Goal: Information Seeking & Learning: Check status

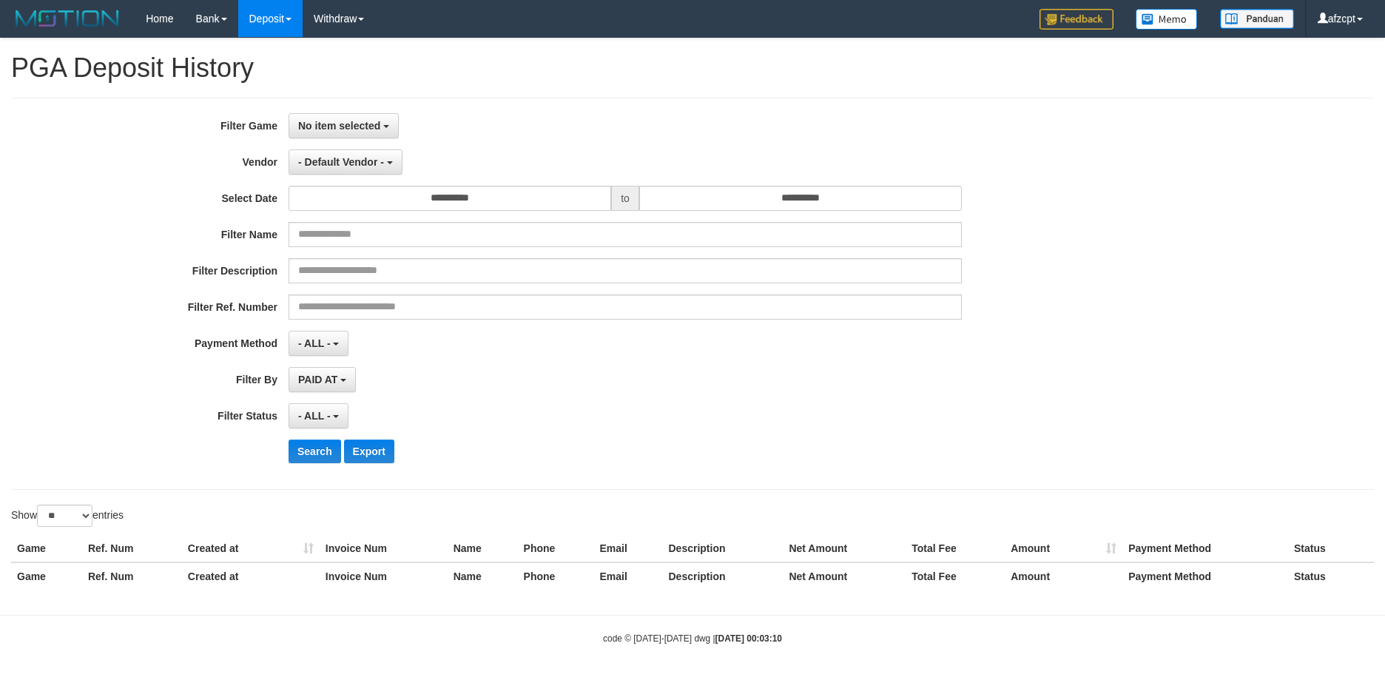
select select
select select "**"
click at [315, 112] on div "**********" at bounding box center [692, 294] width 1362 height 392
click at [319, 117] on button "No item selected" at bounding box center [343, 125] width 110 height 25
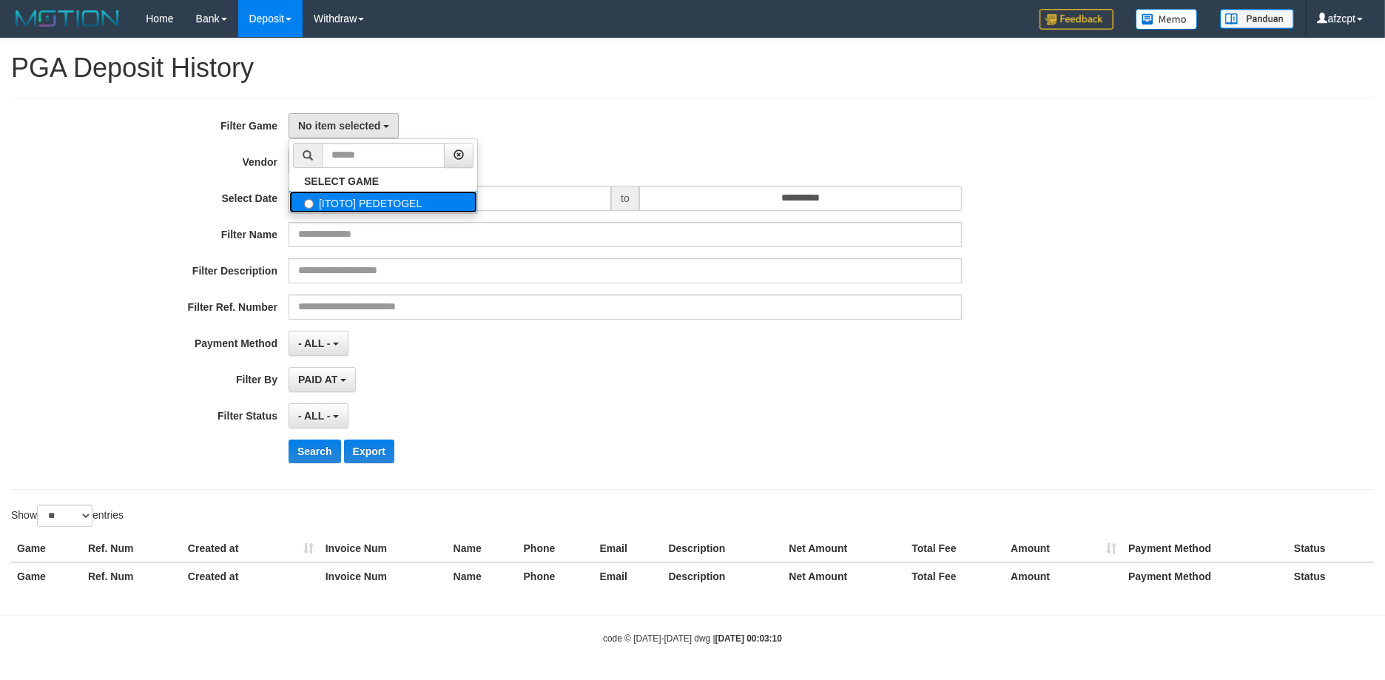
click at [325, 202] on label "[ITOTO] PEDETOGEL" at bounding box center [383, 202] width 188 height 22
select select "***"
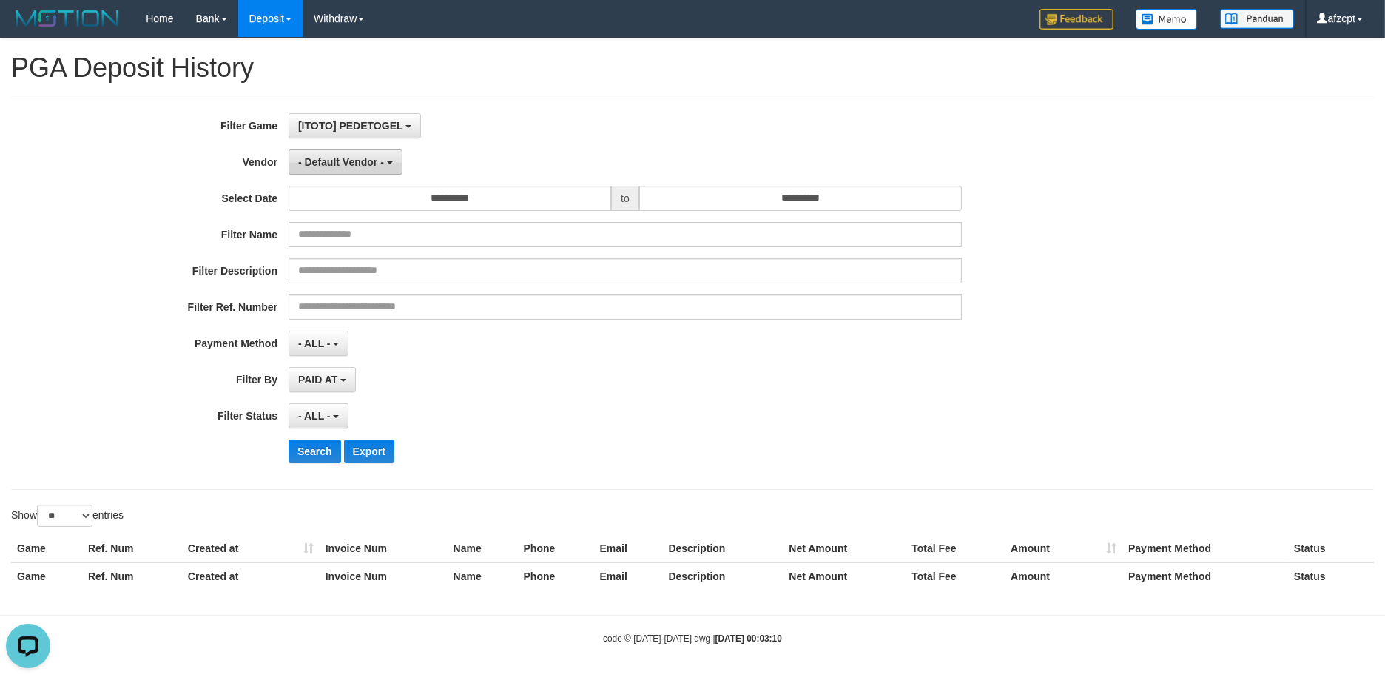
click at [391, 161] on b "button" at bounding box center [390, 162] width 6 height 3
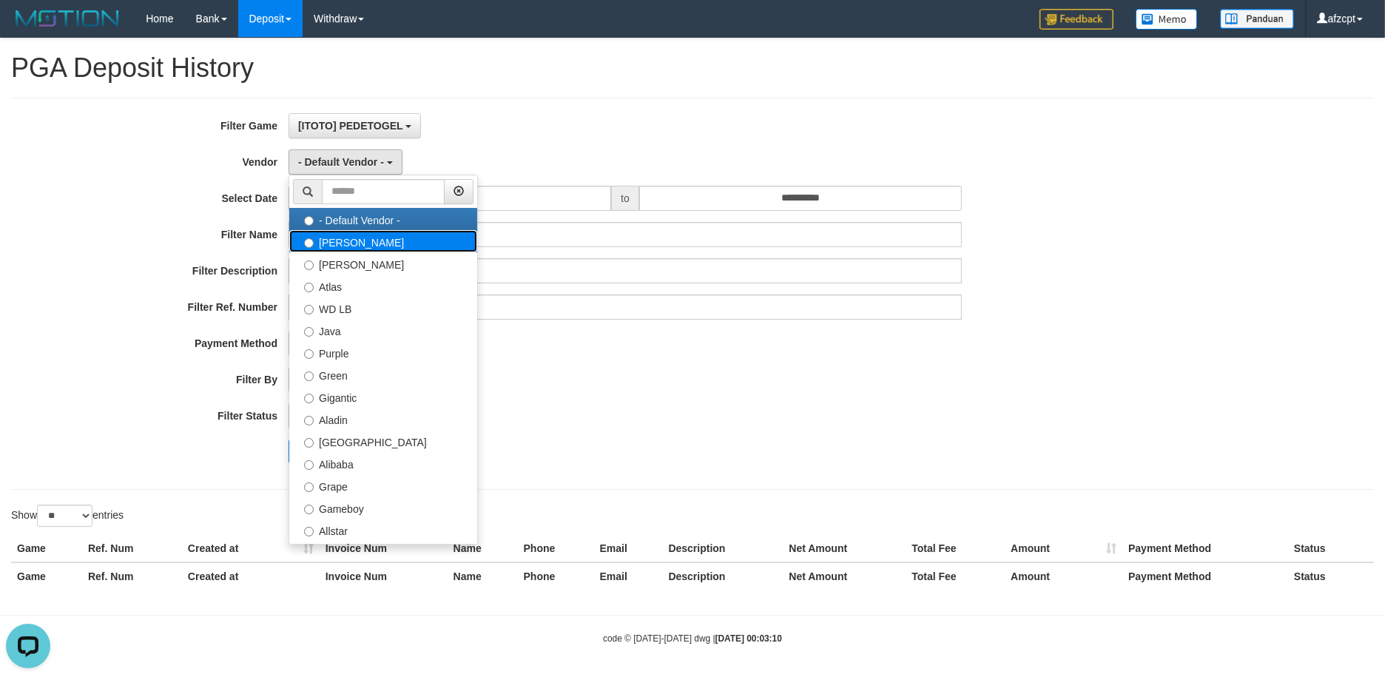
click at [374, 246] on label "[PERSON_NAME]" at bounding box center [383, 241] width 188 height 22
select select "**********"
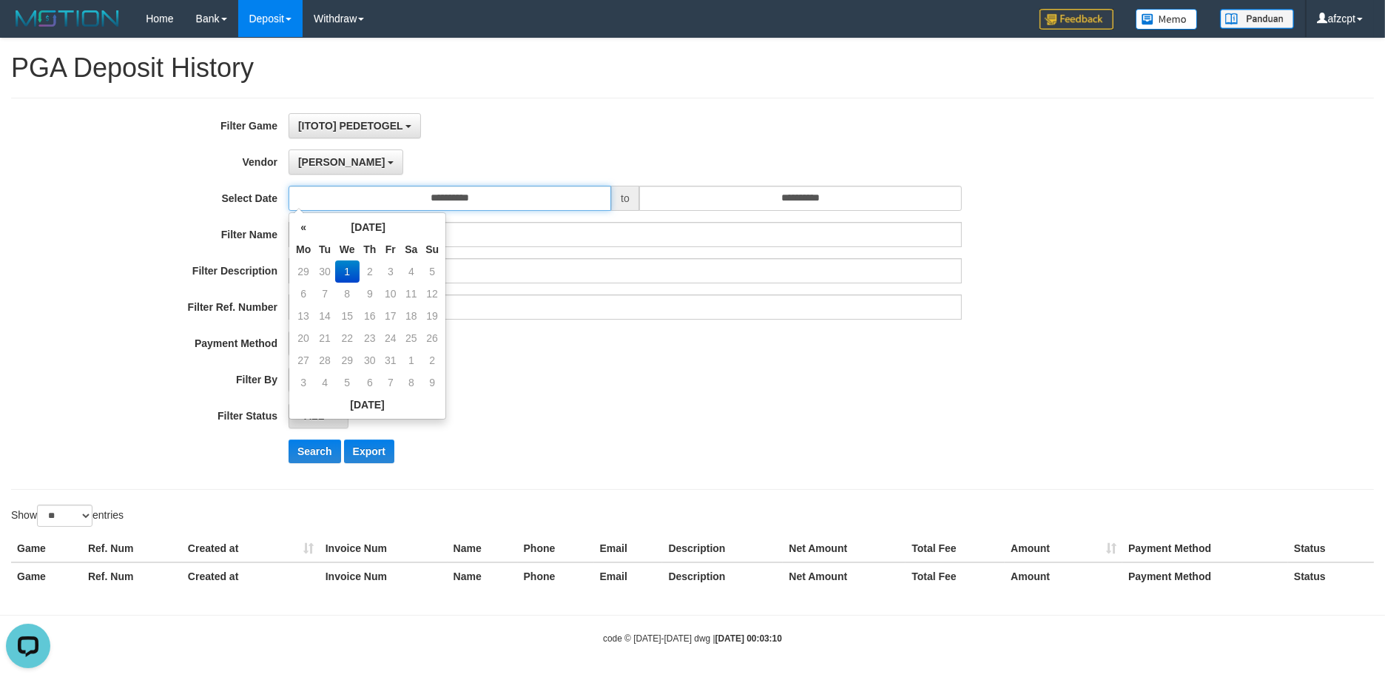
click at [417, 195] on input "**********" at bounding box center [449, 198] width 322 height 25
click at [320, 271] on td "30" at bounding box center [324, 271] width 21 height 22
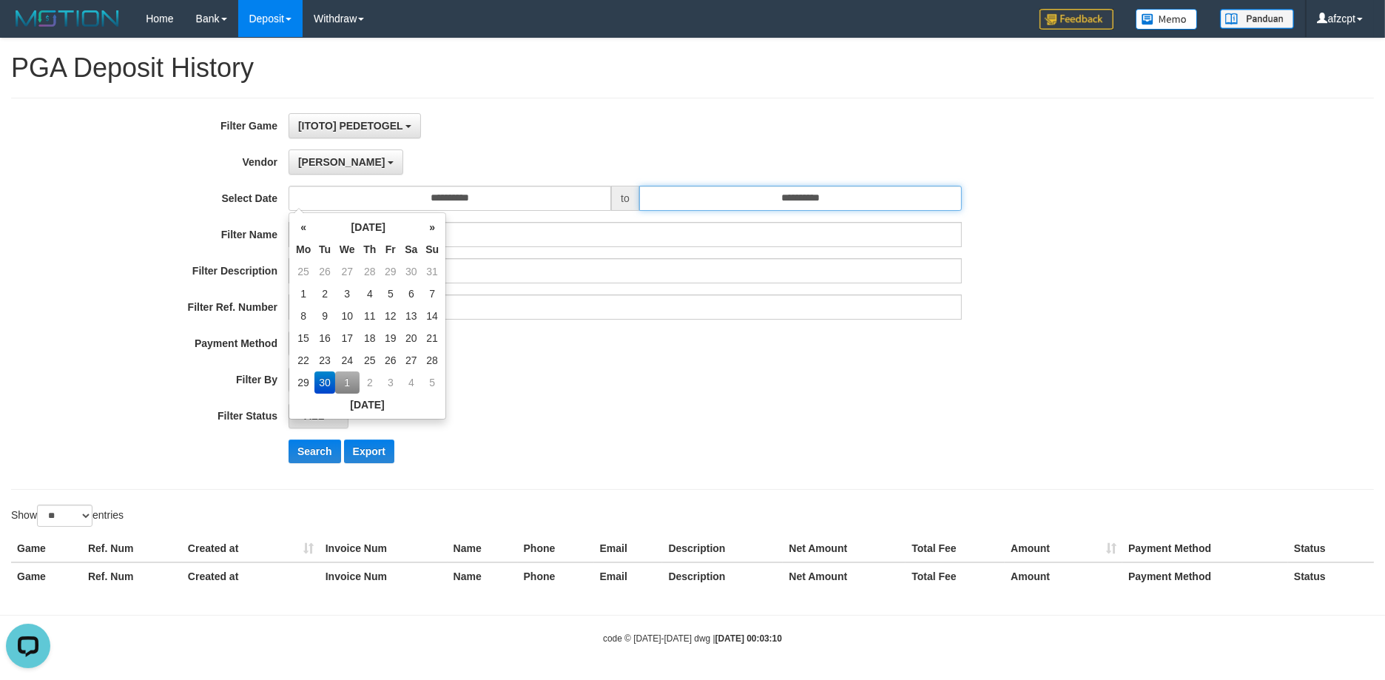
click at [789, 201] on input "**********" at bounding box center [800, 198] width 322 height 25
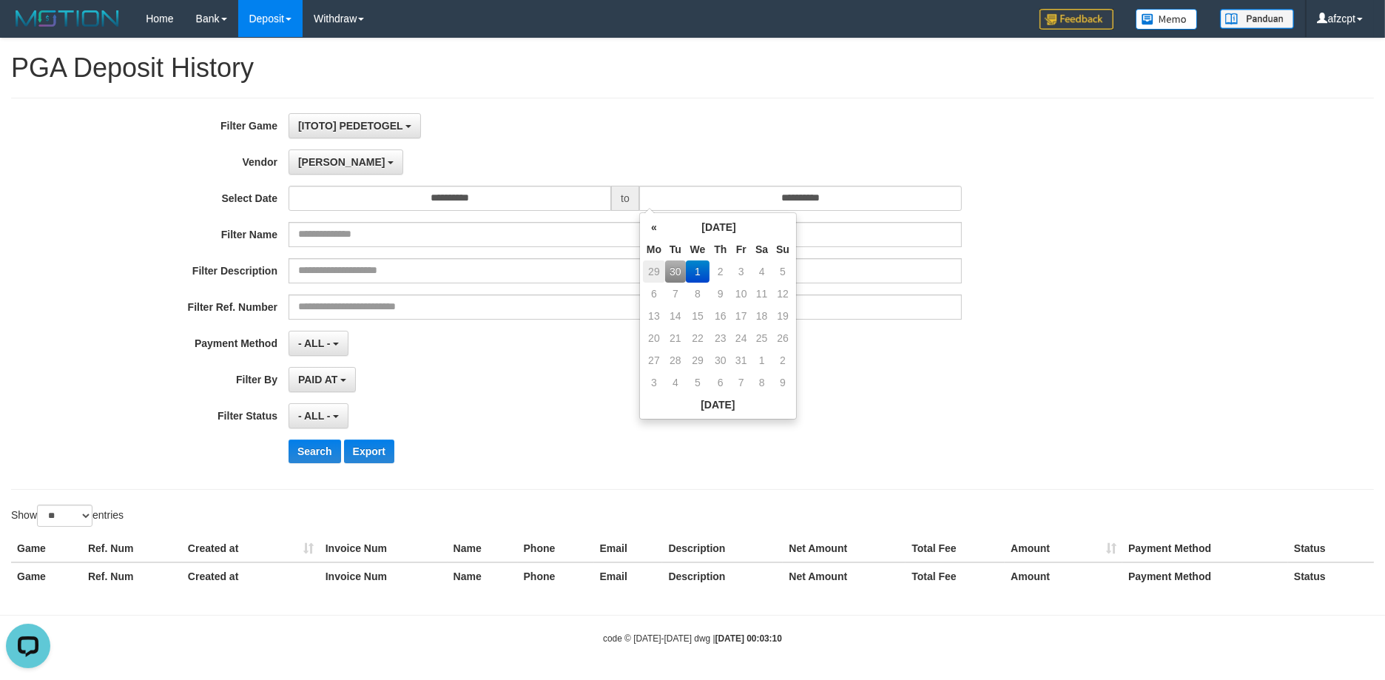
click at [662, 267] on td "29" at bounding box center [654, 271] width 22 height 22
type input "**********"
click at [678, 382] on td "30" at bounding box center [675, 382] width 21 height 22
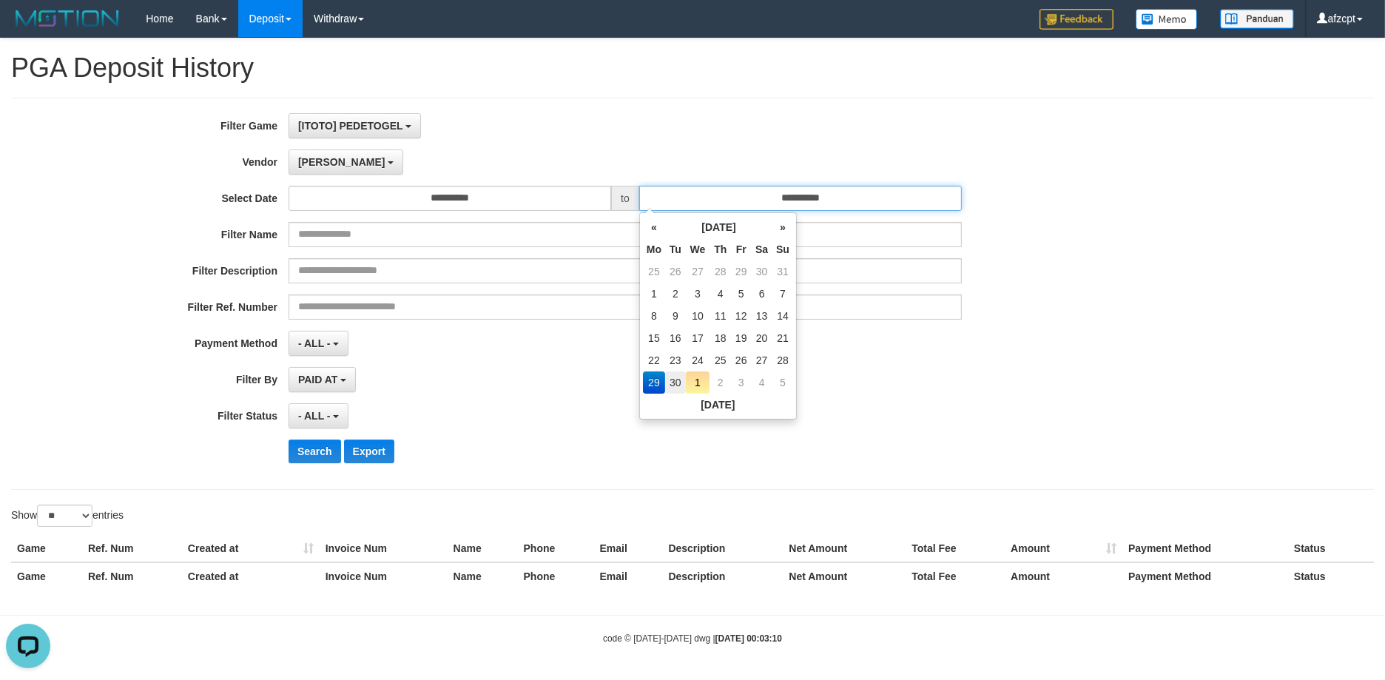
type input "**********"
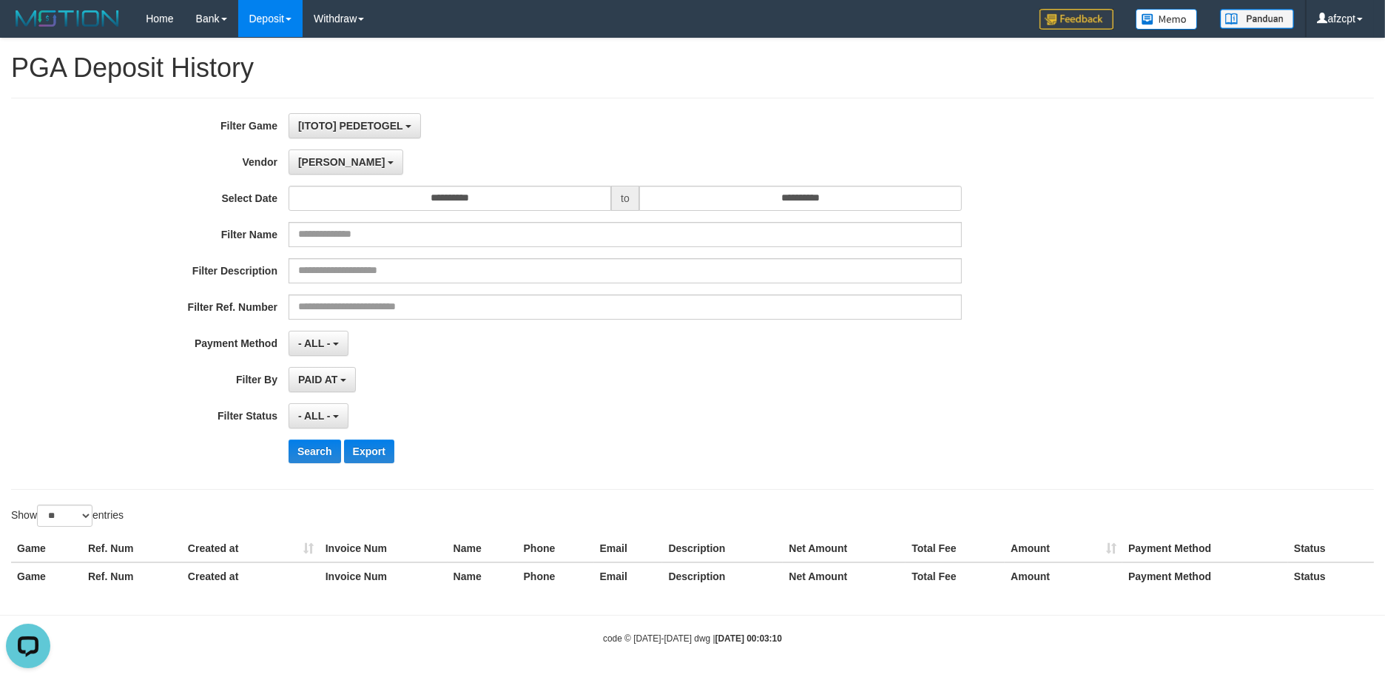
click at [572, 351] on div "- ALL - SELECT ALL - ALL - SELECT PAYMENT METHOD Mandiri BNI OVO CIMB BRI MAYBA…" at bounding box center [624, 343] width 673 height 25
click at [343, 347] on button "- ALL -" at bounding box center [318, 343] width 60 height 25
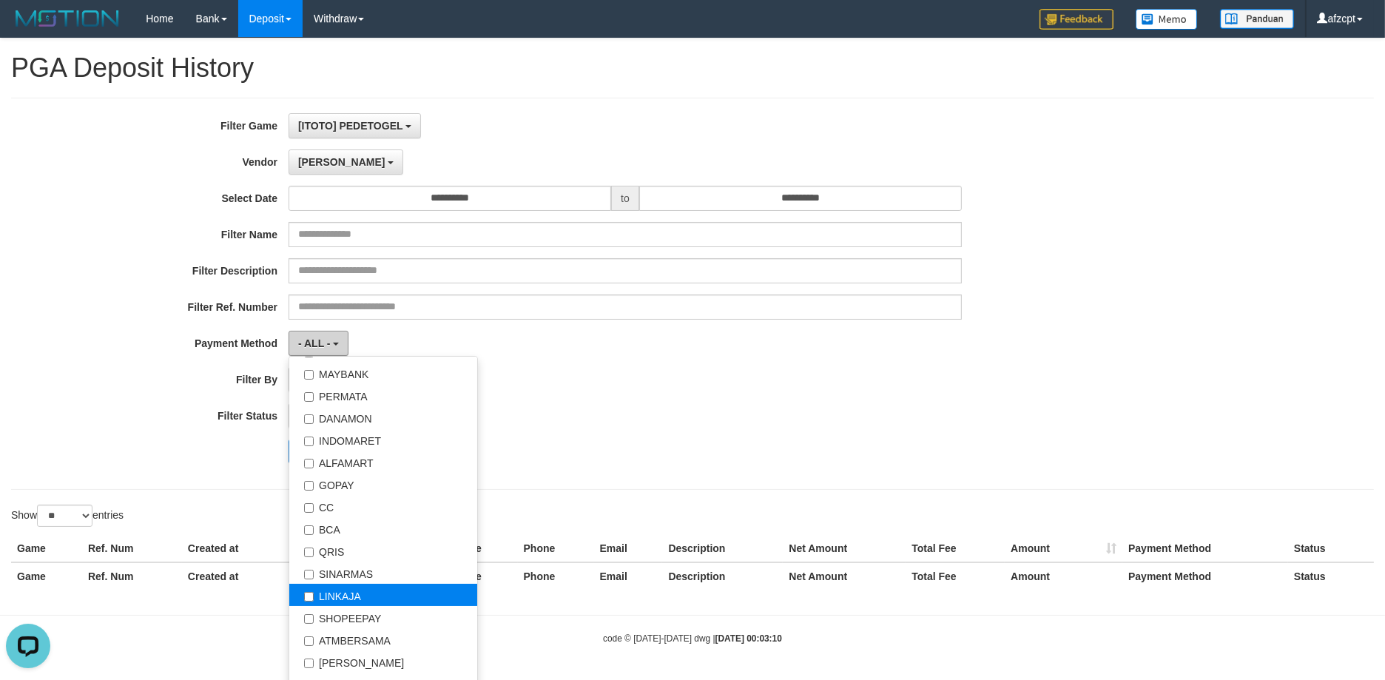
scroll to position [216, 0]
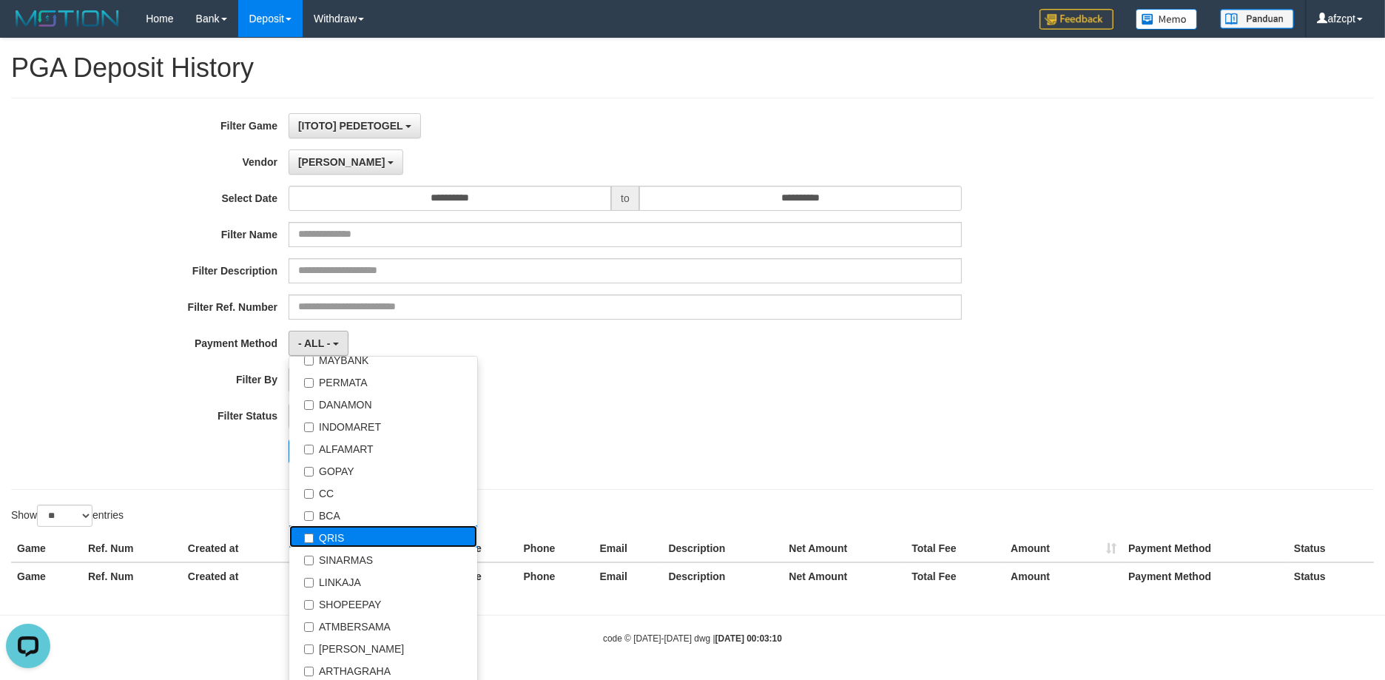
click at [383, 531] on label "QRIS" at bounding box center [383, 536] width 188 height 22
select select "******"
click at [741, 439] on div "Search Export" at bounding box center [720, 451] width 865 height 24
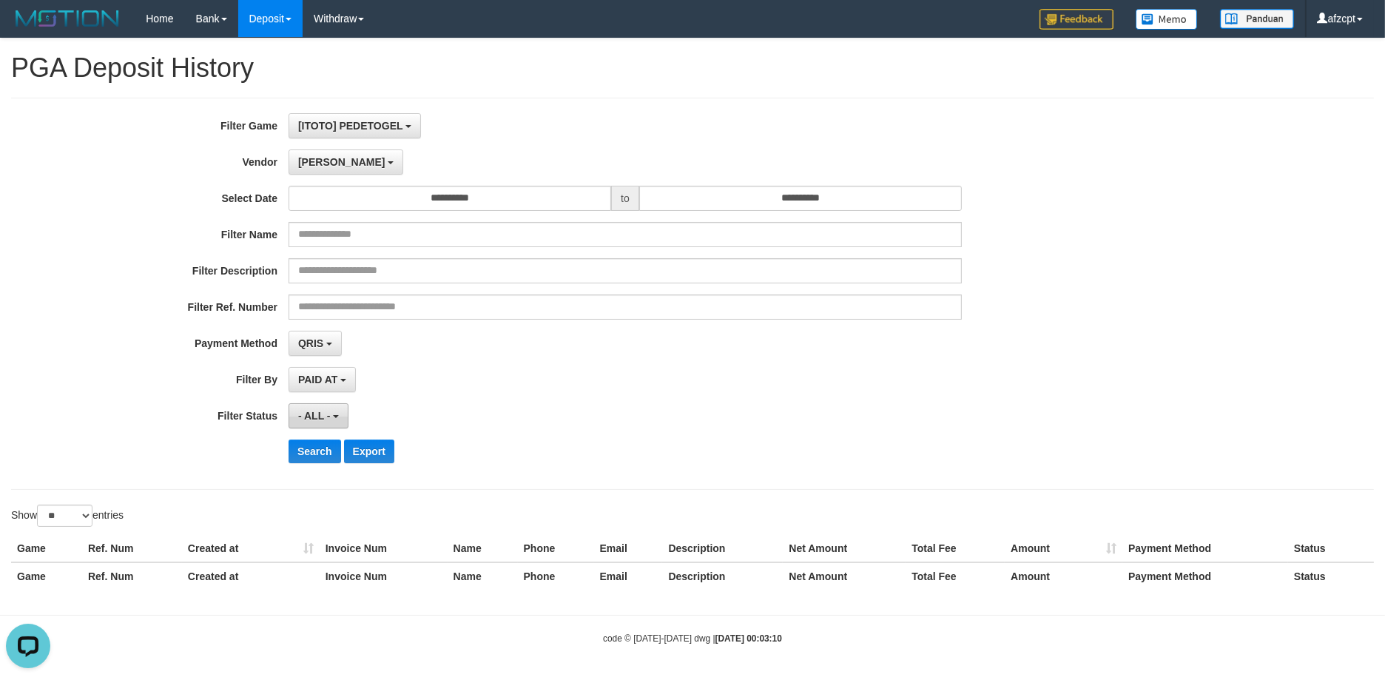
click at [347, 420] on button "- ALL -" at bounding box center [318, 415] width 60 height 25
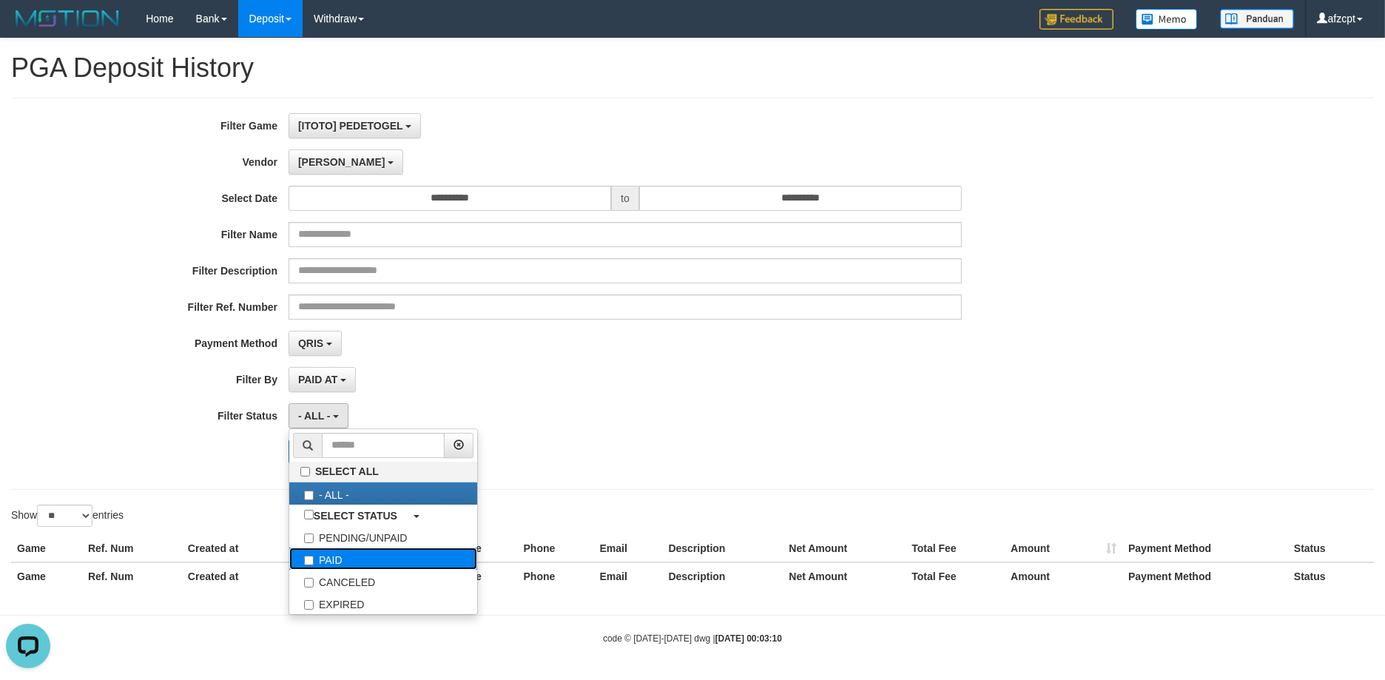
click at [340, 562] on label "PAID" at bounding box center [383, 558] width 188 height 22
select select "*"
click at [778, 478] on div "**********" at bounding box center [692, 294] width 1362 height 392
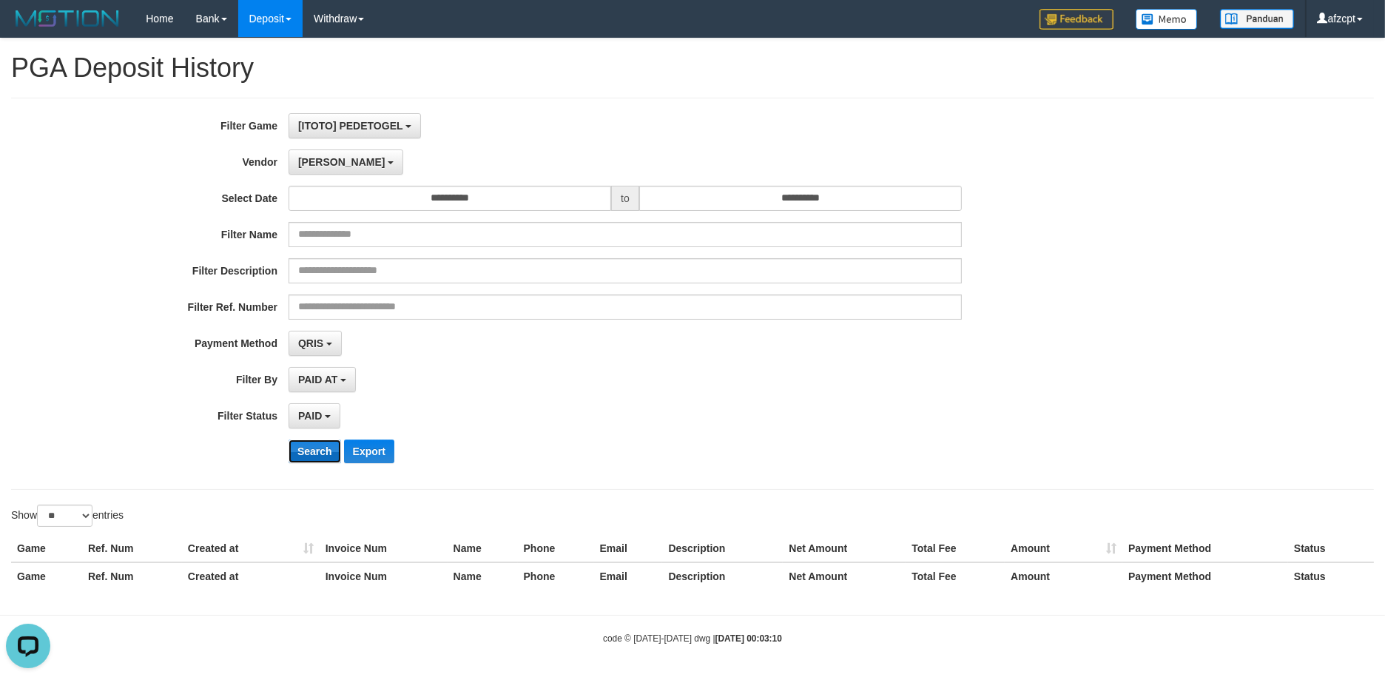
click at [309, 454] on button "Search" at bounding box center [314, 451] width 53 height 24
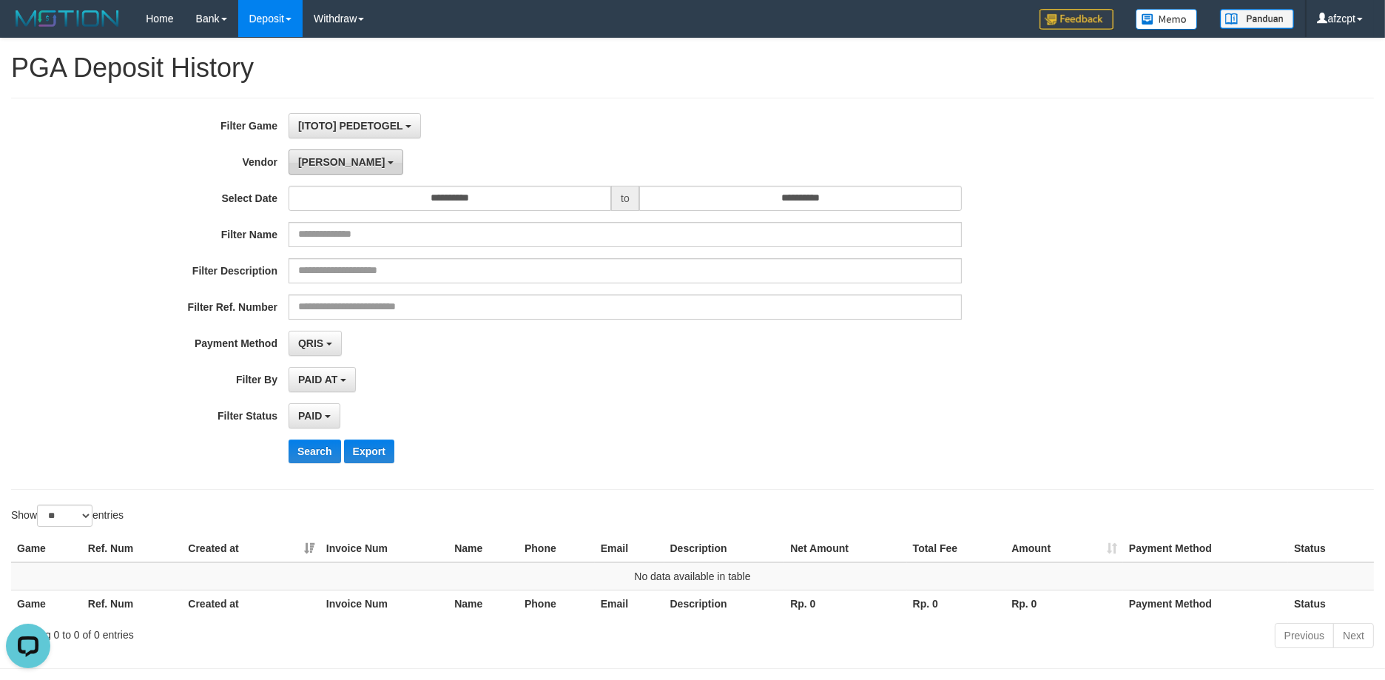
click at [325, 171] on button "[PERSON_NAME]" at bounding box center [345, 161] width 115 height 25
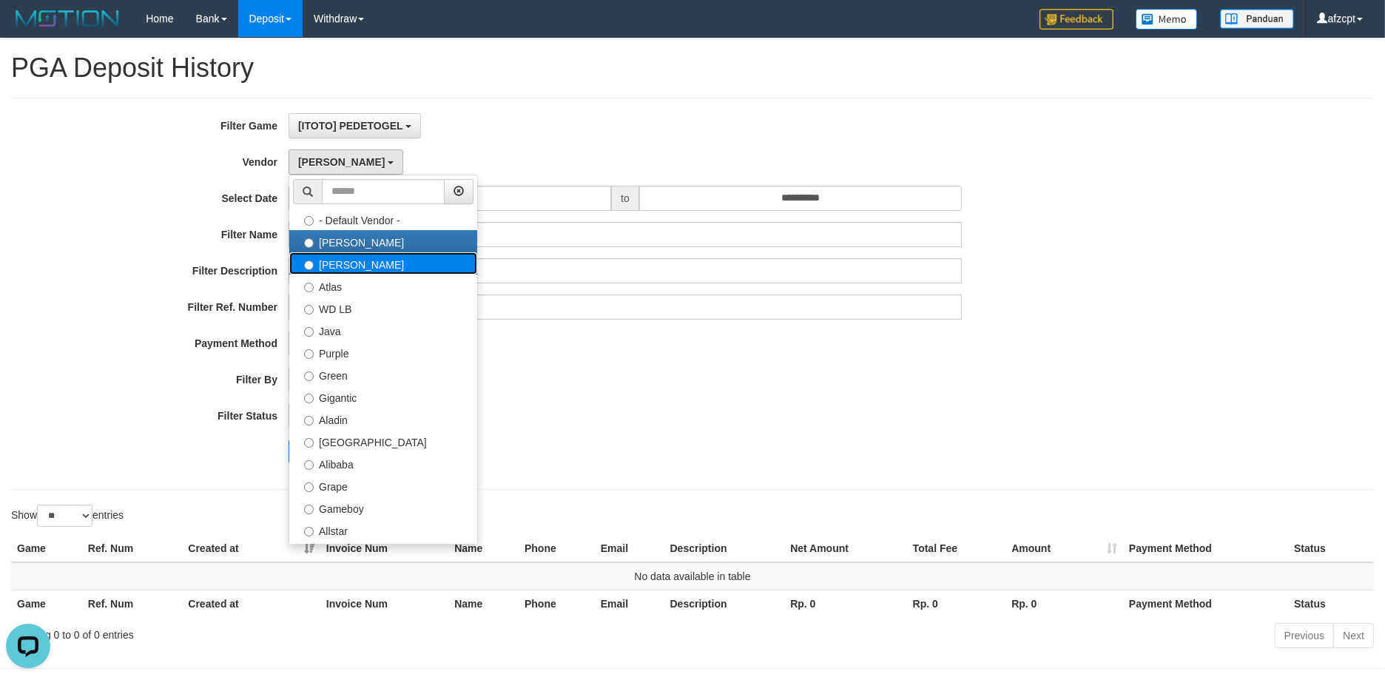
click at [330, 270] on label "[PERSON_NAME]" at bounding box center [383, 263] width 188 height 22
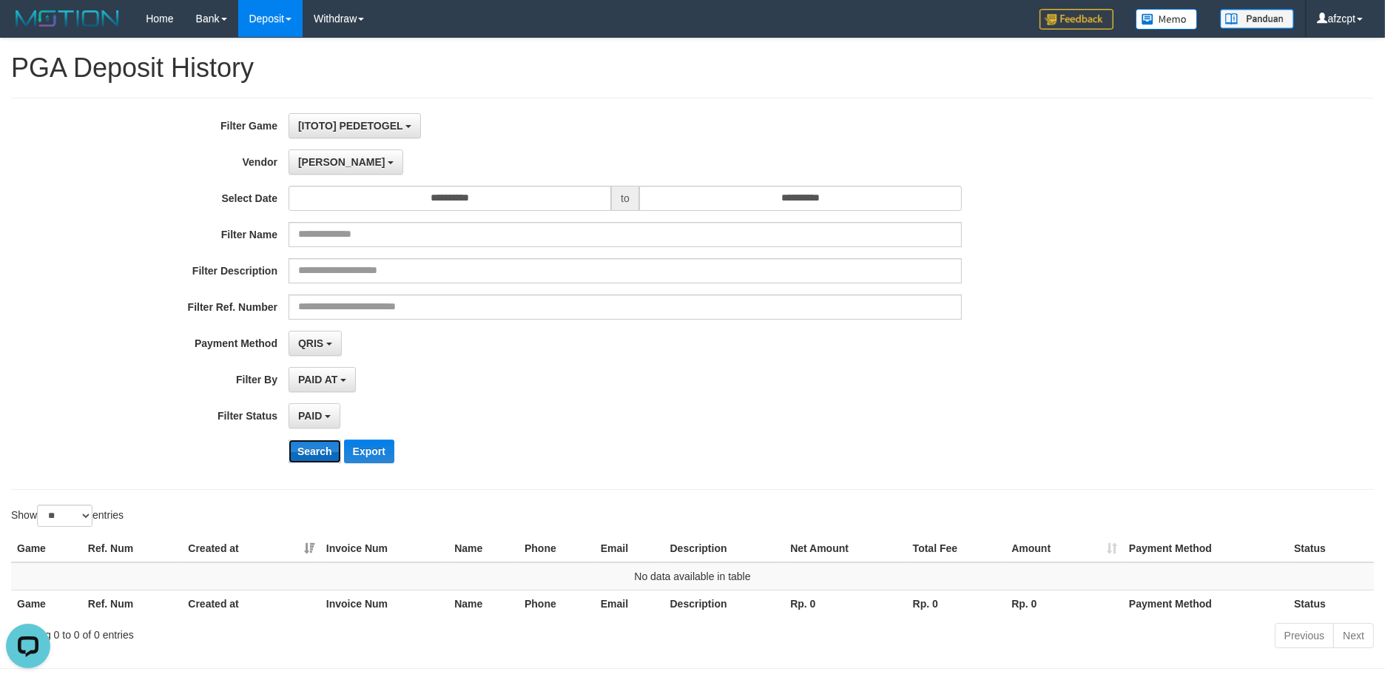
click at [314, 447] on button "Search" at bounding box center [314, 451] width 53 height 24
click at [333, 155] on button "[PERSON_NAME]" at bounding box center [345, 161] width 115 height 25
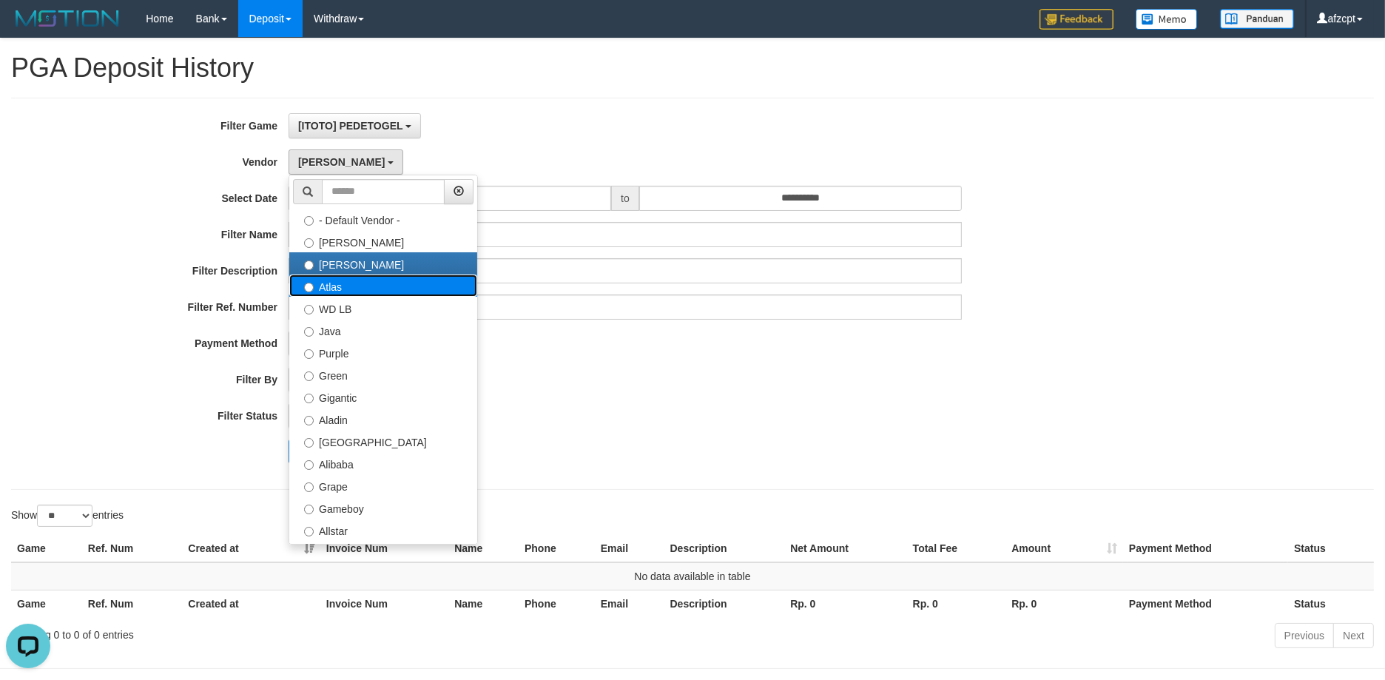
click at [347, 285] on label "Atlas" at bounding box center [383, 285] width 188 height 22
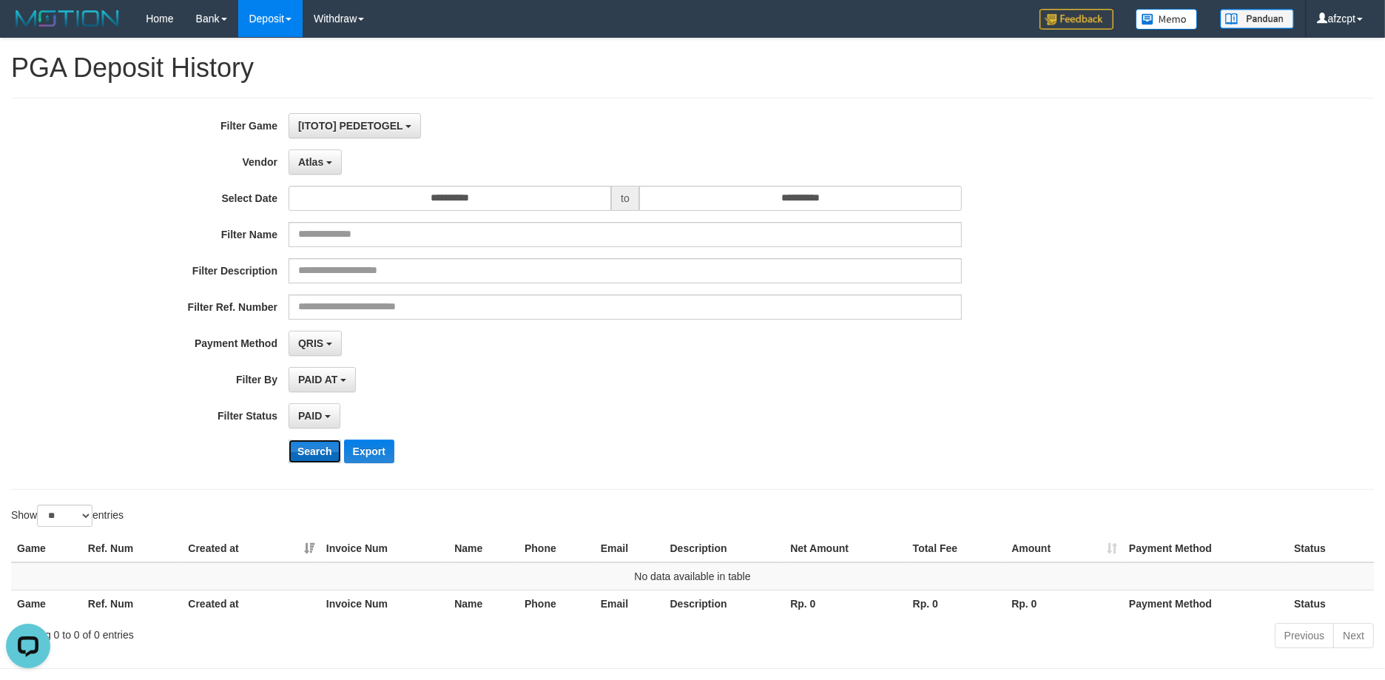
click at [300, 445] on button "Search" at bounding box center [314, 451] width 53 height 24
click at [308, 164] on span "Atlas" at bounding box center [310, 162] width 25 height 12
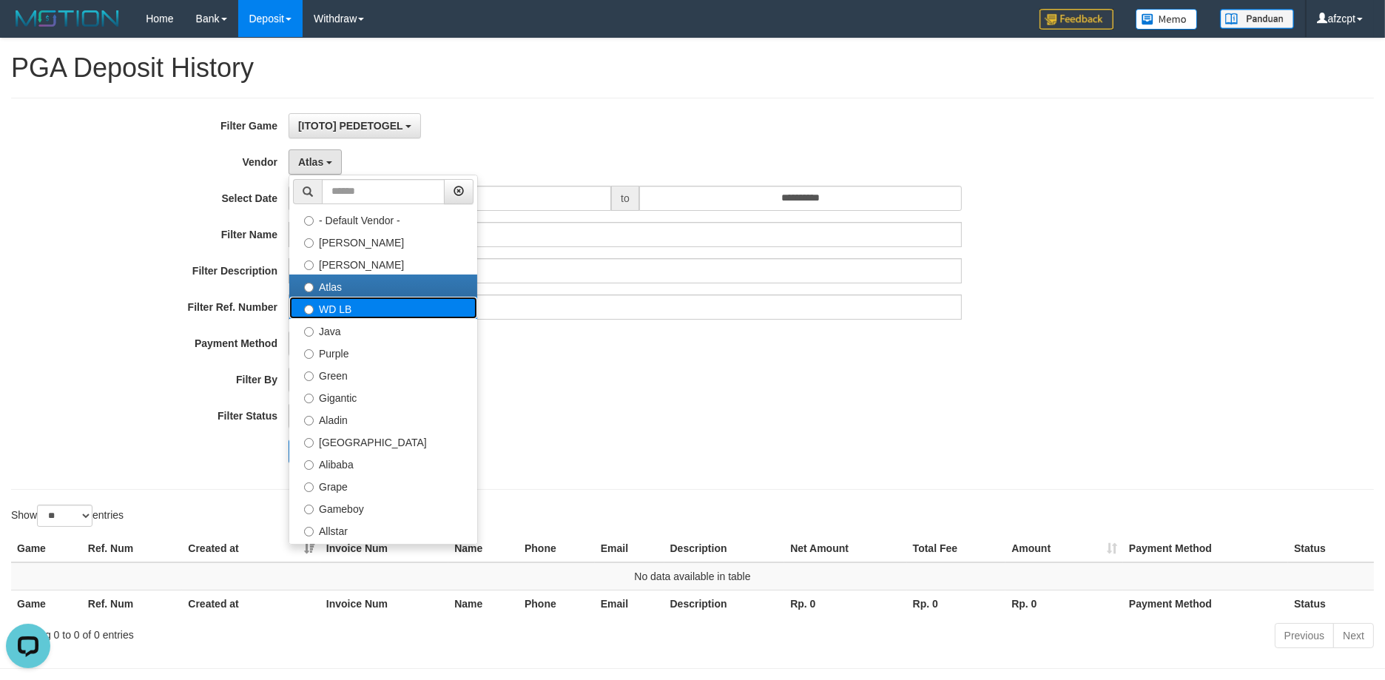
click at [359, 303] on label "WD LB" at bounding box center [383, 308] width 188 height 22
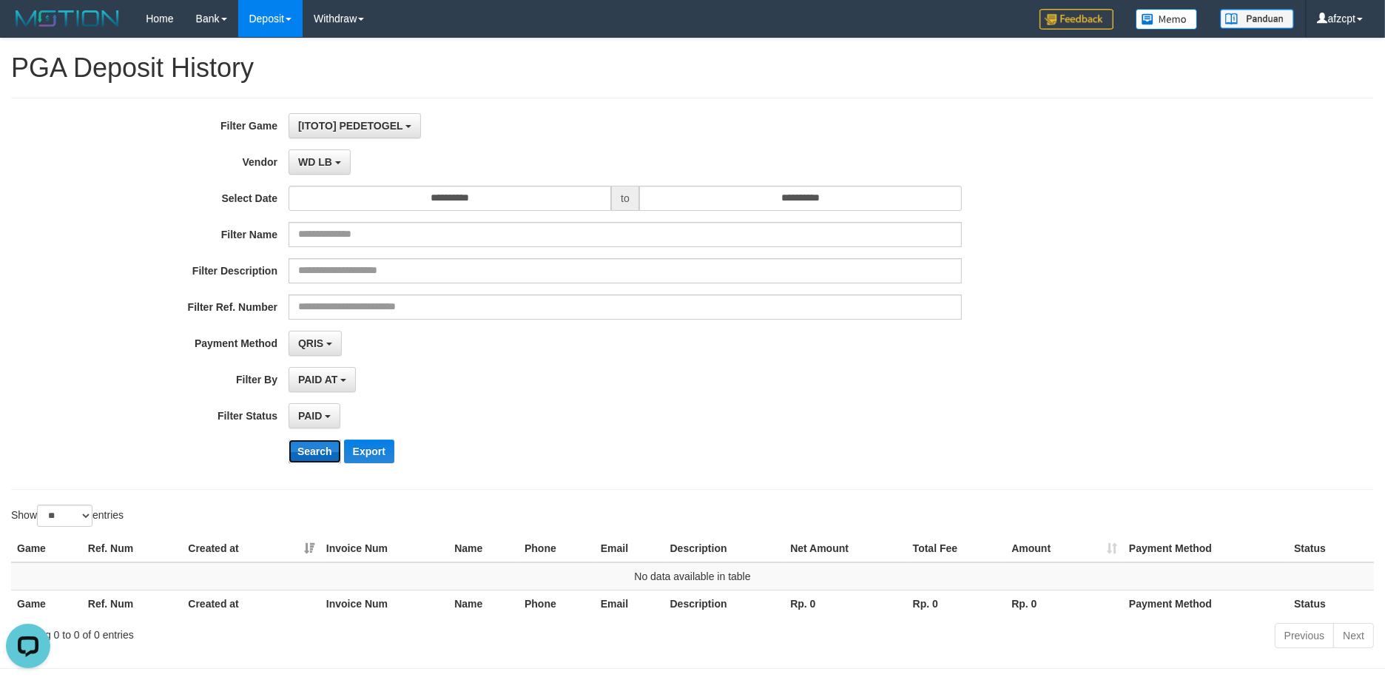
click at [308, 452] on button "Search" at bounding box center [314, 451] width 53 height 24
click at [302, 159] on span "WD LB" at bounding box center [315, 162] width 34 height 12
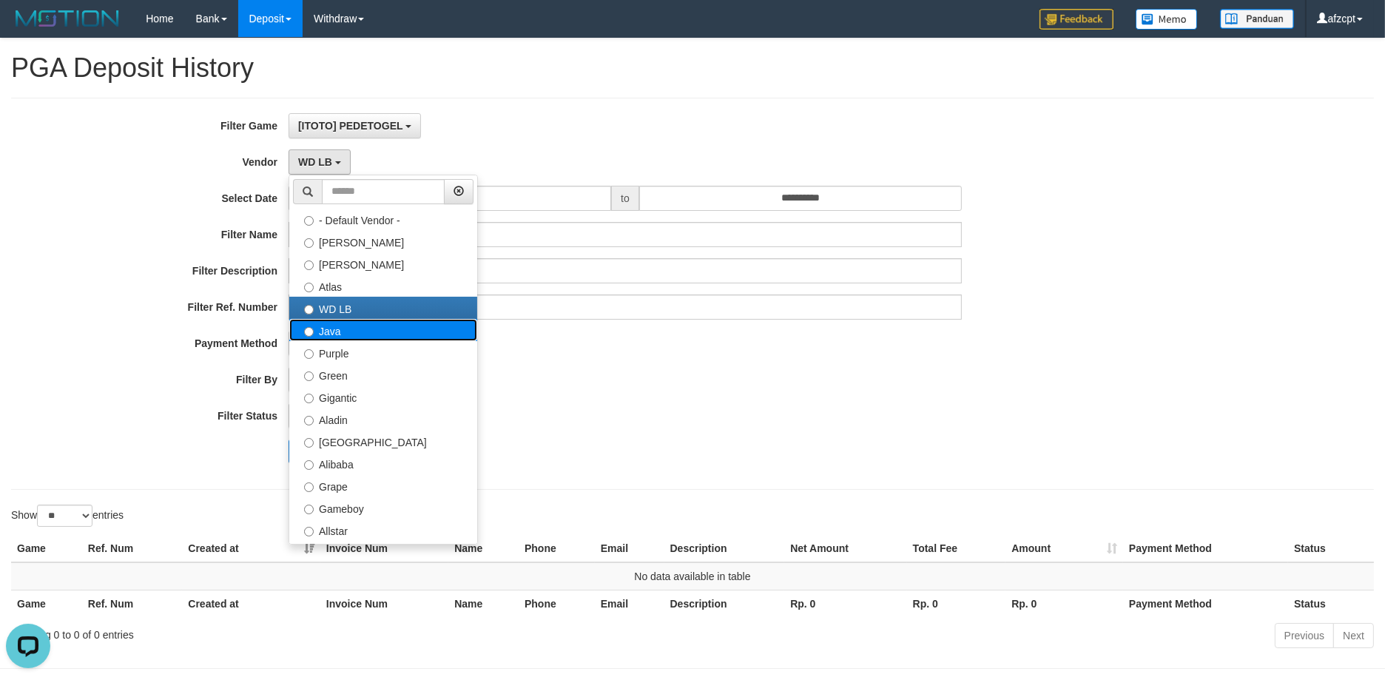
click at [355, 328] on label "Java" at bounding box center [383, 330] width 188 height 22
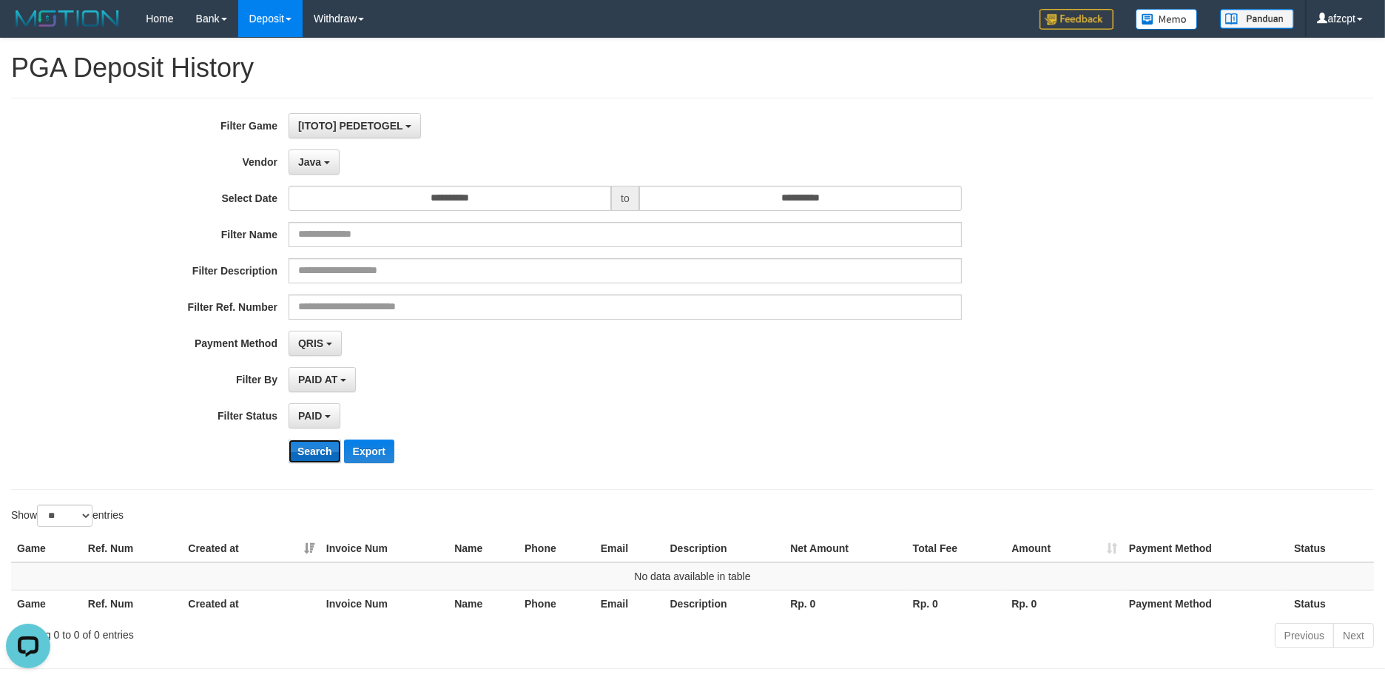
click at [321, 450] on button "Search" at bounding box center [314, 451] width 53 height 24
click at [312, 175] on div "**********" at bounding box center [577, 293] width 1154 height 361
click at [317, 157] on span "Java" at bounding box center [309, 162] width 23 height 12
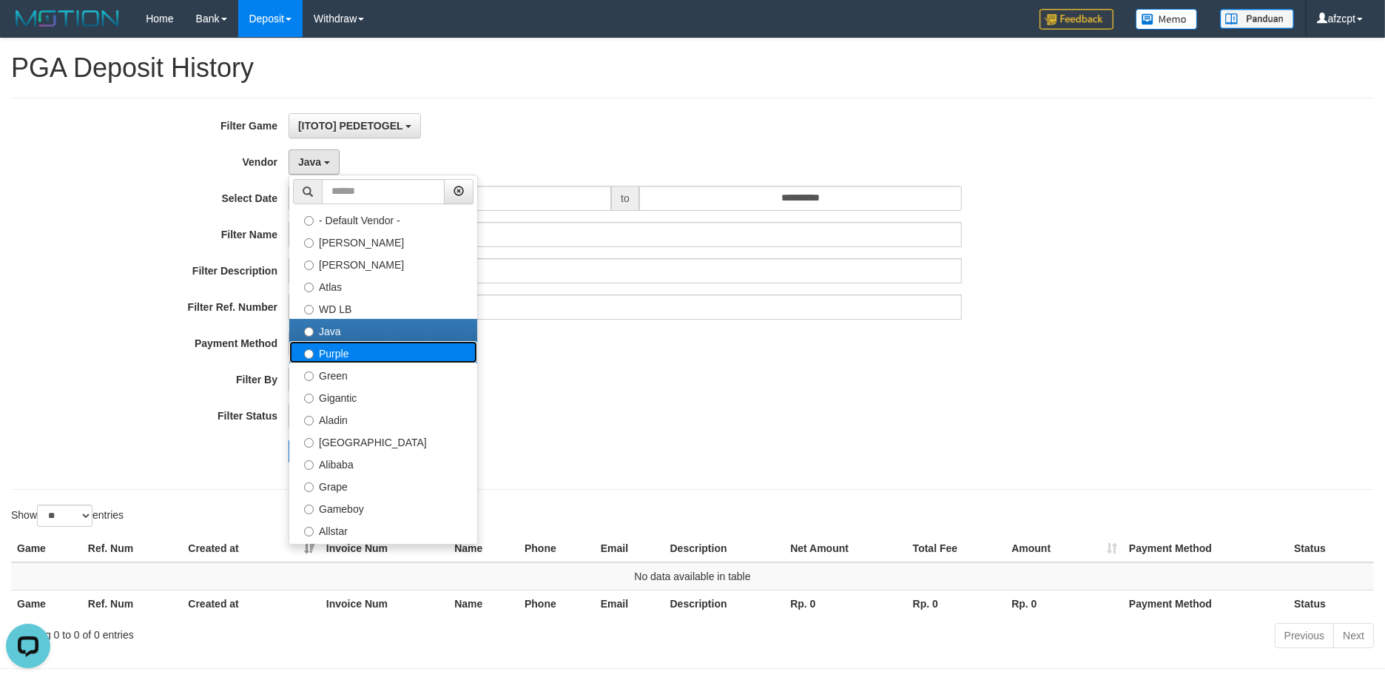
click at [344, 360] on label "Purple" at bounding box center [383, 352] width 188 height 22
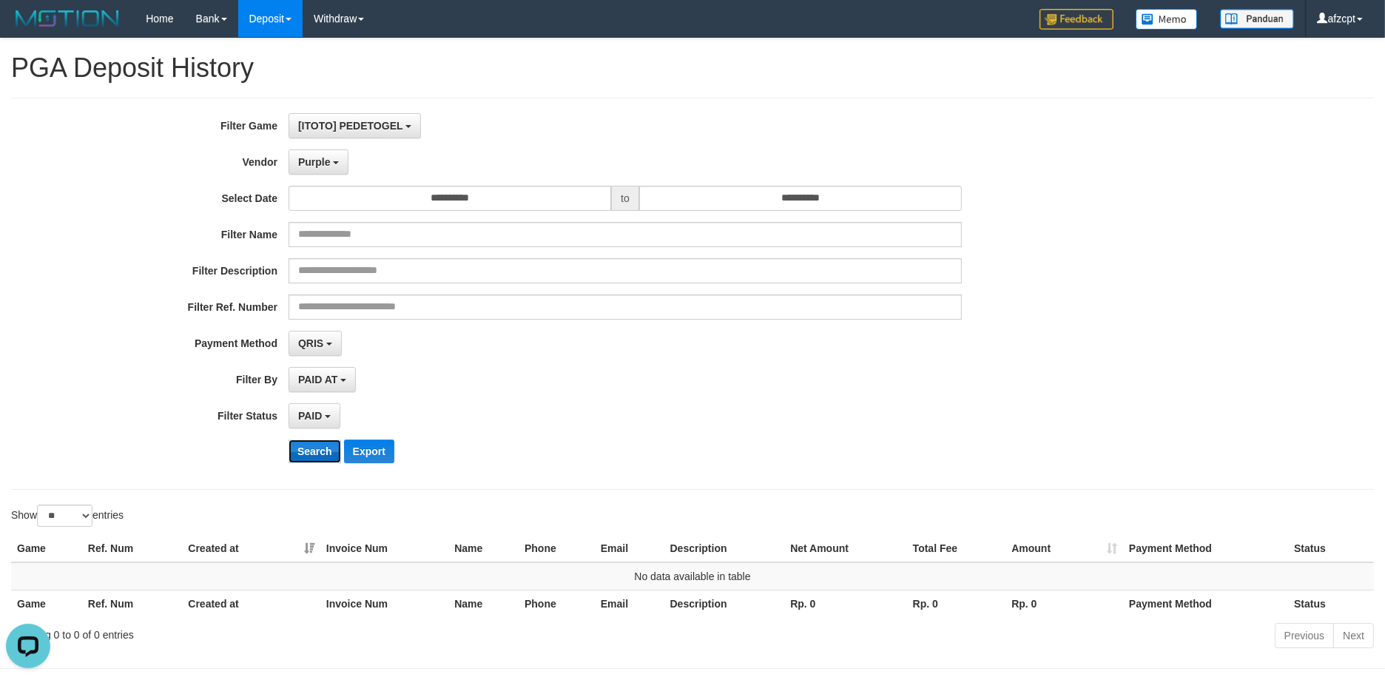
click at [305, 455] on button "Search" at bounding box center [314, 451] width 53 height 24
click at [320, 166] on span "Purple" at bounding box center [314, 162] width 33 height 12
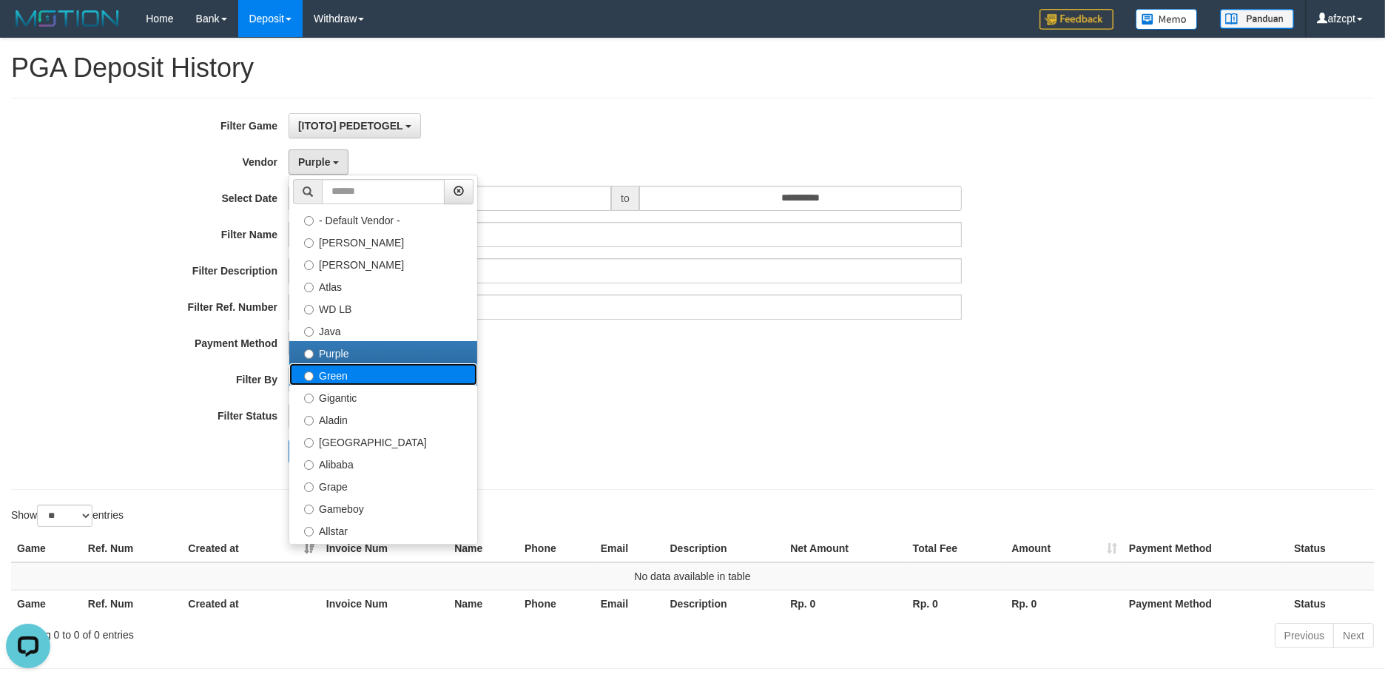
click at [347, 374] on label "Green" at bounding box center [383, 374] width 188 height 22
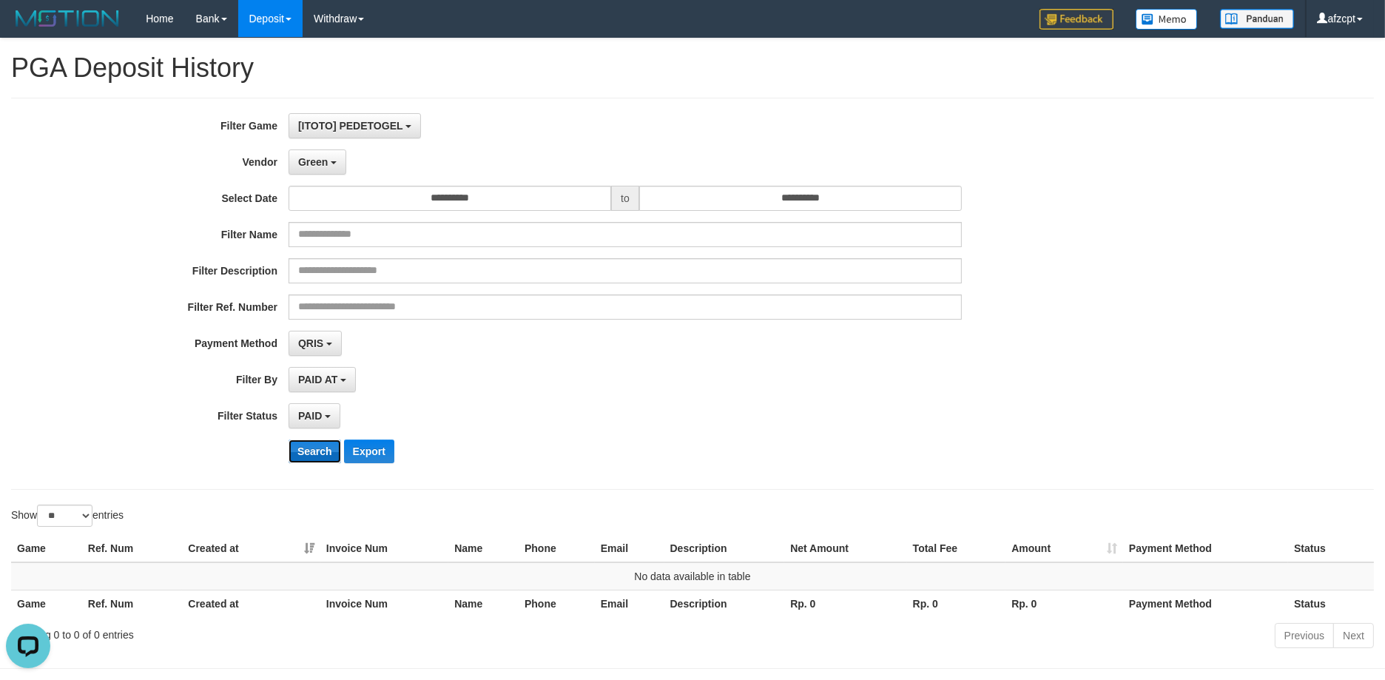
click at [315, 449] on button "Search" at bounding box center [314, 451] width 53 height 24
click at [326, 164] on span "Green" at bounding box center [313, 162] width 30 height 12
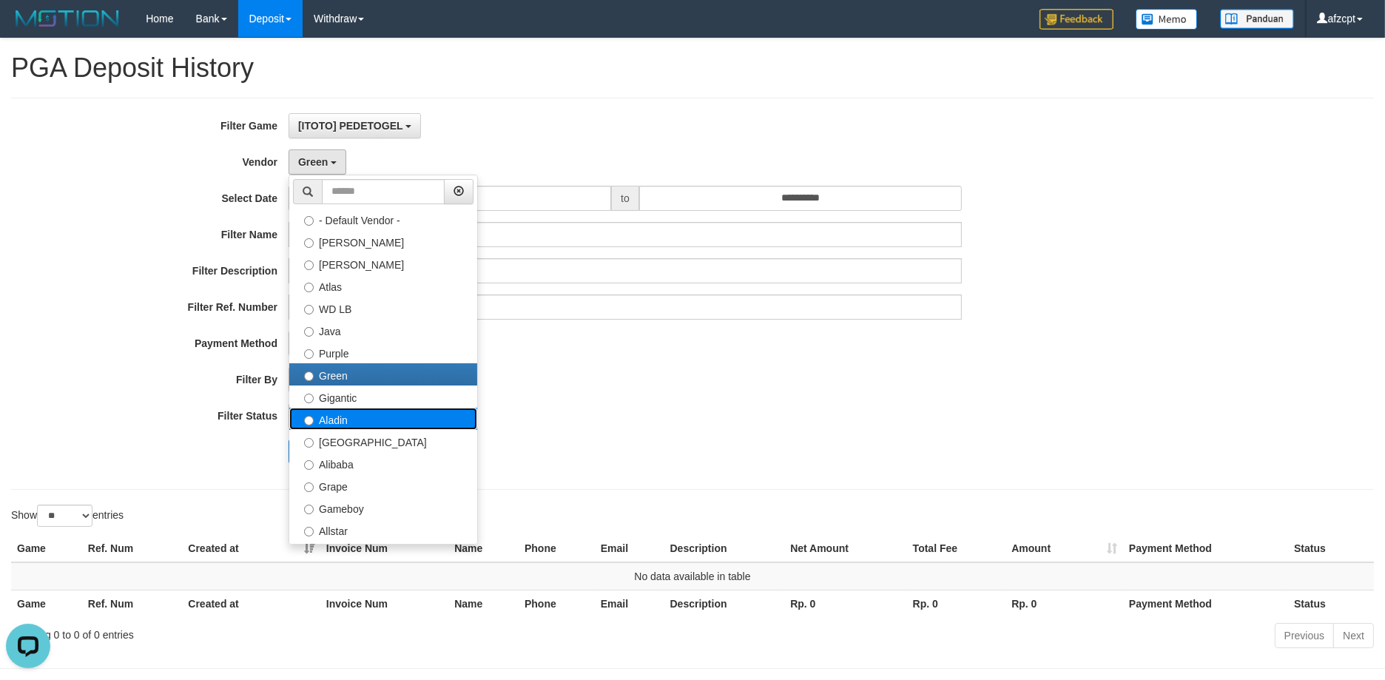
click at [342, 408] on label "Aladin" at bounding box center [383, 419] width 188 height 22
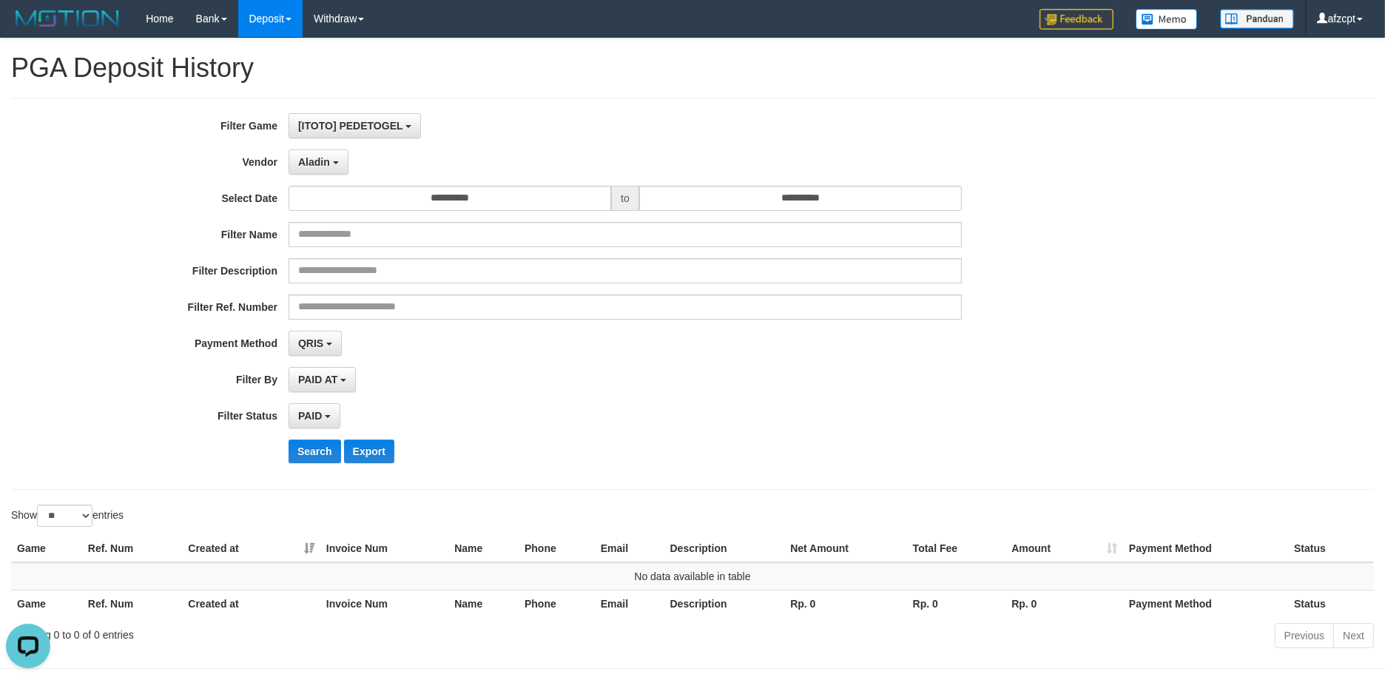
click at [321, 175] on div "**********" at bounding box center [577, 293] width 1154 height 361
click at [322, 161] on span "Aladin" at bounding box center [314, 162] width 32 height 12
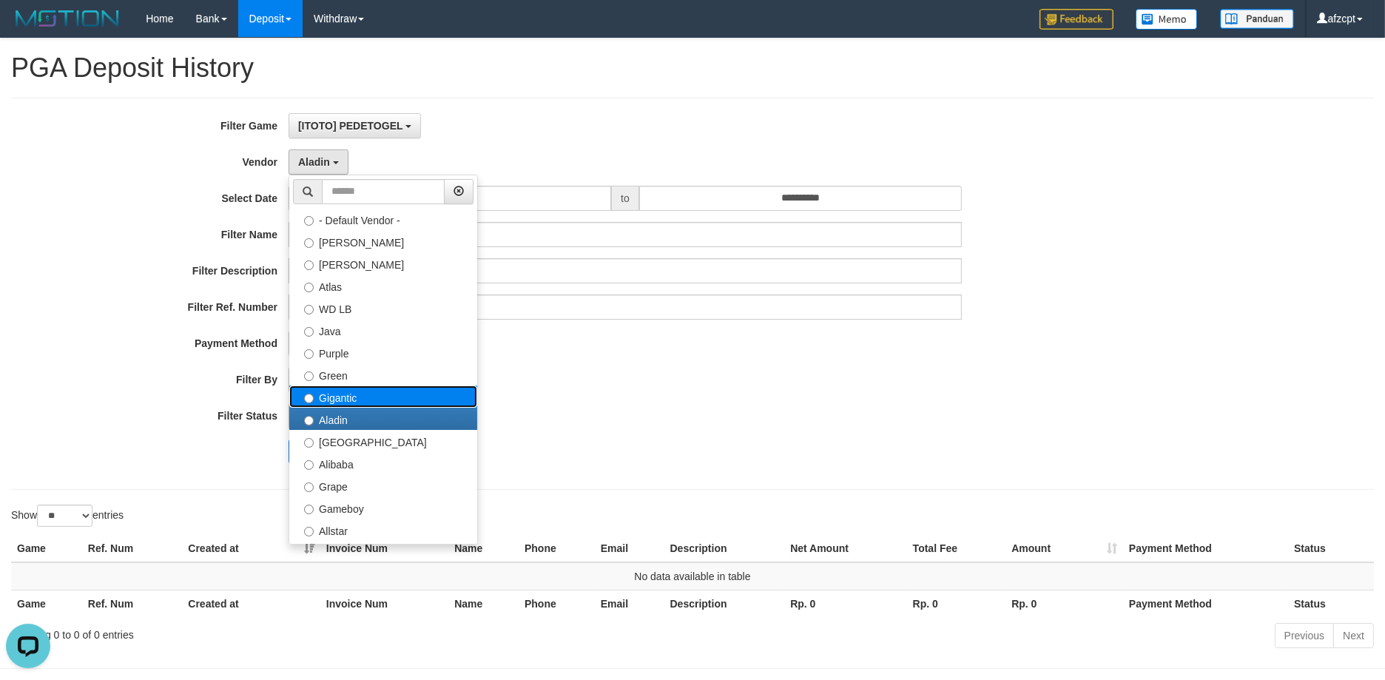
click at [344, 398] on label "Gigantic" at bounding box center [383, 396] width 188 height 22
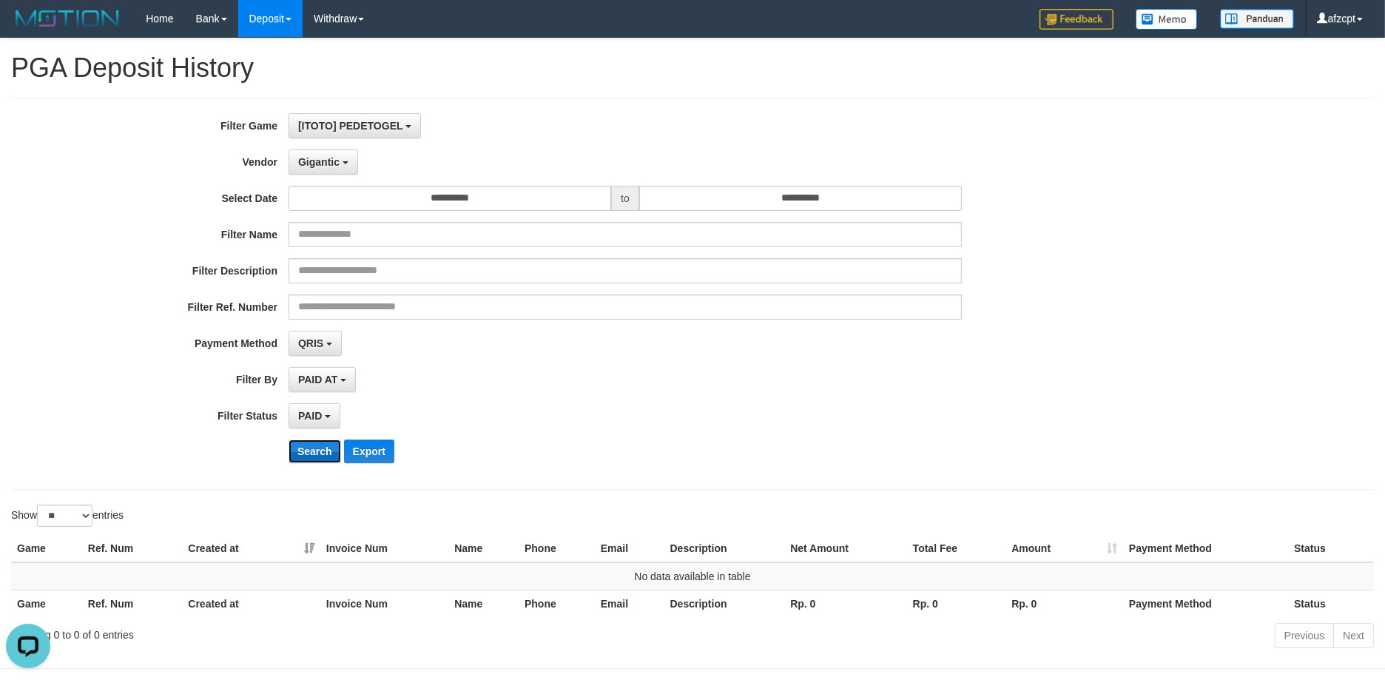
click at [320, 451] on button "Search" at bounding box center [314, 451] width 53 height 24
click at [322, 175] on div "**********" at bounding box center [577, 293] width 1154 height 361
click at [323, 163] on span "Gigantic" at bounding box center [318, 162] width 41 height 12
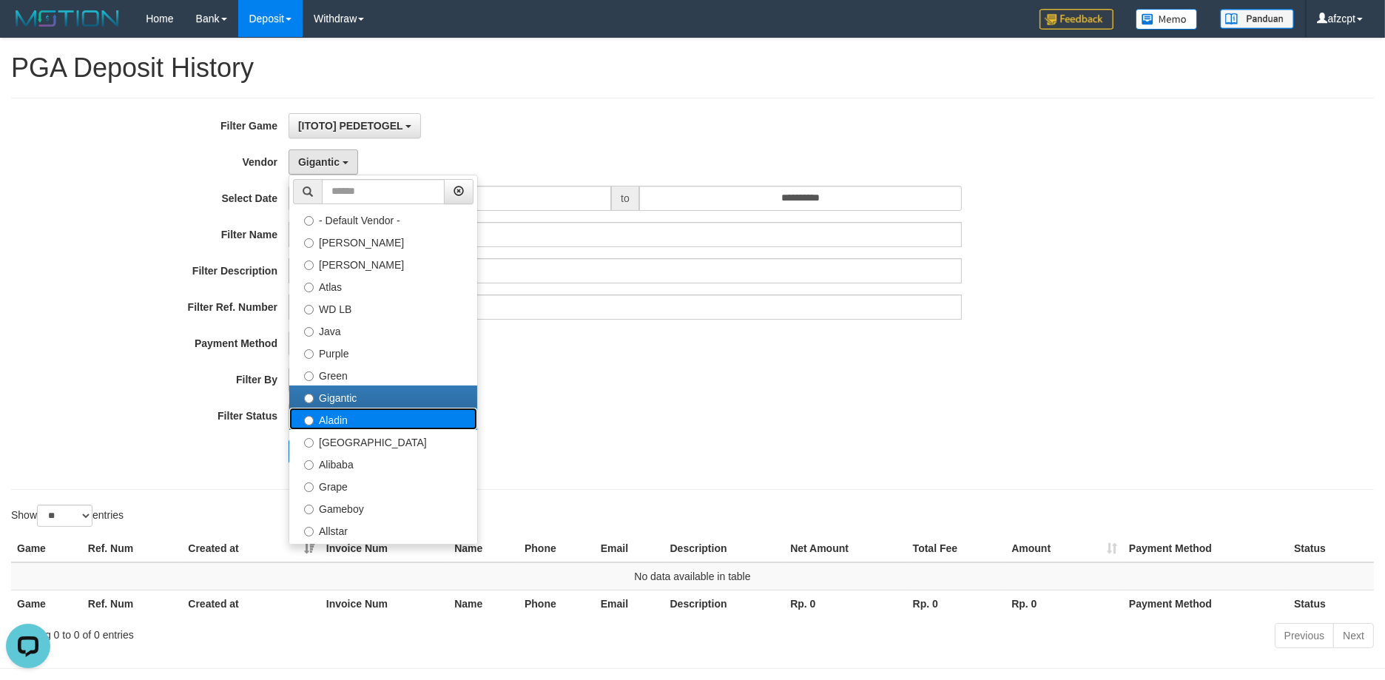
click at [331, 417] on label "Aladin" at bounding box center [383, 419] width 188 height 22
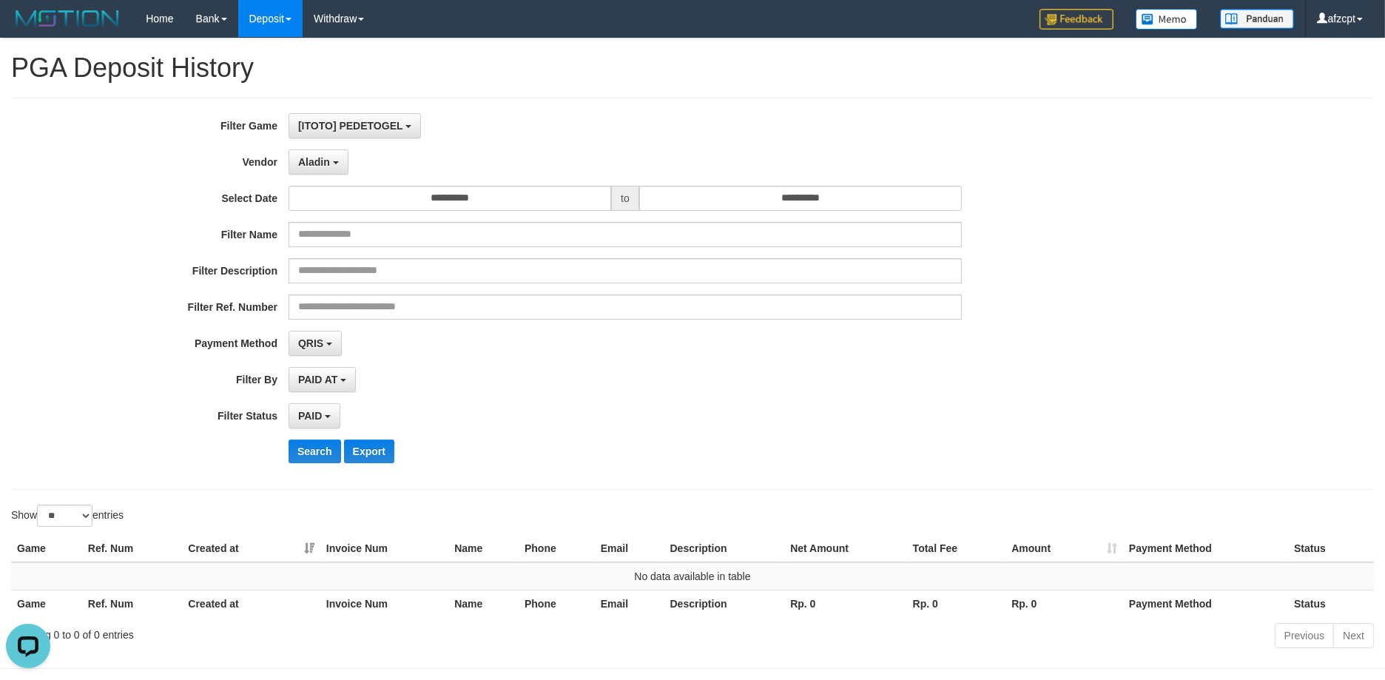
click at [316, 432] on div "**********" at bounding box center [577, 293] width 1154 height 361
click at [313, 440] on button "Search" at bounding box center [314, 451] width 53 height 24
click at [329, 184] on div "**********" at bounding box center [577, 293] width 1154 height 361
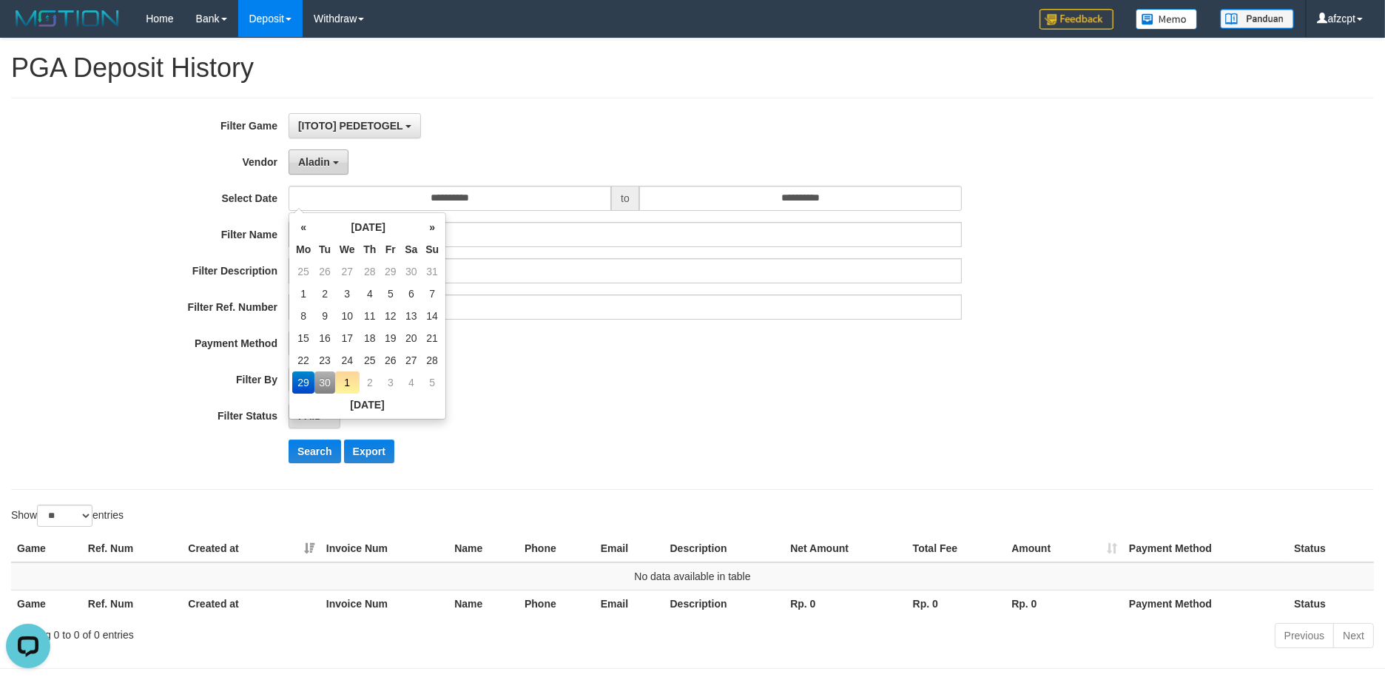
click at [336, 163] on button "Aladin" at bounding box center [318, 161] width 60 height 25
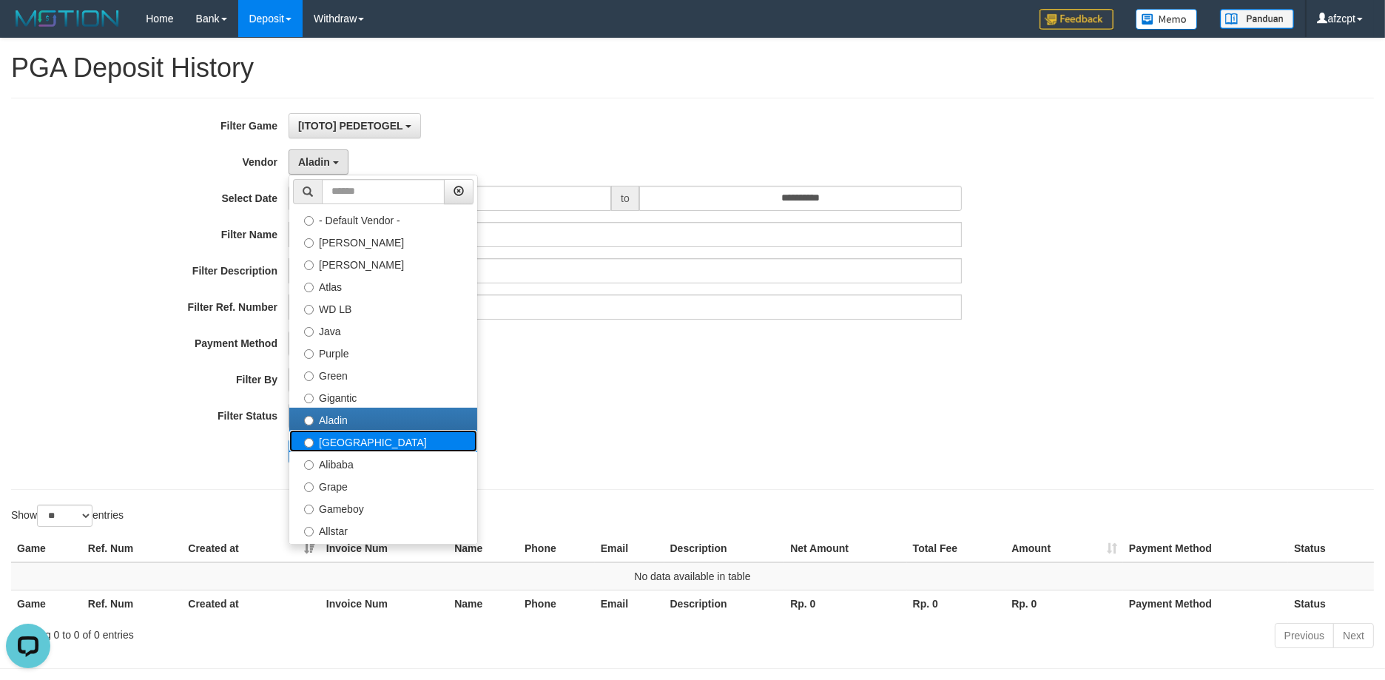
click at [336, 447] on label "[GEOGRAPHIC_DATA]" at bounding box center [383, 441] width 188 height 22
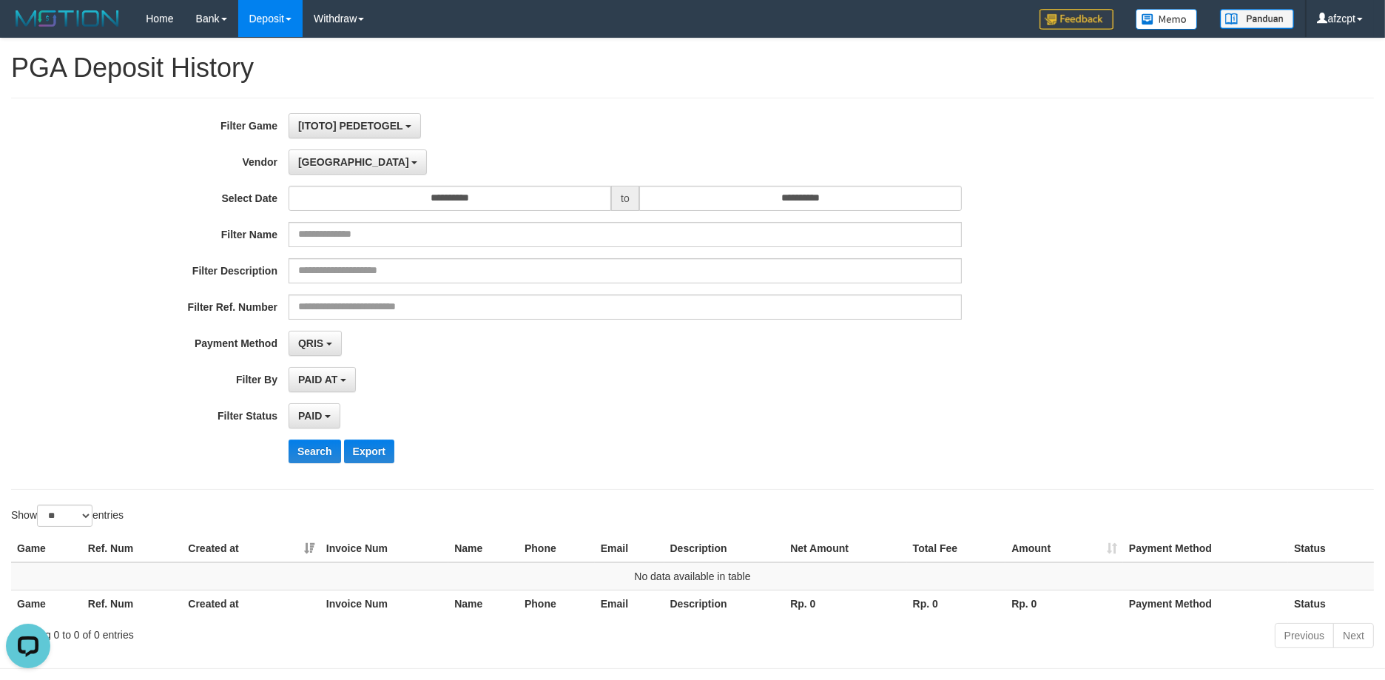
click at [320, 470] on div "**********" at bounding box center [577, 293] width 1154 height 361
click at [318, 452] on button "Search" at bounding box center [314, 451] width 53 height 24
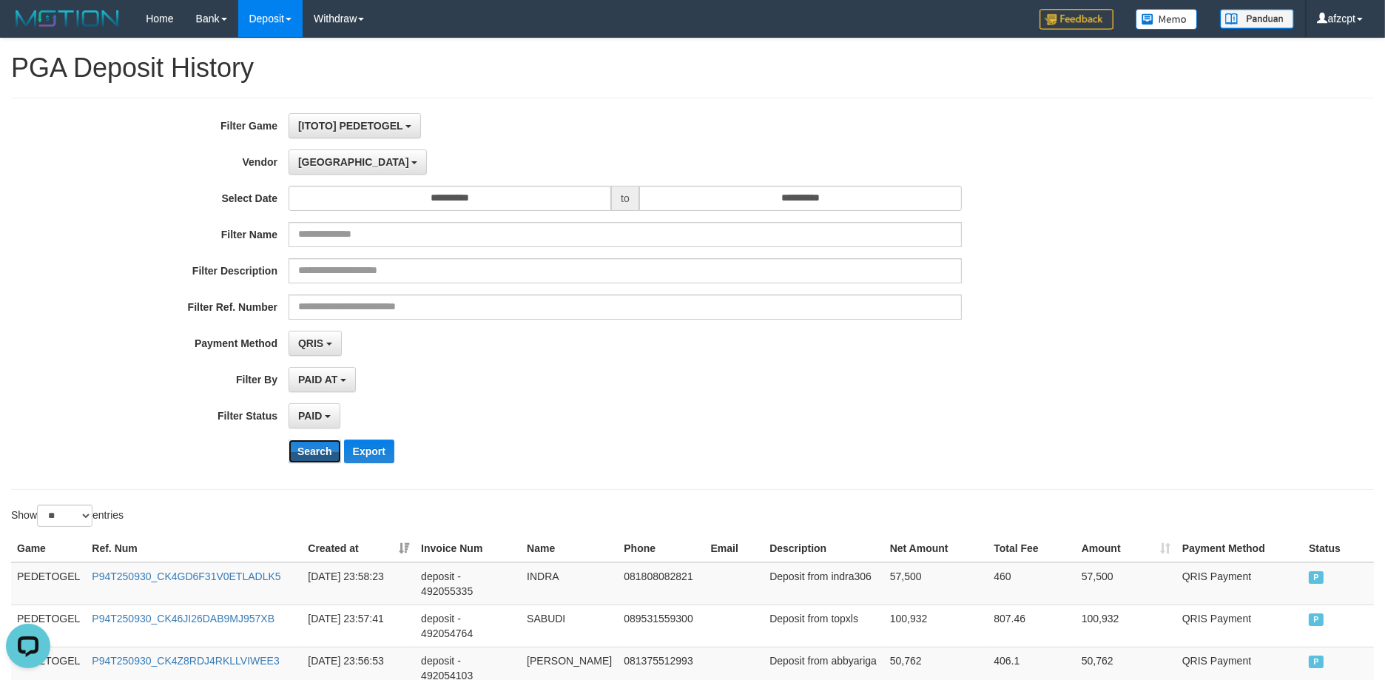
scroll to position [1080, 0]
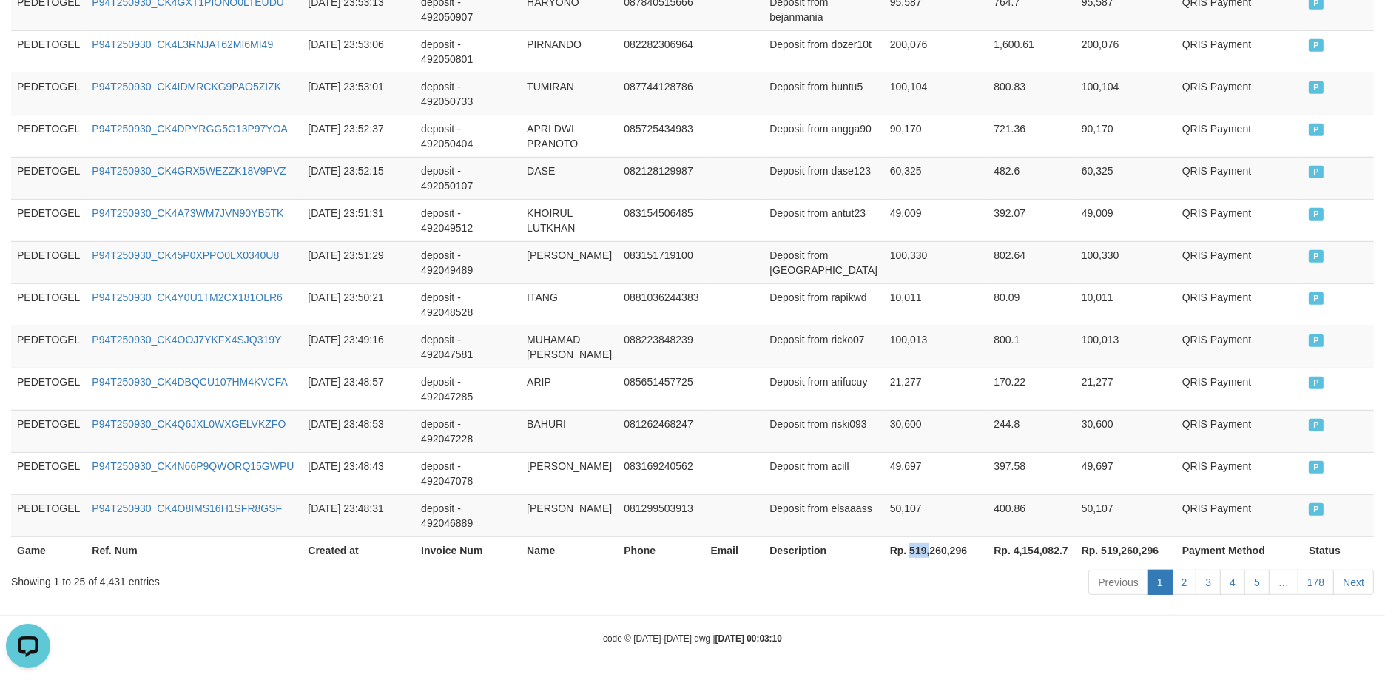
copy th "519,"
copy th "519,2"
copy th "519,26"
copy th "519,260"
drag, startPoint x: 892, startPoint y: 547, endPoint x: 925, endPoint y: 561, distance: 35.8
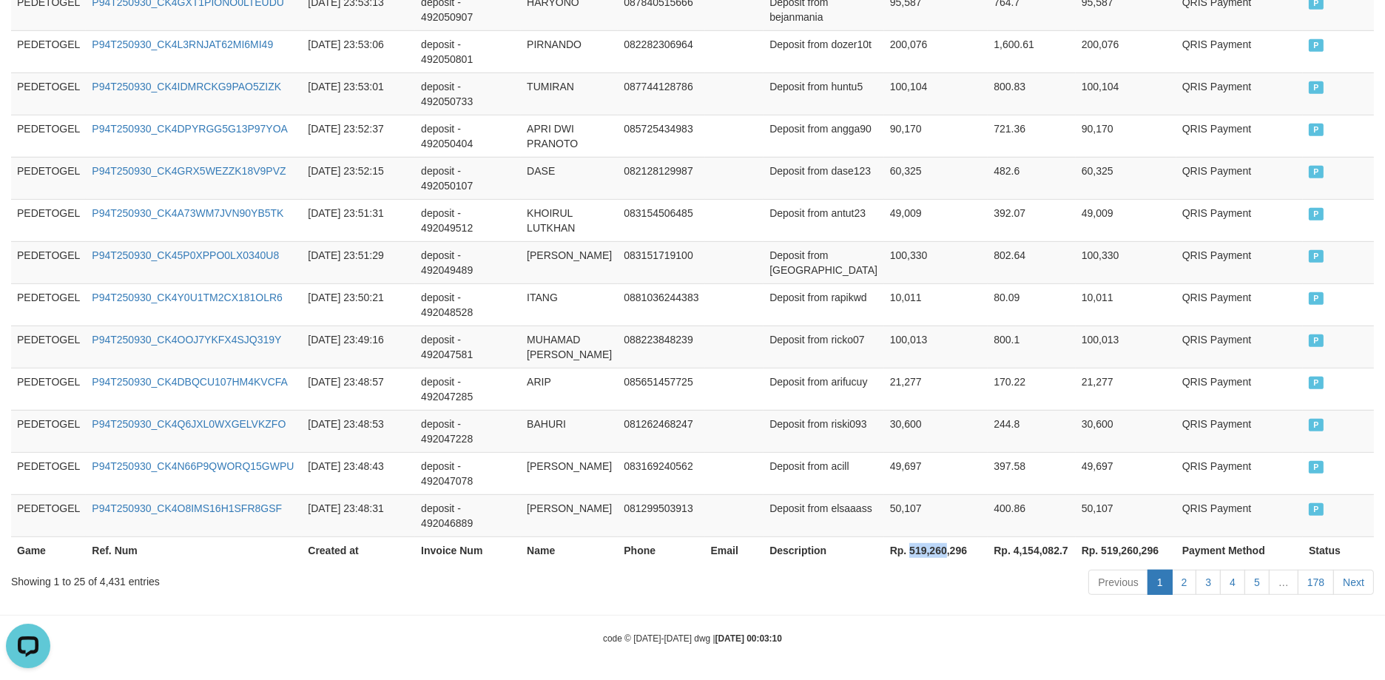
click at [925, 561] on th "Rp. 519,260,296" at bounding box center [936, 549] width 104 height 27
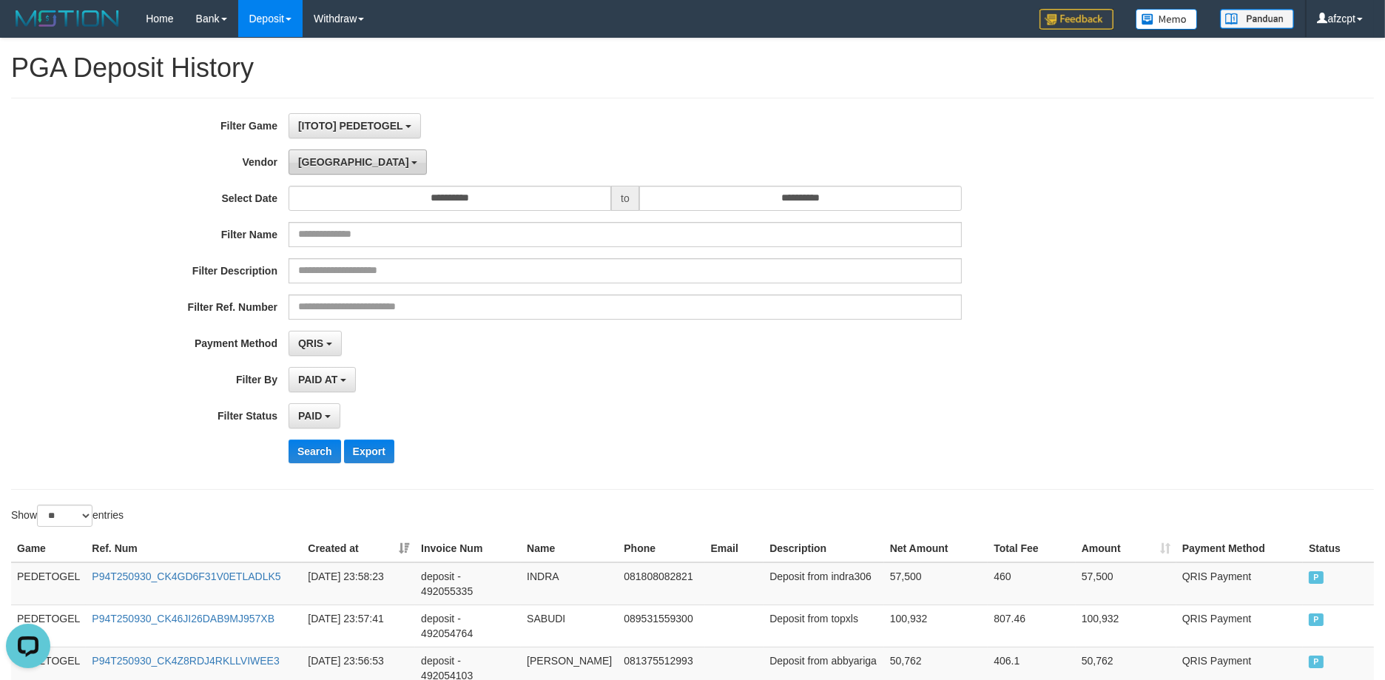
click at [332, 163] on button "[GEOGRAPHIC_DATA]" at bounding box center [357, 161] width 138 height 25
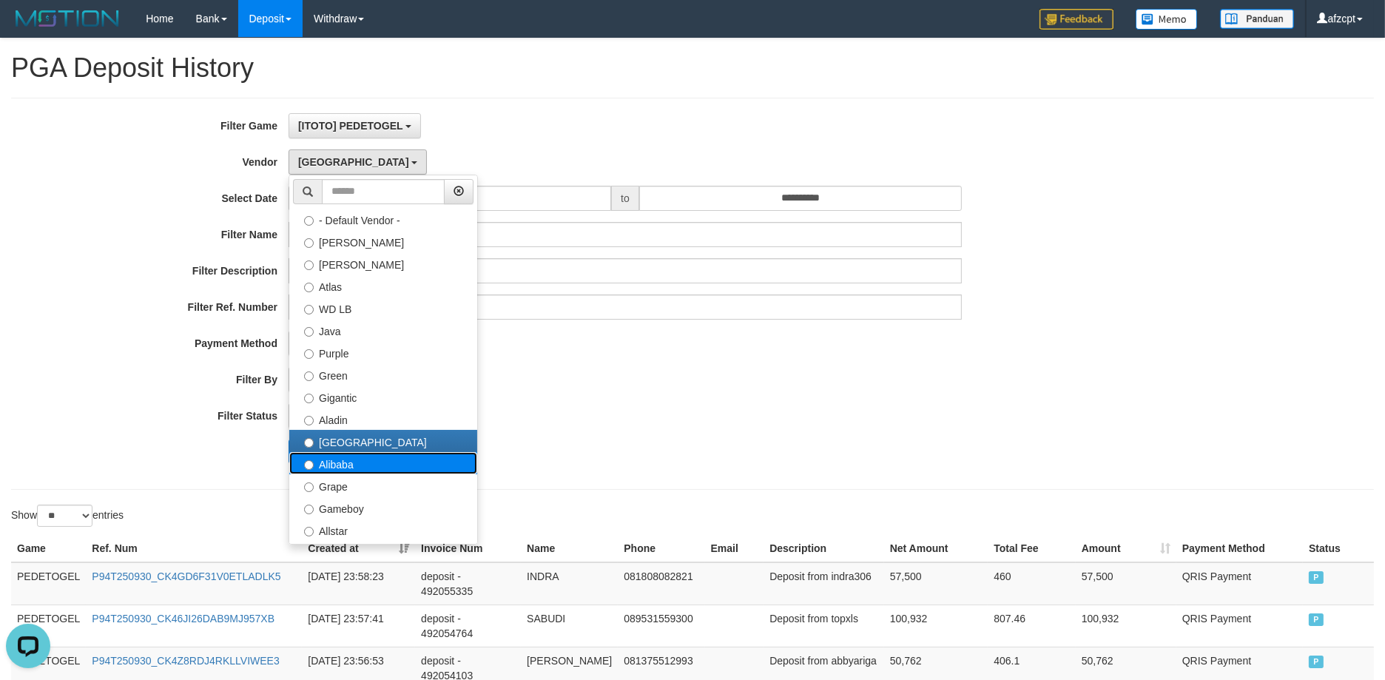
click at [328, 459] on label "Alibaba" at bounding box center [383, 463] width 188 height 22
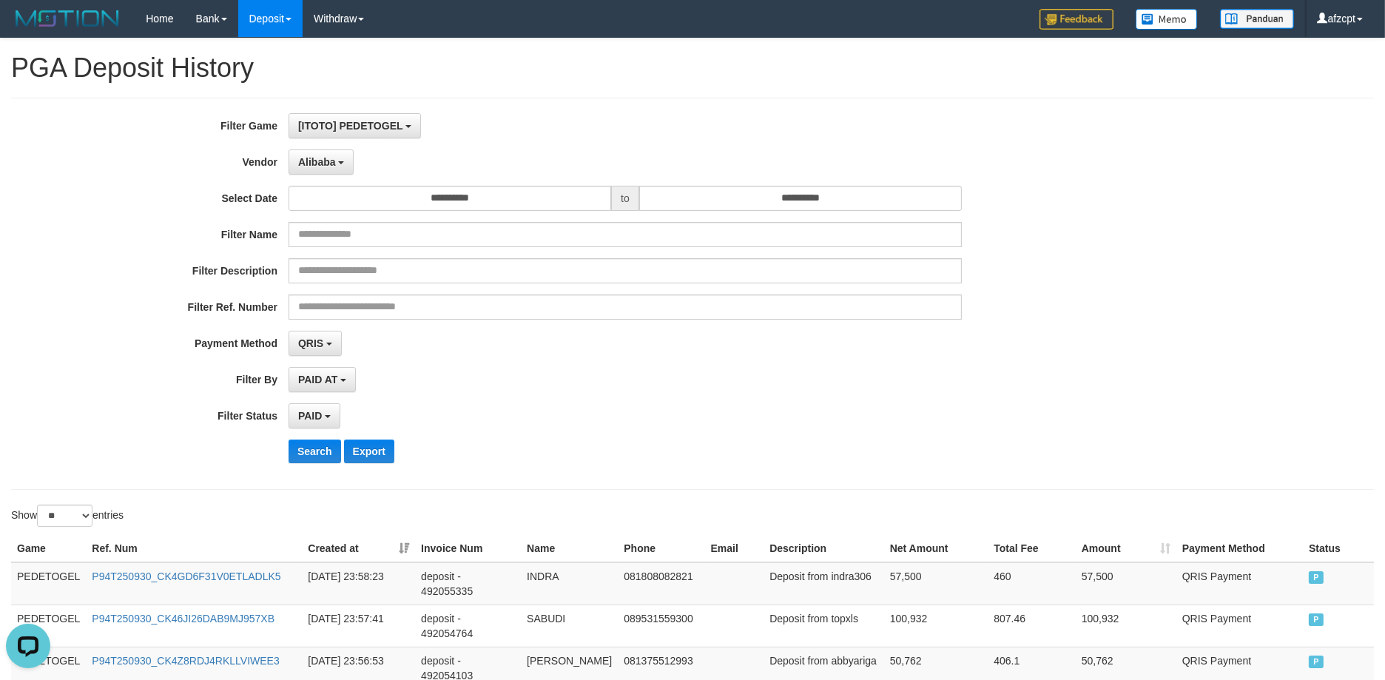
click at [312, 437] on div "**********" at bounding box center [577, 293] width 1154 height 361
click at [312, 443] on button "Search" at bounding box center [314, 451] width 53 height 24
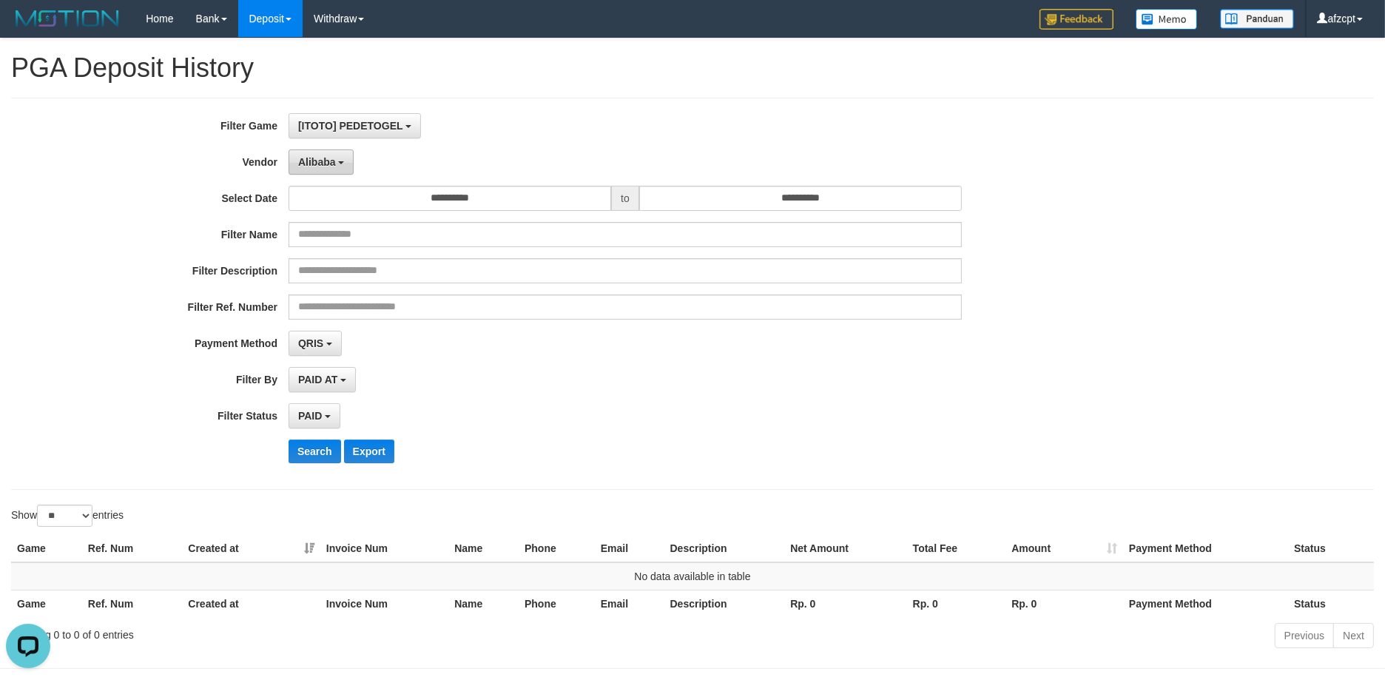
click at [310, 158] on span "Alibaba" at bounding box center [317, 162] width 38 height 12
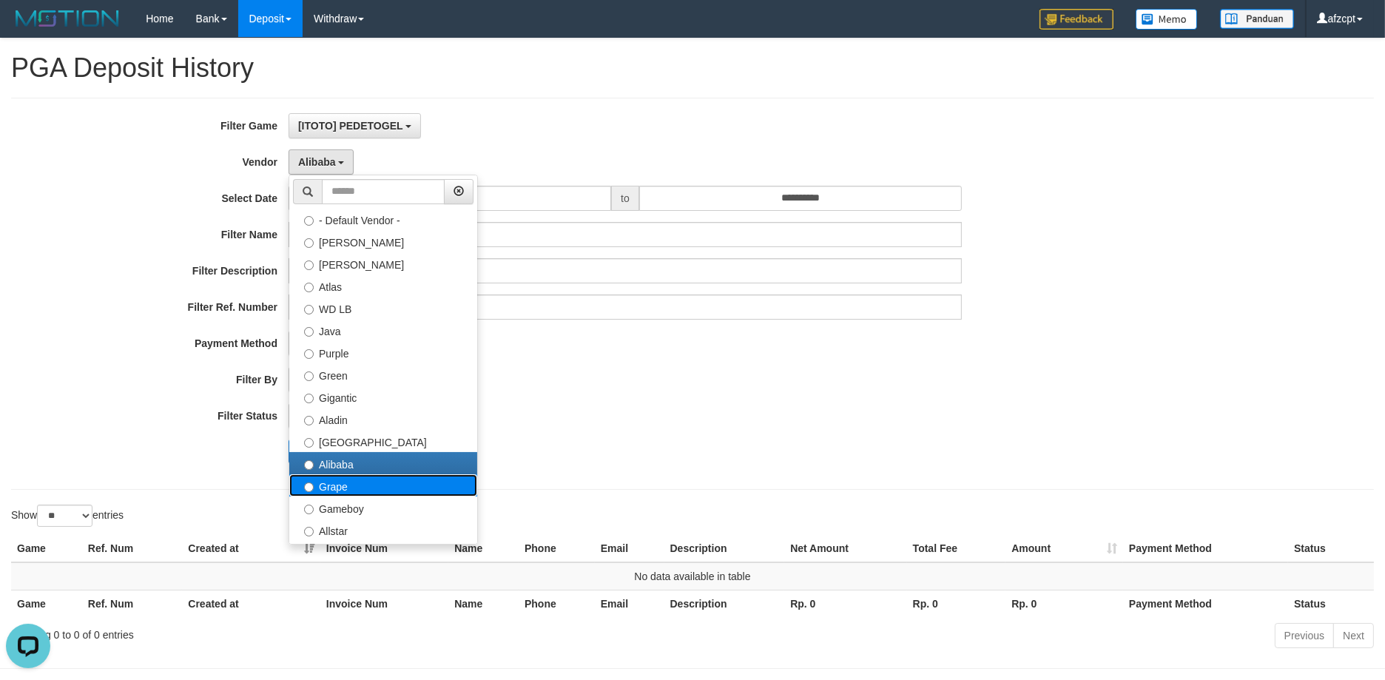
click at [368, 481] on label "Grape" at bounding box center [383, 485] width 188 height 22
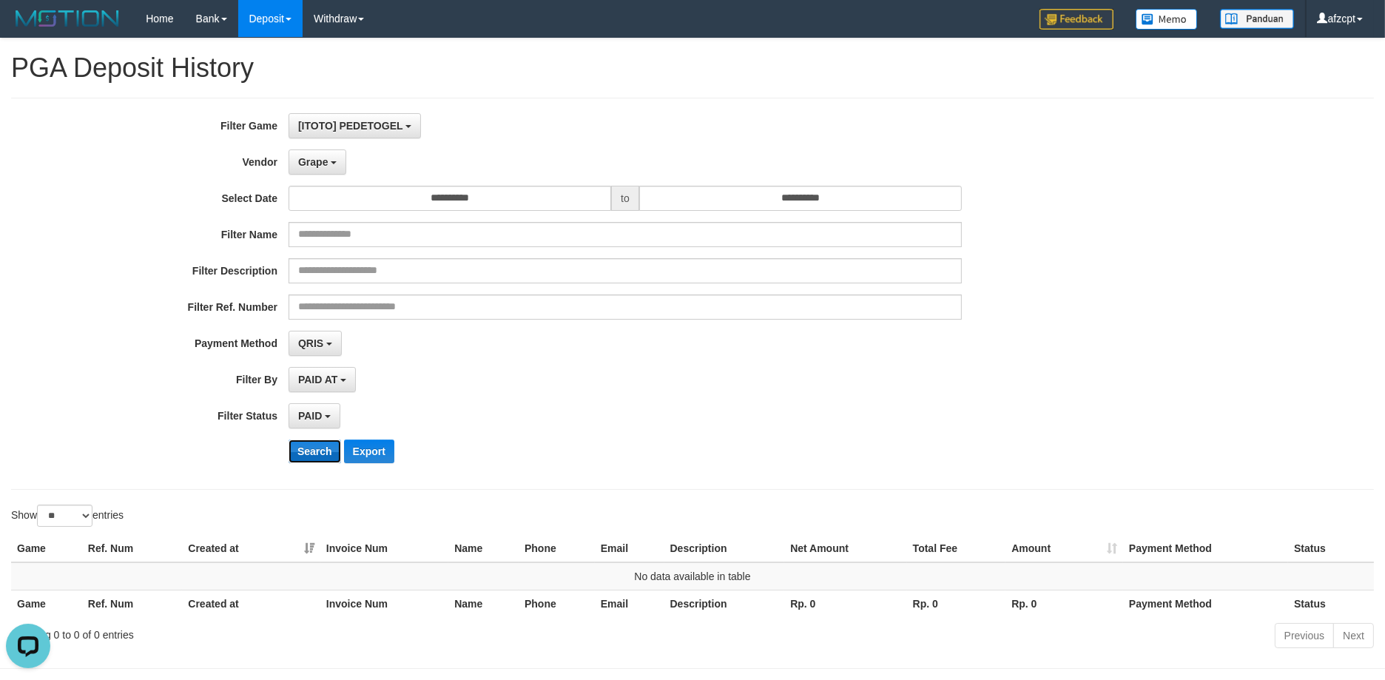
click at [313, 445] on button "Search" at bounding box center [314, 451] width 53 height 24
click at [311, 158] on span "Grape" at bounding box center [313, 162] width 30 height 12
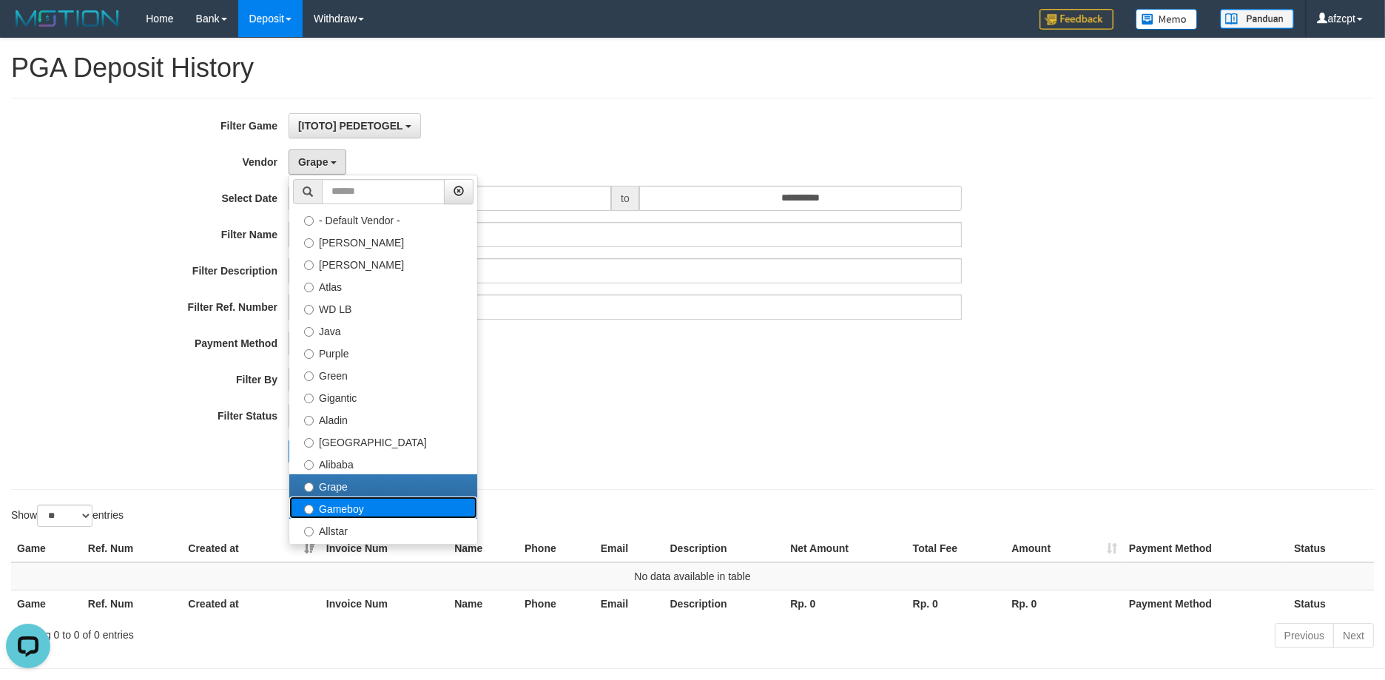
click at [329, 506] on label "Gameboy" at bounding box center [383, 507] width 188 height 22
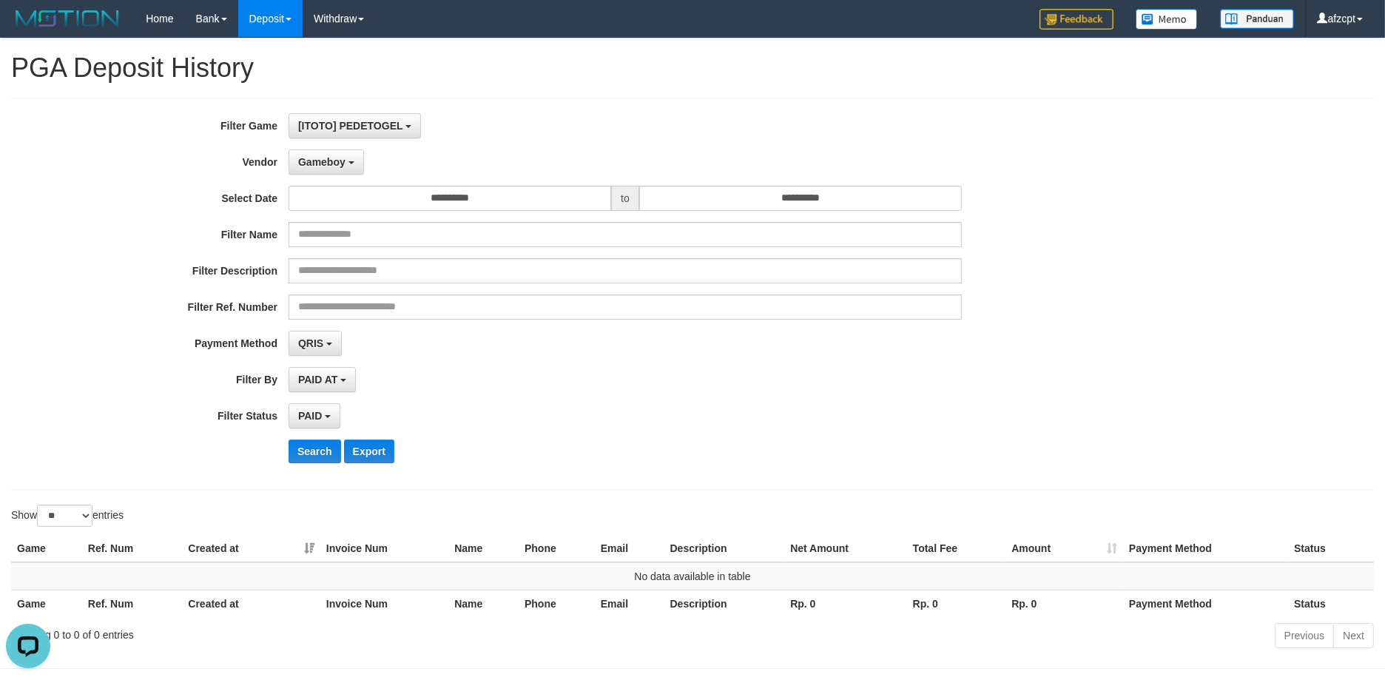
click at [313, 467] on div "**********" at bounding box center [577, 293] width 1154 height 361
click at [318, 443] on button "Search" at bounding box center [314, 451] width 53 height 24
click at [320, 161] on span "Gameboy" at bounding box center [321, 162] width 47 height 12
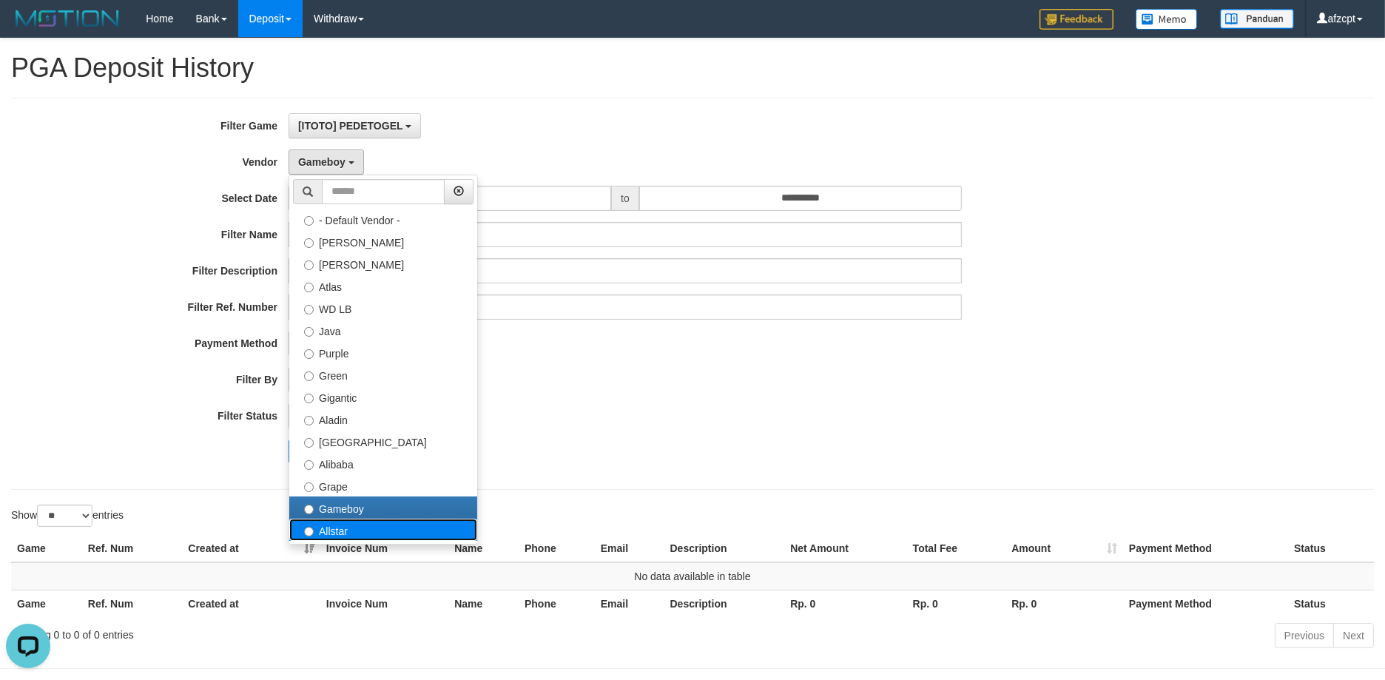
click at [344, 530] on label "Allstar" at bounding box center [383, 529] width 188 height 22
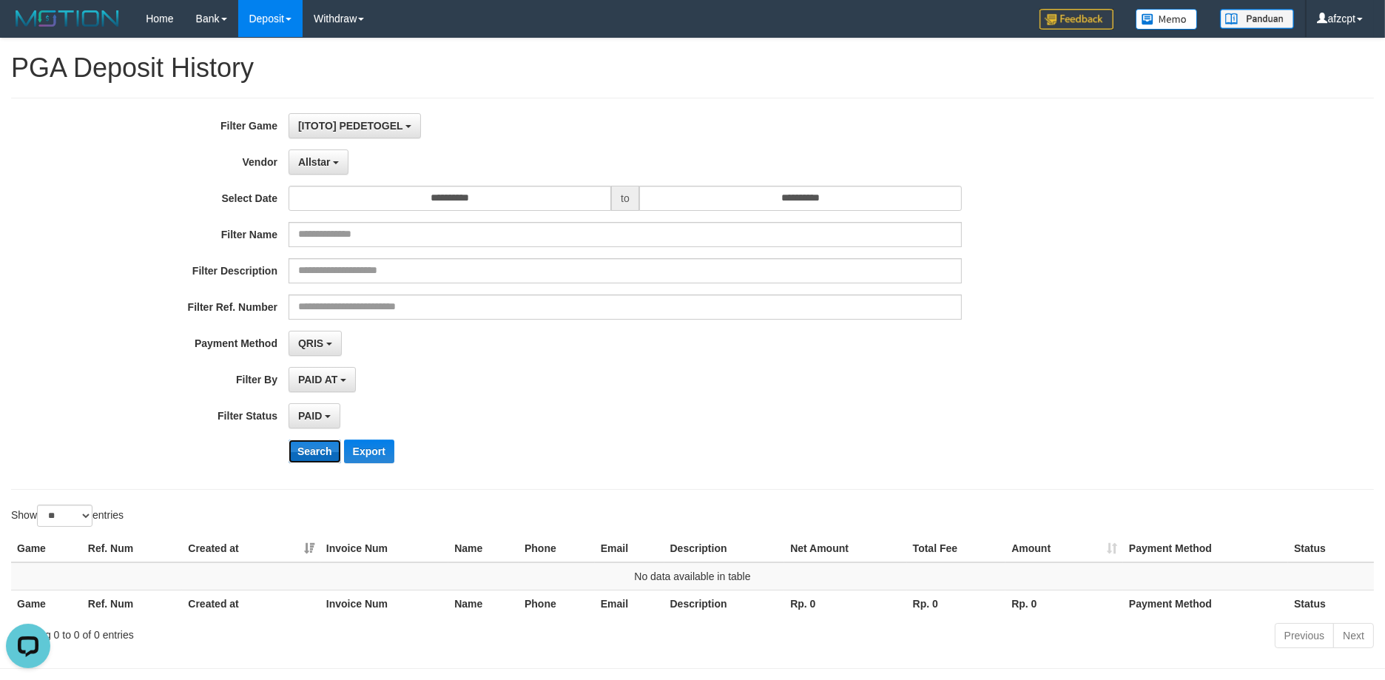
click at [305, 460] on button "Search" at bounding box center [314, 451] width 53 height 24
click at [322, 145] on div "**********" at bounding box center [577, 293] width 1154 height 361
click at [322, 152] on button "Allstar" at bounding box center [318, 161] width 60 height 25
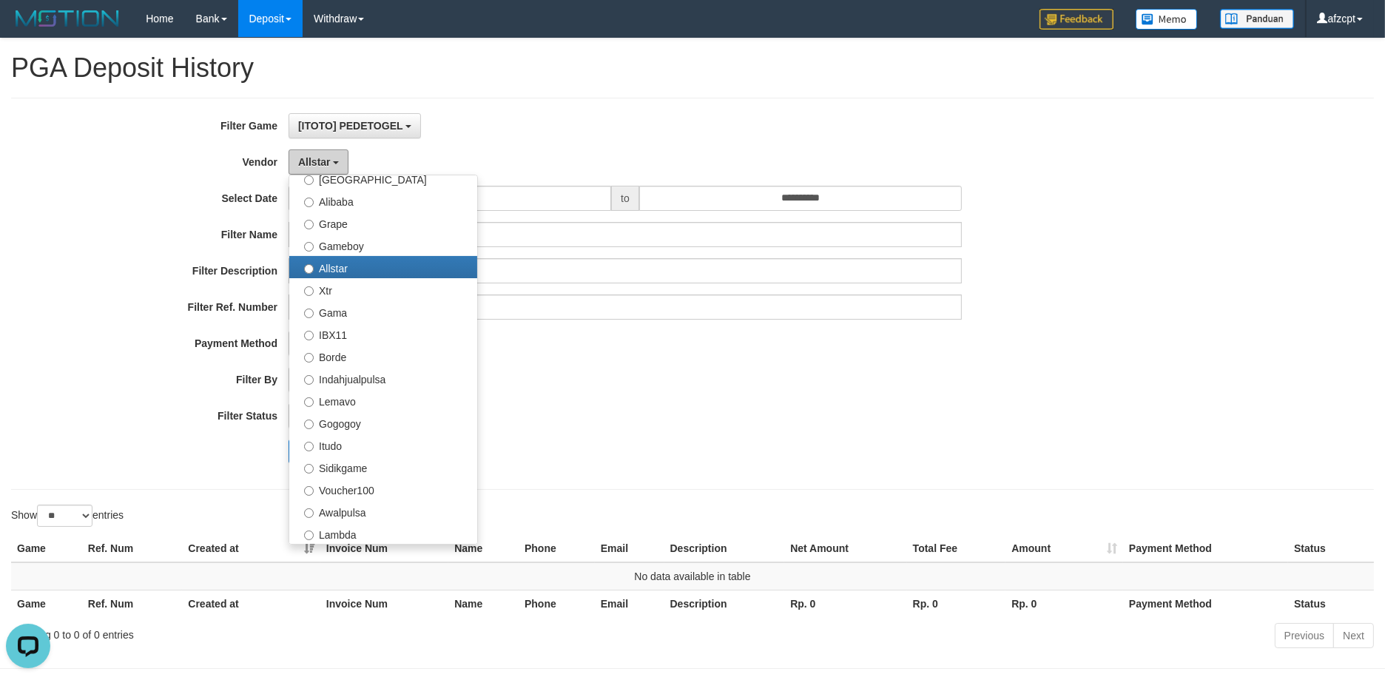
scroll to position [299, 0]
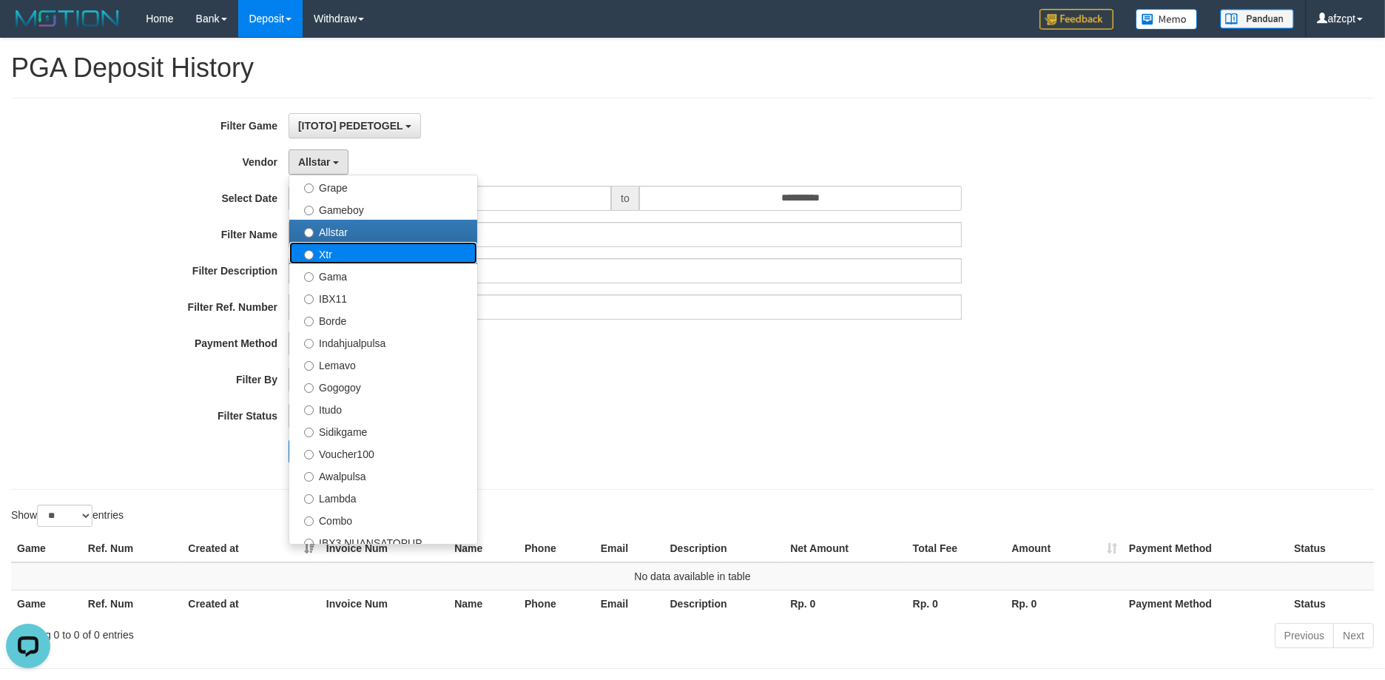
click at [385, 249] on label "Xtr" at bounding box center [383, 253] width 188 height 22
select select "**********"
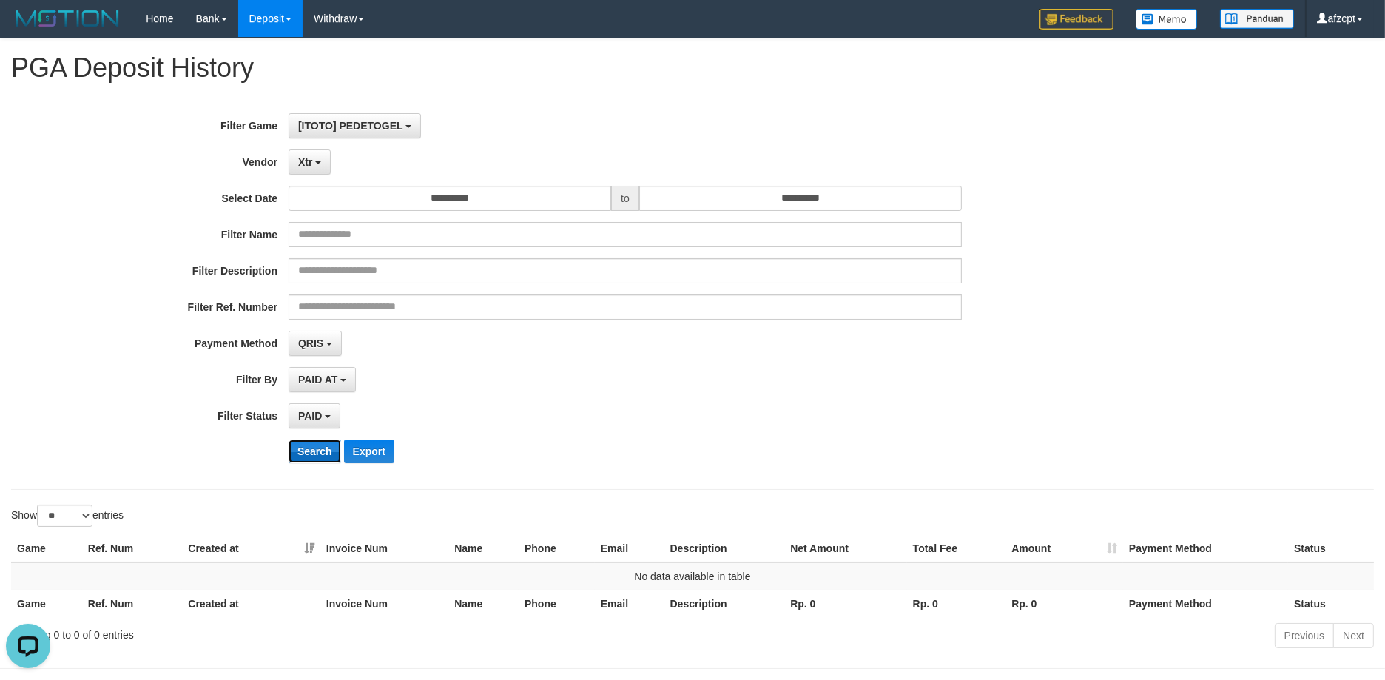
click at [312, 452] on button "Search" at bounding box center [314, 451] width 53 height 24
click at [303, 156] on span "Xtr" at bounding box center [305, 162] width 14 height 12
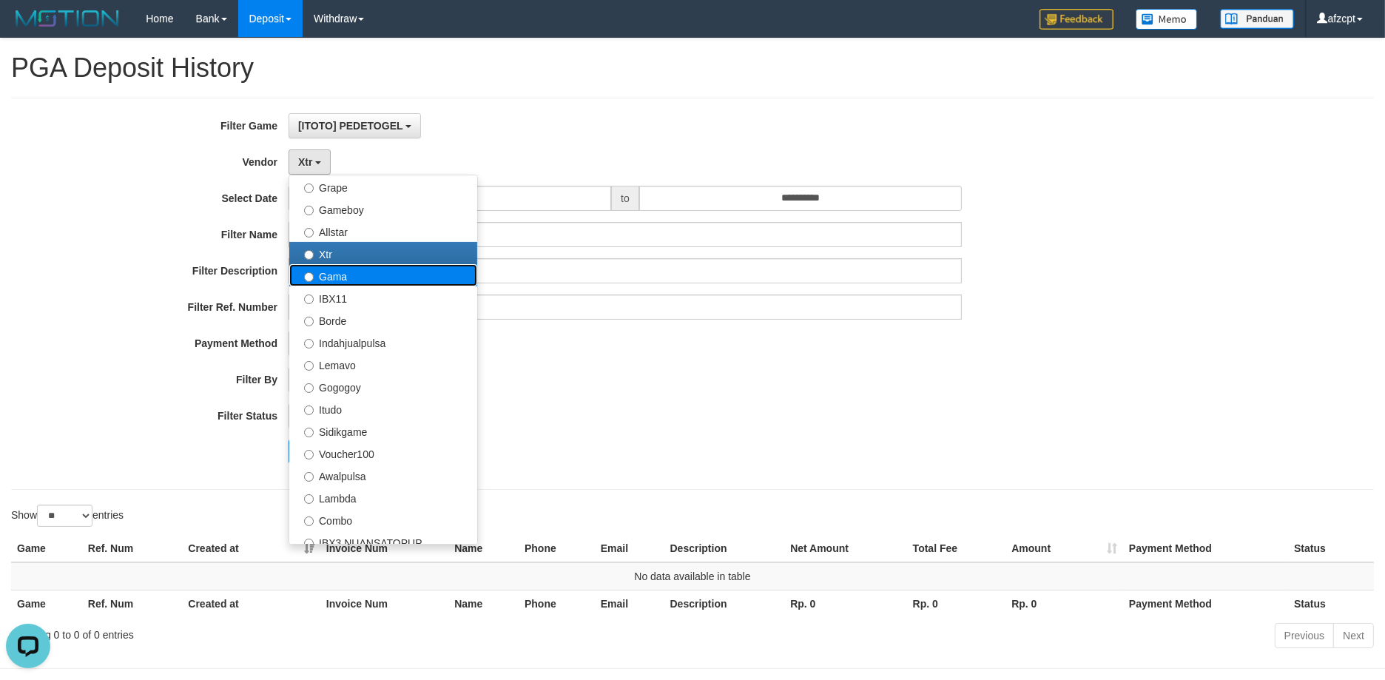
click at [331, 268] on label "Gama" at bounding box center [383, 275] width 188 height 22
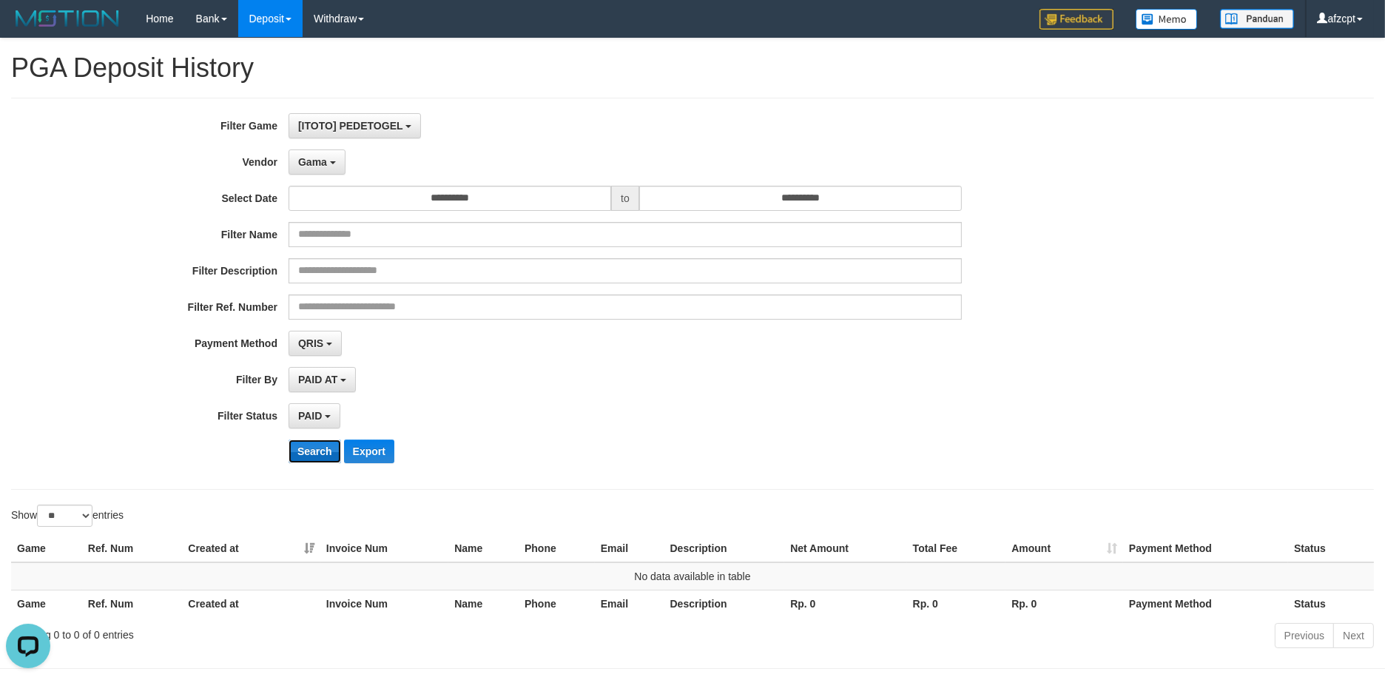
click at [314, 447] on button "Search" at bounding box center [314, 451] width 53 height 24
click at [320, 151] on button "Gama" at bounding box center [316, 161] width 57 height 25
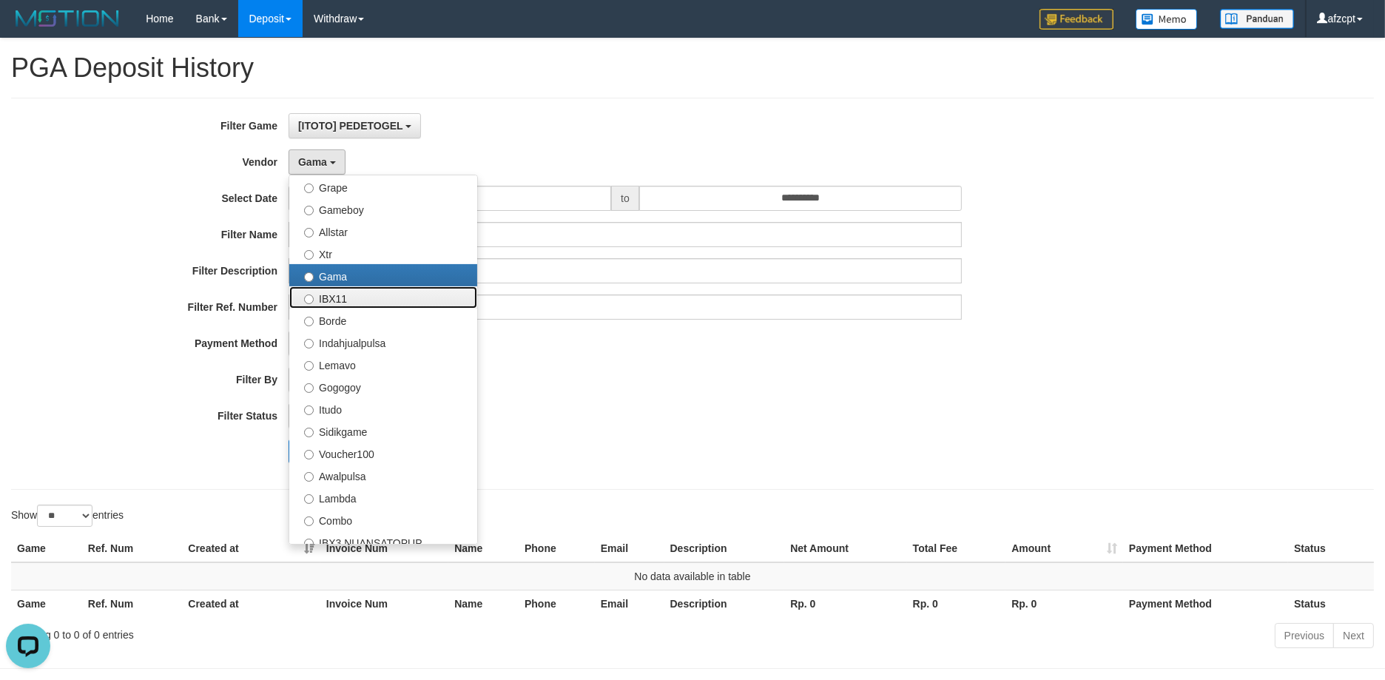
click at [363, 292] on label "IBX11" at bounding box center [383, 297] width 188 height 22
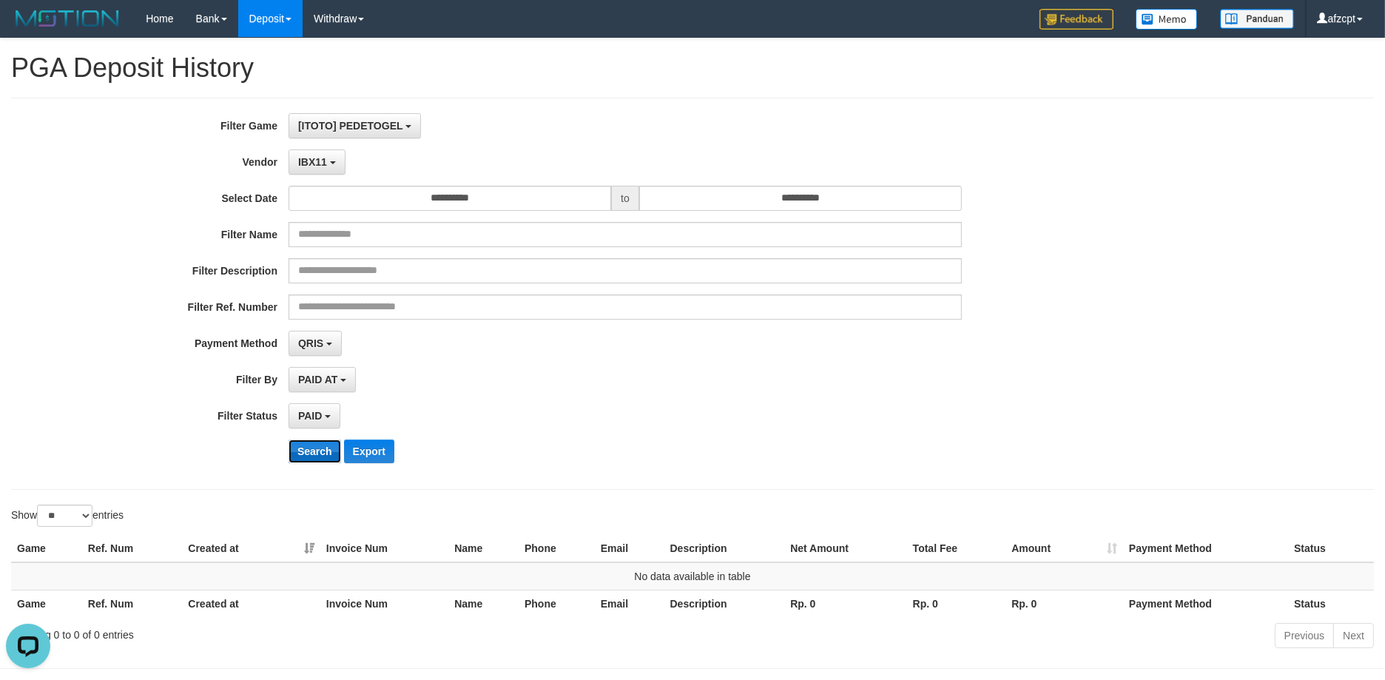
click at [307, 456] on button "Search" at bounding box center [314, 451] width 53 height 24
click at [312, 175] on div "**********" at bounding box center [577, 293] width 1154 height 361
click at [315, 161] on span "IBX11" at bounding box center [312, 162] width 29 height 12
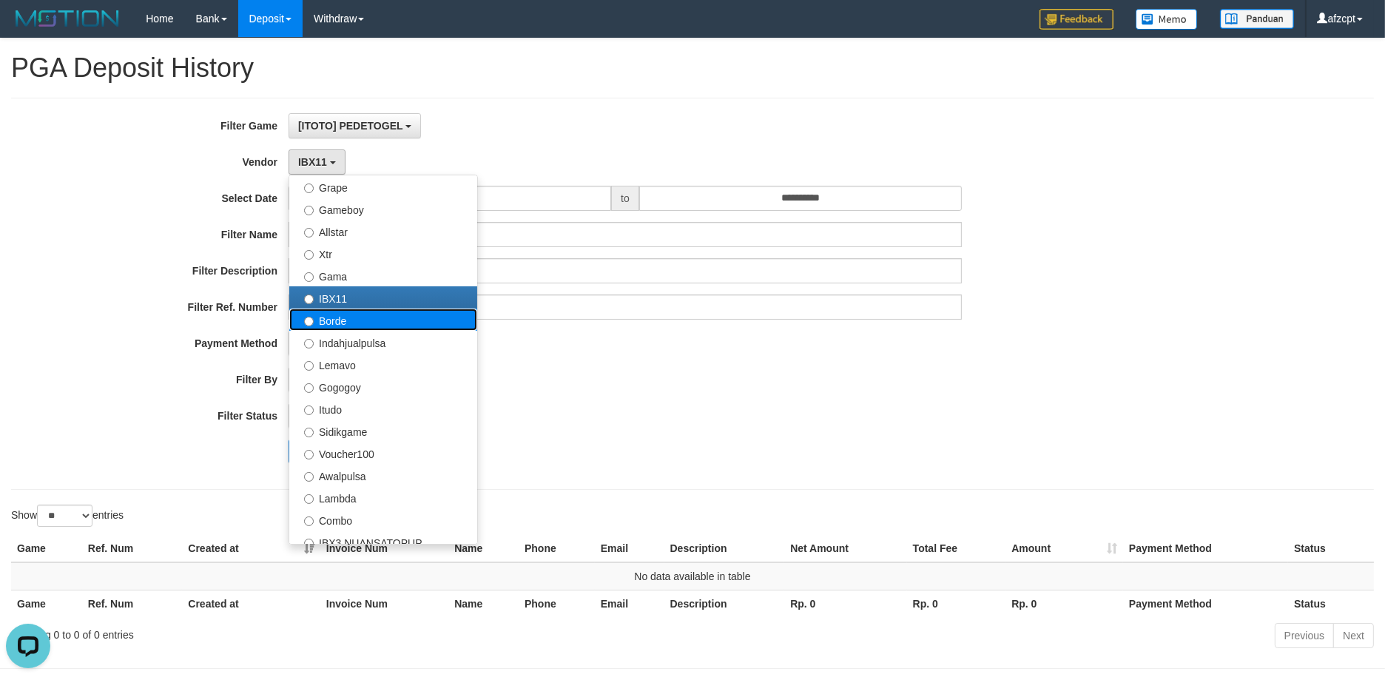
click at [352, 313] on label "Borde" at bounding box center [383, 319] width 188 height 22
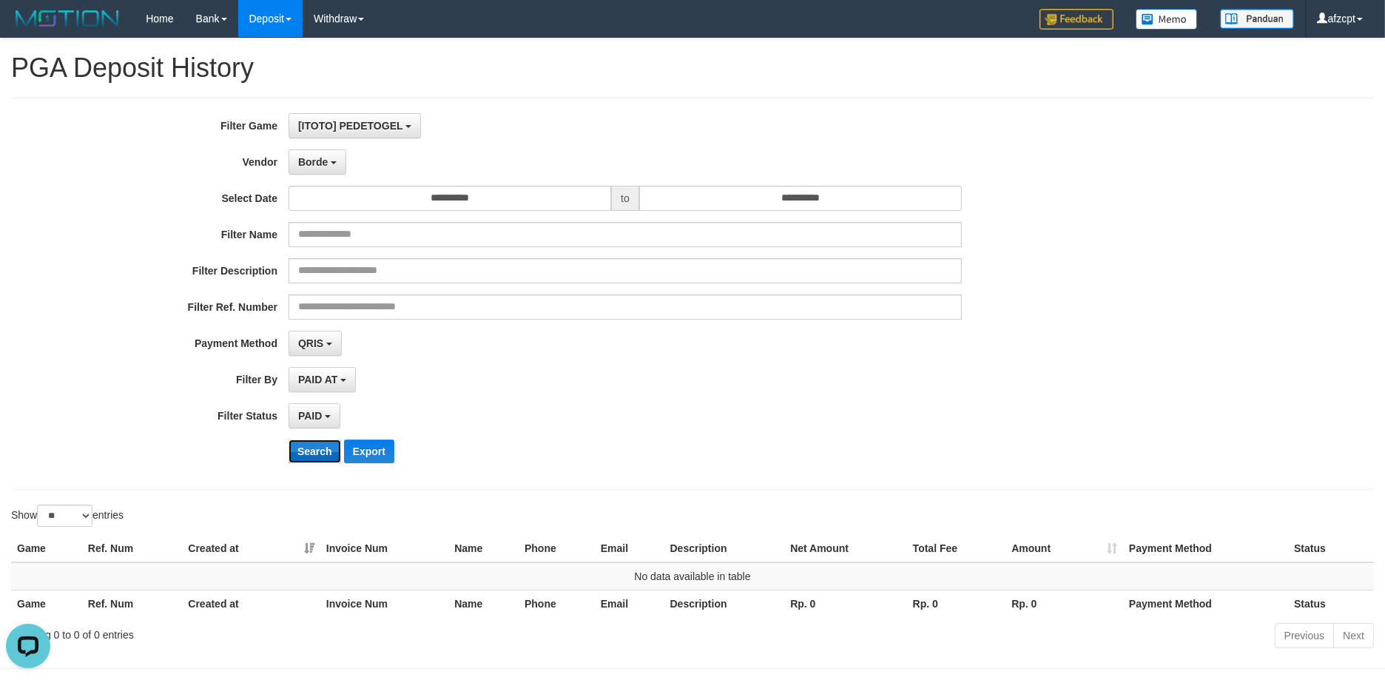
click at [317, 441] on button "Search" at bounding box center [314, 451] width 53 height 24
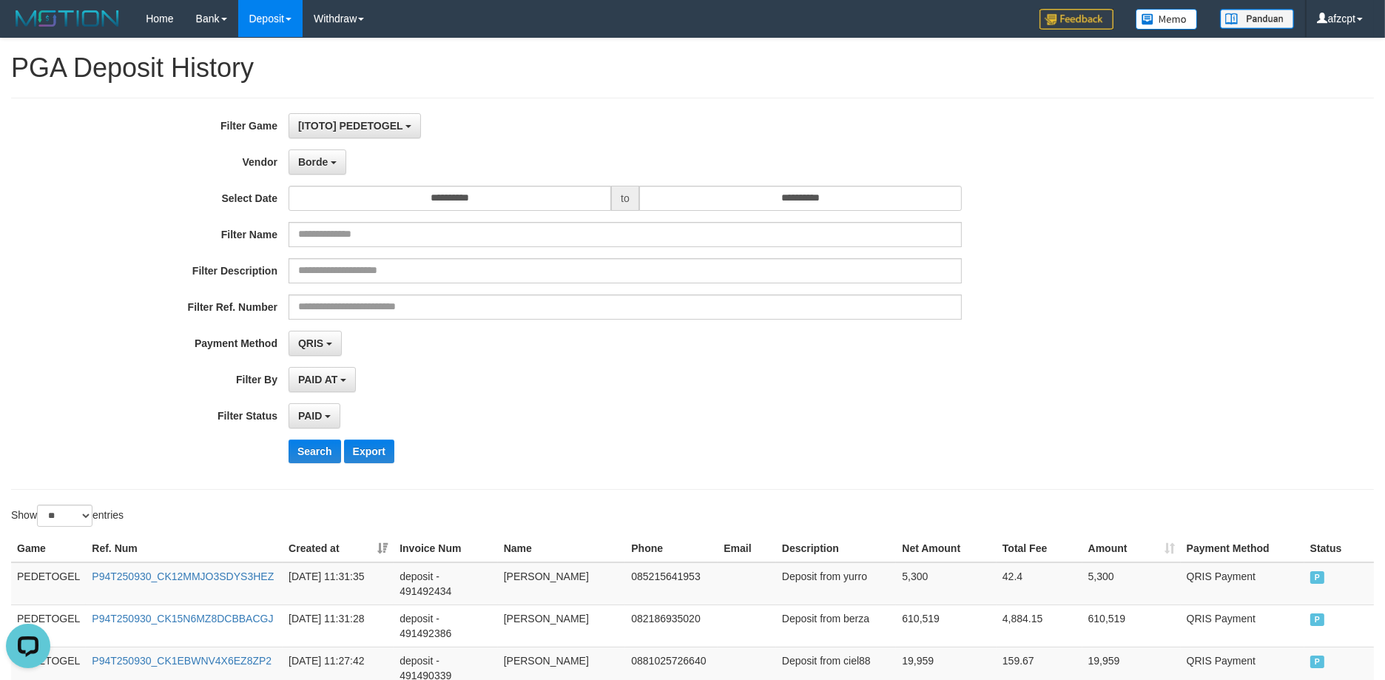
click at [311, 176] on div "**********" at bounding box center [577, 293] width 1154 height 361
click at [566, 410] on div "PAID SELECT ALL - ALL - SELECT STATUS PENDING/UNPAID PAID CANCELED EXPIRED" at bounding box center [624, 415] width 673 height 25
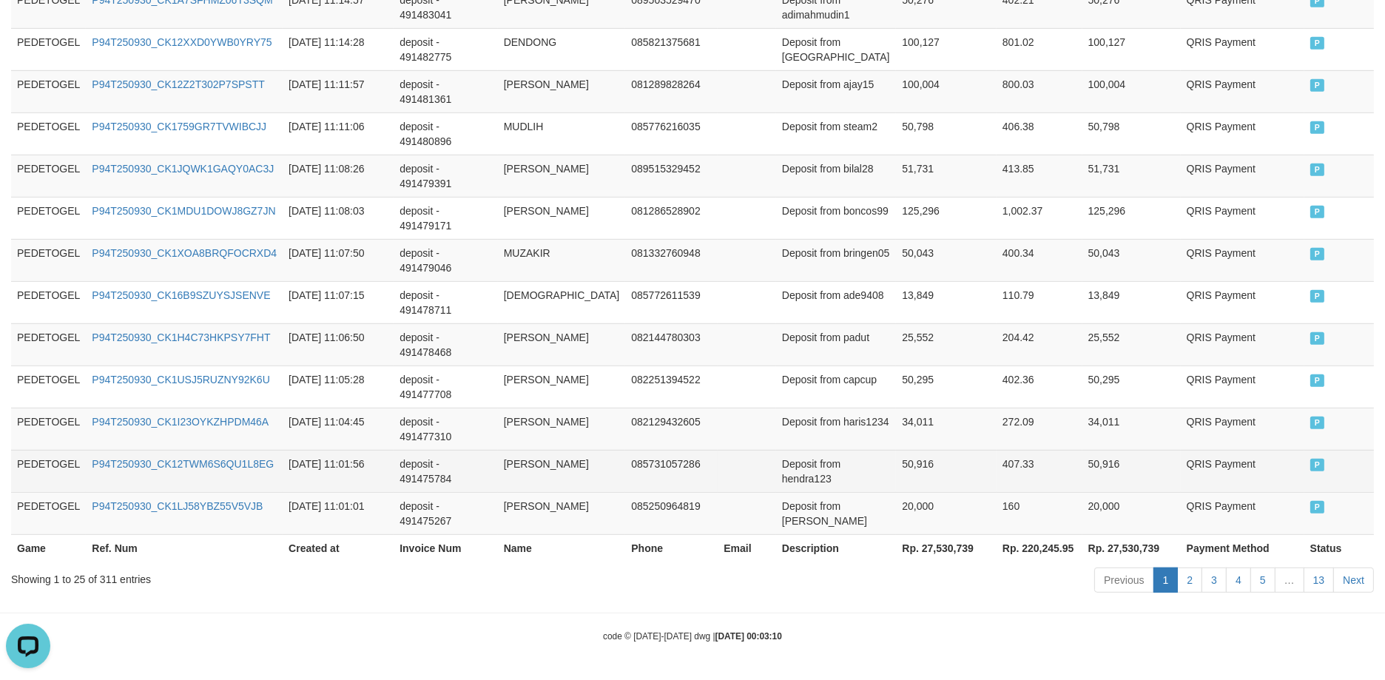
scroll to position [1109, 0]
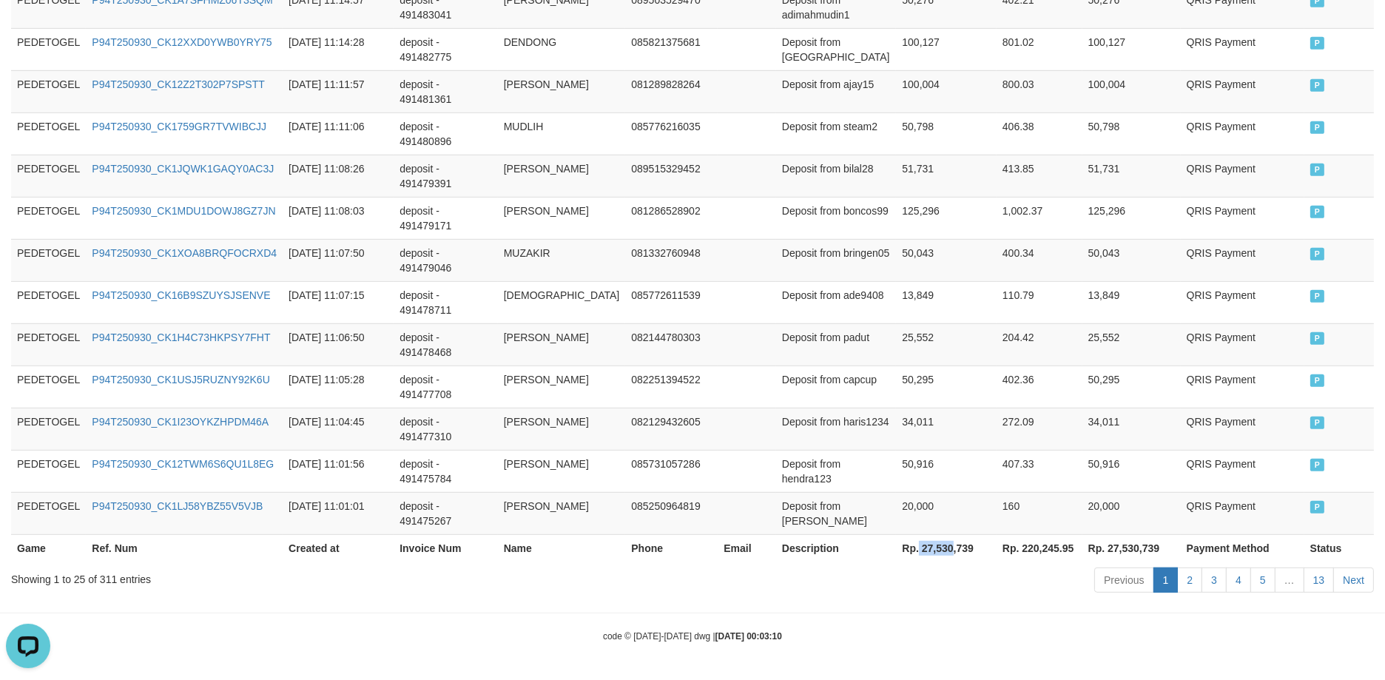
drag, startPoint x: 882, startPoint y: 546, endPoint x: 902, endPoint y: 584, distance: 43.0
click at [916, 555] on th "Rp. 27,530,739" at bounding box center [946, 547] width 101 height 27
drag, startPoint x: 899, startPoint y: 593, endPoint x: 891, endPoint y: 564, distance: 30.2
click at [899, 591] on div "Previous 1 2 3 4 5 … 13 Next" at bounding box center [980, 582] width 785 height 32
copy th "27,53"
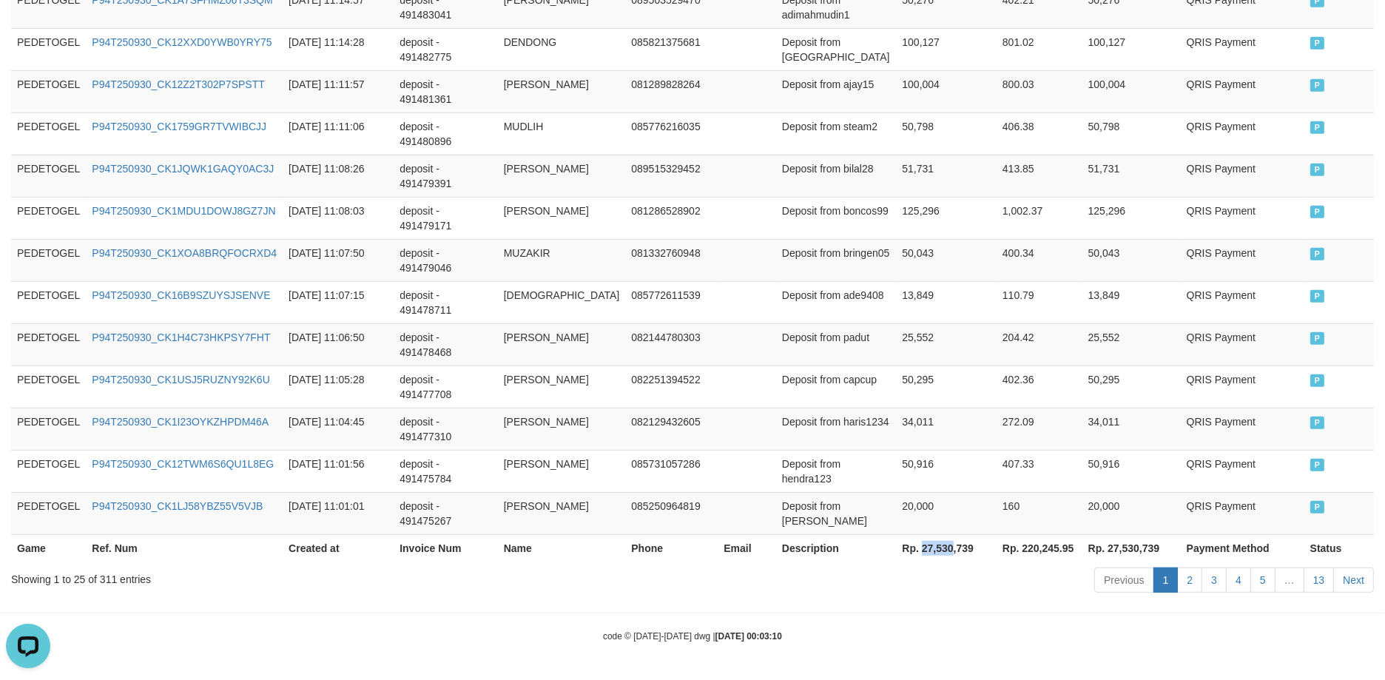
copy th "27,530"
drag, startPoint x: 883, startPoint y: 543, endPoint x: 913, endPoint y: 555, distance: 32.8
click at [913, 555] on th "Rp. 27,530,739" at bounding box center [946, 547] width 101 height 27
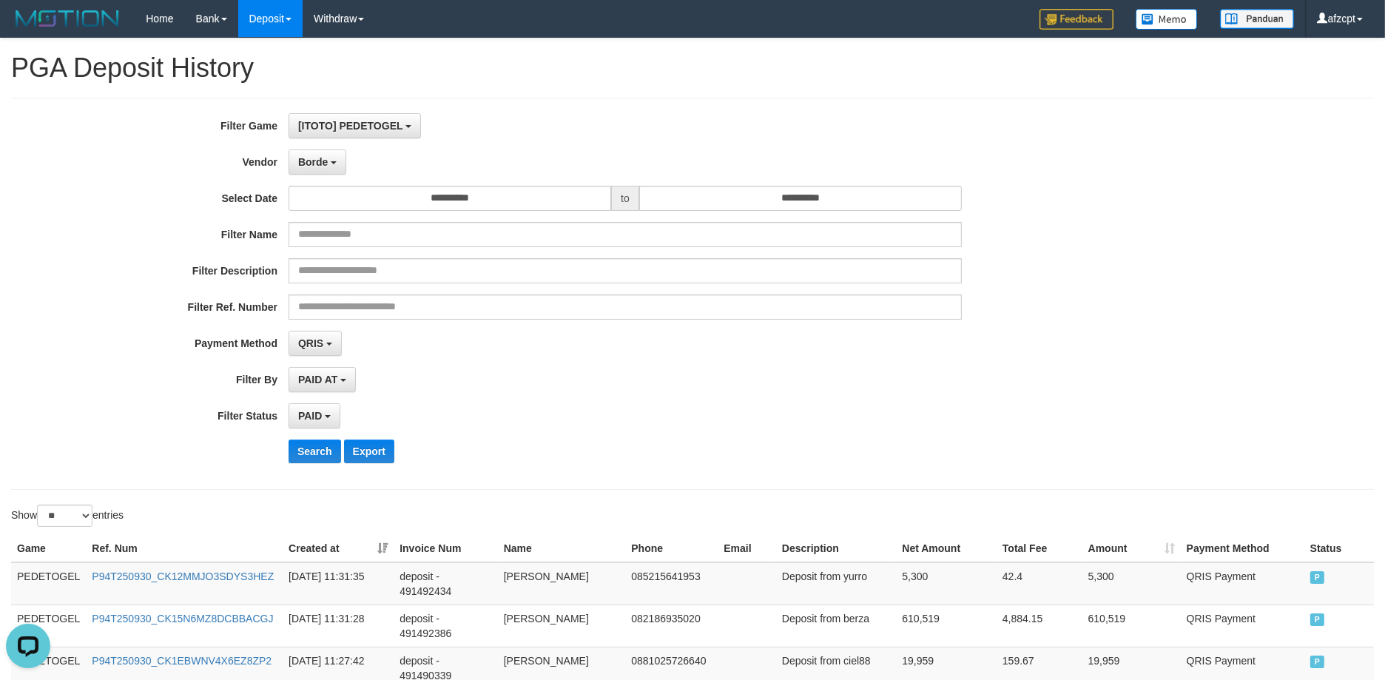
click at [328, 175] on div "**********" at bounding box center [577, 293] width 1154 height 361
click at [334, 159] on button "Borde" at bounding box center [317, 161] width 58 height 25
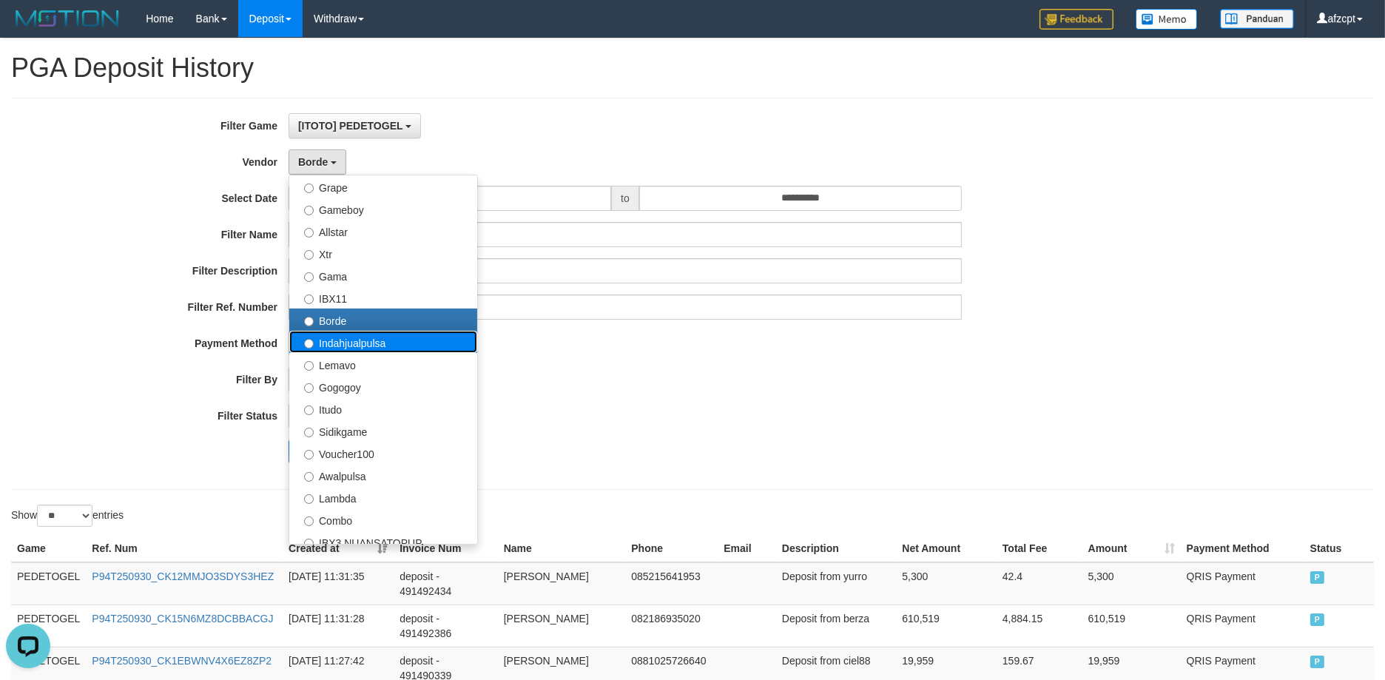
click at [331, 334] on label "Indahjualpulsa" at bounding box center [383, 342] width 188 height 22
select select "**********"
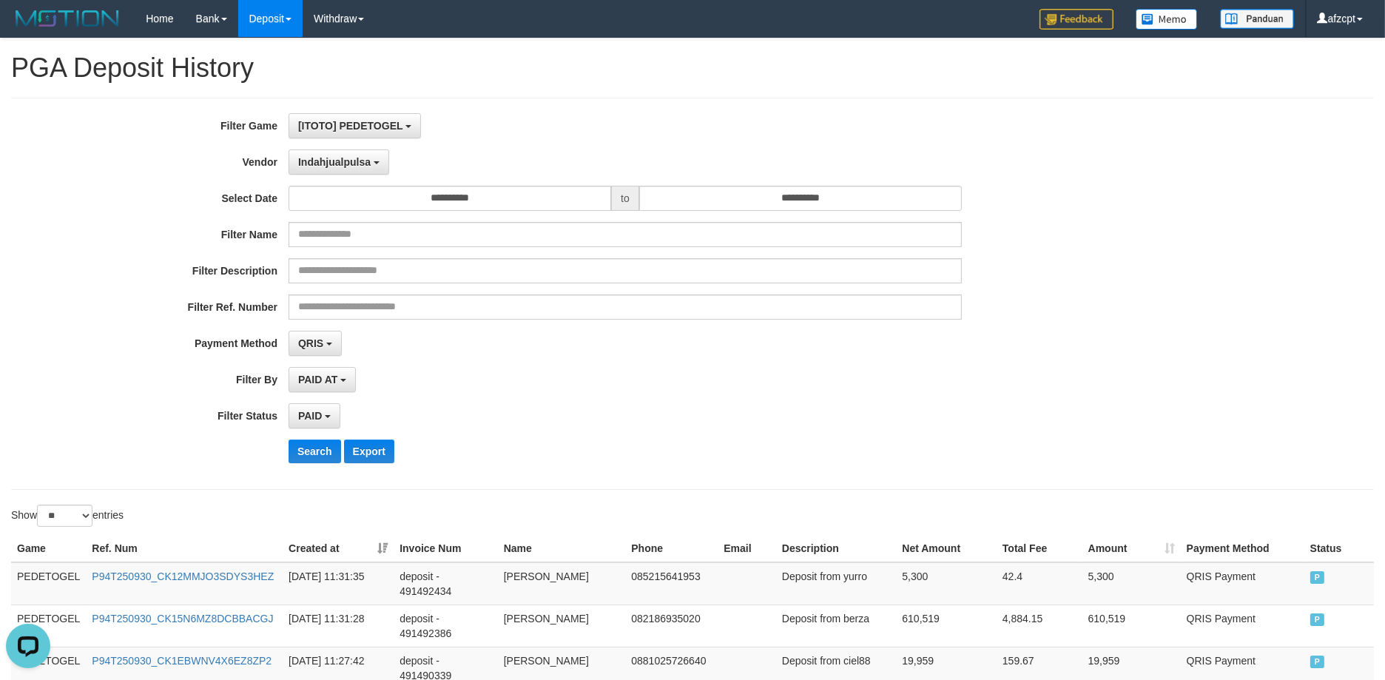
click at [308, 435] on div "**********" at bounding box center [577, 293] width 1154 height 361
click at [310, 447] on button "Search" at bounding box center [314, 451] width 53 height 24
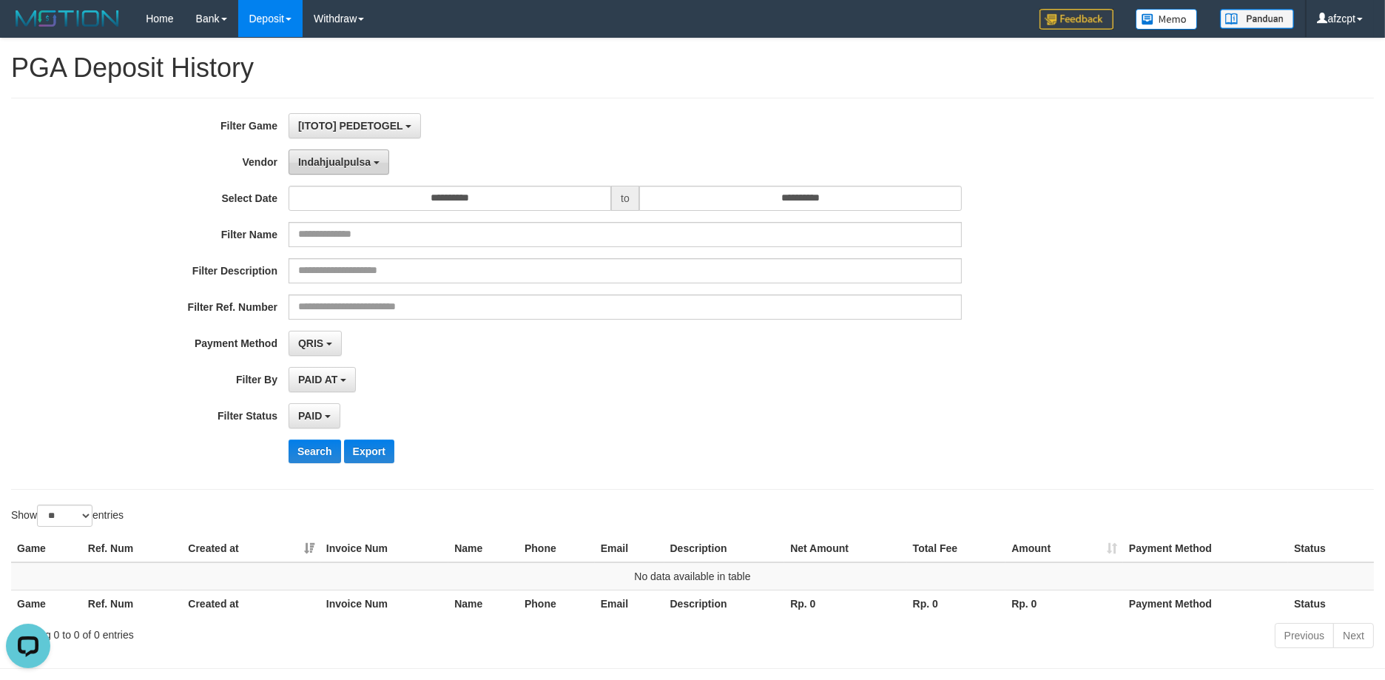
click at [316, 161] on span "Indahjualpulsa" at bounding box center [334, 162] width 72 height 12
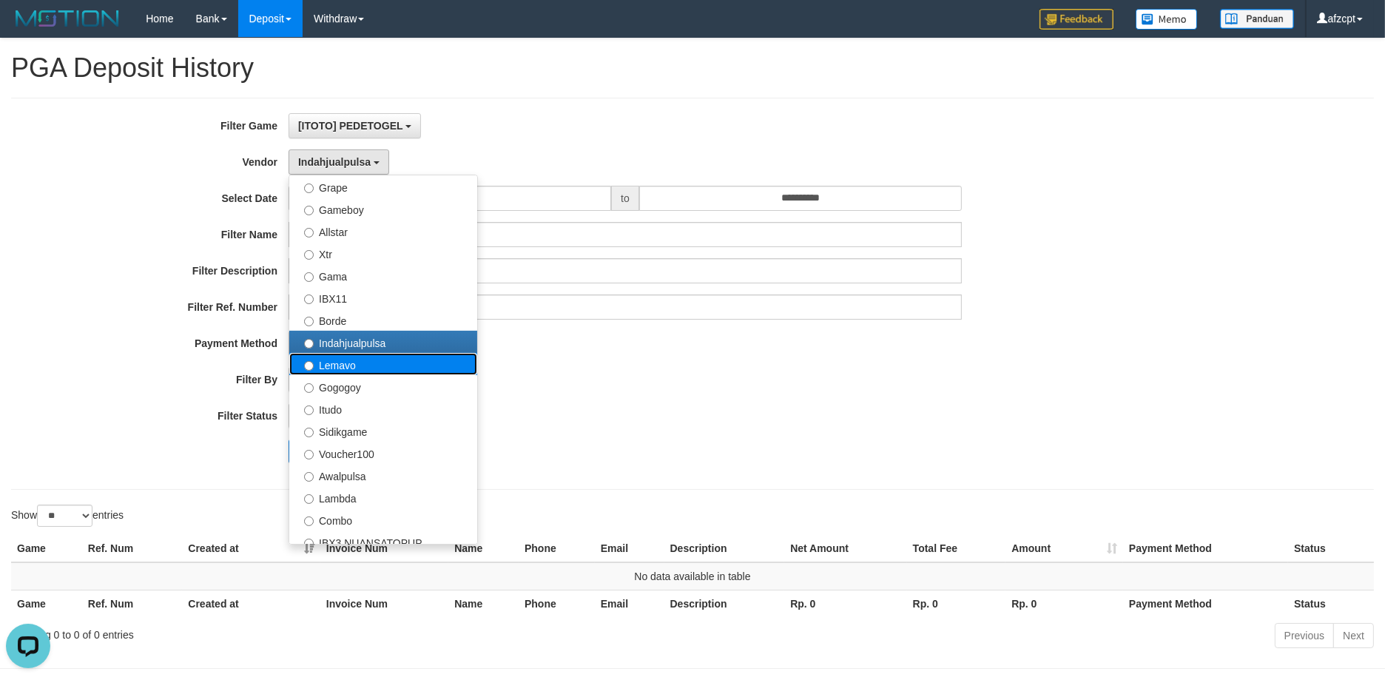
click at [330, 366] on label "Lemavo" at bounding box center [383, 364] width 188 height 22
select select "**********"
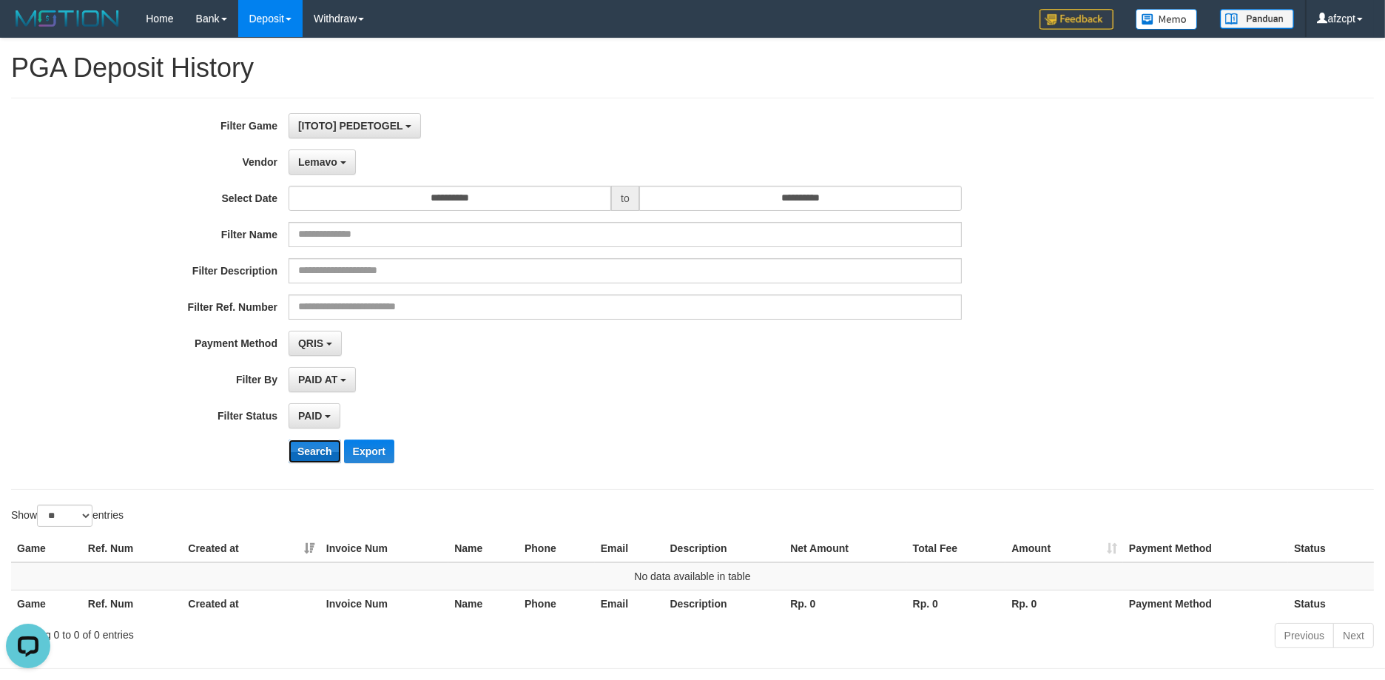
click at [306, 446] on button "Search" at bounding box center [314, 451] width 53 height 24
click at [315, 161] on span "Lemavo" at bounding box center [317, 162] width 39 height 12
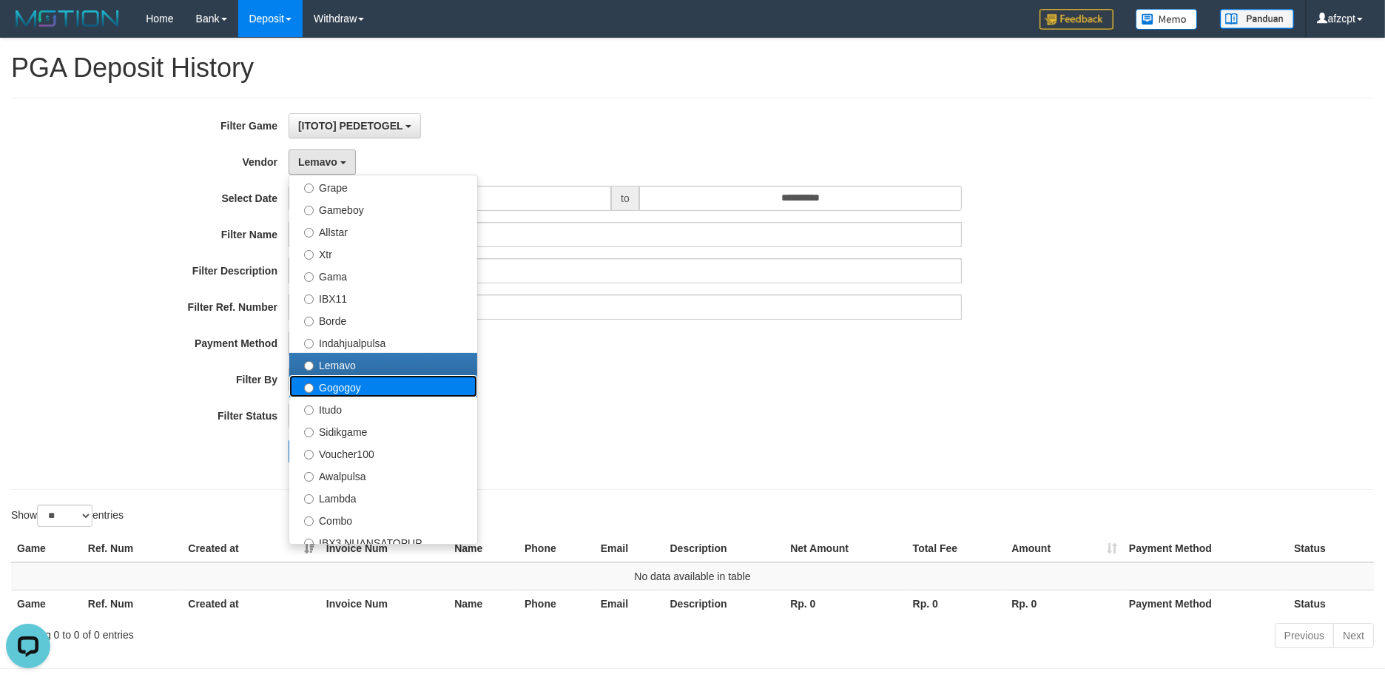
click at [327, 386] on label "Gogogoy" at bounding box center [383, 386] width 188 height 22
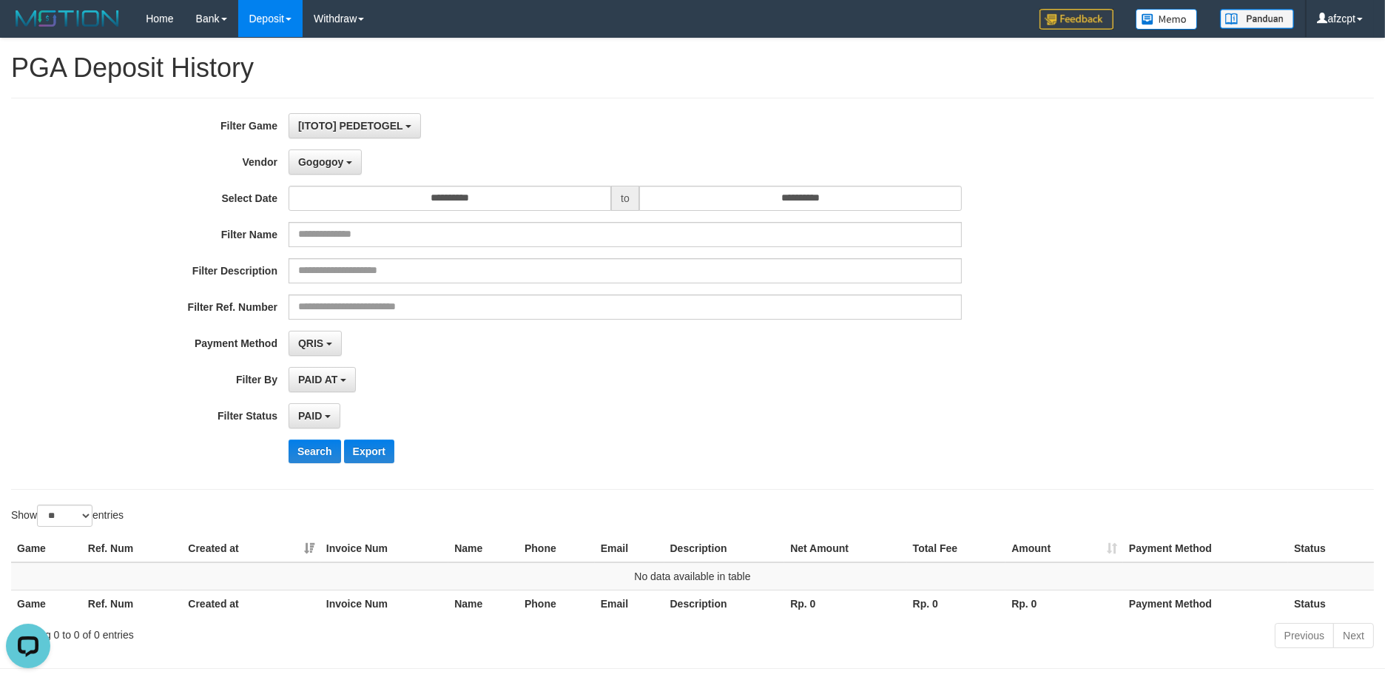
click at [317, 437] on div "**********" at bounding box center [577, 293] width 1154 height 361
click at [317, 446] on button "Search" at bounding box center [314, 451] width 53 height 24
click at [309, 166] on span "Gogogoy" at bounding box center [320, 162] width 45 height 12
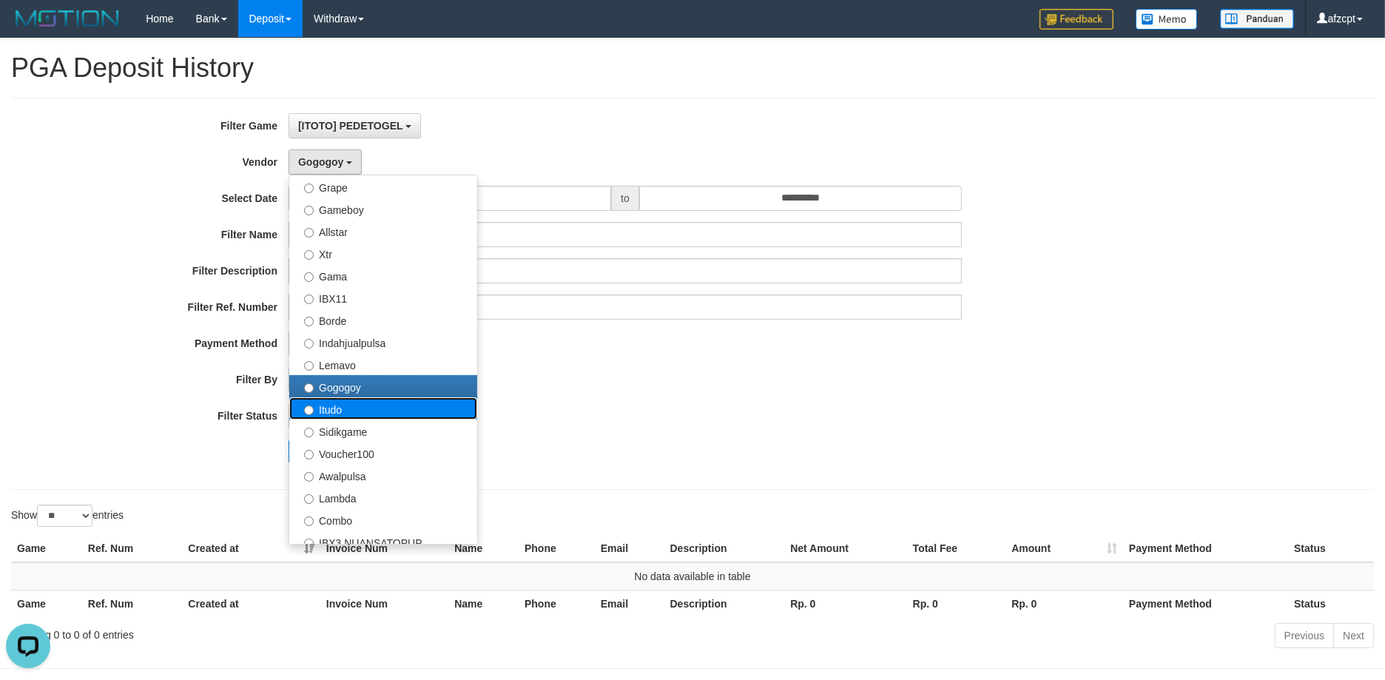
click at [328, 409] on label "Itudo" at bounding box center [383, 408] width 188 height 22
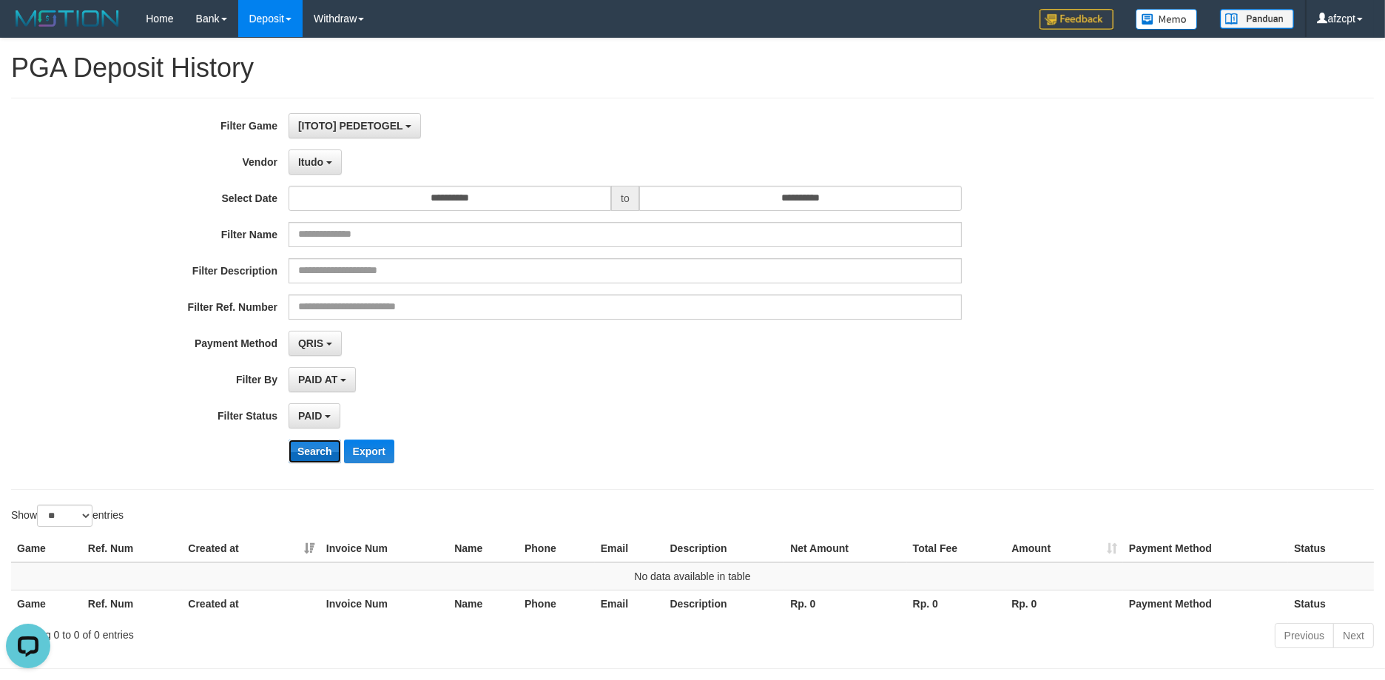
click at [323, 451] on button "Search" at bounding box center [314, 451] width 53 height 24
click at [330, 155] on button "Itudo" at bounding box center [314, 161] width 53 height 25
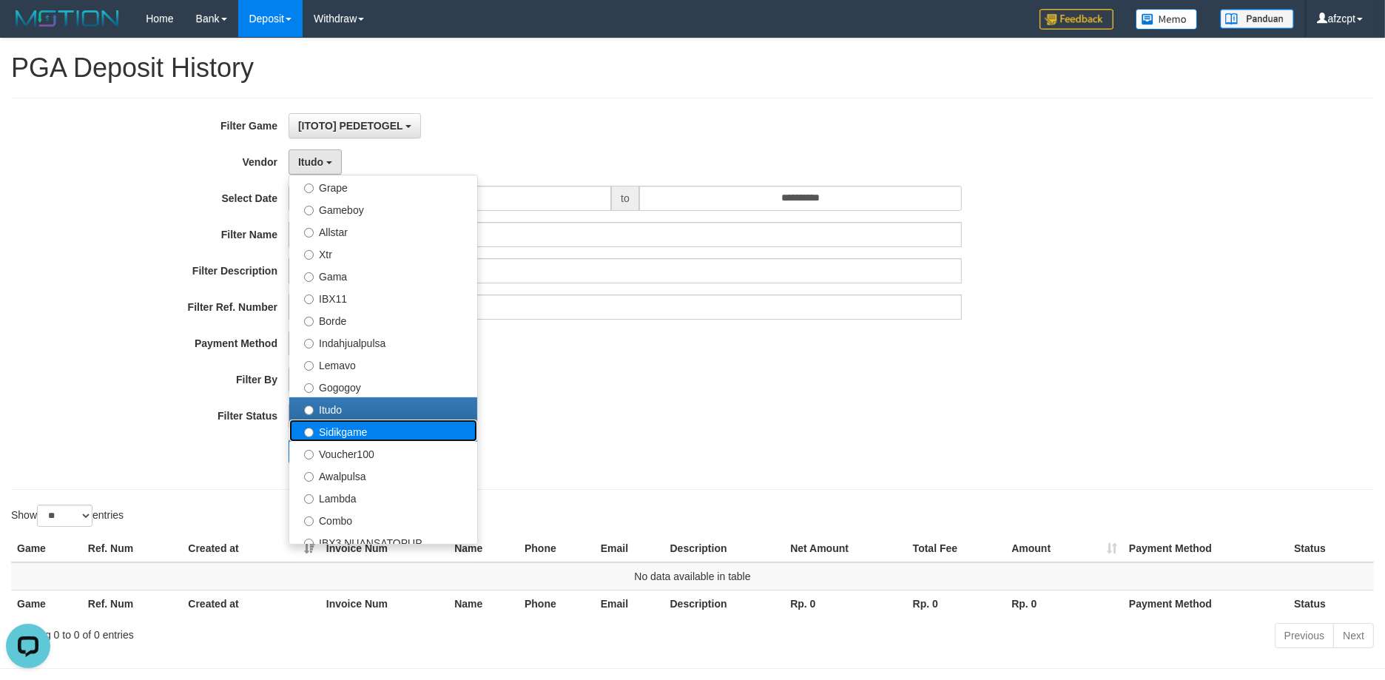
click at [359, 430] on label "Sidikgame" at bounding box center [383, 430] width 188 height 22
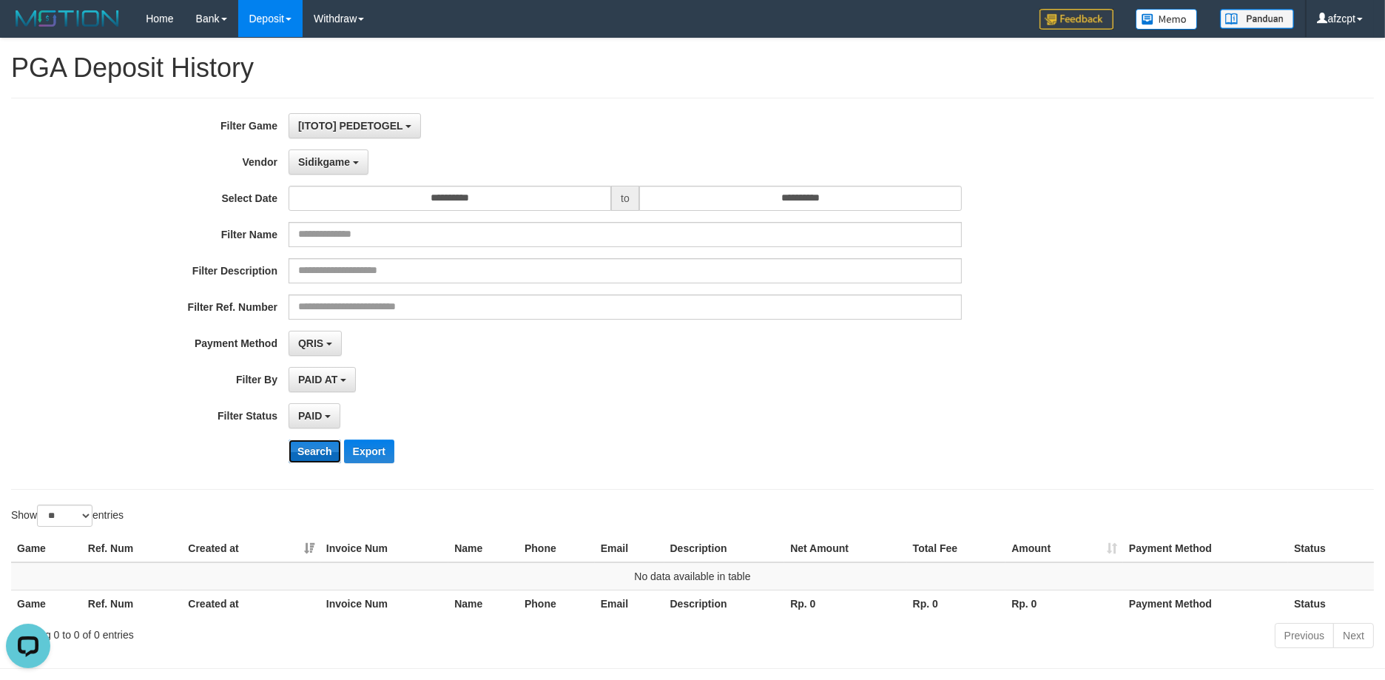
drag, startPoint x: 329, startPoint y: 450, endPoint x: 328, endPoint y: 399, distance: 51.8
click at [329, 450] on button "Search" at bounding box center [314, 451] width 53 height 24
click at [323, 171] on button "Sidikgame" at bounding box center [328, 161] width 80 height 25
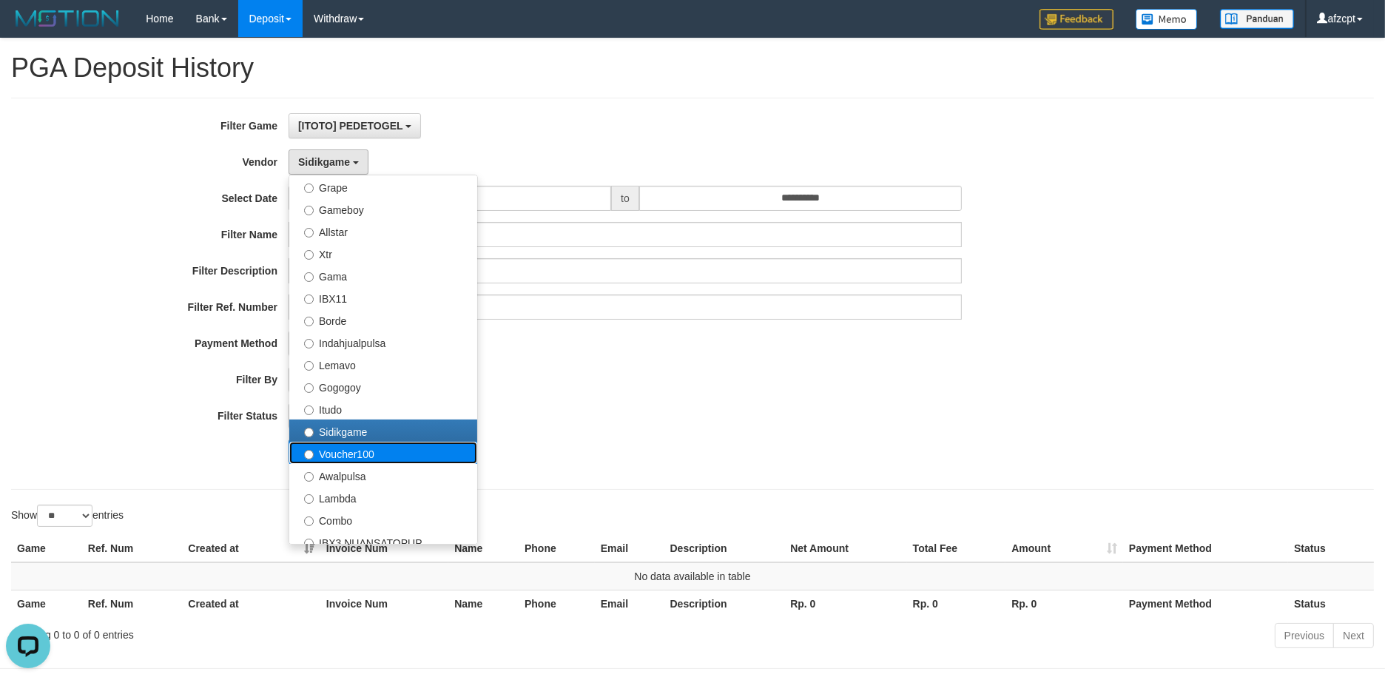
click at [359, 444] on label "Voucher100" at bounding box center [383, 453] width 188 height 22
select select "**********"
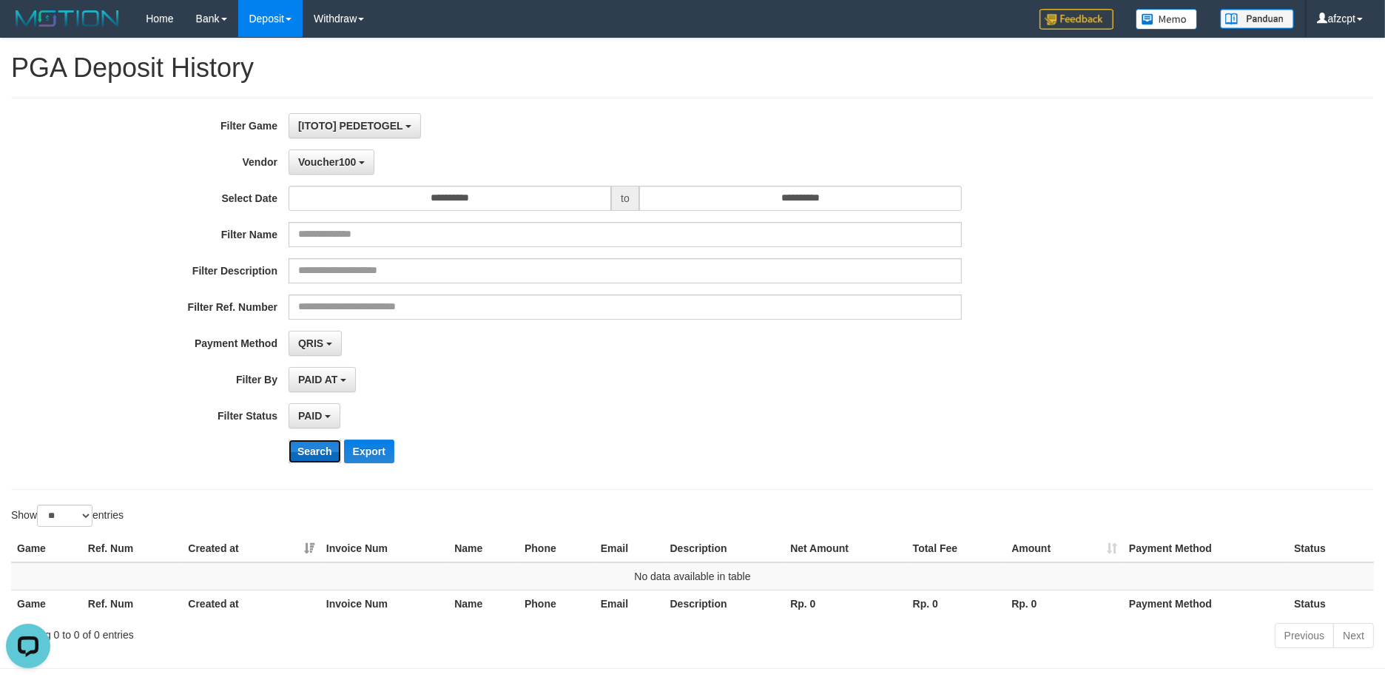
click at [318, 439] on button "Search" at bounding box center [314, 451] width 53 height 24
click at [342, 145] on div "**********" at bounding box center [577, 293] width 1154 height 361
click at [348, 168] on button "Voucher100" at bounding box center [331, 161] width 86 height 25
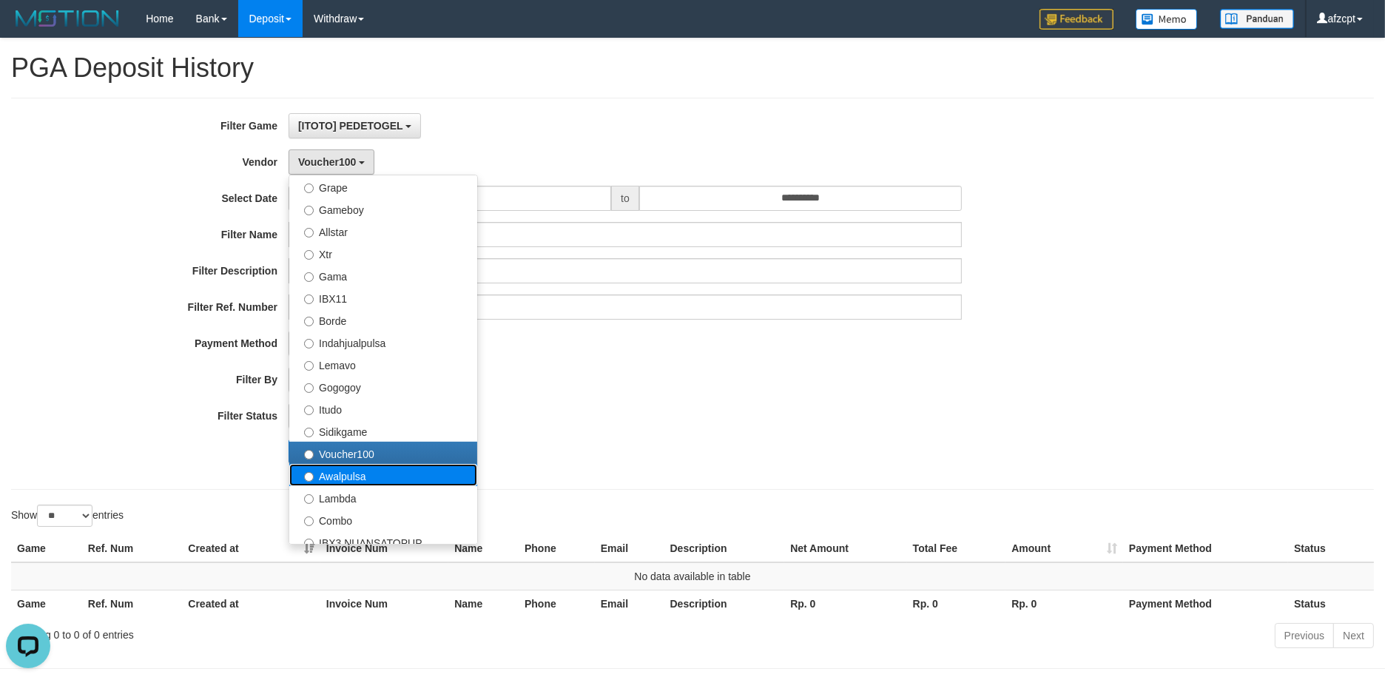
click at [339, 477] on label "Awalpulsa" at bounding box center [383, 475] width 188 height 22
select select "**********"
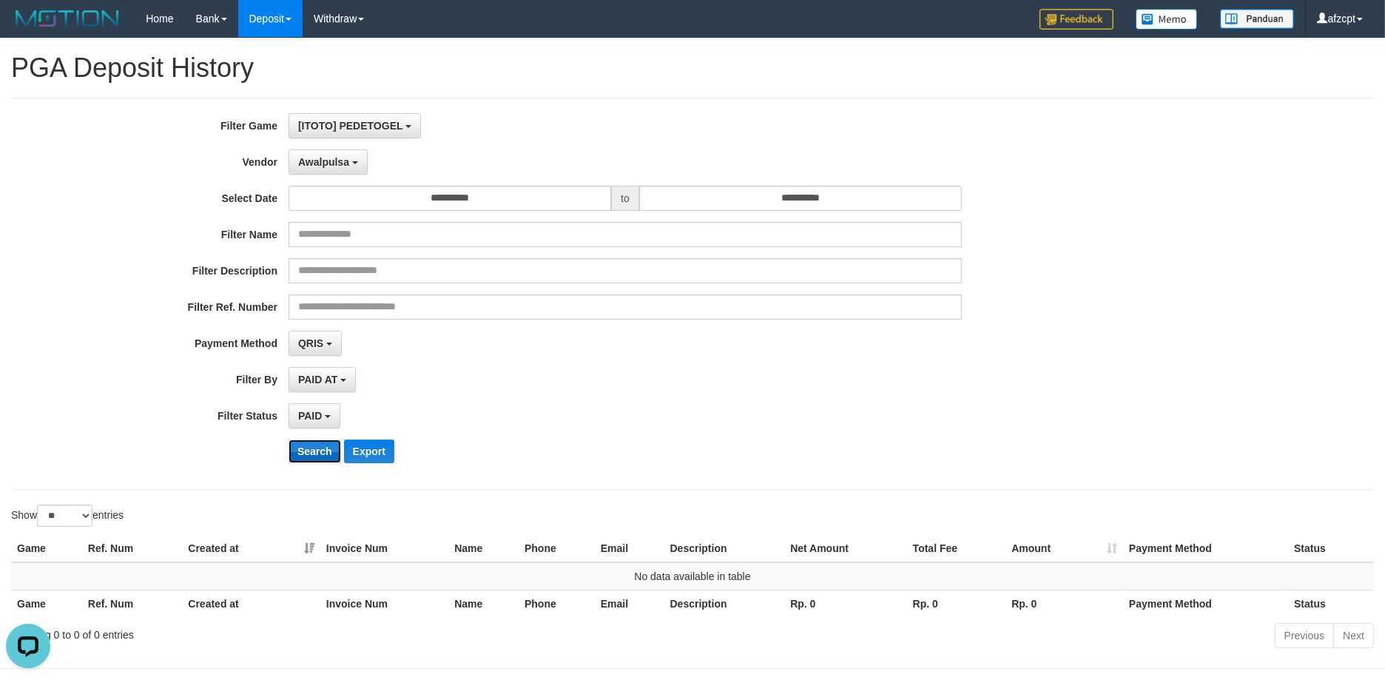
click at [314, 456] on button "Search" at bounding box center [314, 451] width 53 height 24
click at [332, 172] on button "Awalpulsa" at bounding box center [327, 161] width 79 height 25
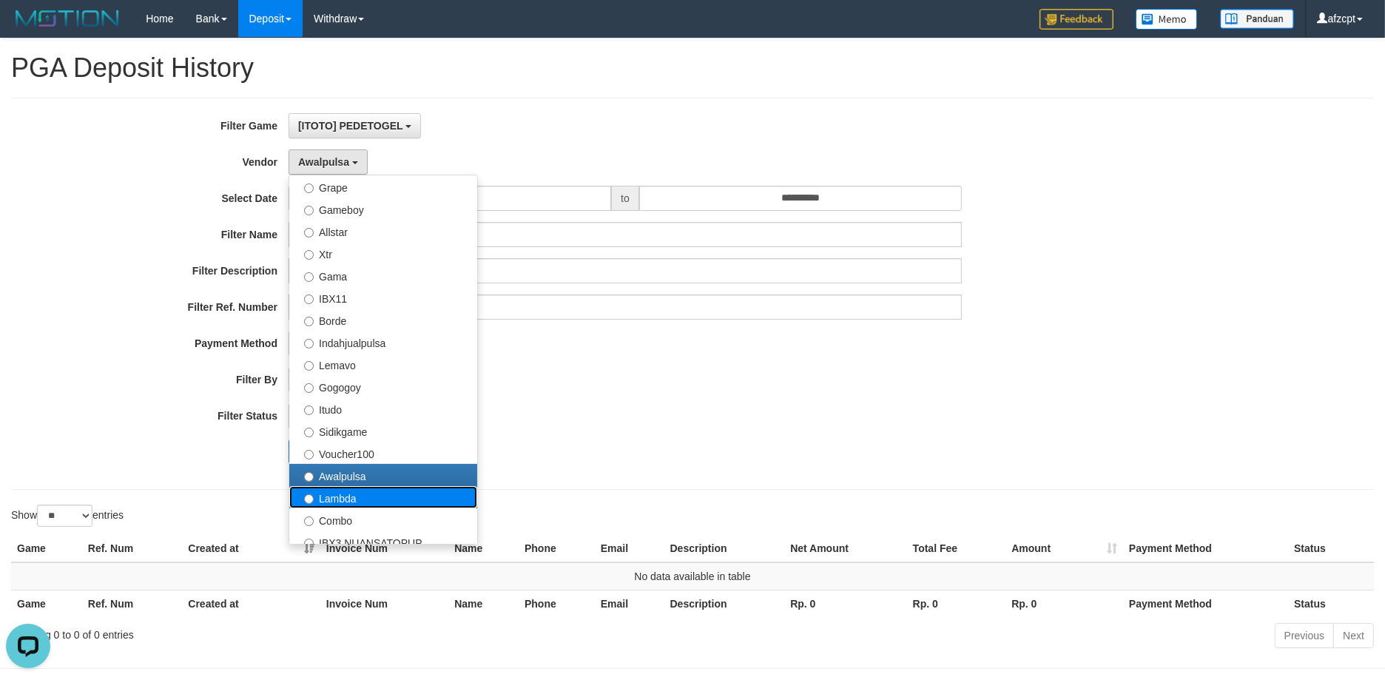
click at [348, 504] on label "Lambda" at bounding box center [383, 497] width 188 height 22
select select "**********"
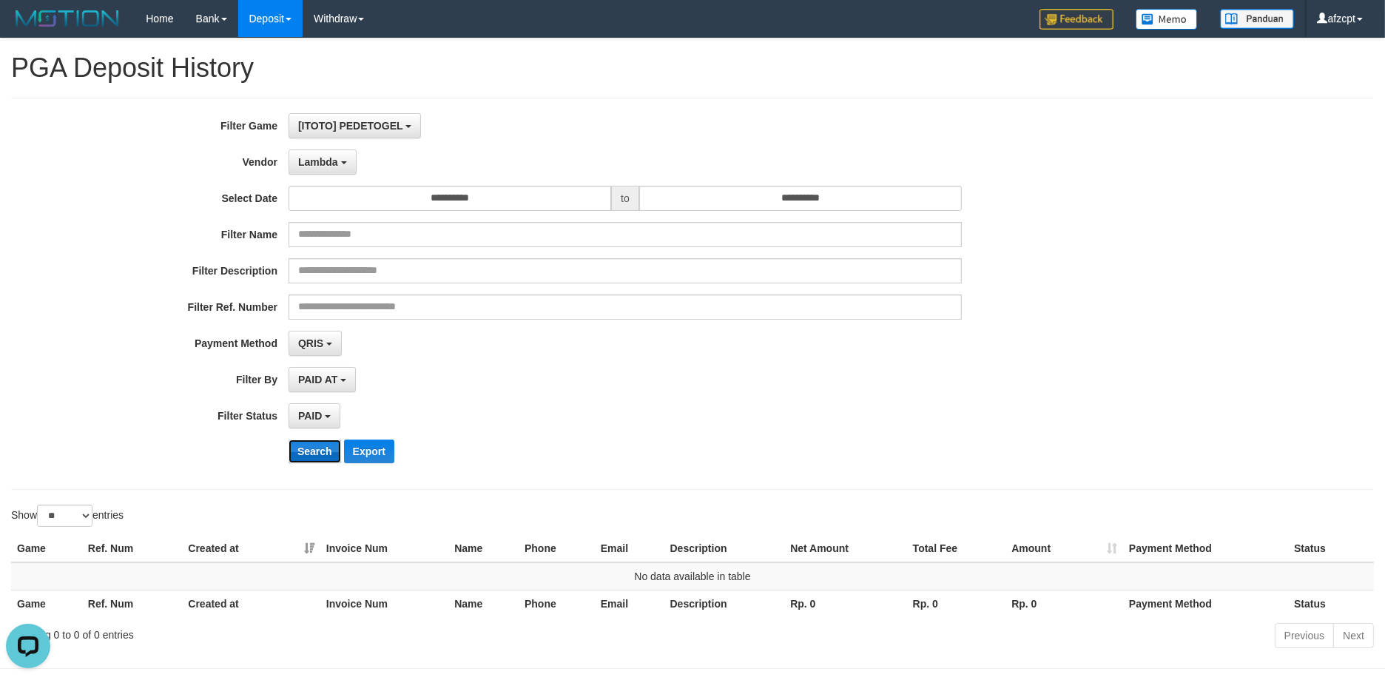
click at [319, 447] on button "Search" at bounding box center [314, 451] width 53 height 24
click at [348, 169] on button "Lambda" at bounding box center [322, 161] width 68 height 25
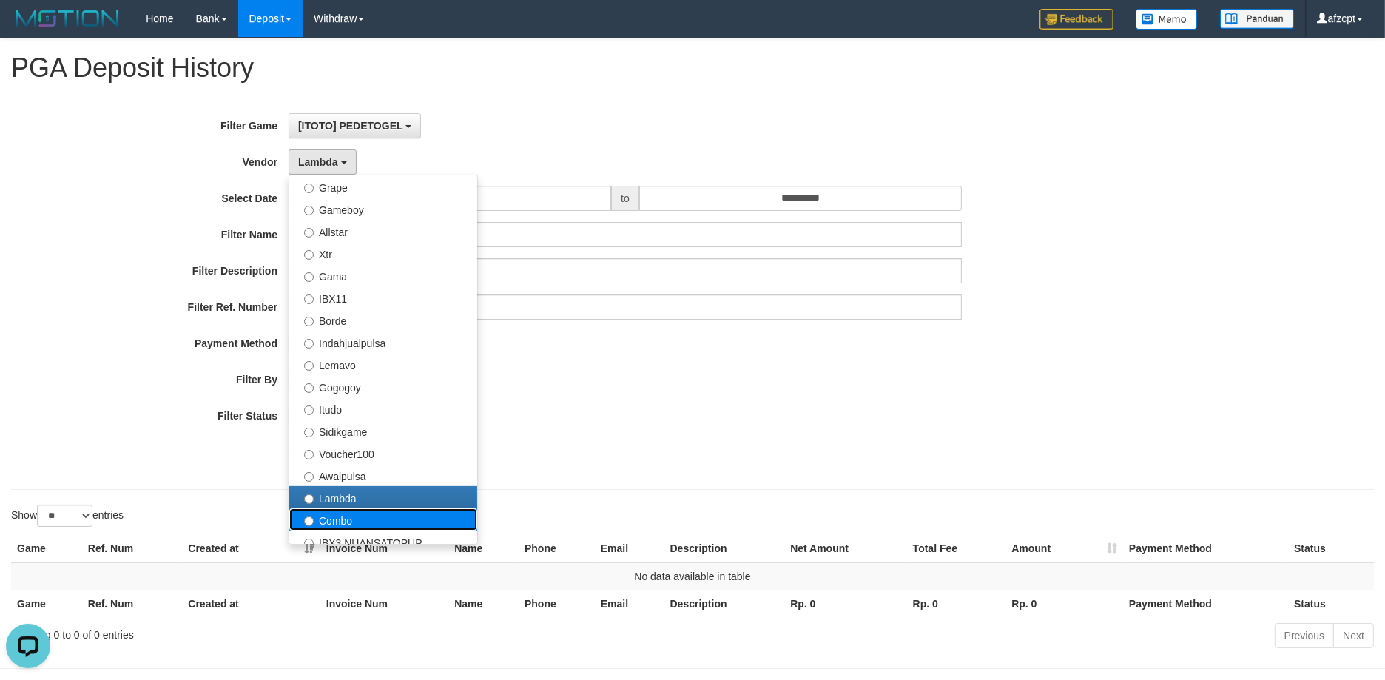
click at [345, 521] on label "Combo" at bounding box center [383, 519] width 188 height 22
select select "**********"
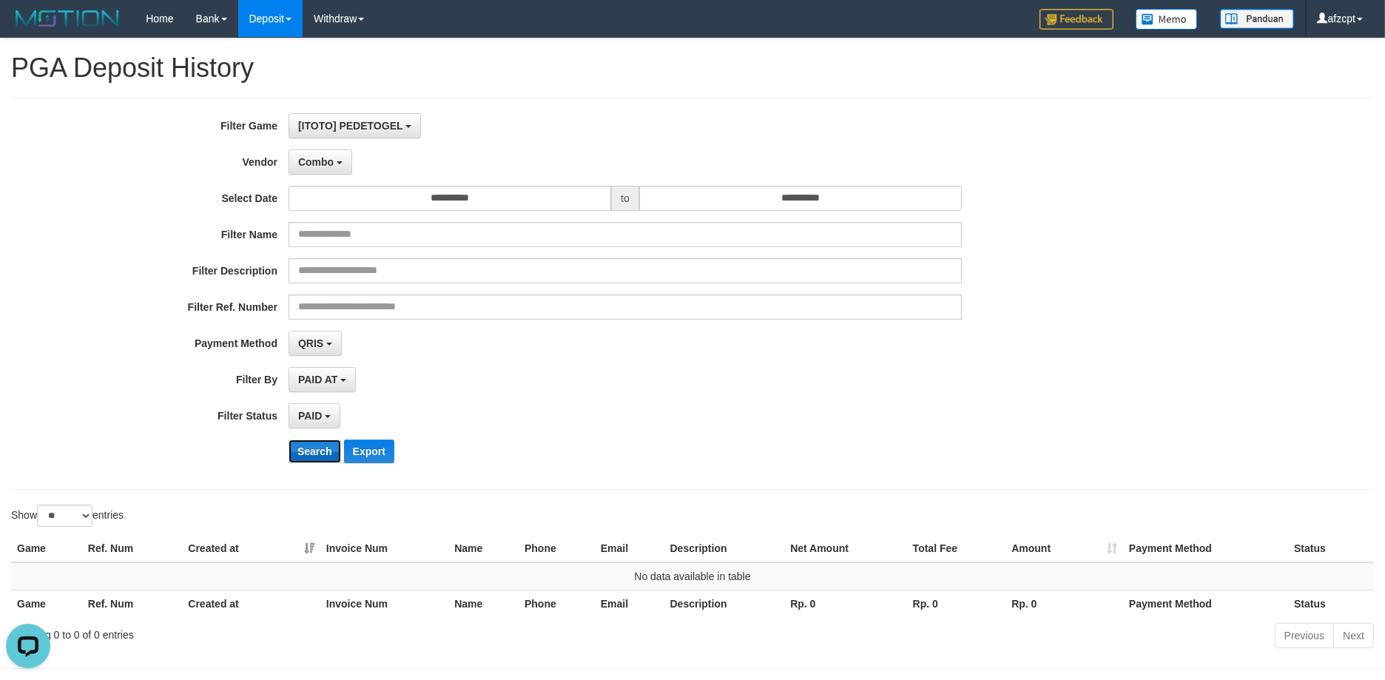
click at [327, 455] on button "Search" at bounding box center [314, 451] width 53 height 24
click at [325, 153] on button "Combo" at bounding box center [320, 161] width 64 height 25
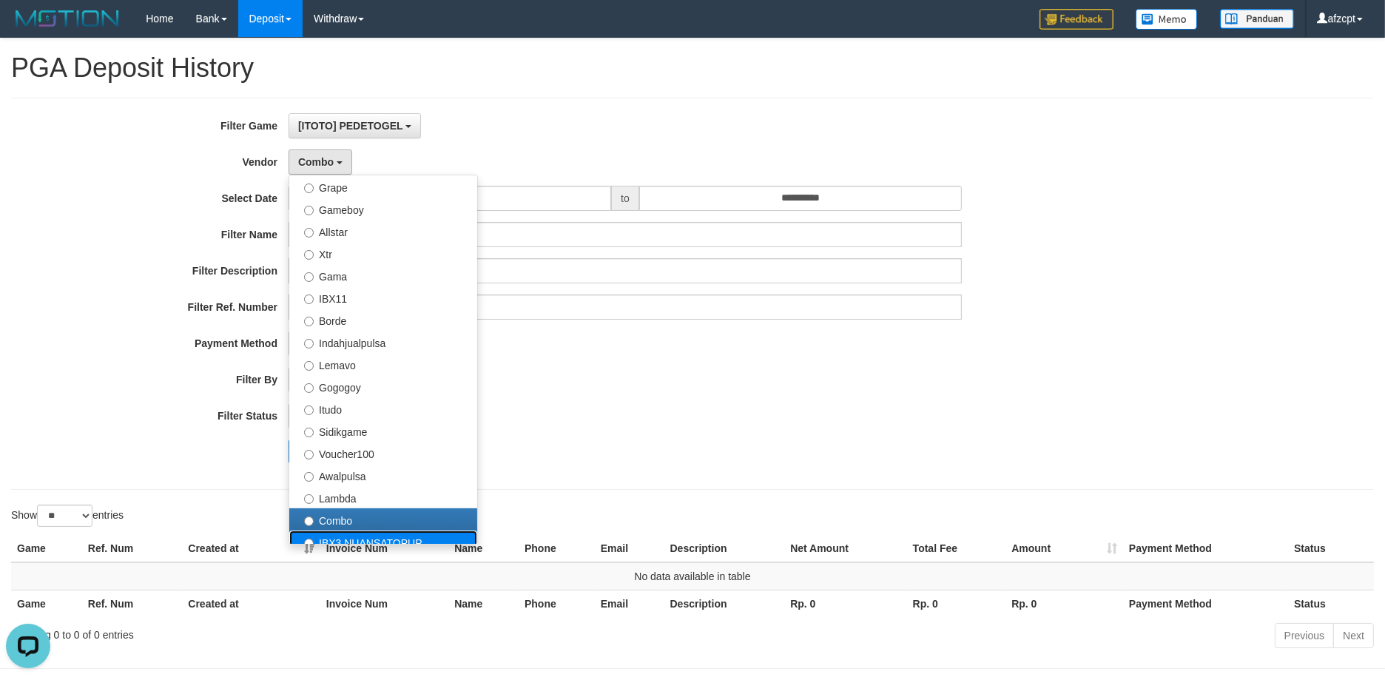
click at [375, 536] on label "IBX3 NUANSATOPUP" at bounding box center [383, 541] width 188 height 22
select select "**********"
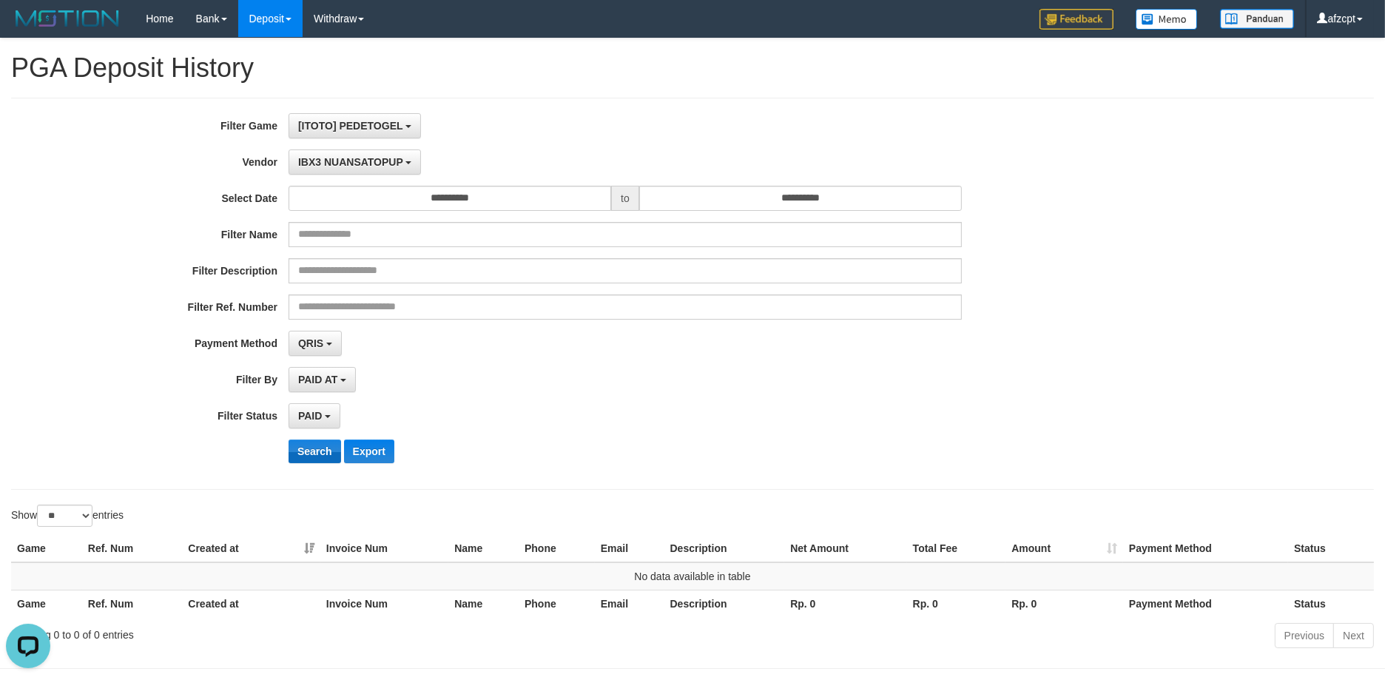
click at [340, 453] on div "Search Export" at bounding box center [720, 451] width 865 height 24
click at [332, 453] on button "Search" at bounding box center [314, 451] width 53 height 24
click at [329, 172] on button "IBX3 NUANSATOPUP" at bounding box center [354, 161] width 132 height 25
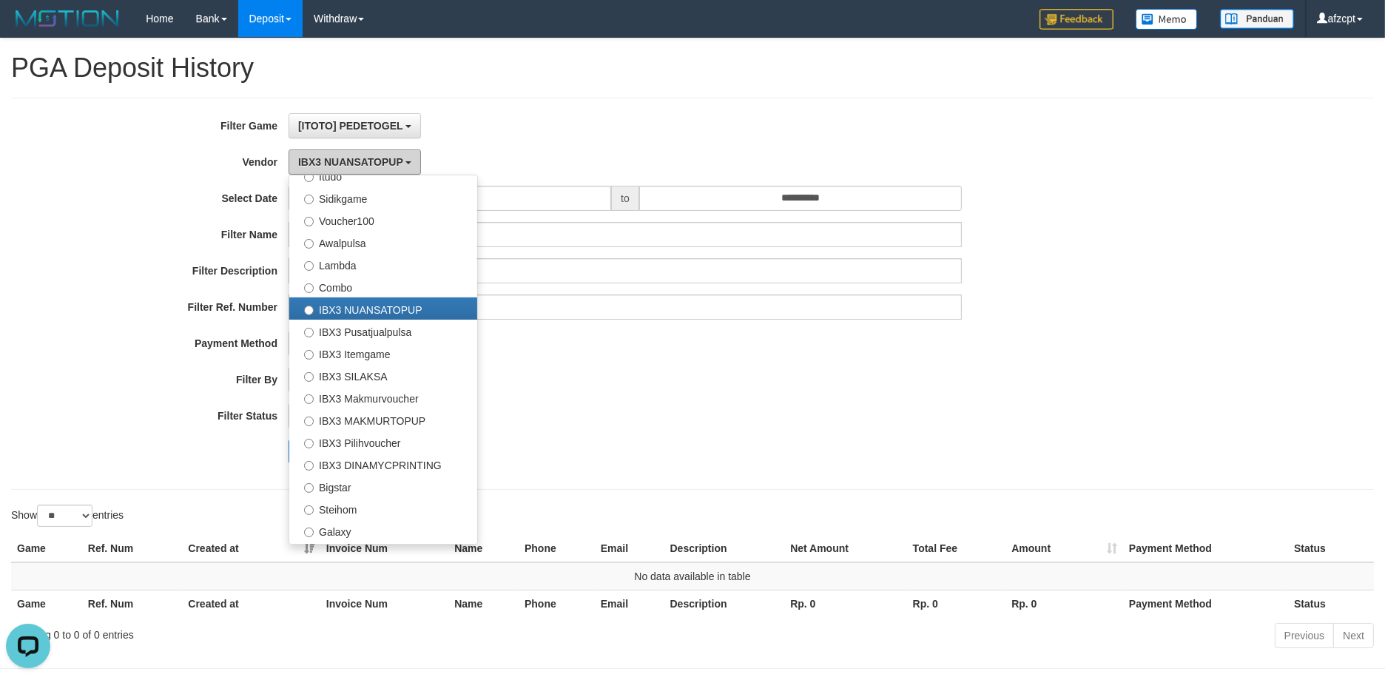
scroll to position [551, 0]
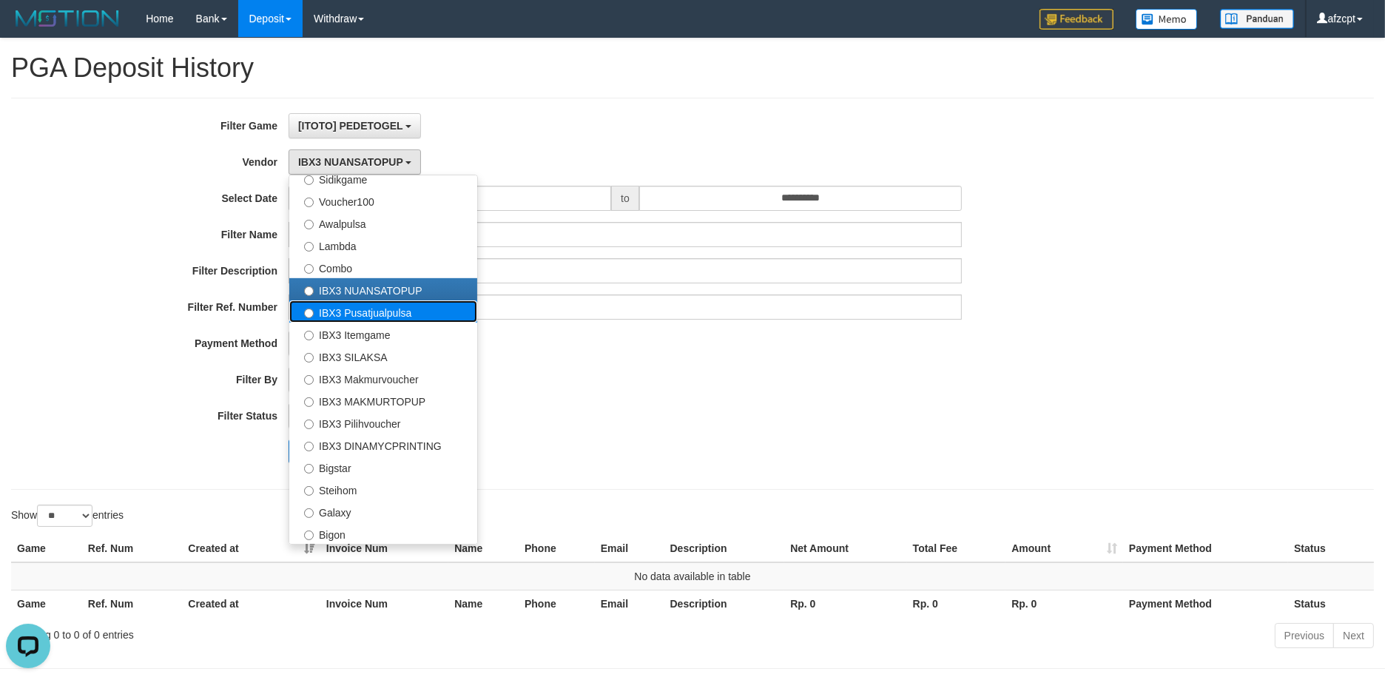
click at [413, 312] on label "IBX3 Pusatjualpulsa" at bounding box center [383, 311] width 188 height 22
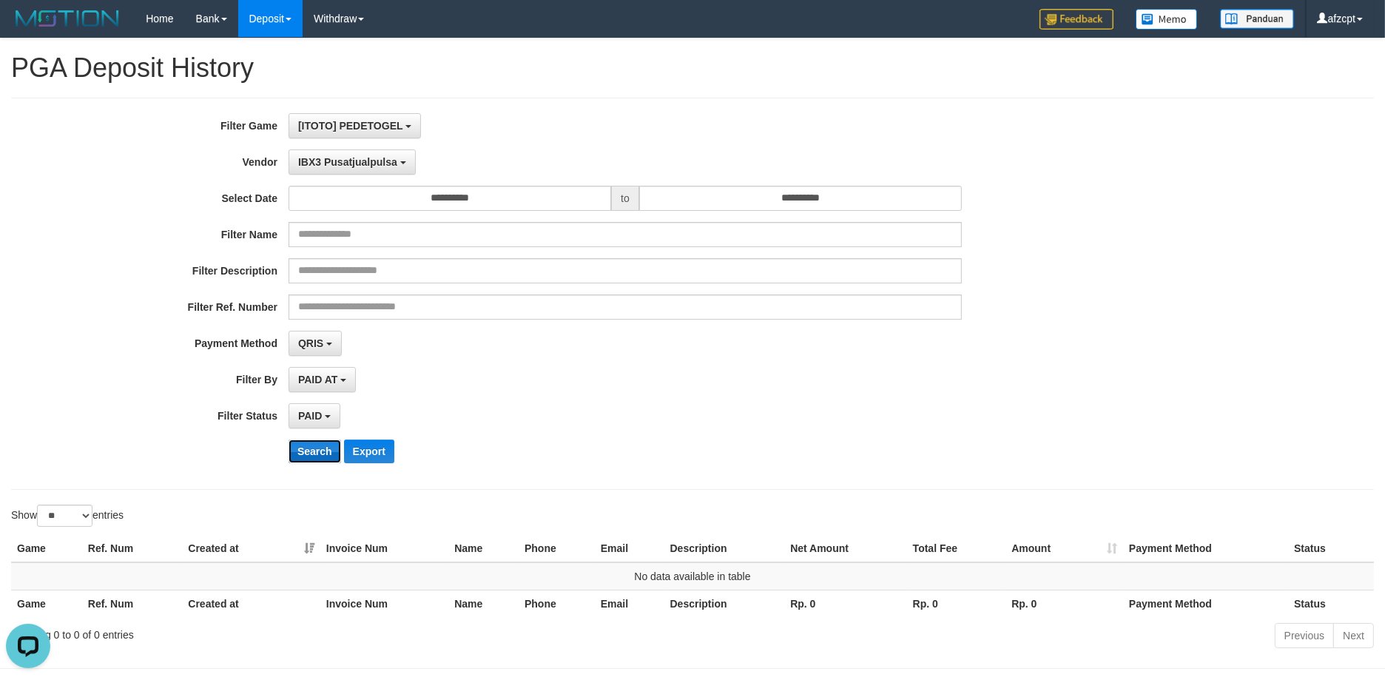
click at [314, 453] on button "Search" at bounding box center [314, 451] width 53 height 24
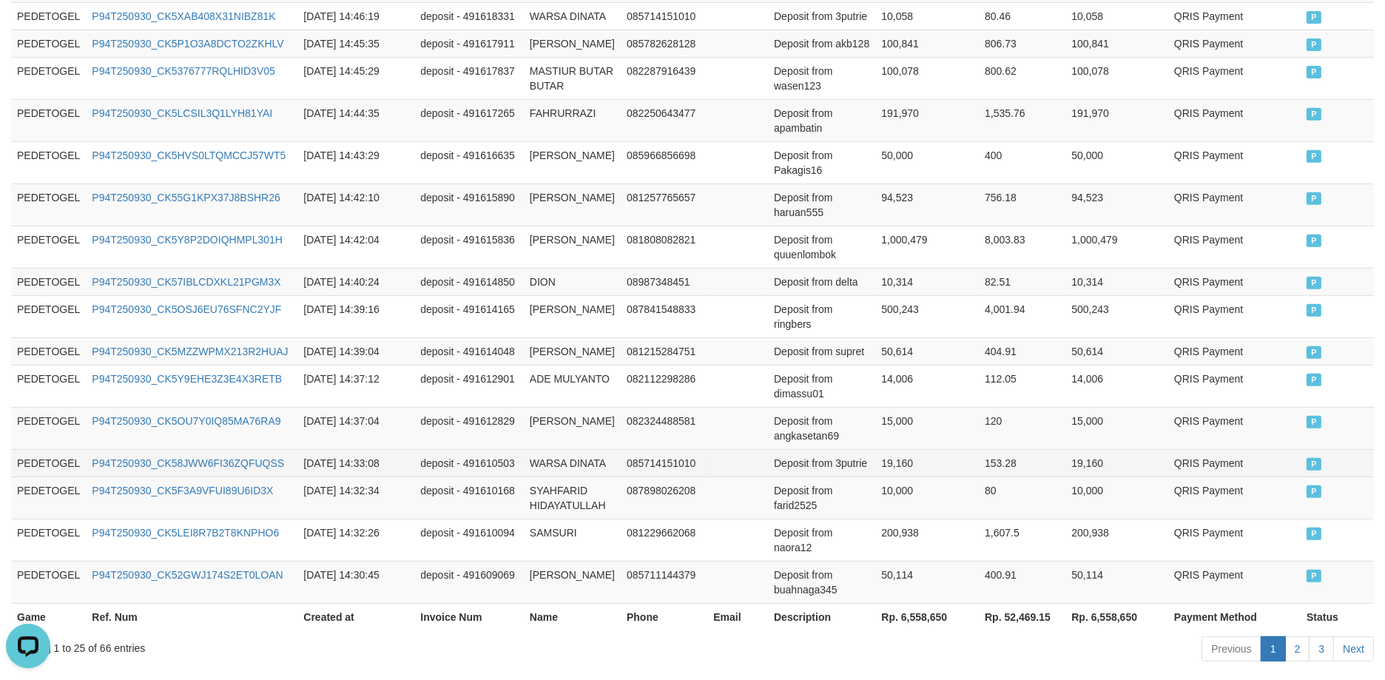
scroll to position [1006, 0]
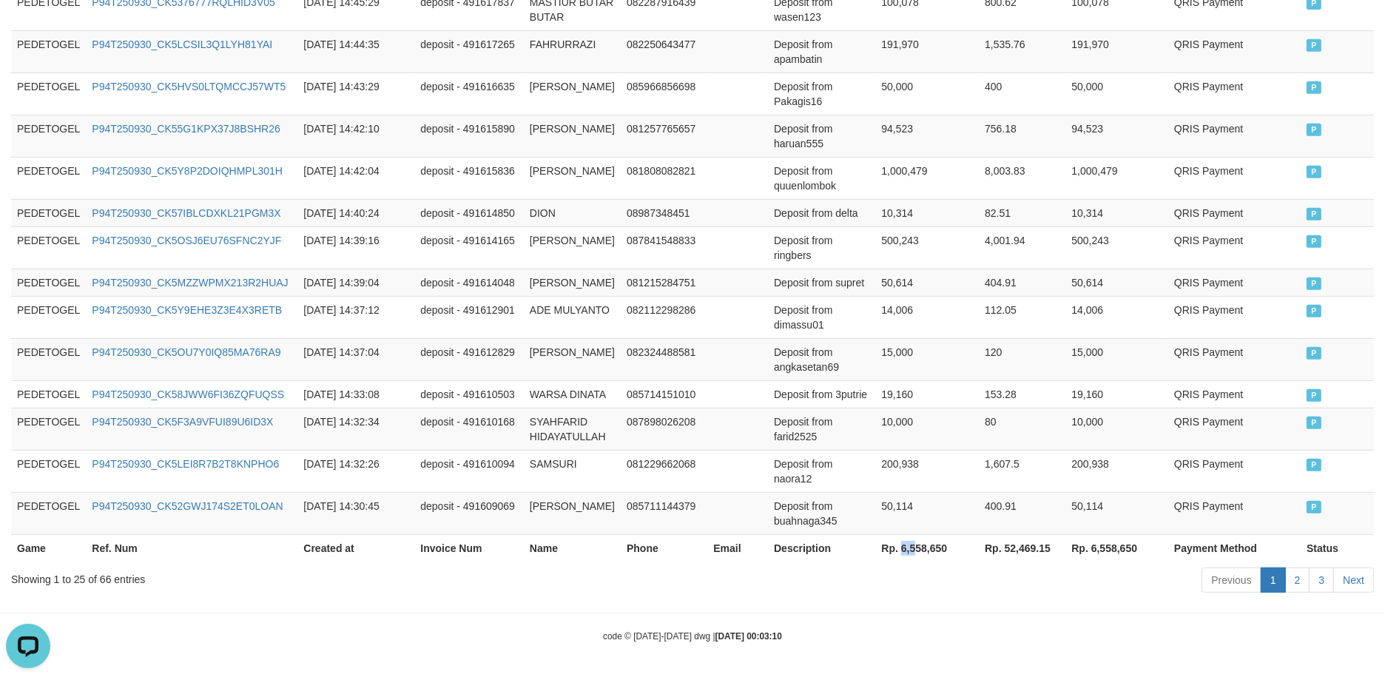
copy th "6,5"
copy th "6,55"
copy th "6,558"
copy th "6,558,"
drag, startPoint x: 903, startPoint y: 544, endPoint x: 929, endPoint y: 559, distance: 30.2
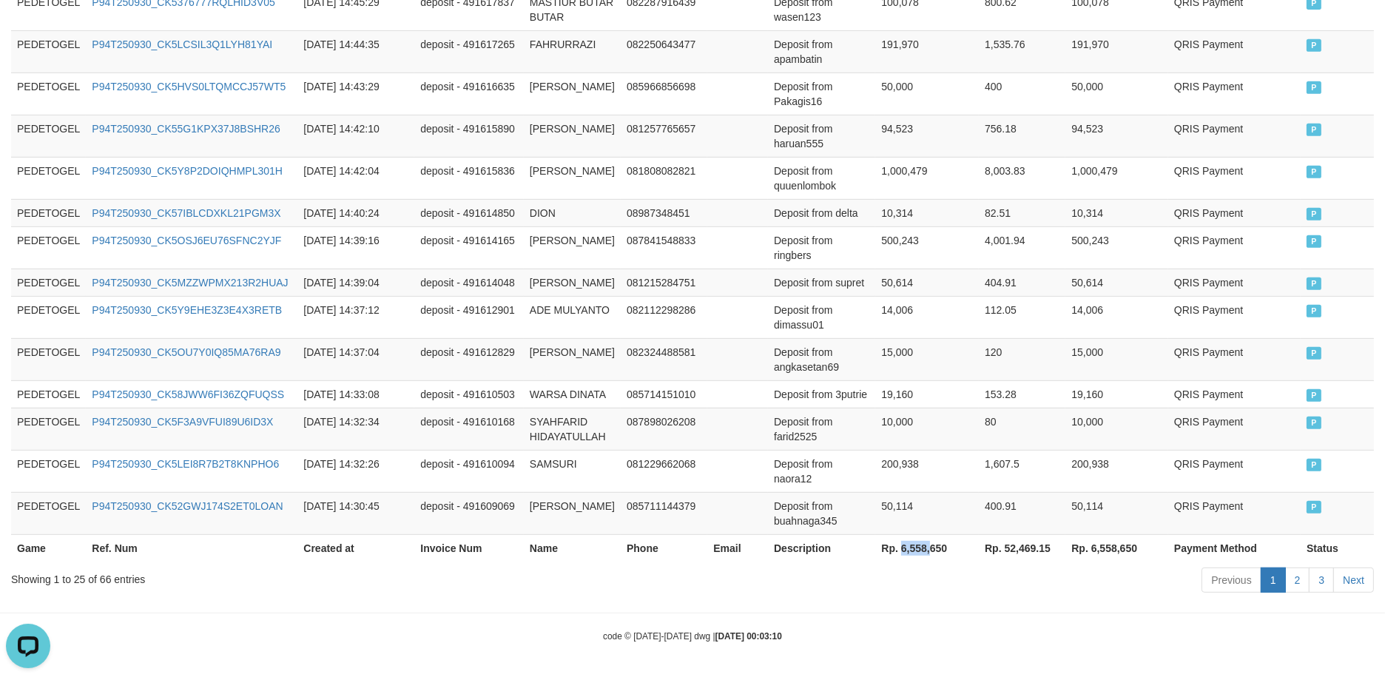
click at [929, 559] on th "Rp. 6,558,650" at bounding box center [927, 547] width 104 height 27
click at [896, 553] on th "Rp. 6,558,650" at bounding box center [927, 547] width 104 height 27
click at [903, 538] on th "Rp. 6,558,650" at bounding box center [927, 547] width 104 height 27
drag, startPoint x: 902, startPoint y: 546, endPoint x: 925, endPoint y: 555, distance: 24.9
click at [925, 555] on th "Rp. 6,558,650" at bounding box center [927, 547] width 104 height 27
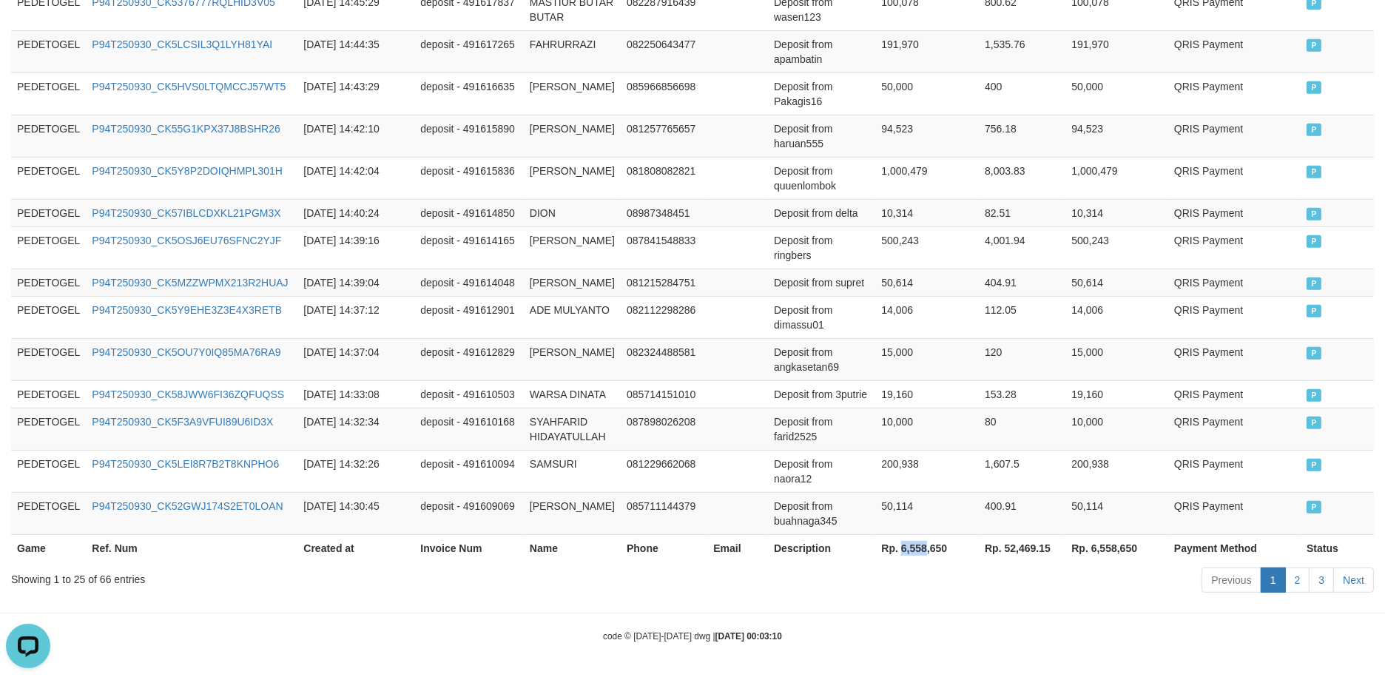
scroll to position [0, 0]
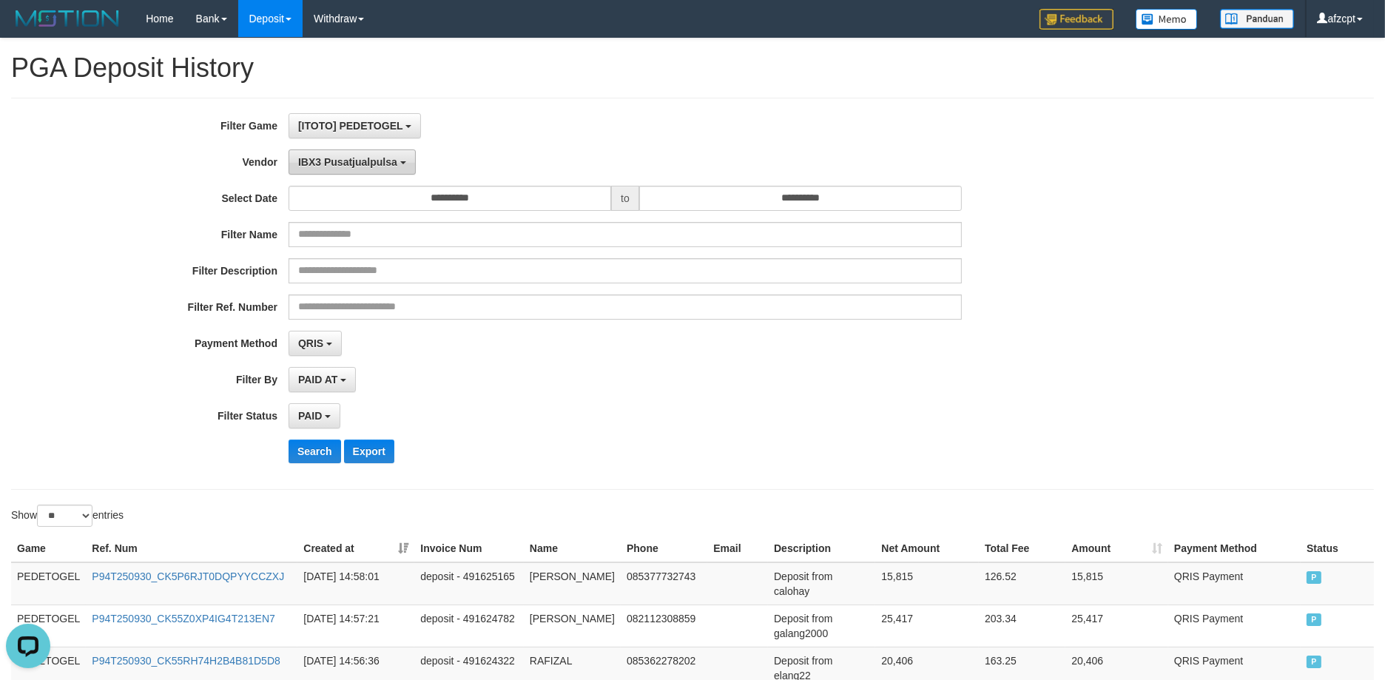
click at [351, 161] on span "IBX3 Pusatjualpulsa" at bounding box center [347, 162] width 99 height 12
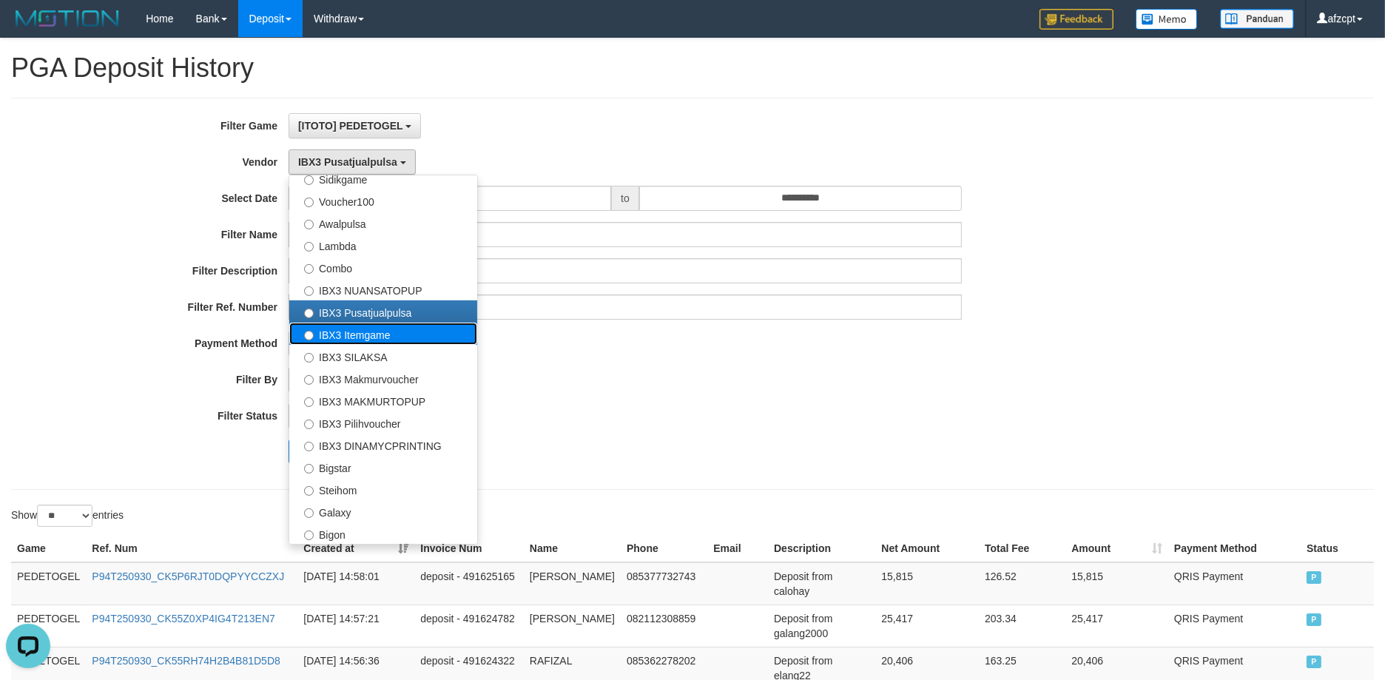
click at [349, 326] on label "IBX3 Itemgame" at bounding box center [383, 333] width 188 height 22
select select "**********"
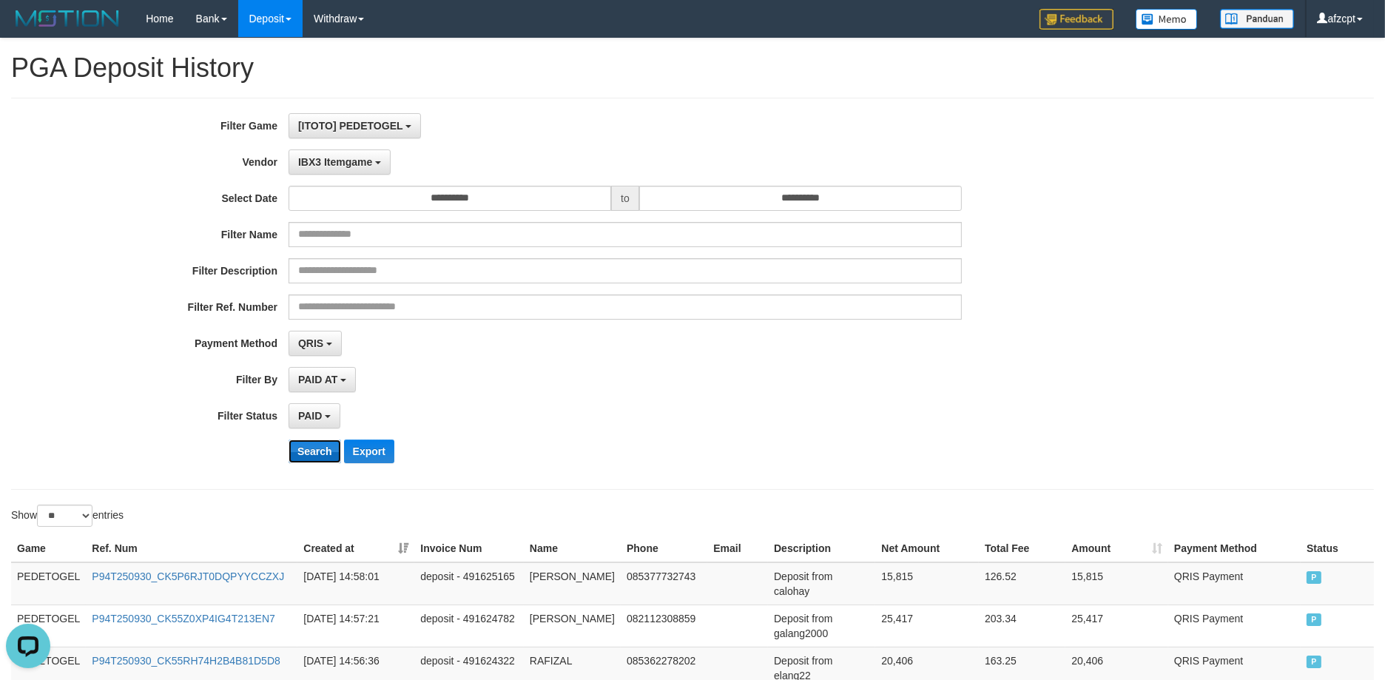
click at [305, 450] on button "Search" at bounding box center [314, 451] width 53 height 24
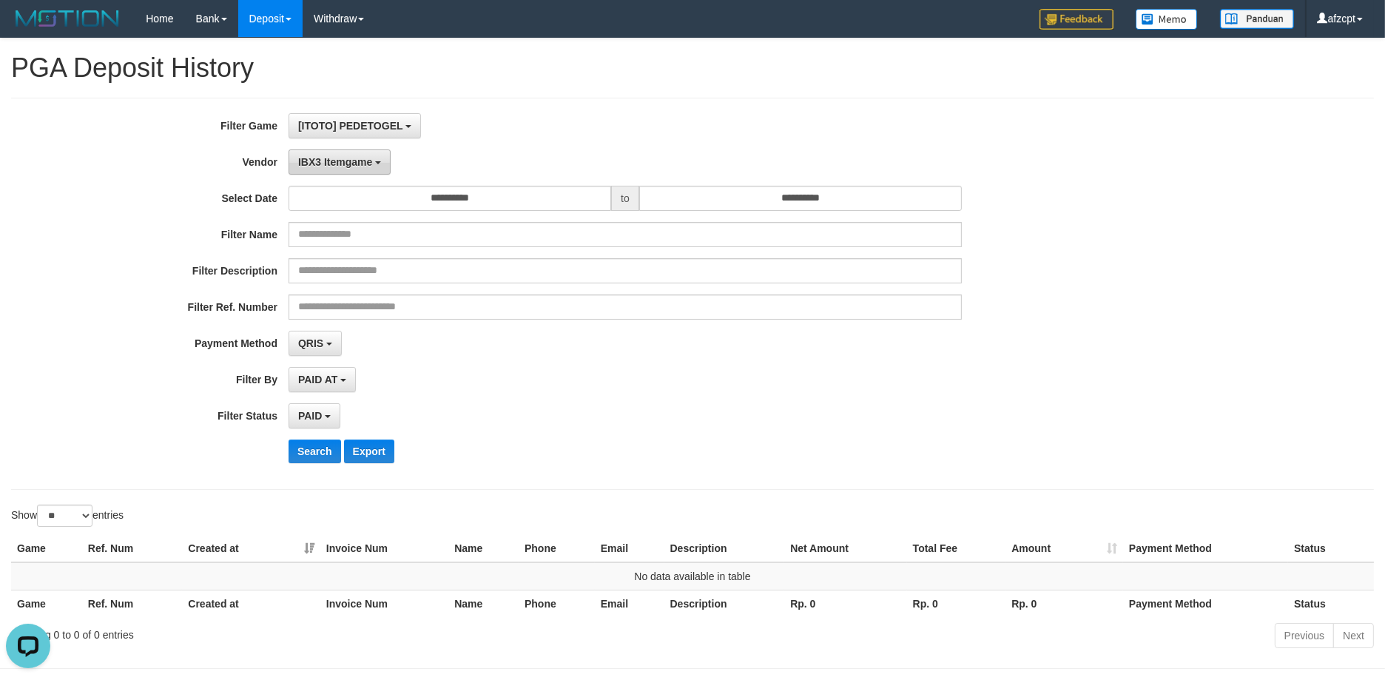
click at [339, 154] on button "IBX3 Itemgame" at bounding box center [339, 161] width 102 height 25
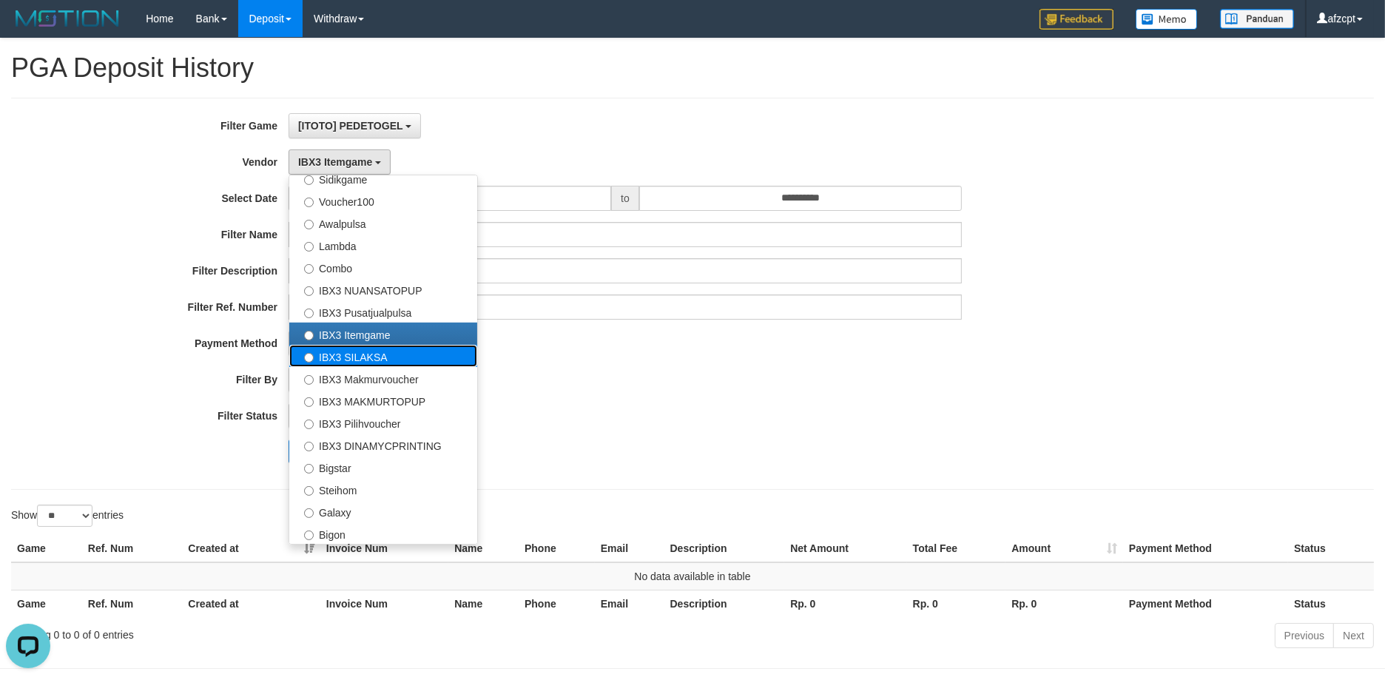
click at [363, 357] on label "IBX3 SILAKSA" at bounding box center [383, 356] width 188 height 22
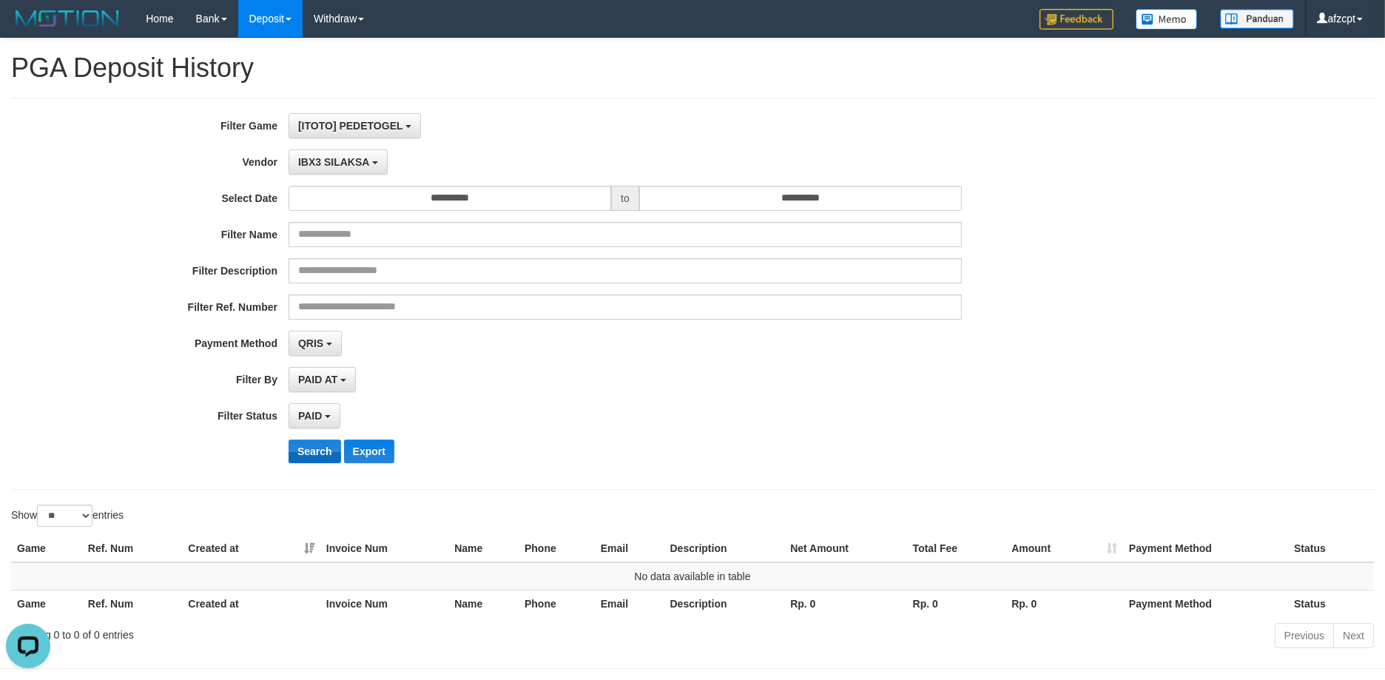
click at [316, 430] on div "**********" at bounding box center [577, 293] width 1154 height 361
click at [315, 444] on button "Search" at bounding box center [314, 451] width 53 height 24
click at [315, 172] on button "IBX3 SILAKSA" at bounding box center [337, 161] width 99 height 25
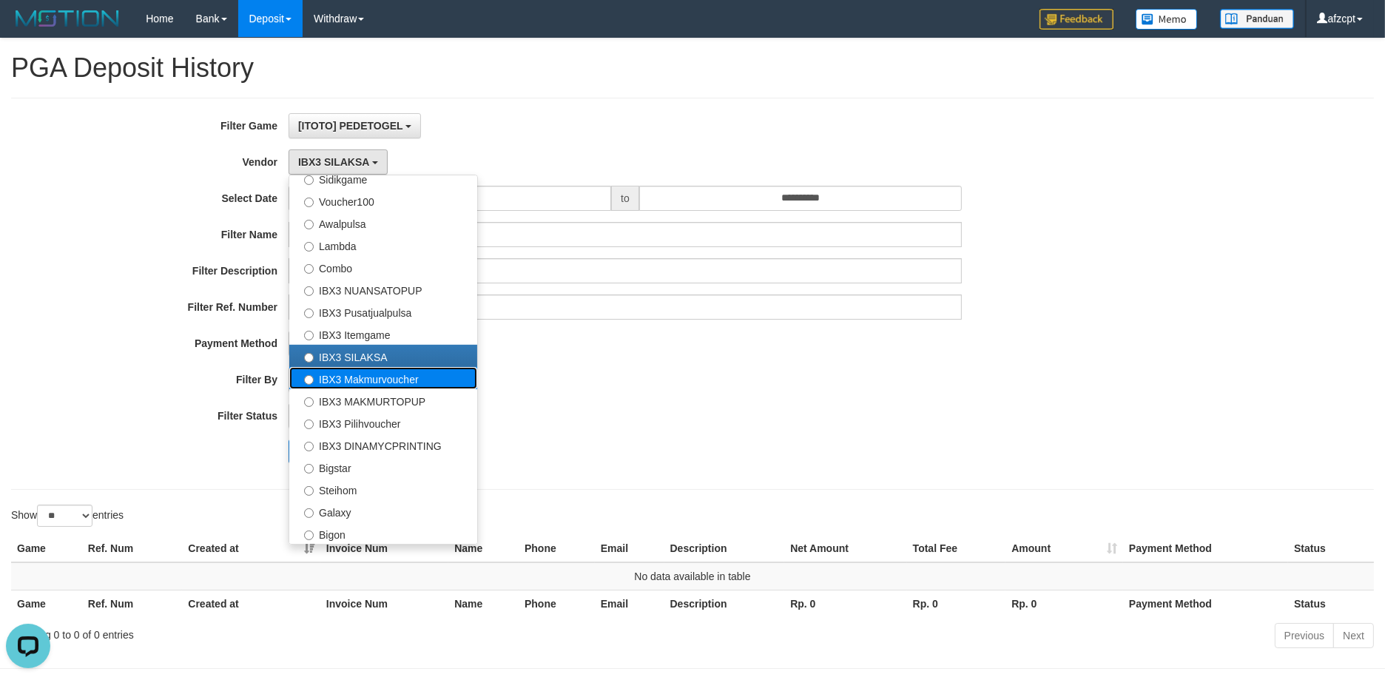
click at [339, 385] on label "IBX3 Makmurvoucher" at bounding box center [383, 378] width 188 height 22
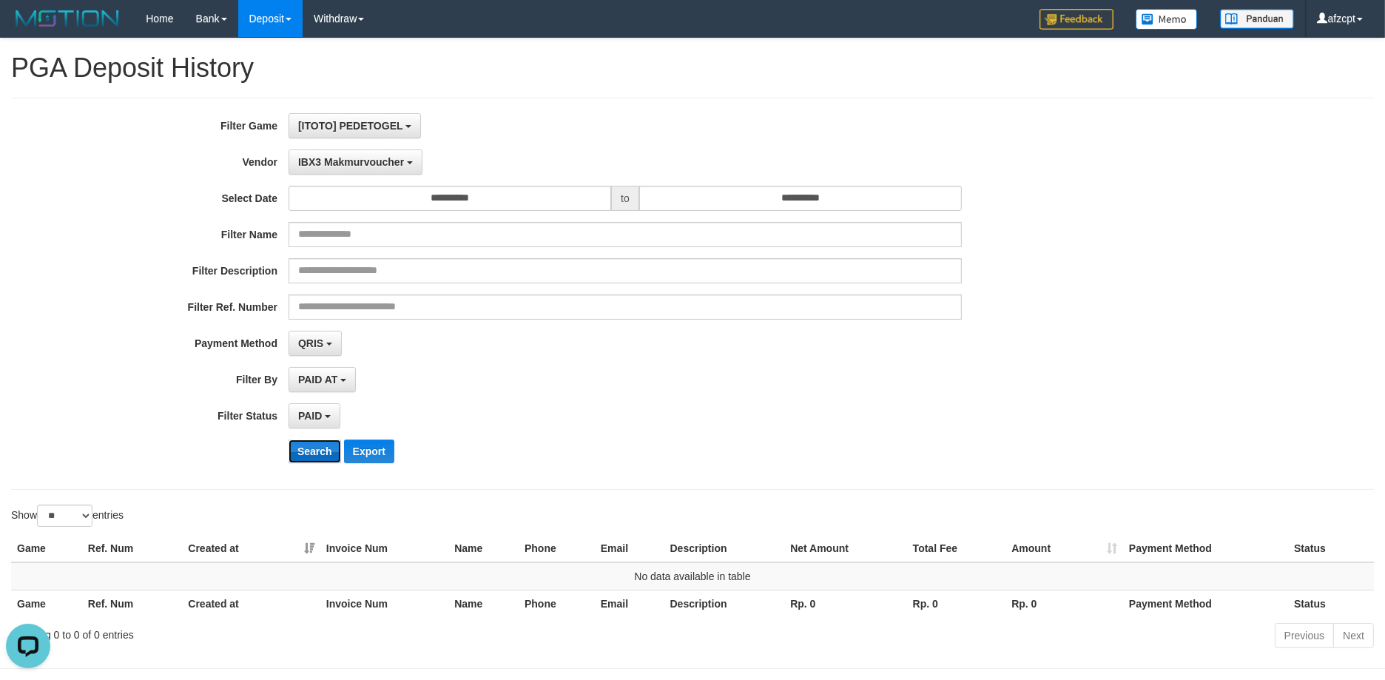
click at [320, 453] on button "Search" at bounding box center [314, 451] width 53 height 24
click at [350, 161] on span "IBX3 Makmurvoucher" at bounding box center [351, 162] width 106 height 12
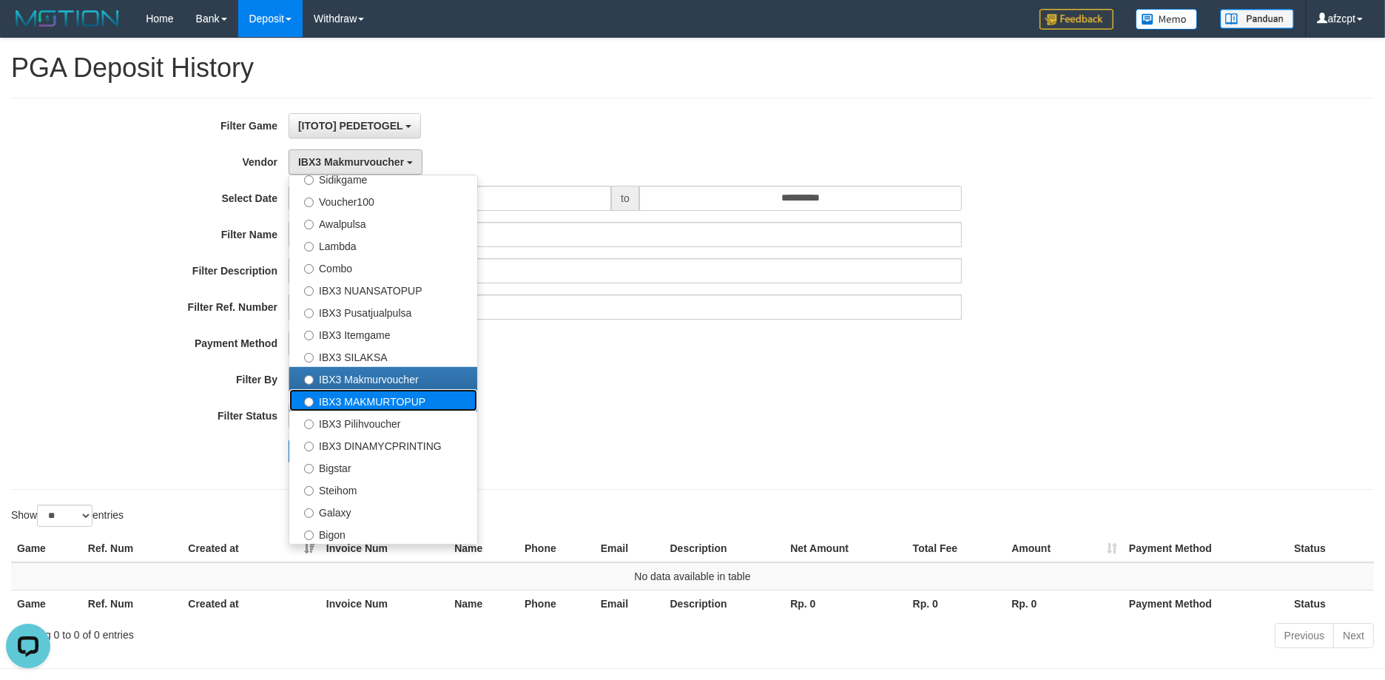
click at [351, 400] on label "IBX3 MAKMURTOPUP" at bounding box center [383, 400] width 188 height 22
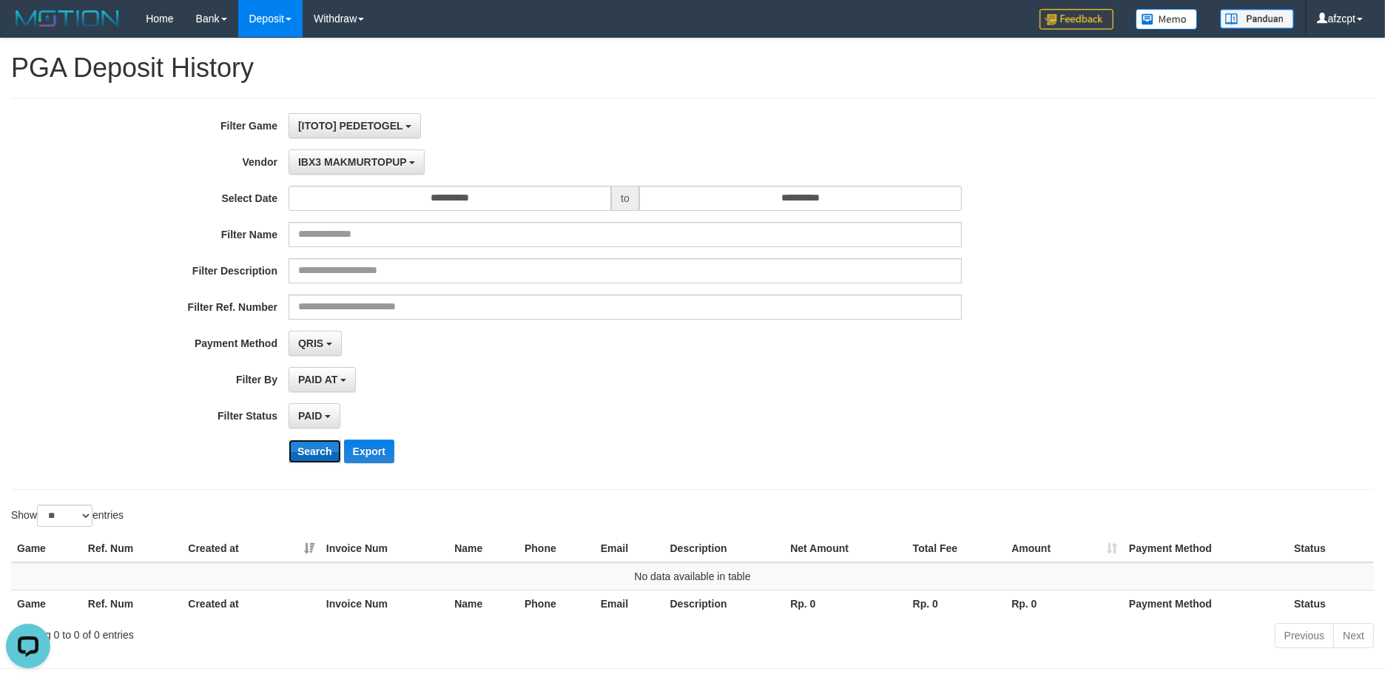
click at [314, 445] on button "Search" at bounding box center [314, 451] width 53 height 24
click at [316, 144] on div "**********" at bounding box center [577, 293] width 1154 height 361
click at [317, 179] on div "**********" at bounding box center [577, 293] width 1154 height 361
click at [330, 160] on span "IBX3 MAKMURTOPUP" at bounding box center [352, 162] width 109 height 12
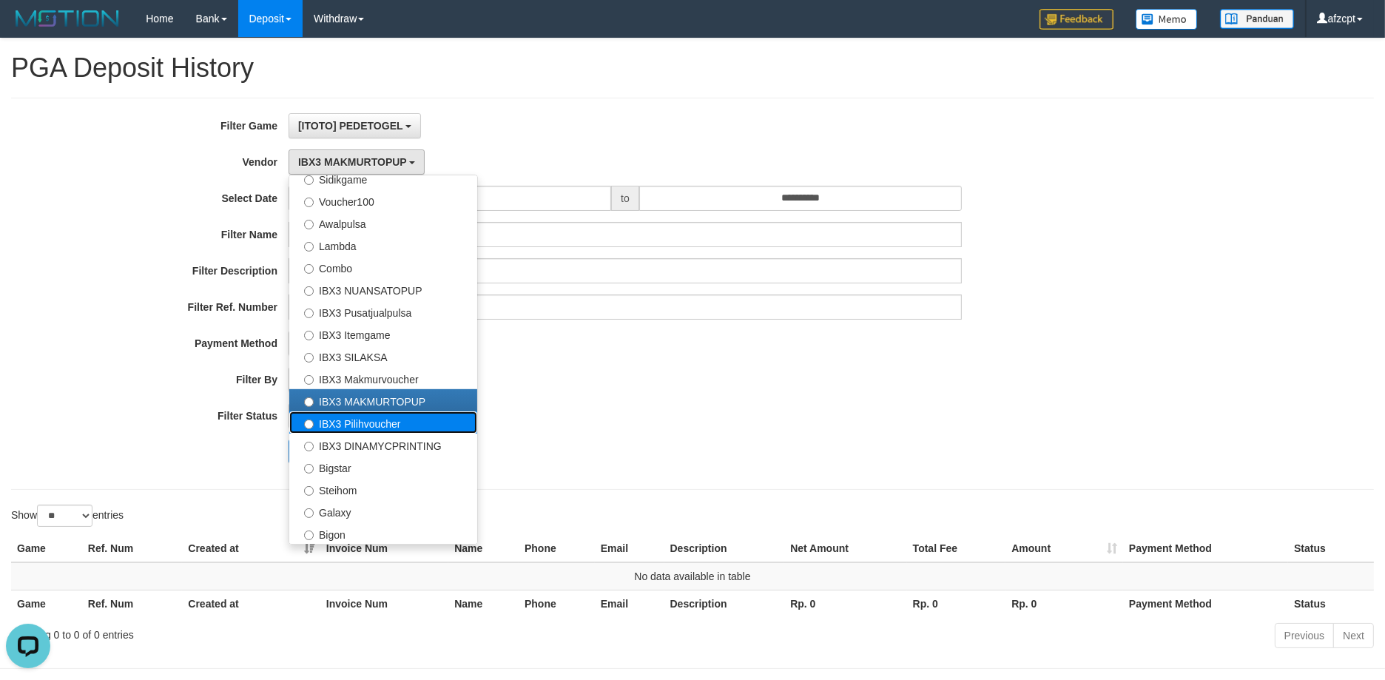
click at [320, 430] on label "IBX3 Pilihvoucher" at bounding box center [383, 422] width 188 height 22
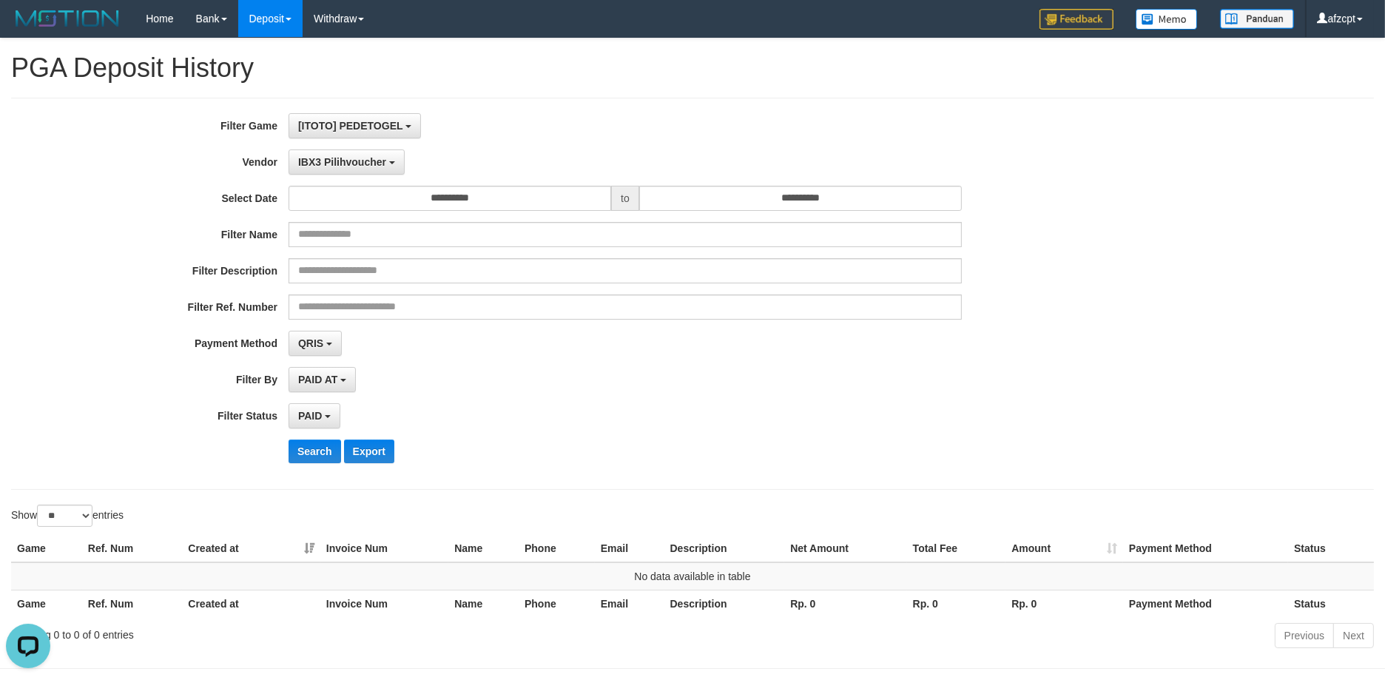
click at [313, 472] on div "**********" at bounding box center [577, 293] width 1154 height 361
click at [316, 459] on button "Search" at bounding box center [314, 451] width 53 height 24
click at [332, 149] on button "IBX3 Pilihvoucher" at bounding box center [346, 161] width 116 height 25
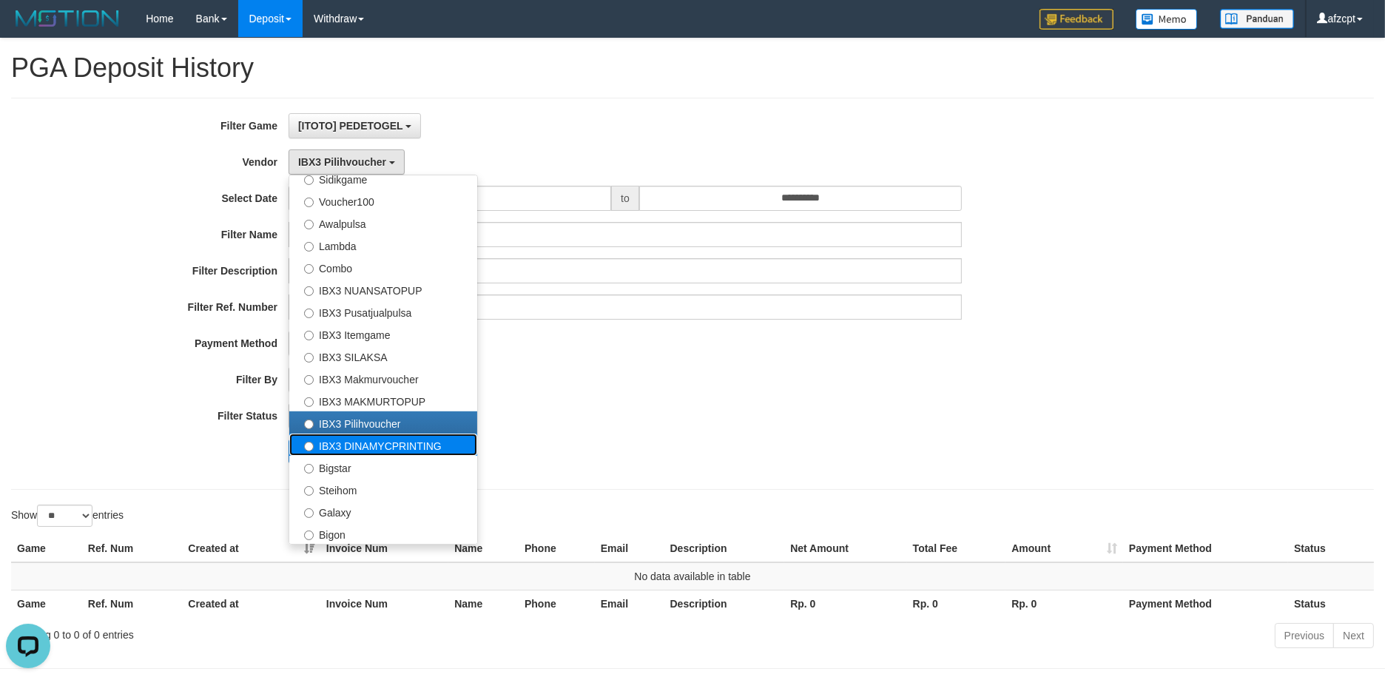
click at [321, 442] on label "IBX3 DINAMYCPRINTING" at bounding box center [383, 444] width 188 height 22
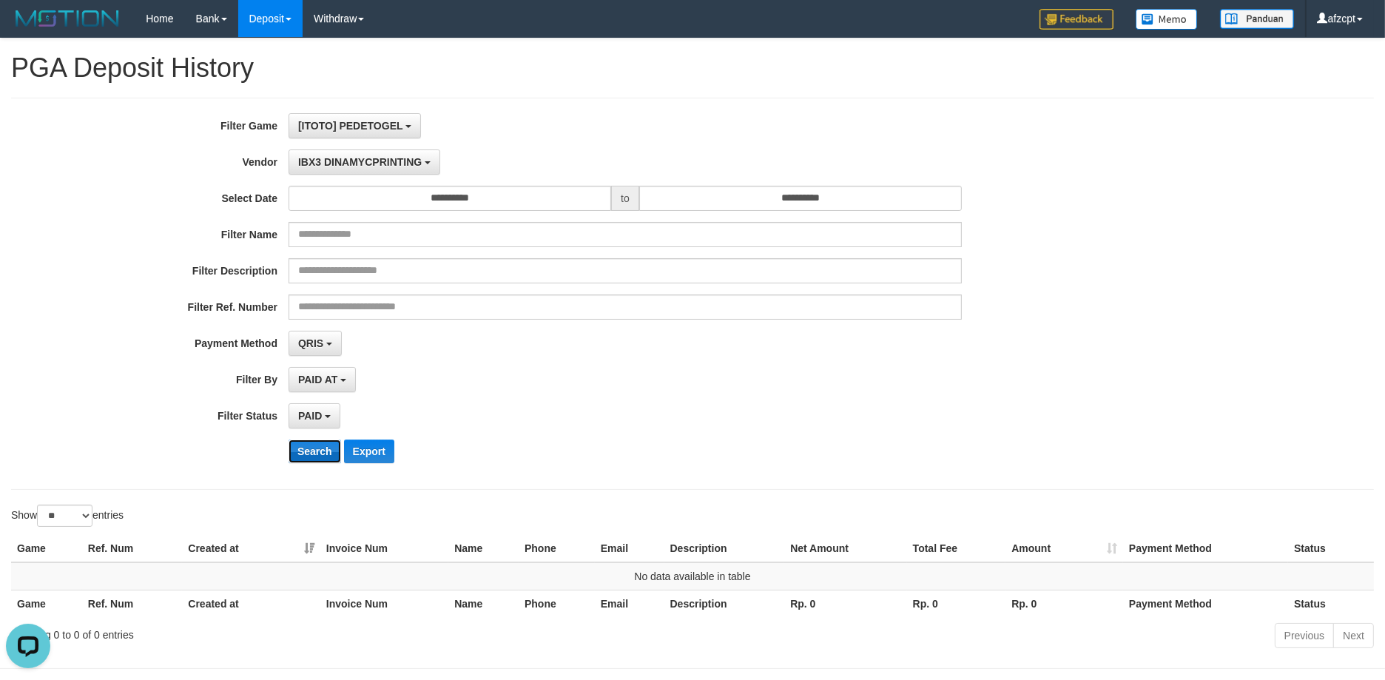
click at [318, 440] on button "Search" at bounding box center [314, 451] width 53 height 24
click at [346, 178] on div "**********" at bounding box center [577, 293] width 1154 height 361
click at [351, 163] on span "IBX3 DINAMYCPRINTING" at bounding box center [360, 162] width 124 height 12
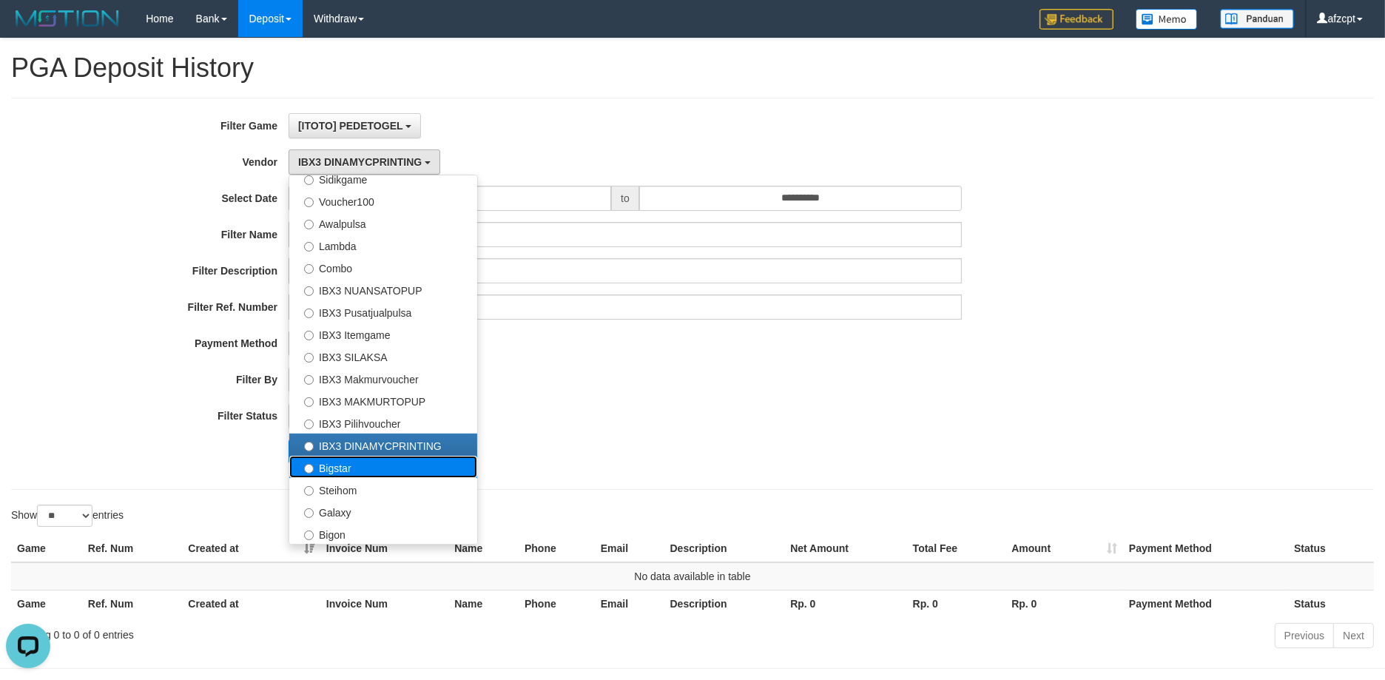
click at [353, 463] on label "Bigstar" at bounding box center [383, 467] width 188 height 22
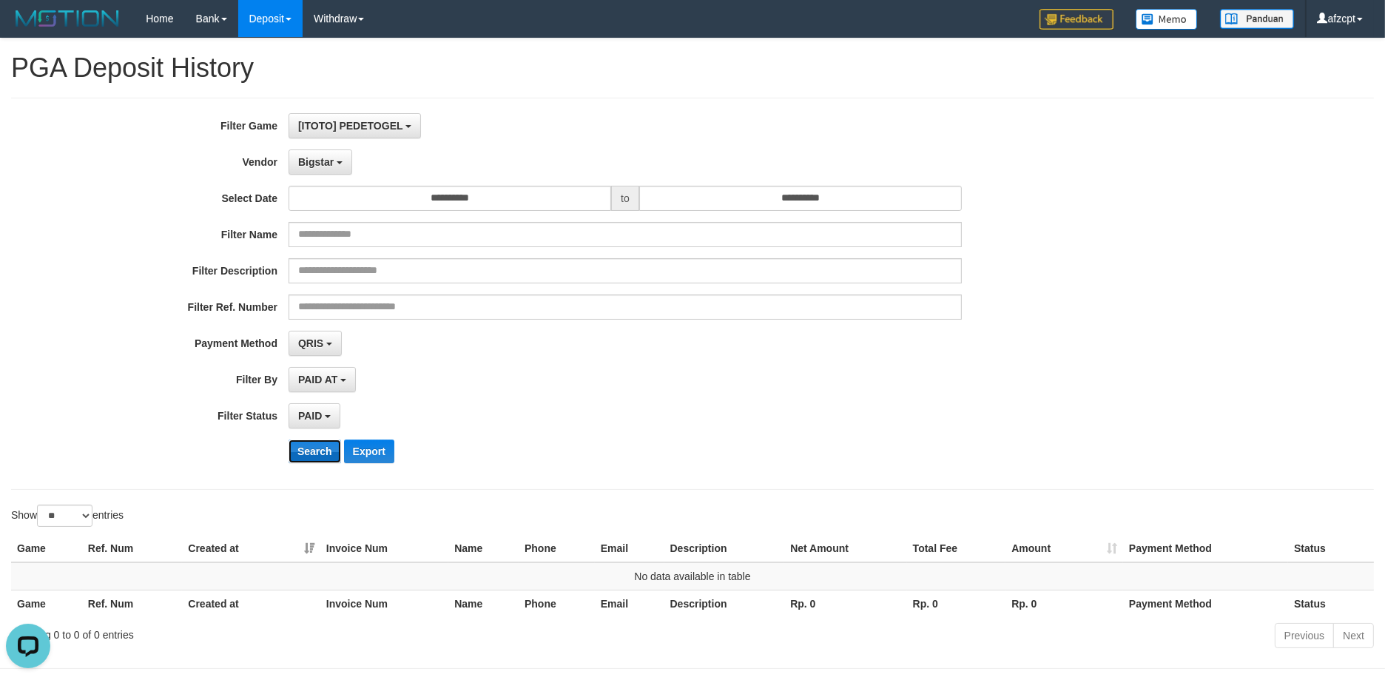
click at [329, 454] on button "Search" at bounding box center [314, 451] width 53 height 24
click at [345, 158] on button "Bigstar" at bounding box center [320, 161] width 64 height 25
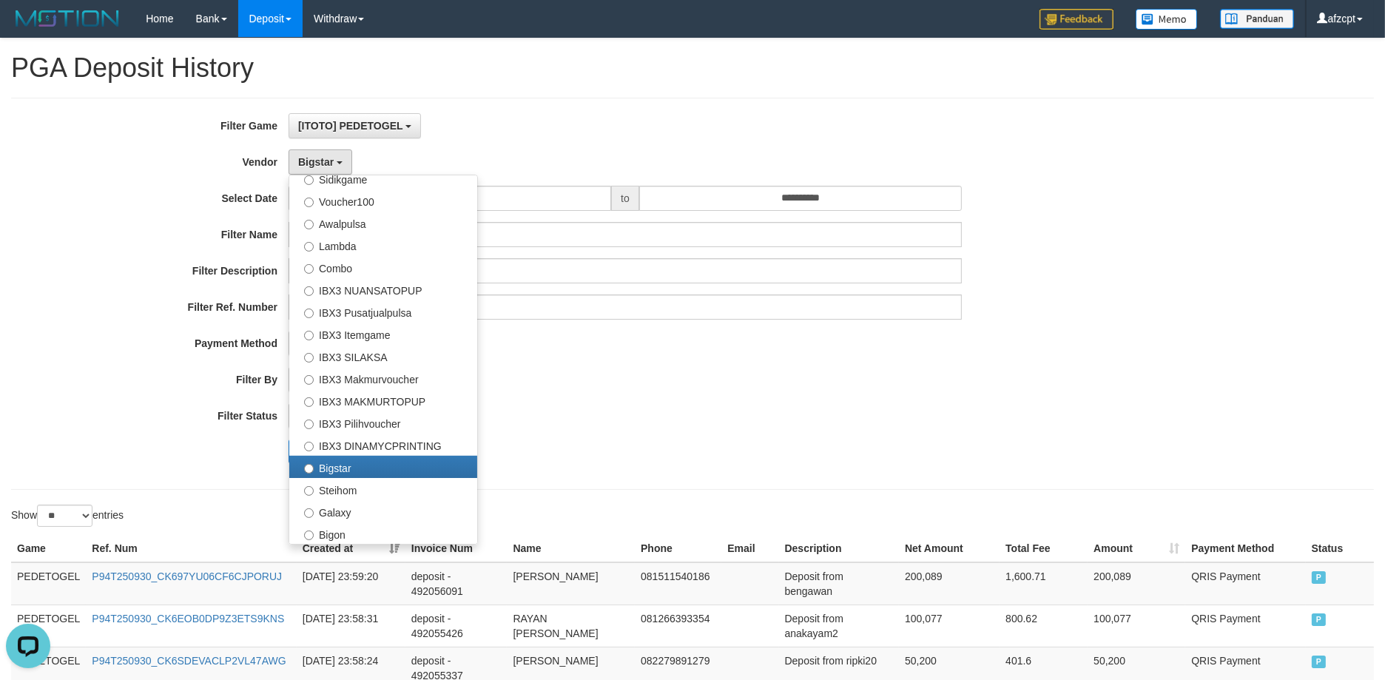
click at [603, 347] on div "QRIS SELECT ALL - ALL - SELECT PAYMENT METHOD Mandiri BNI OVO CIMB BRI MAYBANK …" at bounding box center [624, 343] width 673 height 25
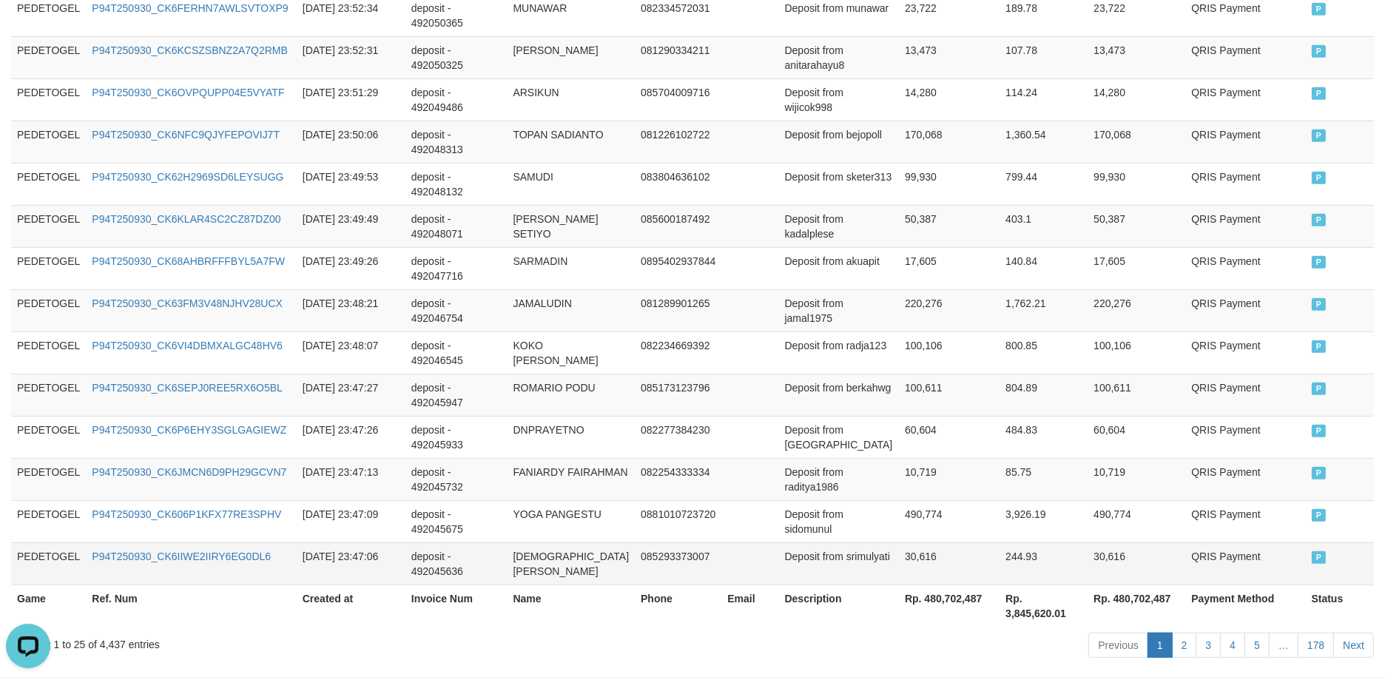
scroll to position [1065, 0]
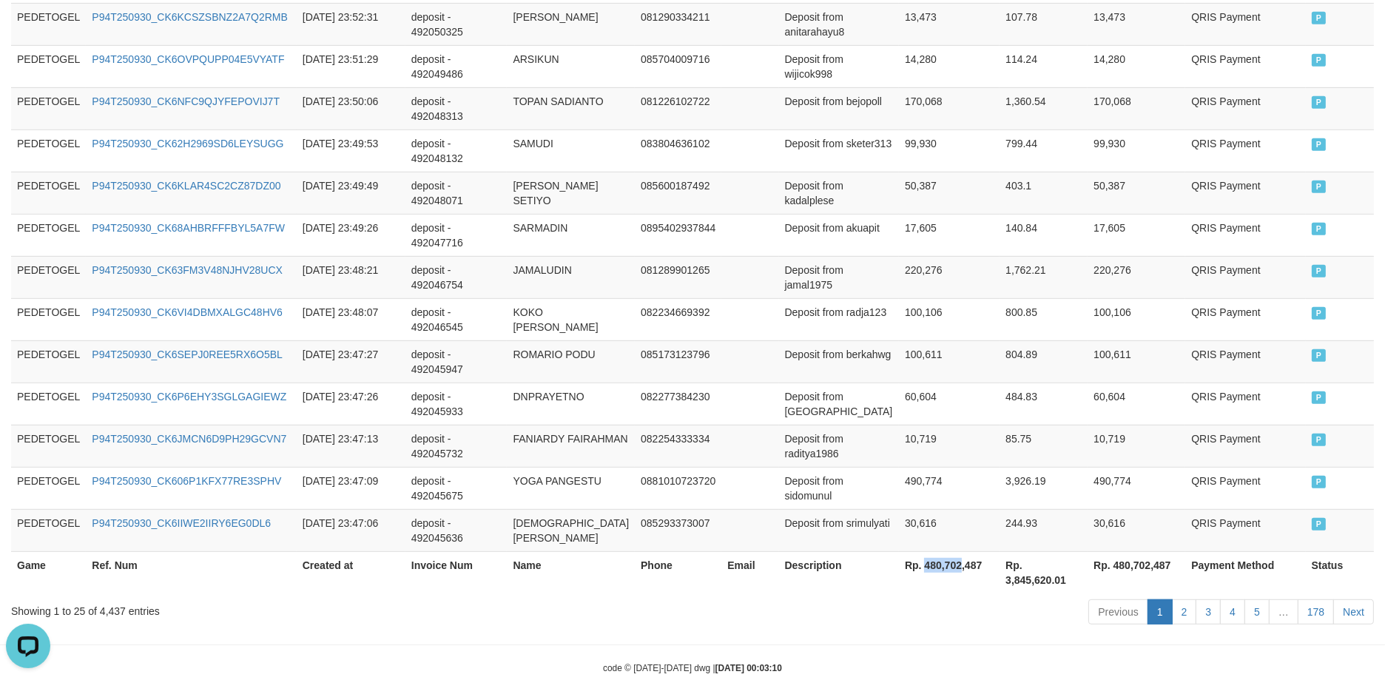
drag, startPoint x: 887, startPoint y: 530, endPoint x: 925, endPoint y: 534, distance: 37.9
click at [925, 551] on th "Rp. 480,702,487" at bounding box center [949, 572] width 101 height 42
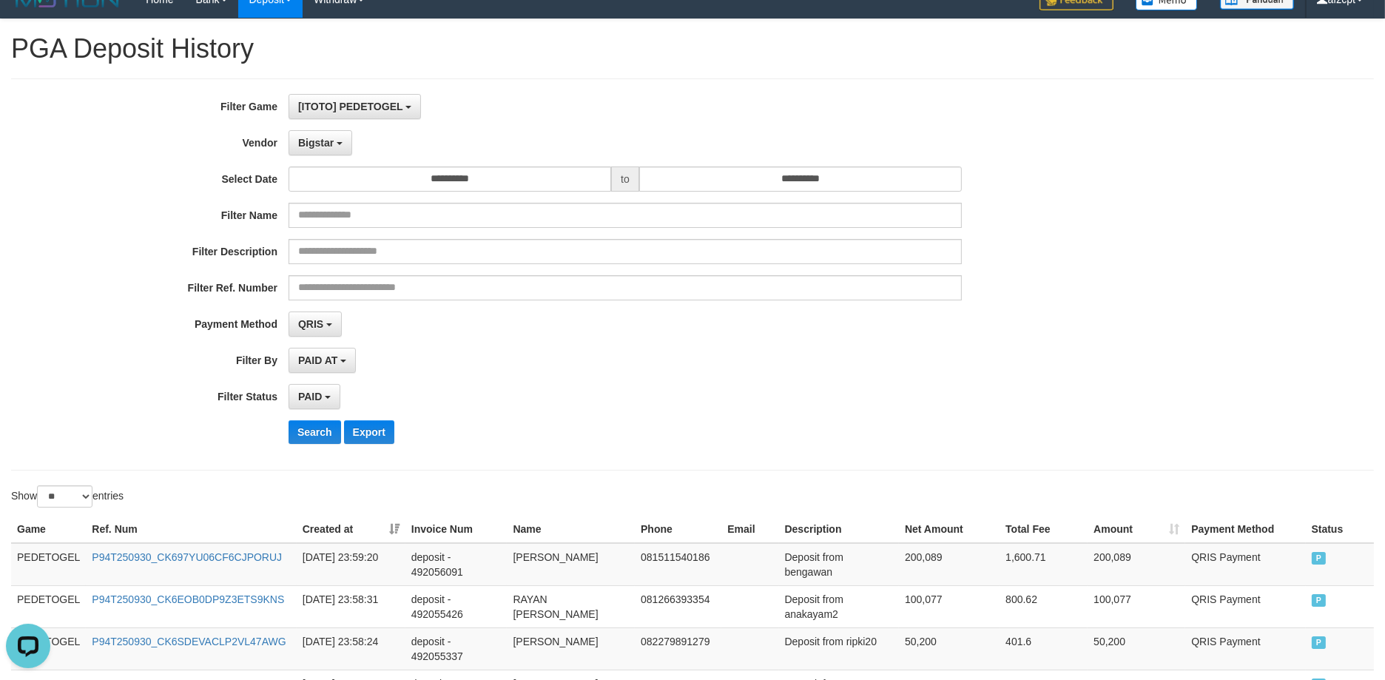
scroll to position [0, 0]
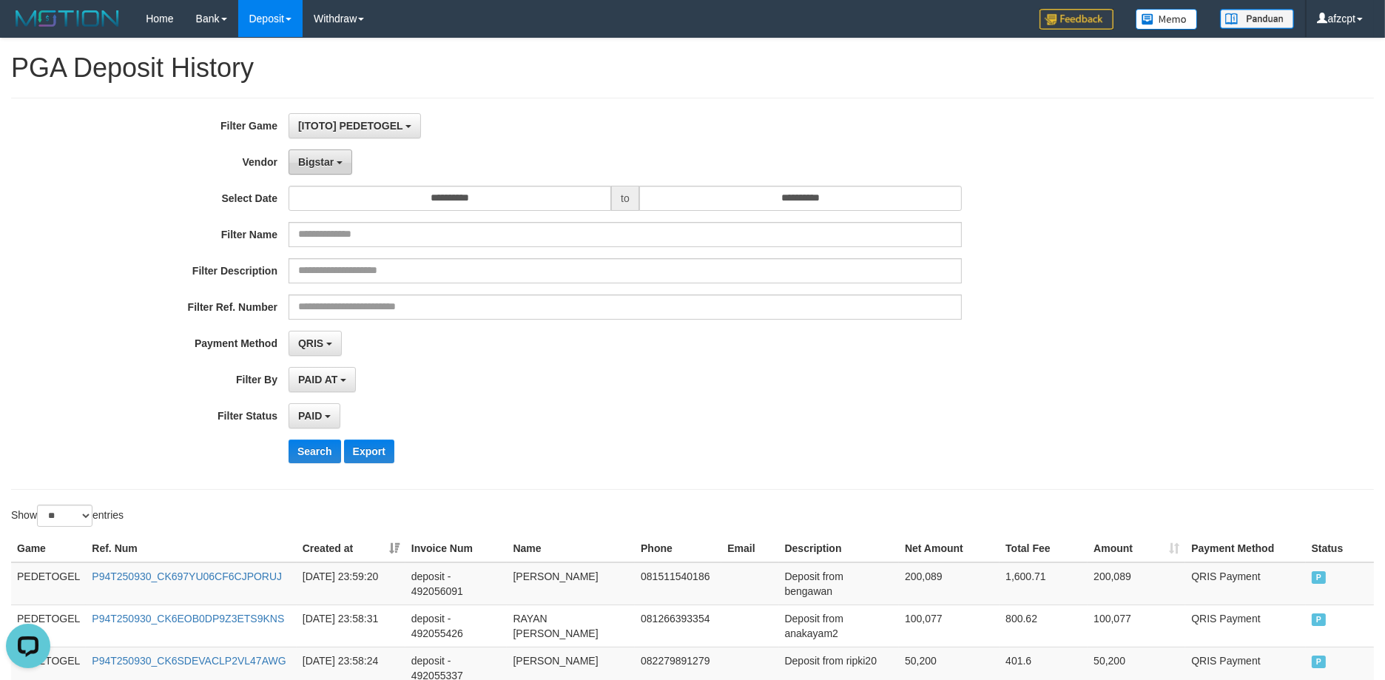
click at [342, 163] on b "button" at bounding box center [340, 162] width 6 height 3
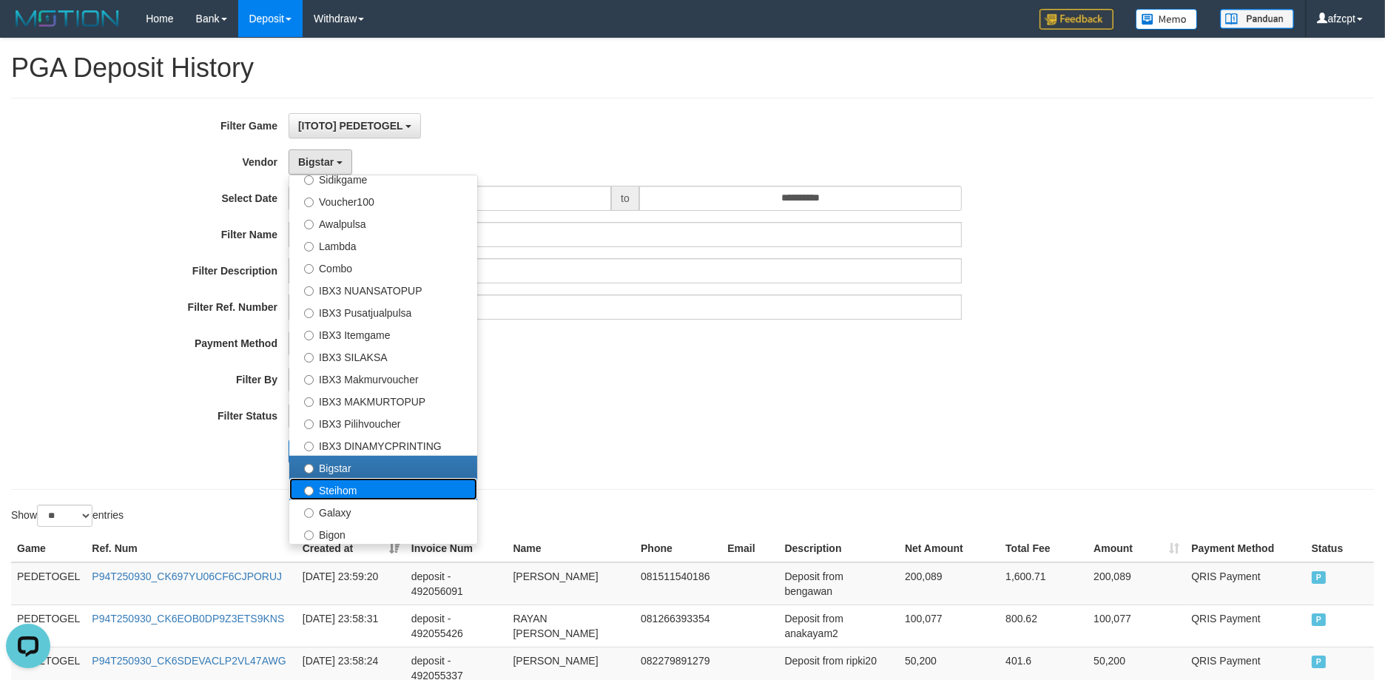
click at [371, 479] on label "Steihom" at bounding box center [383, 489] width 188 height 22
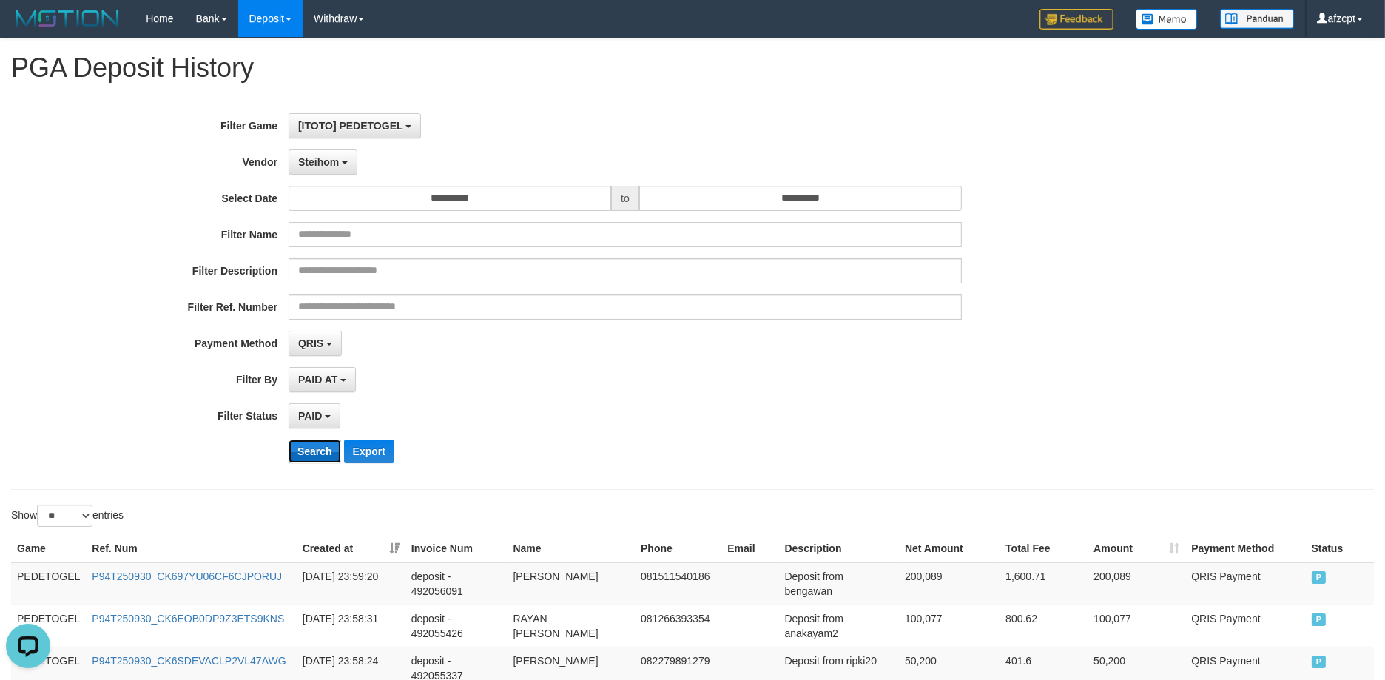
click at [320, 455] on button "Search" at bounding box center [314, 451] width 53 height 24
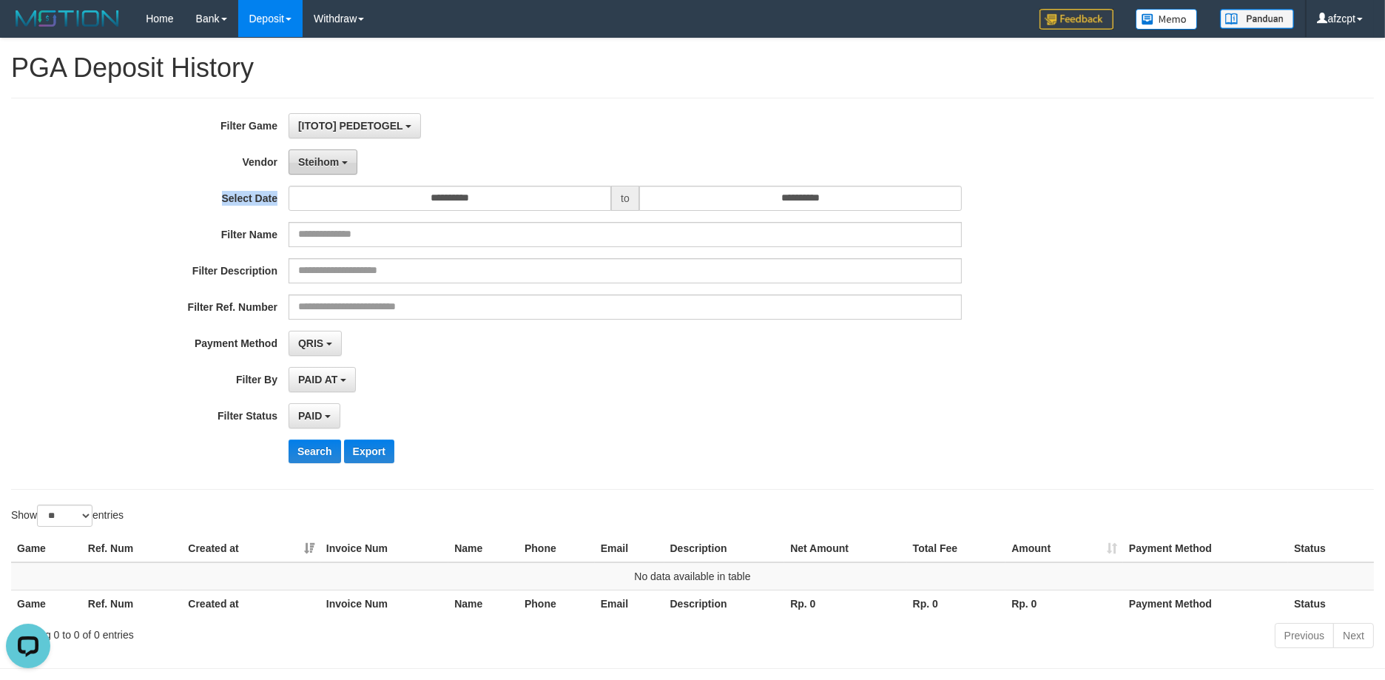
click at [317, 174] on div "**********" at bounding box center [577, 293] width 1154 height 361
click at [334, 160] on span "Steihom" at bounding box center [318, 162] width 41 height 12
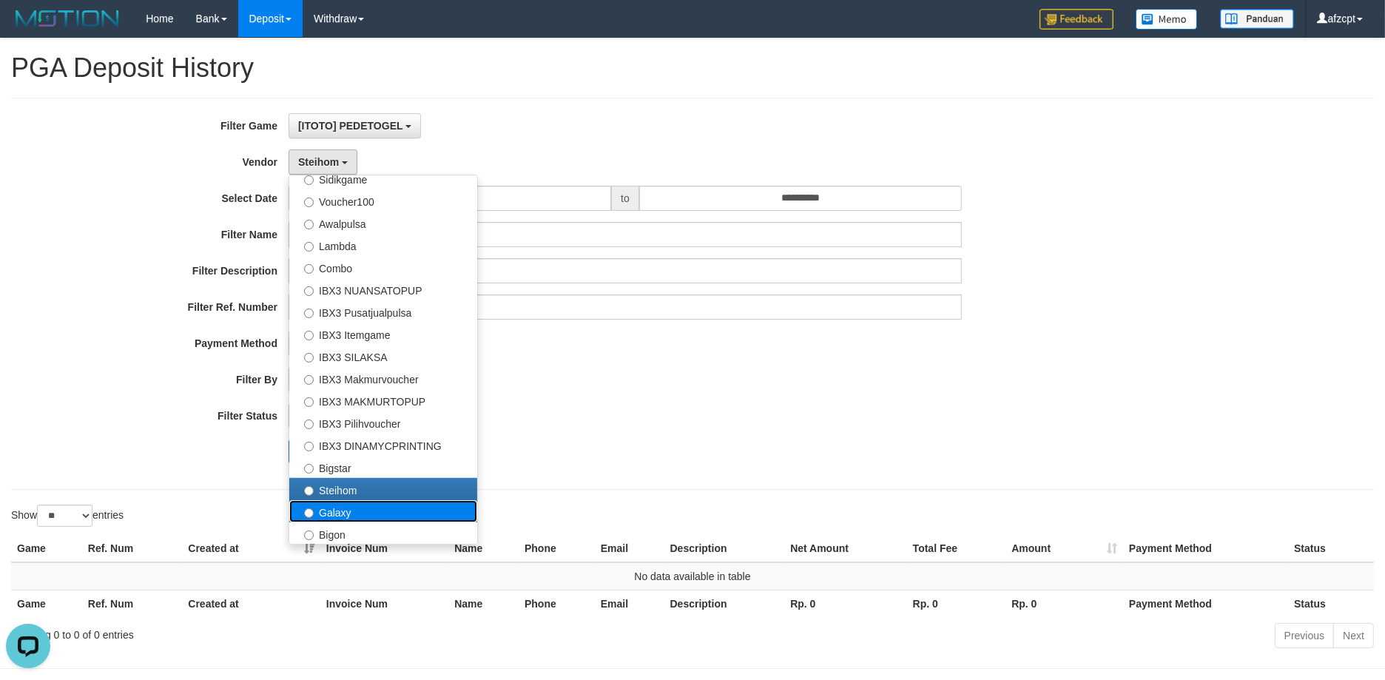
click at [367, 516] on label "Galaxy" at bounding box center [383, 511] width 188 height 22
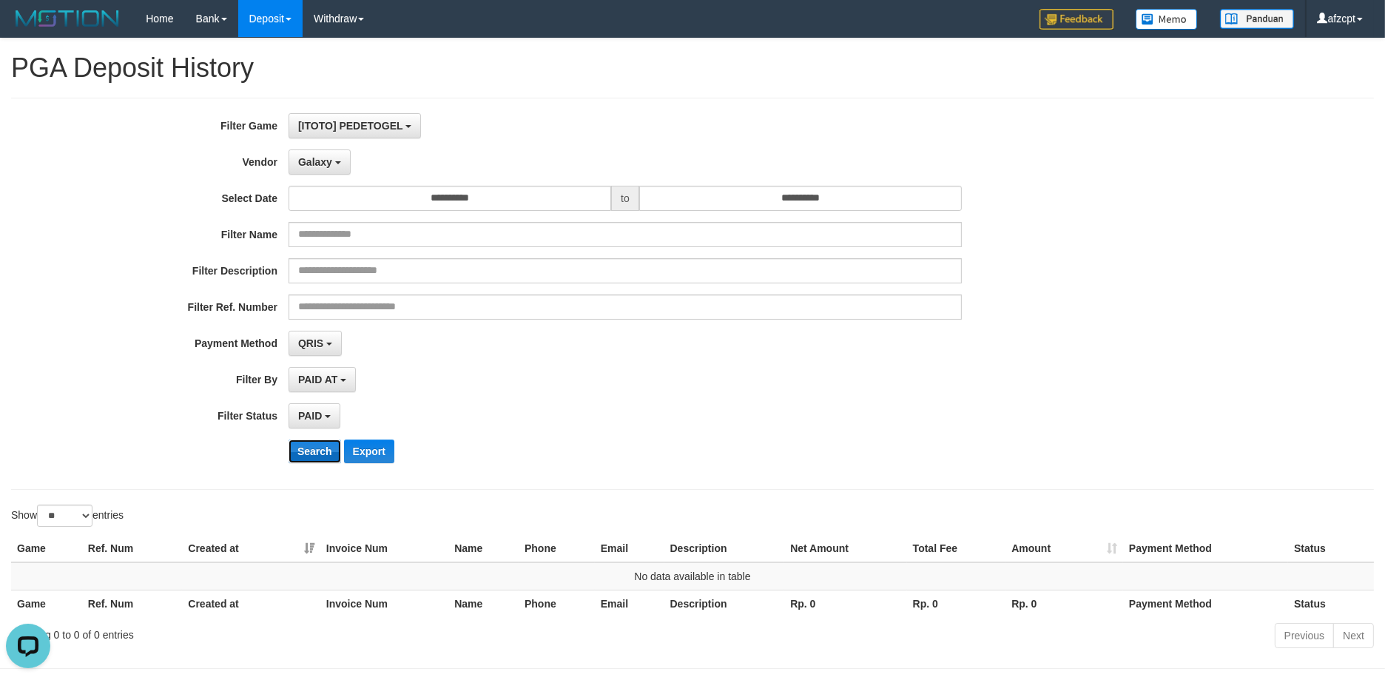
click at [314, 444] on button "Search" at bounding box center [314, 451] width 53 height 24
drag, startPoint x: 320, startPoint y: 155, endPoint x: 391, endPoint y: 407, distance: 261.8
click at [320, 155] on button "Galaxy" at bounding box center [319, 161] width 62 height 25
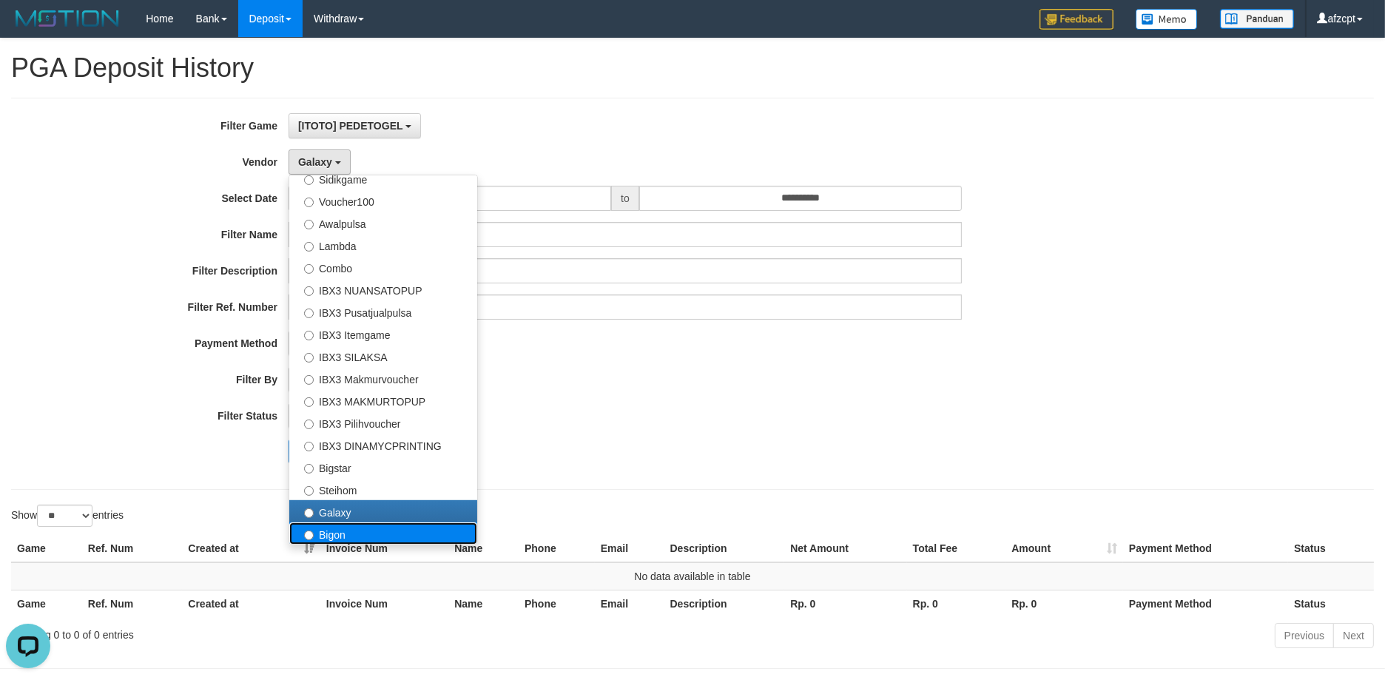
click at [354, 534] on label "Bigon" at bounding box center [383, 533] width 188 height 22
select select "**********"
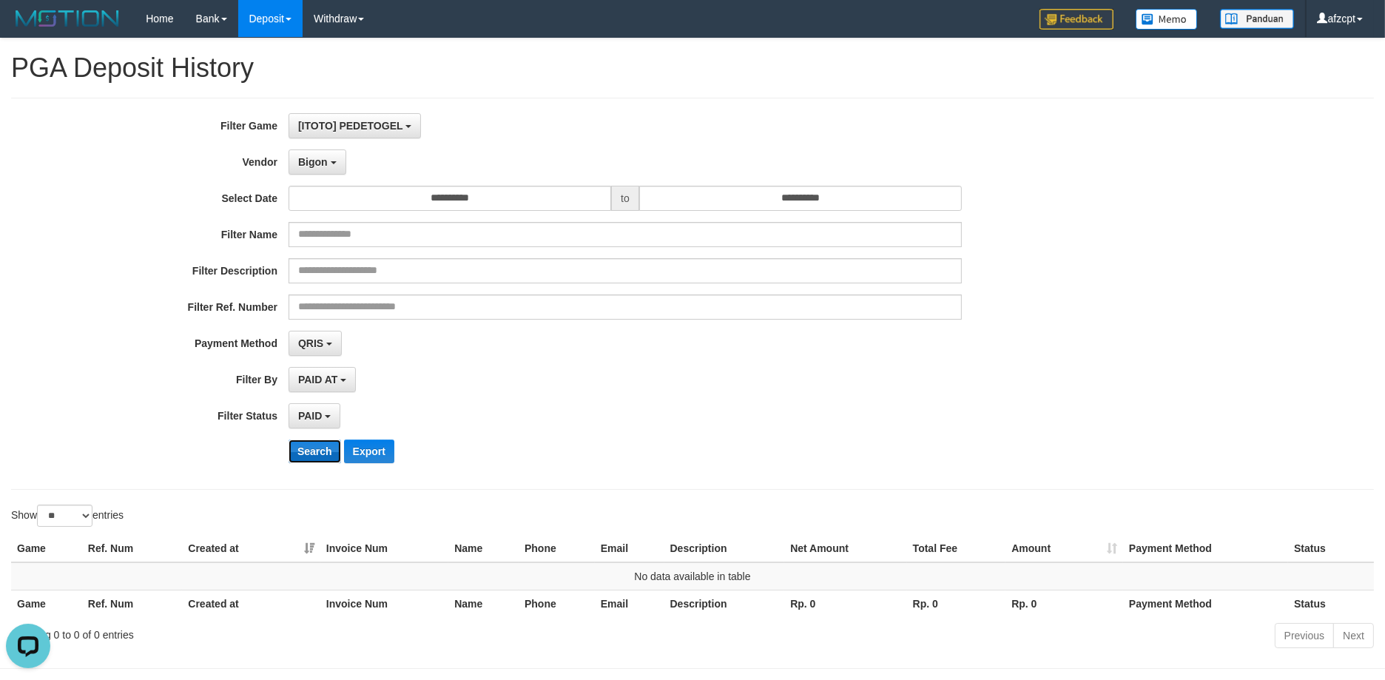
click at [305, 447] on button "Search" at bounding box center [314, 451] width 53 height 24
drag, startPoint x: 591, startPoint y: 432, endPoint x: 334, endPoint y: 326, distance: 278.3
click at [591, 430] on div "**********" at bounding box center [577, 293] width 1154 height 361
click at [786, 367] on div "PAID AT PAID AT CREATED AT" at bounding box center [624, 379] width 673 height 25
click at [320, 168] on button "Bigon" at bounding box center [317, 161] width 58 height 25
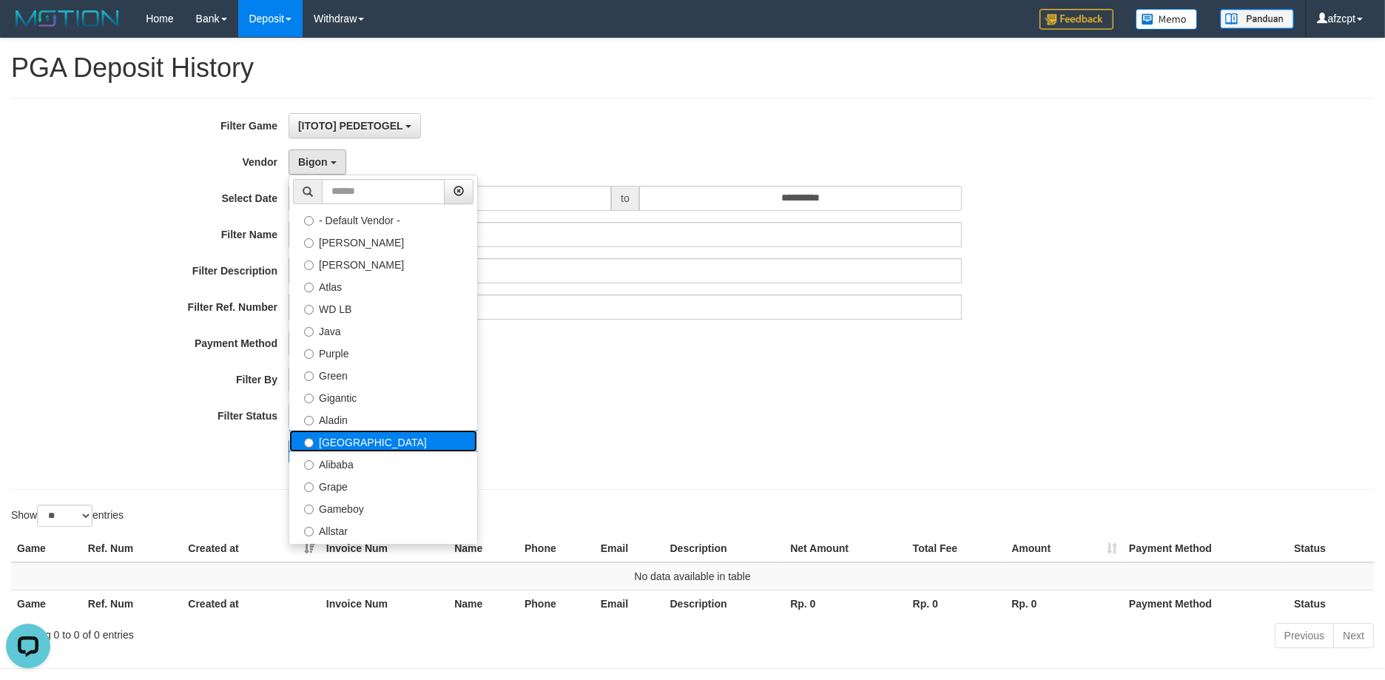
click at [387, 435] on label "[GEOGRAPHIC_DATA]" at bounding box center [383, 441] width 188 height 22
select select "**********"
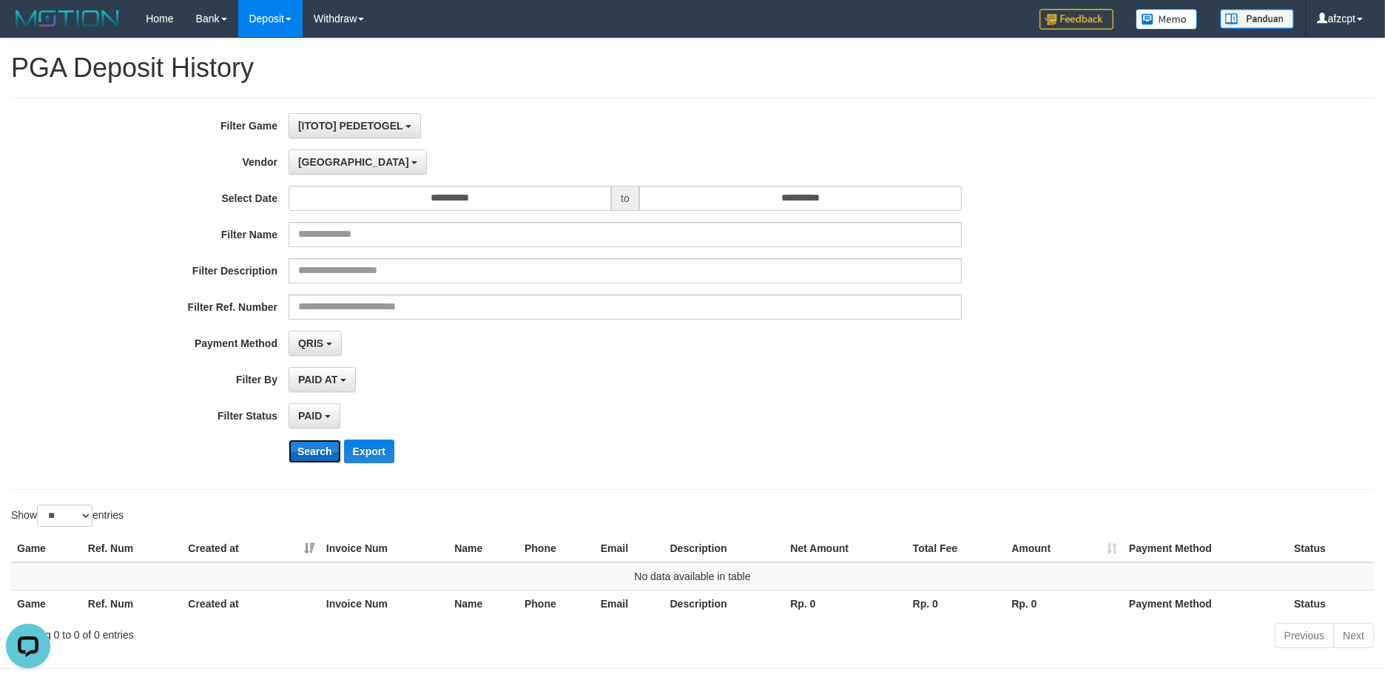
click at [317, 450] on button "Search" at bounding box center [314, 451] width 53 height 24
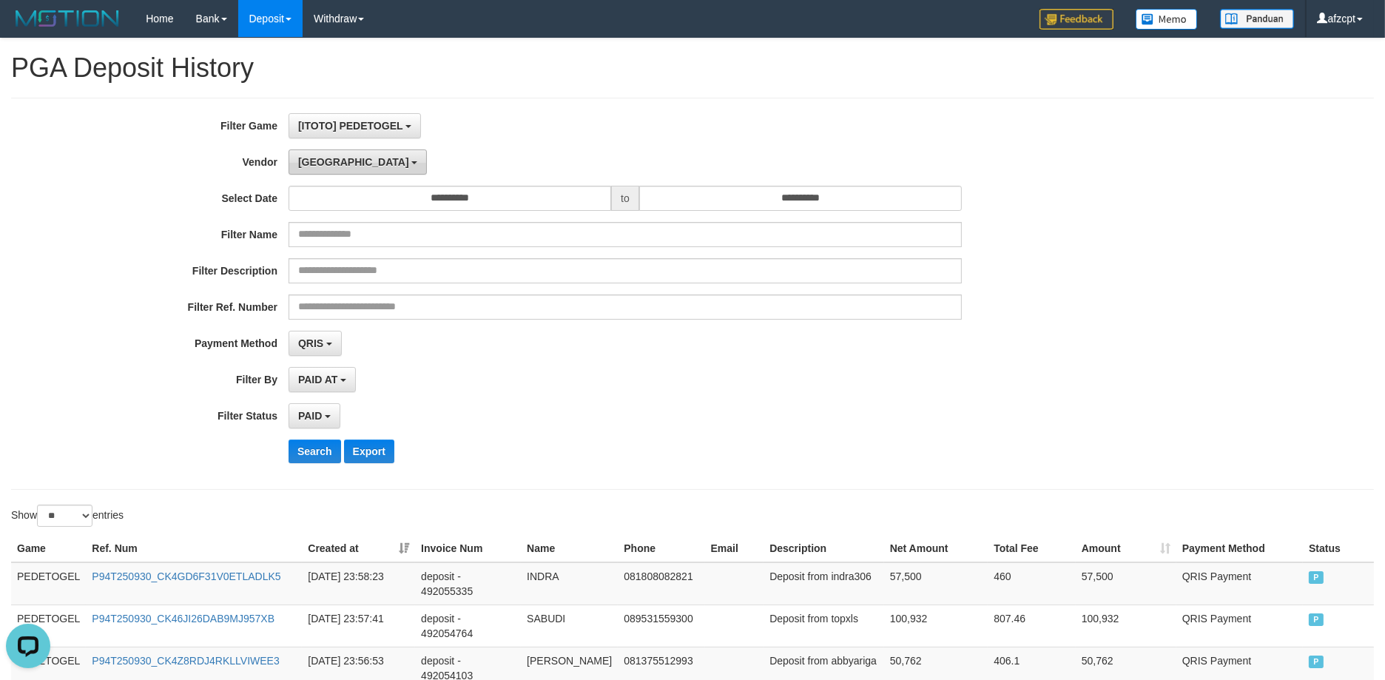
click at [322, 161] on span "[GEOGRAPHIC_DATA]" at bounding box center [353, 162] width 111 height 12
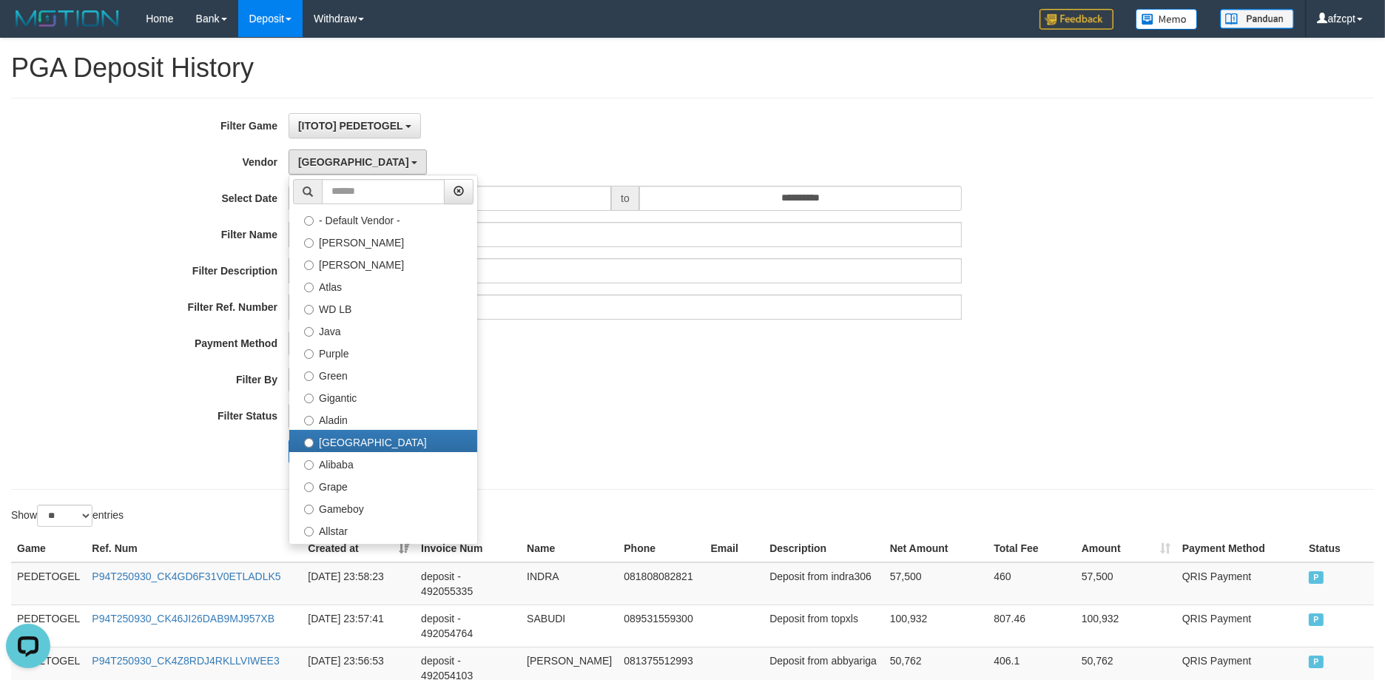
click at [760, 402] on div "**********" at bounding box center [577, 293] width 1154 height 361
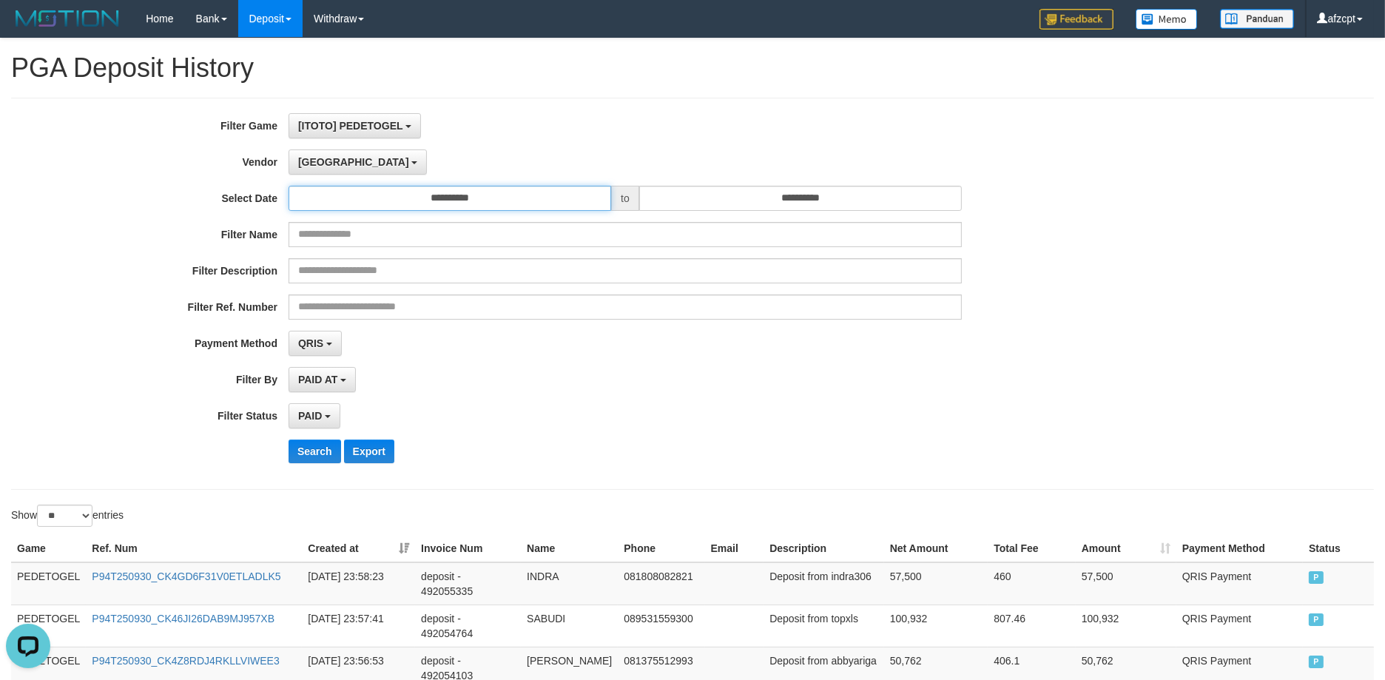
click at [504, 187] on input "**********" at bounding box center [449, 198] width 322 height 25
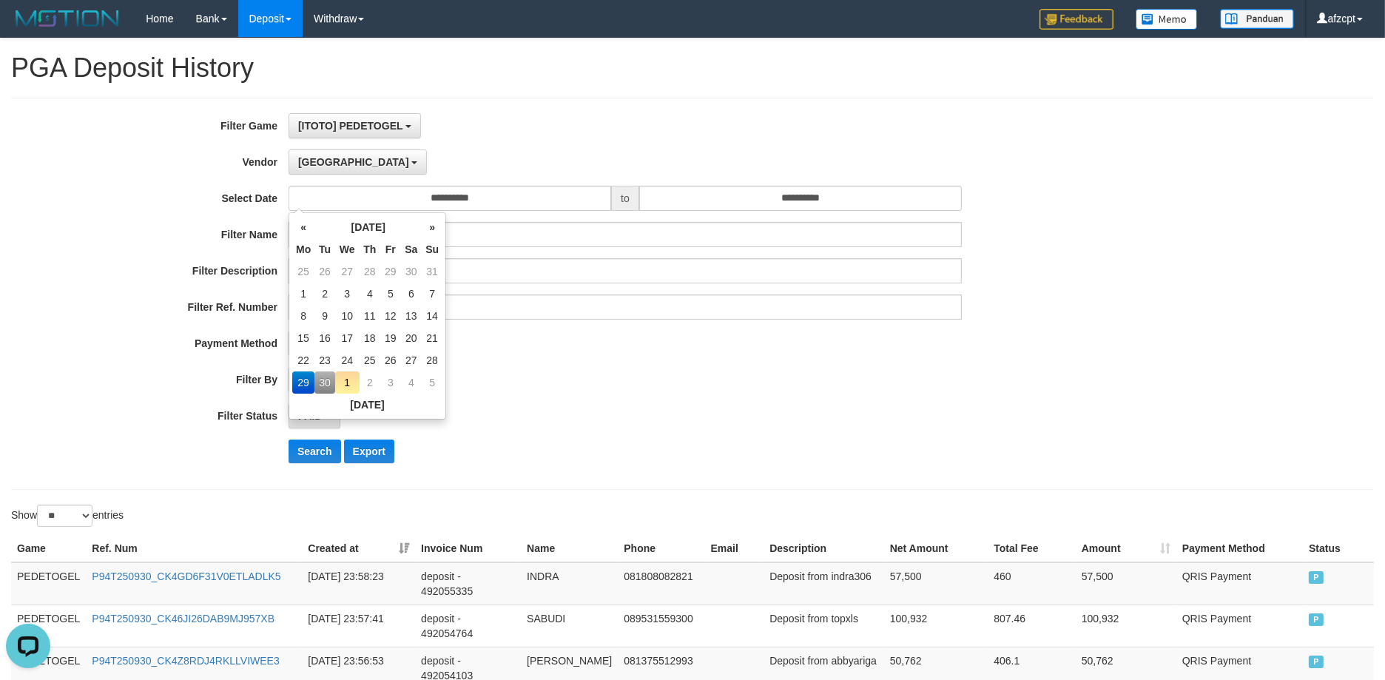
click at [325, 382] on td "30" at bounding box center [324, 382] width 21 height 22
type input "**********"
click at [740, 402] on div "**********" at bounding box center [577, 293] width 1154 height 361
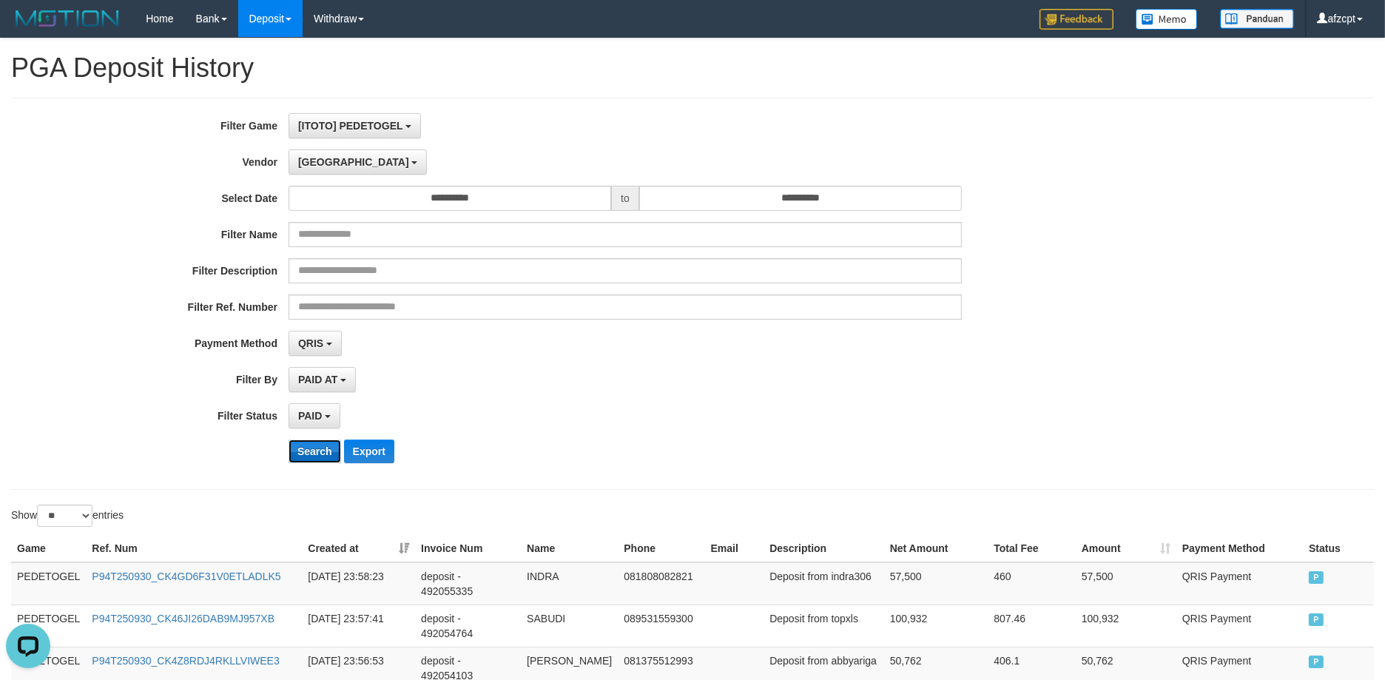
click at [325, 453] on button "Search" at bounding box center [314, 451] width 53 height 24
click at [411, 161] on b "button" at bounding box center [414, 162] width 6 height 3
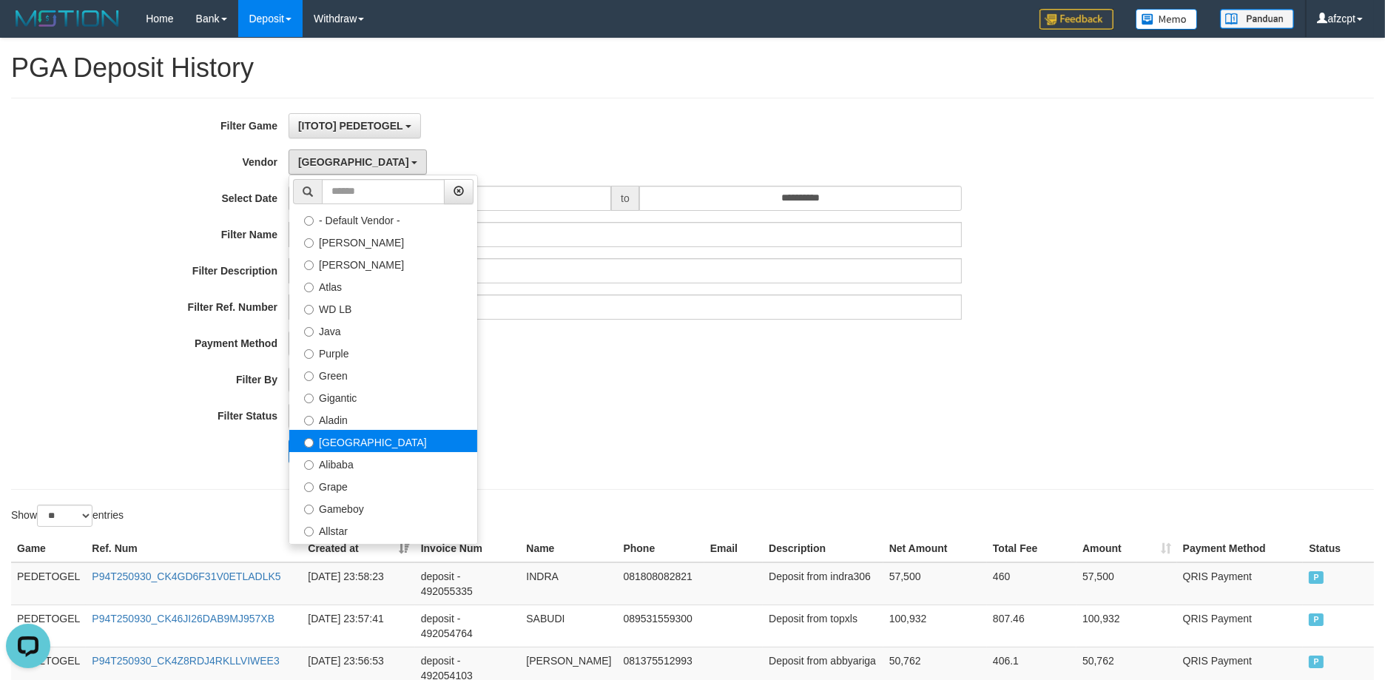
click at [378, 447] on label "[GEOGRAPHIC_DATA]" at bounding box center [383, 441] width 188 height 22
click at [680, 440] on div "Search Export" at bounding box center [720, 451] width 865 height 24
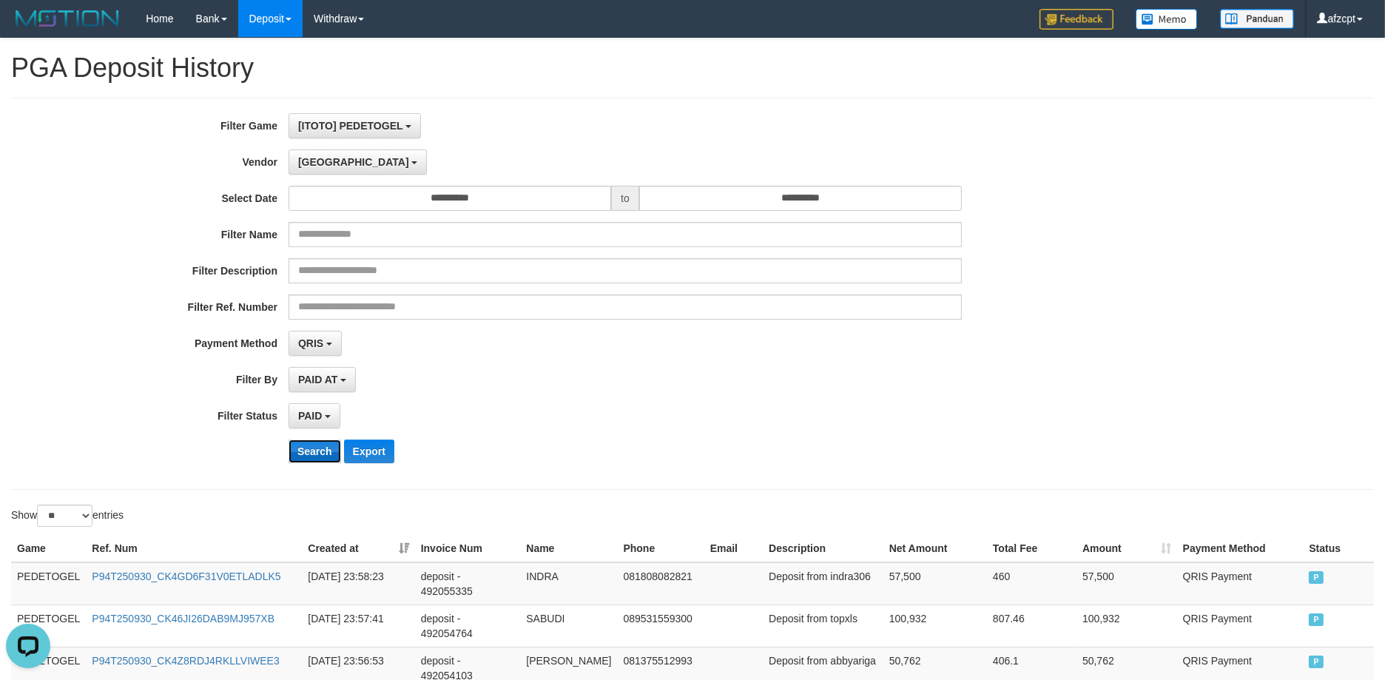
click at [318, 449] on button "Search" at bounding box center [314, 451] width 53 height 24
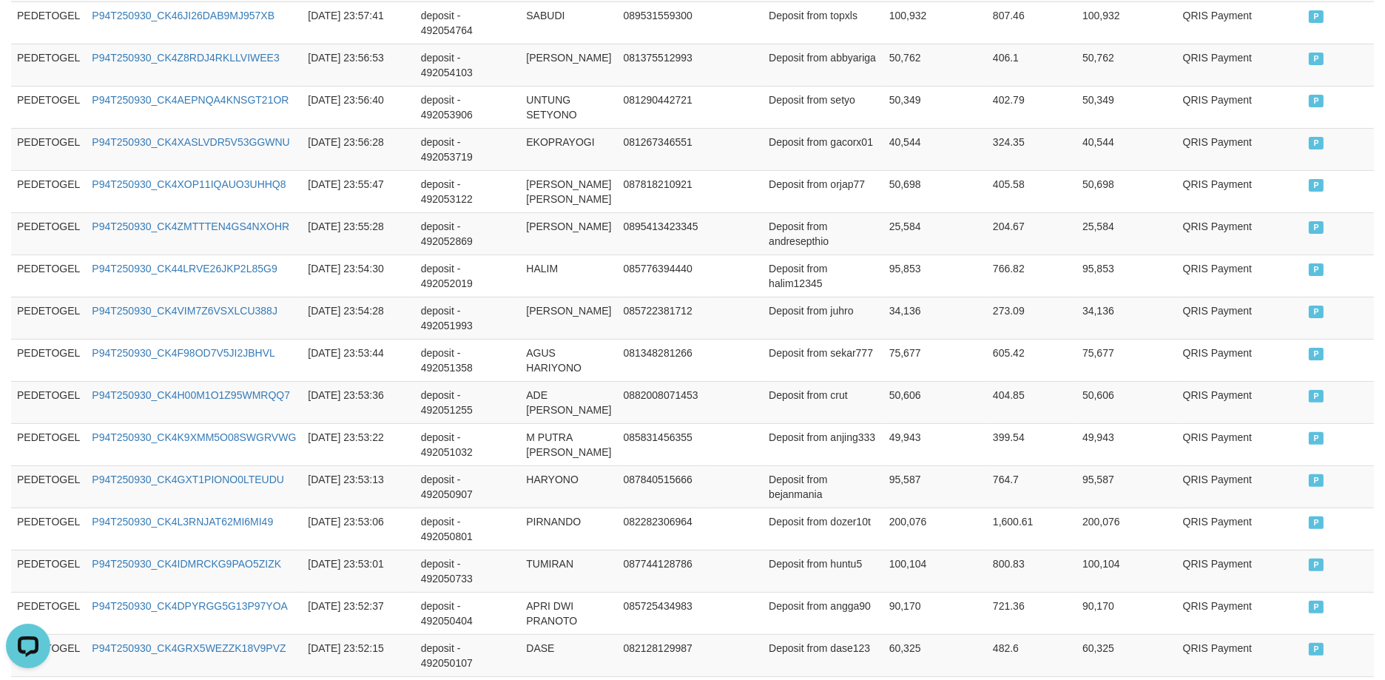
scroll to position [1095, 0]
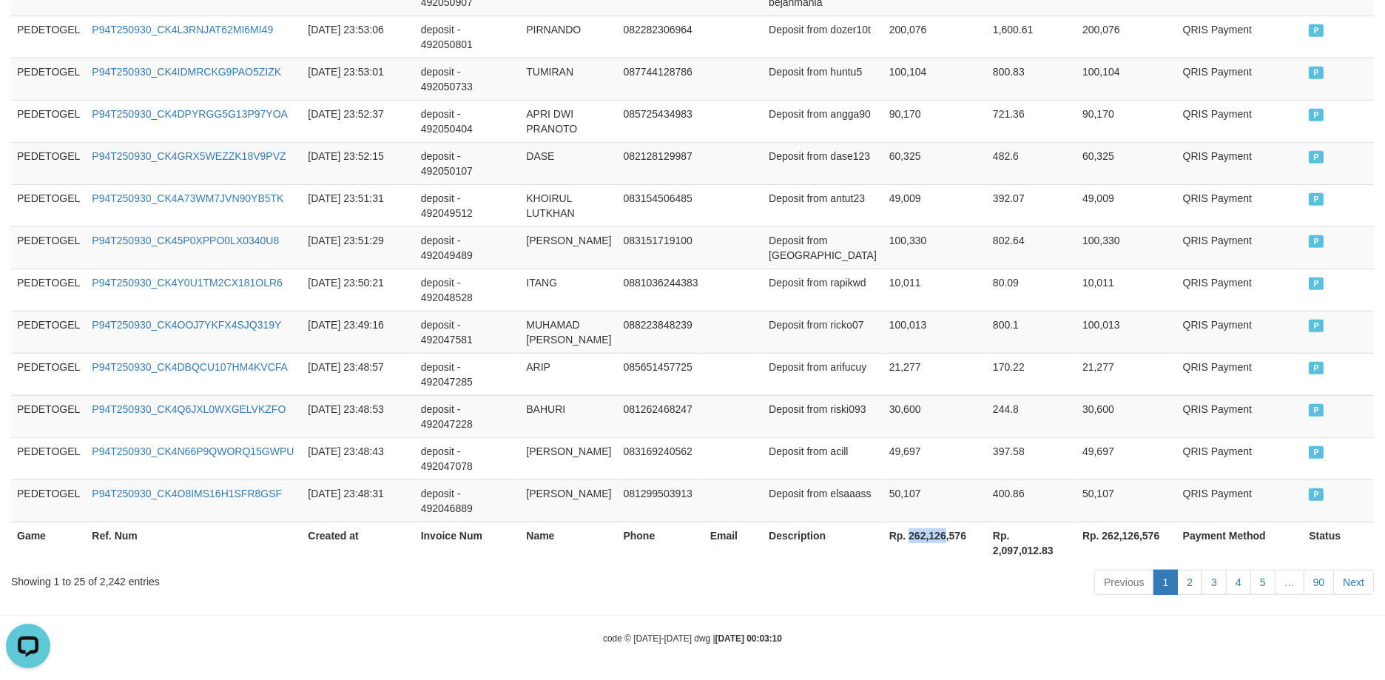
drag, startPoint x: 888, startPoint y: 530, endPoint x: 884, endPoint y: 540, distance: 10.3
click at [925, 530] on th "Rp. 262,126,576" at bounding box center [935, 542] width 104 height 42
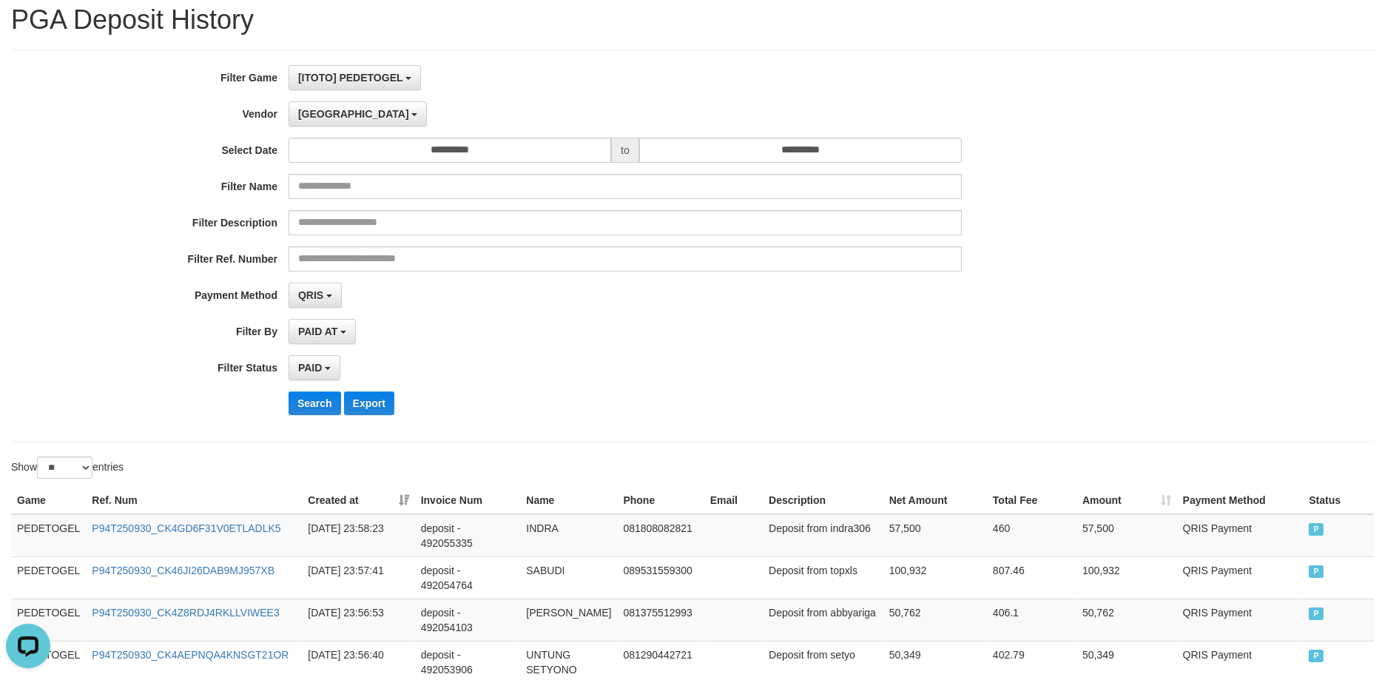
scroll to position [0, 0]
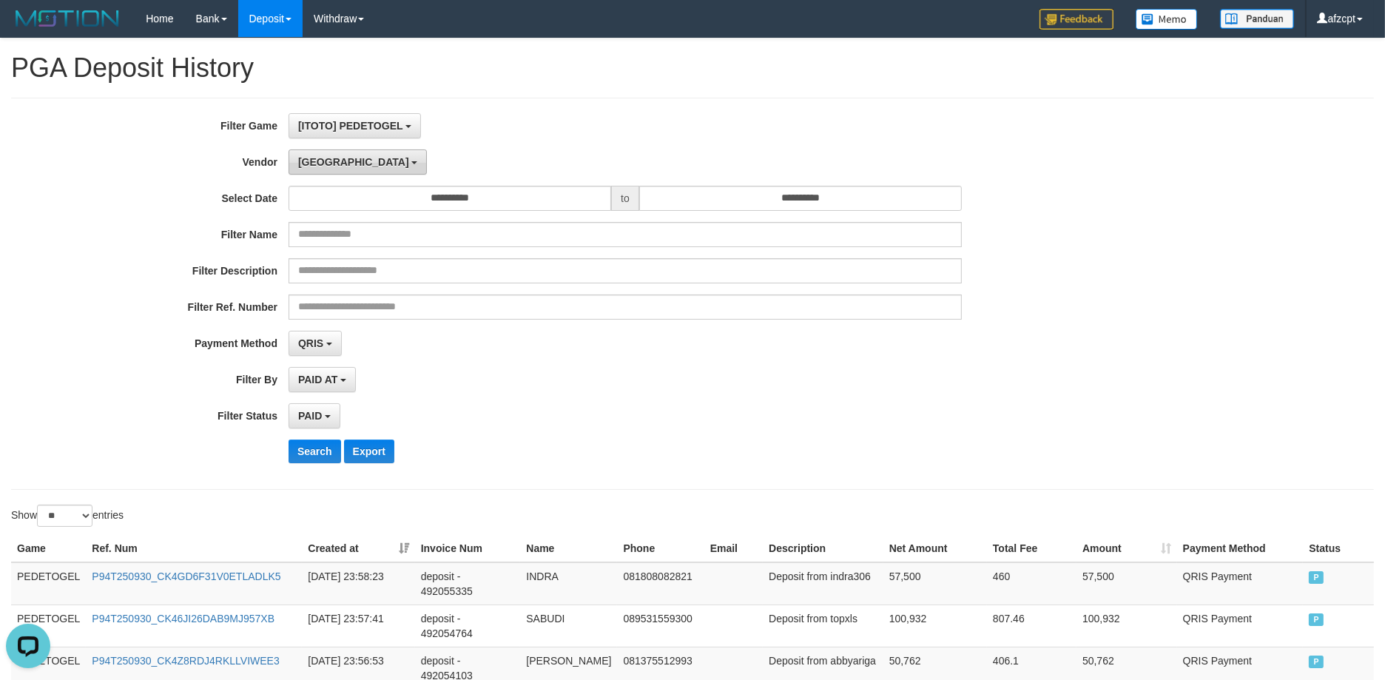
click at [334, 167] on button "[GEOGRAPHIC_DATA]" at bounding box center [357, 161] width 138 height 25
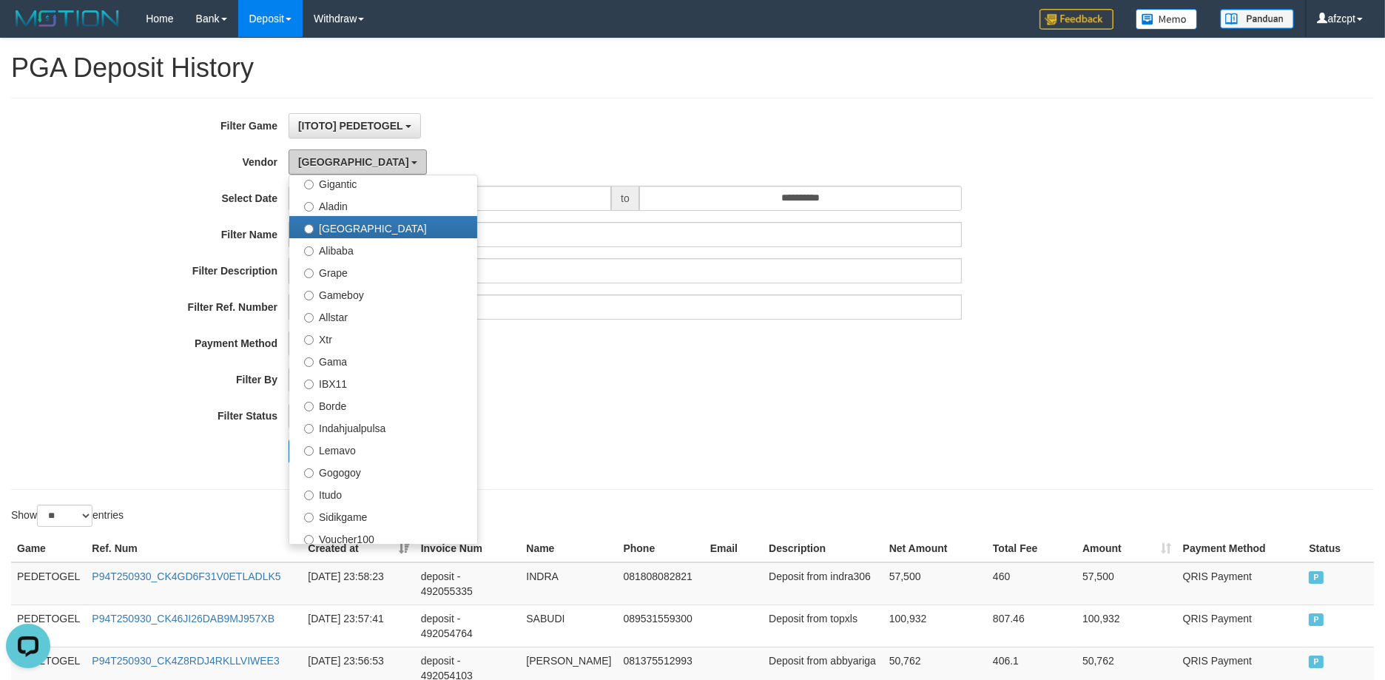
scroll to position [219, 0]
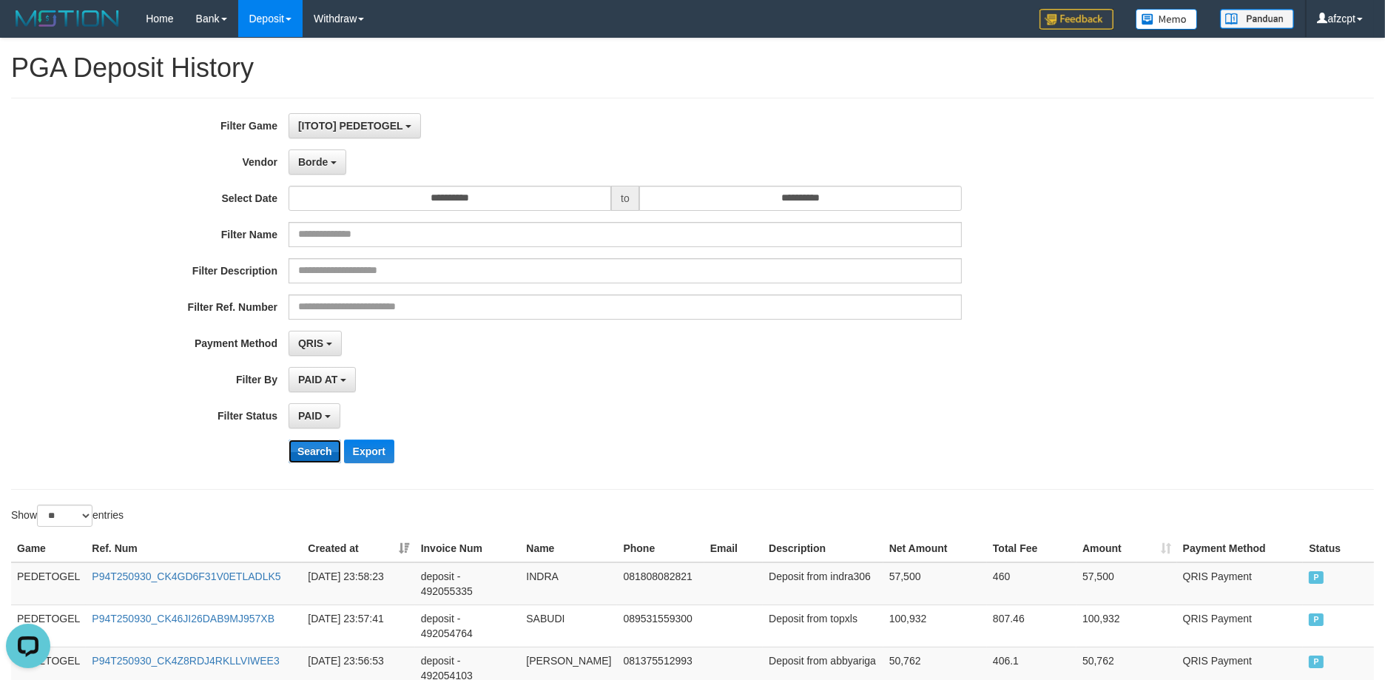
click at [305, 456] on button "Search" at bounding box center [314, 451] width 53 height 24
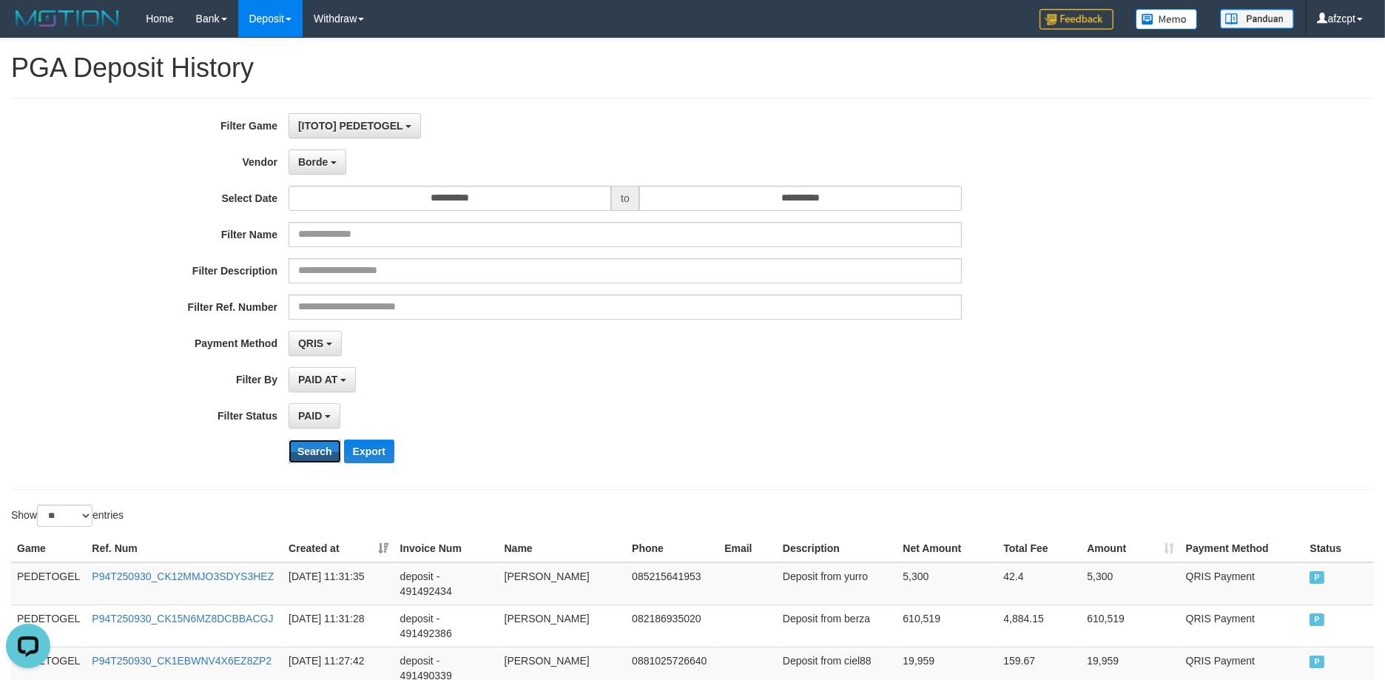
scroll to position [1109, 0]
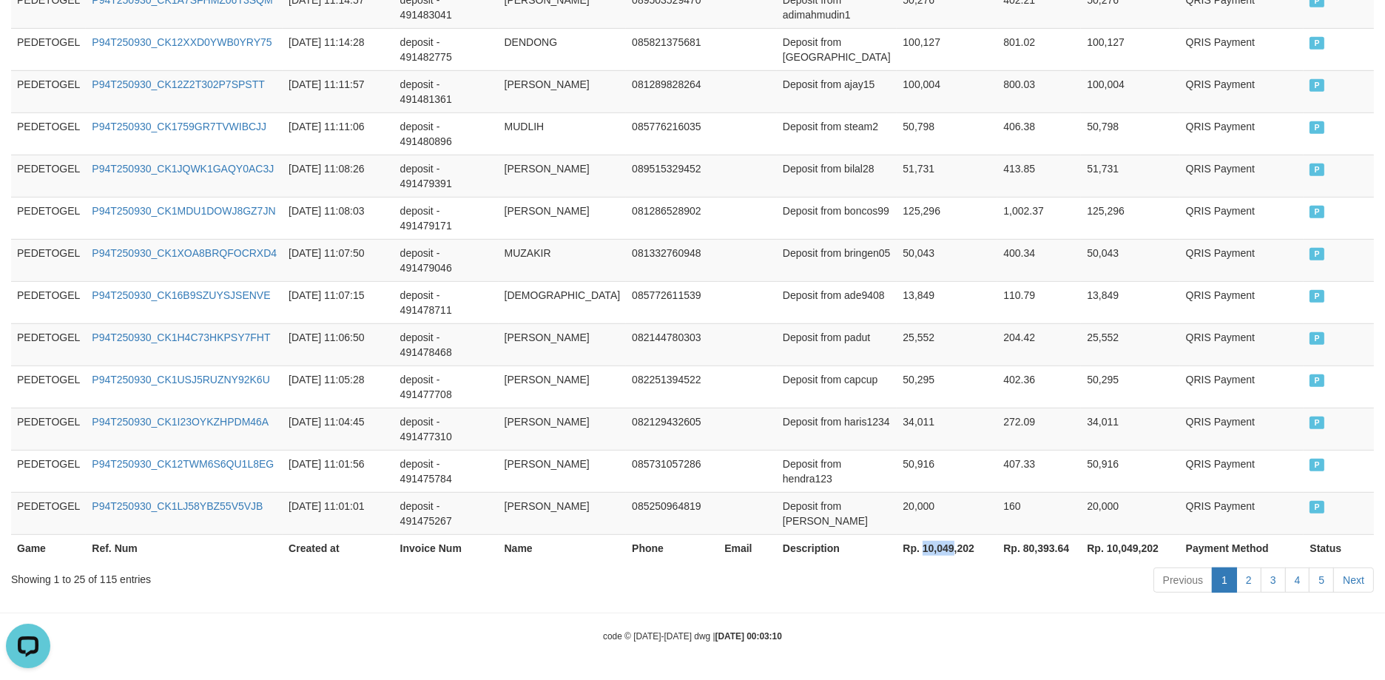
drag, startPoint x: 886, startPoint y: 544, endPoint x: 914, endPoint y: 548, distance: 28.3
click at [914, 548] on th "Rp. 10,049,202" at bounding box center [946, 547] width 101 height 27
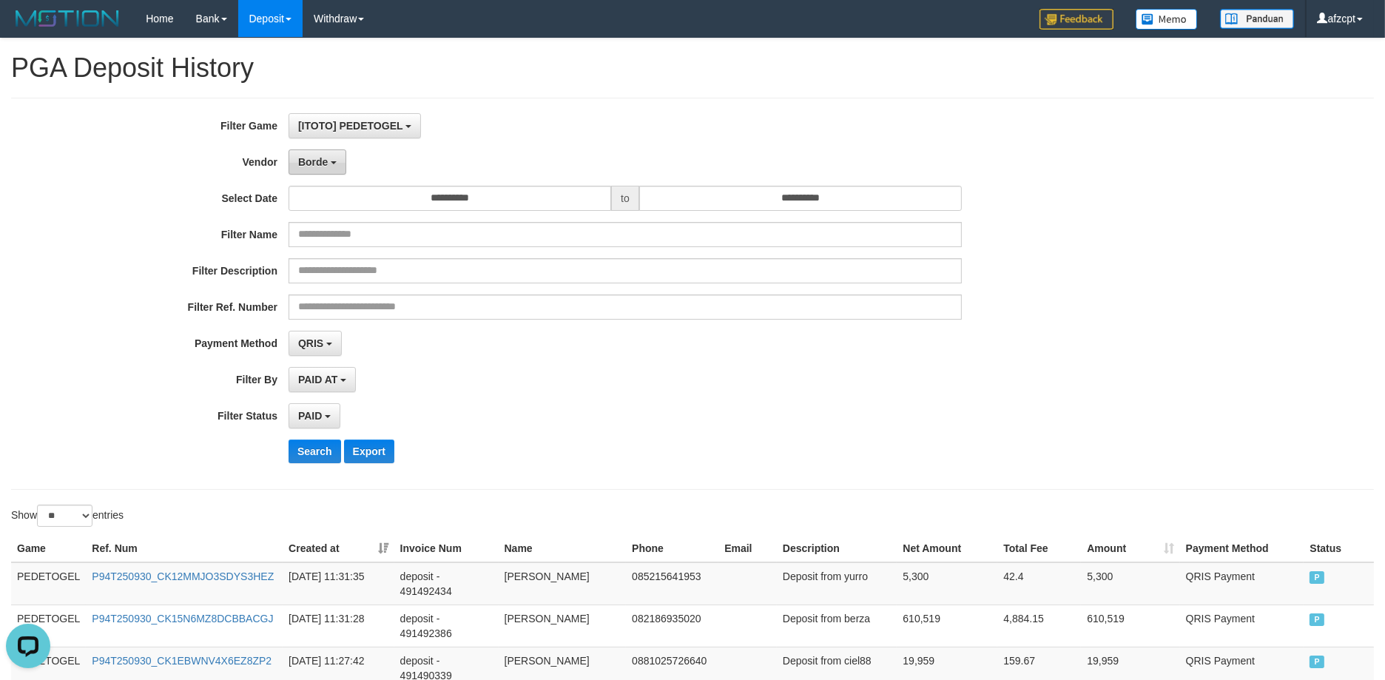
click at [316, 170] on button "Borde" at bounding box center [317, 161] width 58 height 25
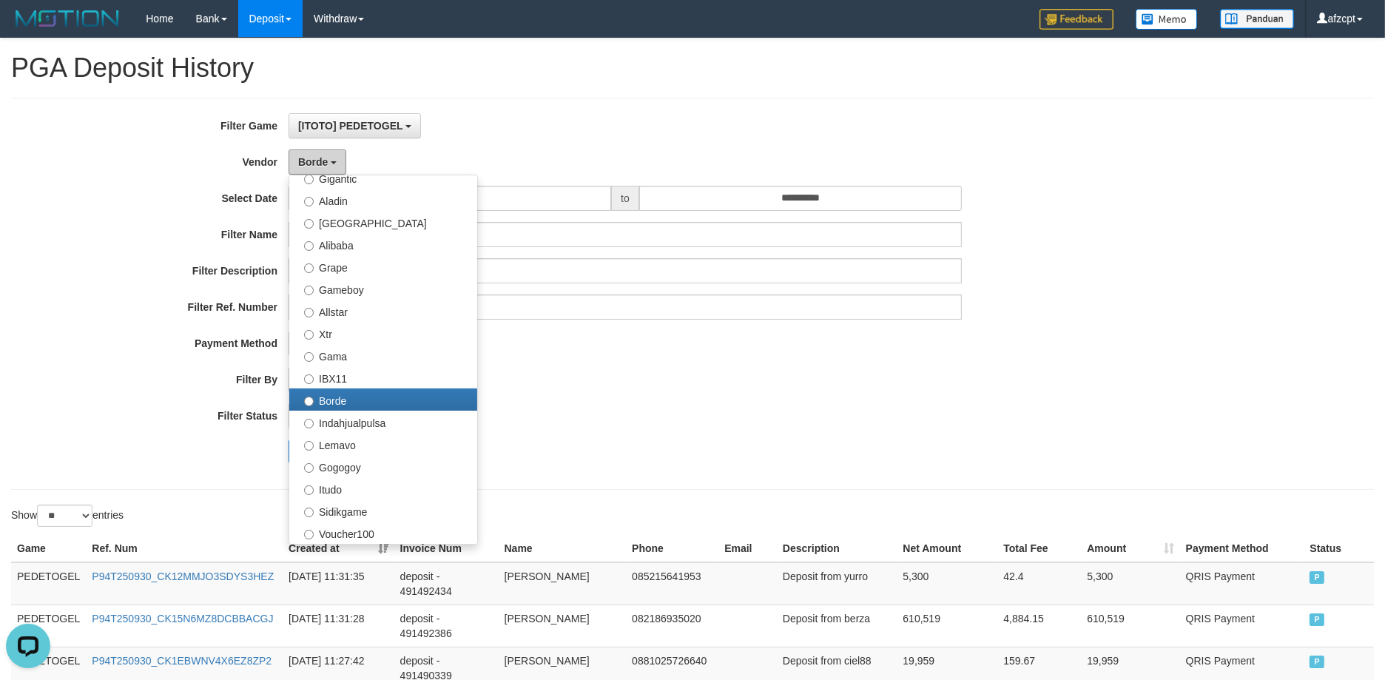
scroll to position [551, 0]
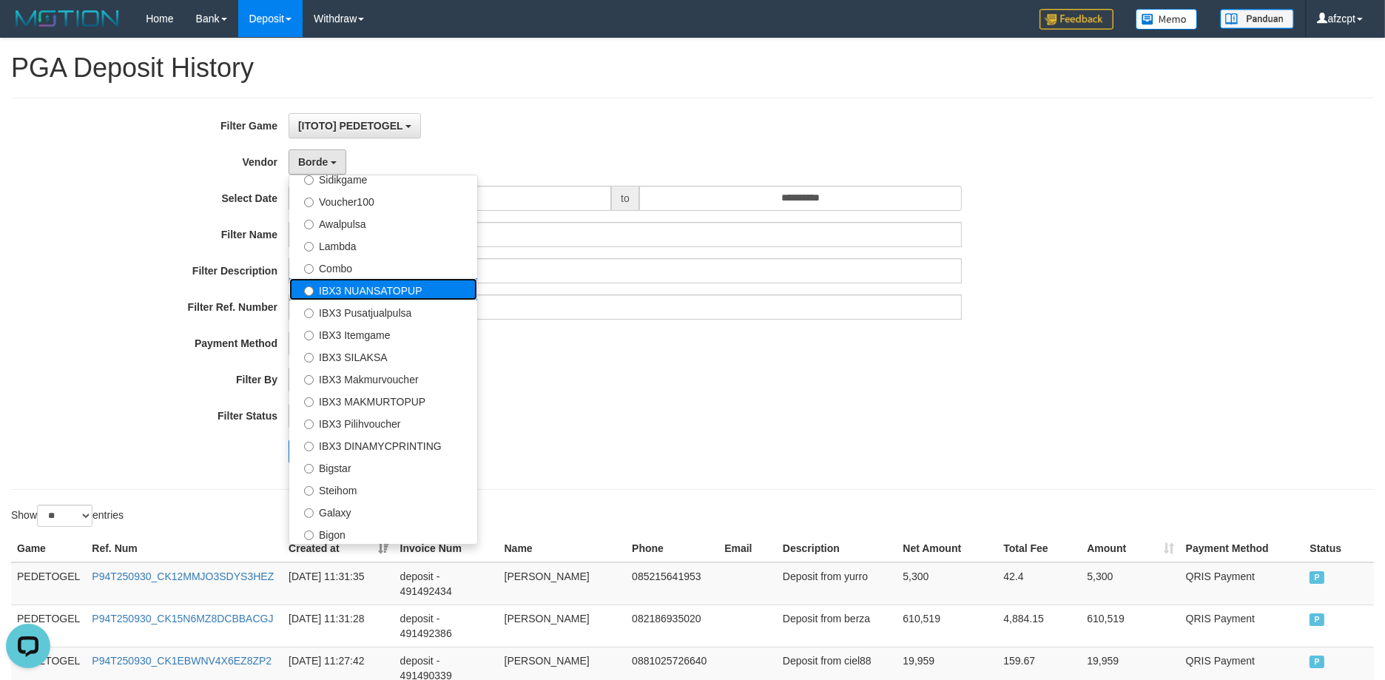
click at [425, 285] on label "IBX3 NUANSATOPUP" at bounding box center [383, 289] width 188 height 22
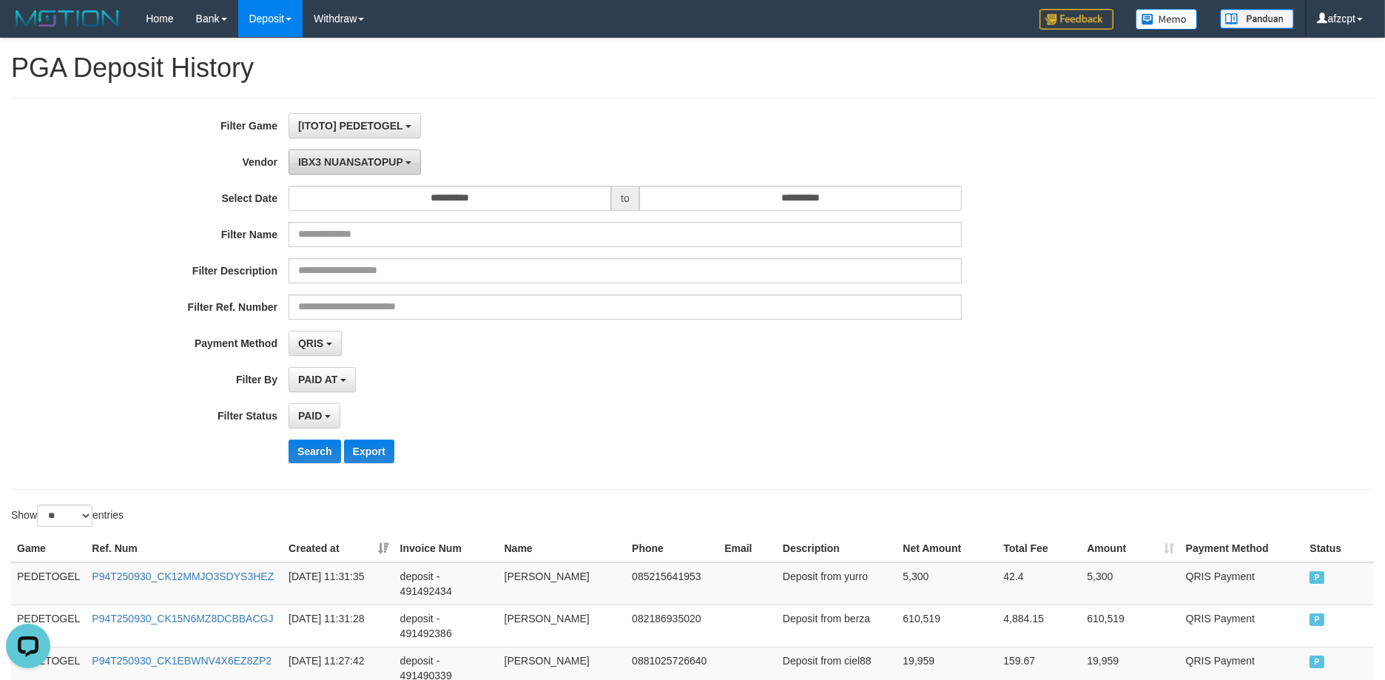
click at [334, 171] on button "IBX3 NUANSATOPUP" at bounding box center [354, 161] width 132 height 25
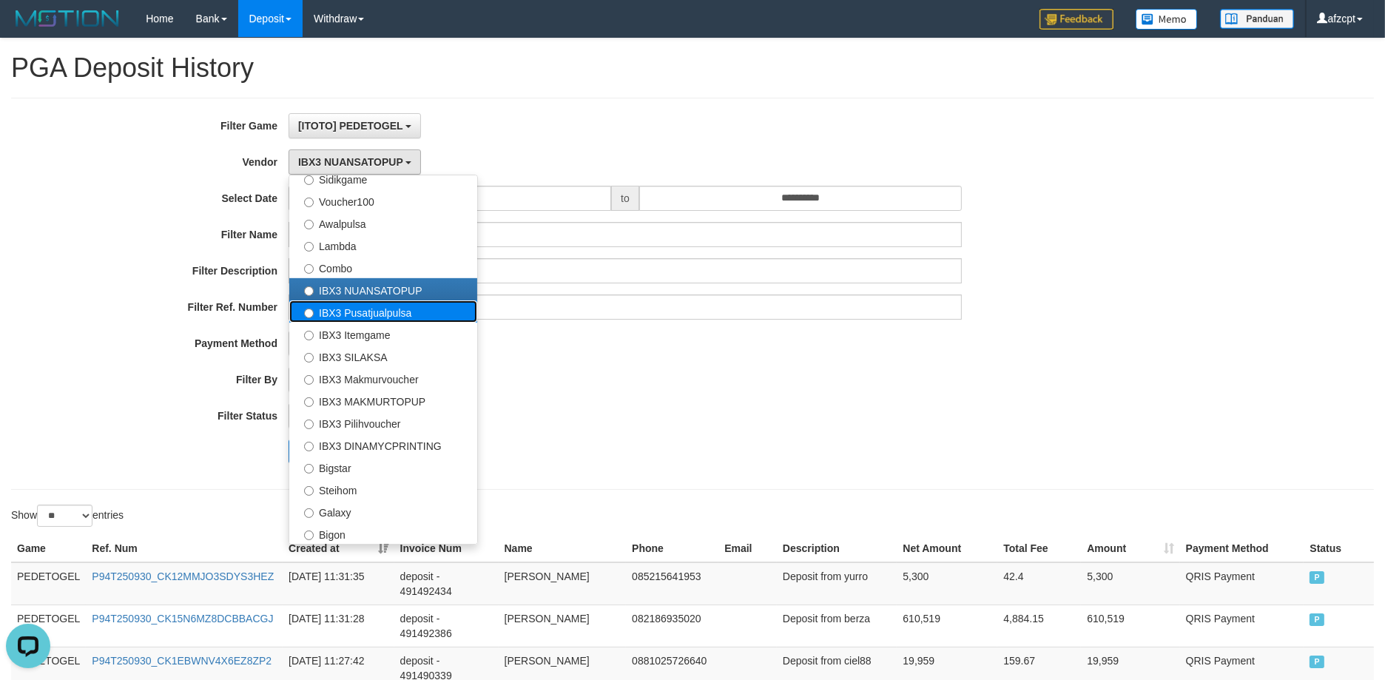
click at [420, 308] on label "IBX3 Pusatjualpulsa" at bounding box center [383, 311] width 188 height 22
select select "**********"
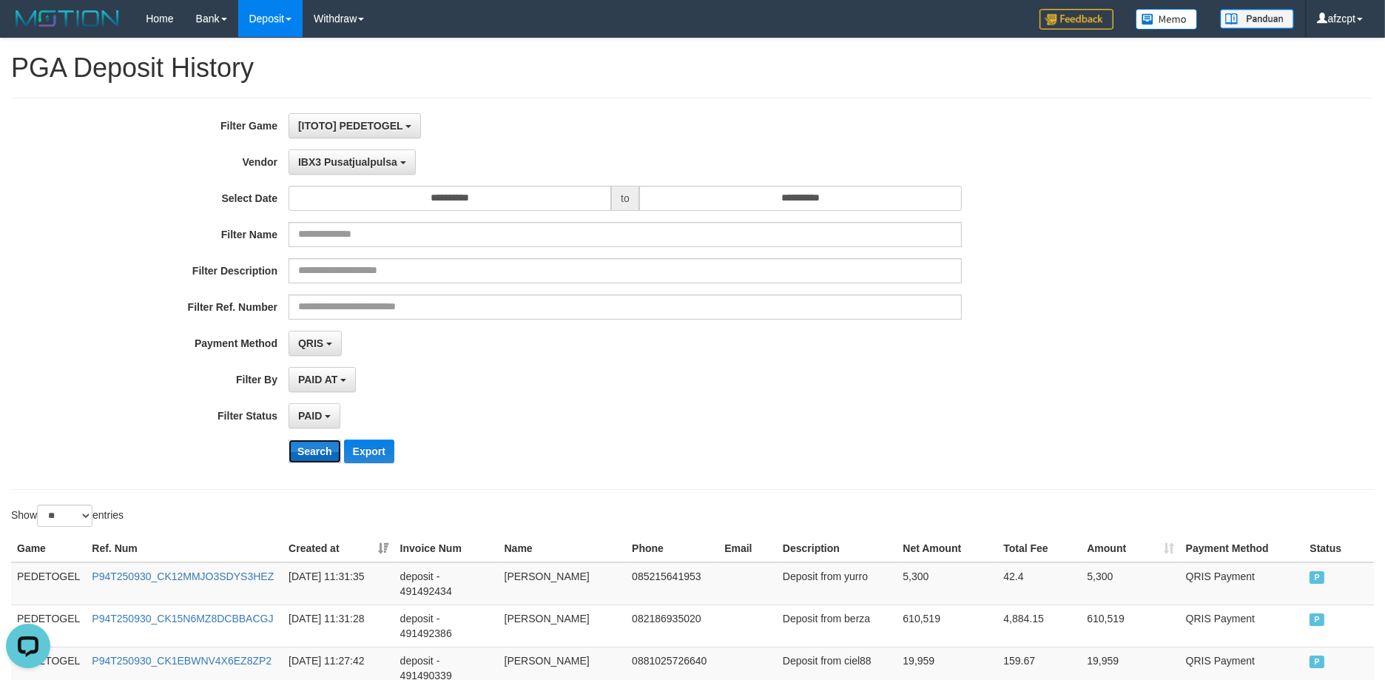
click at [319, 453] on button "Search" at bounding box center [314, 451] width 53 height 24
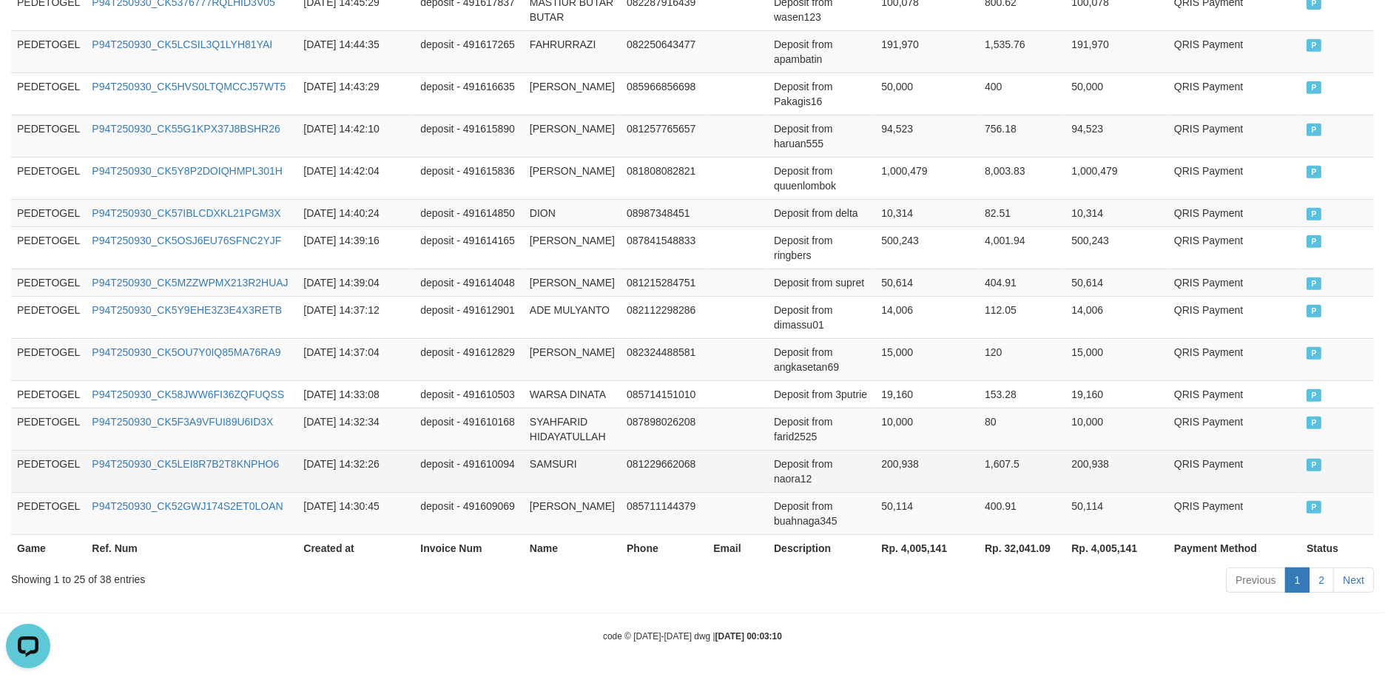
scroll to position [1006, 0]
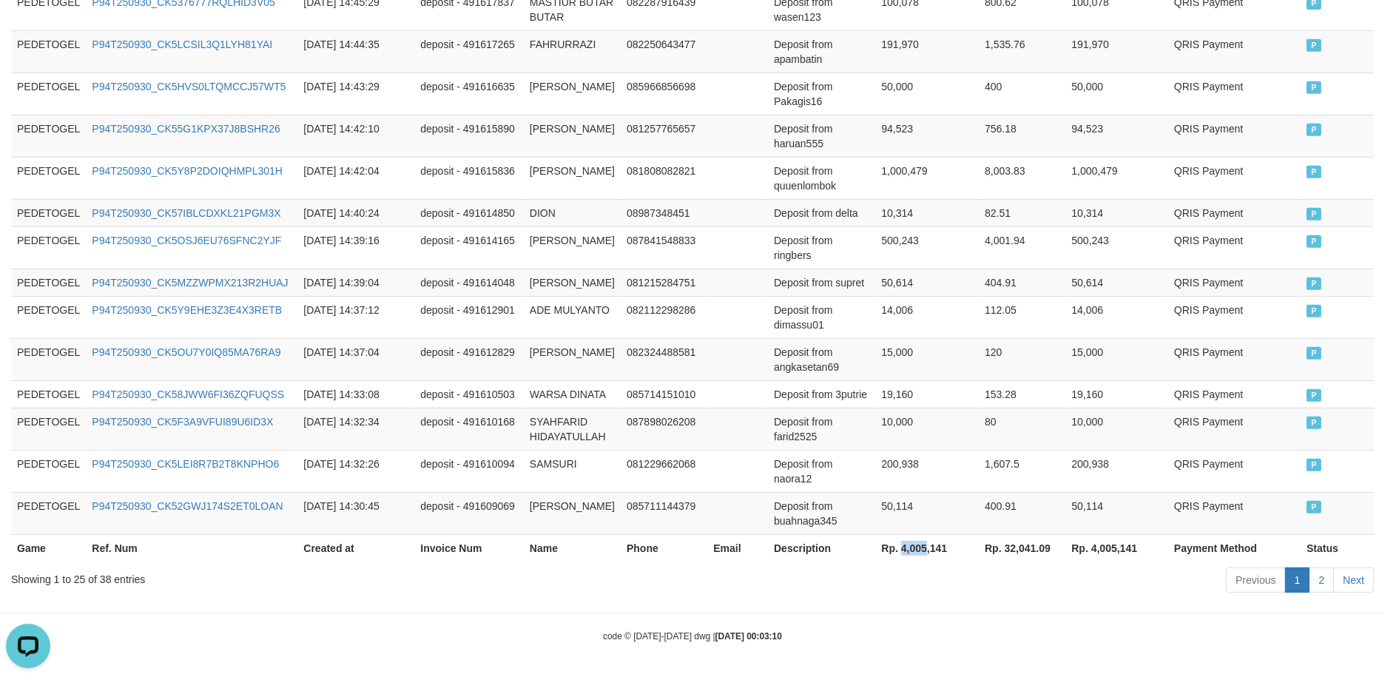
drag, startPoint x: 902, startPoint y: 544, endPoint x: 925, endPoint y: 555, distance: 24.8
click at [925, 555] on th "Rp. 4,005,141" at bounding box center [927, 547] width 104 height 27
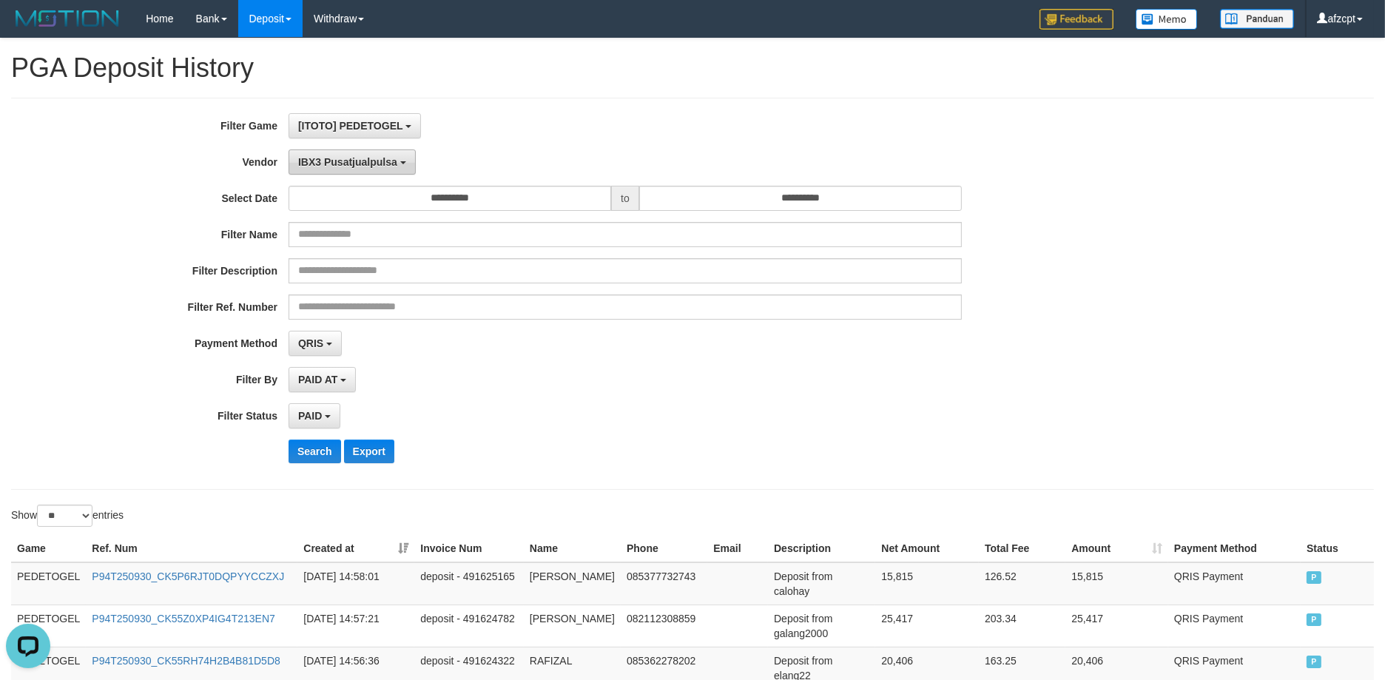
click at [356, 169] on button "IBX3 Pusatjualpulsa" at bounding box center [351, 161] width 127 height 25
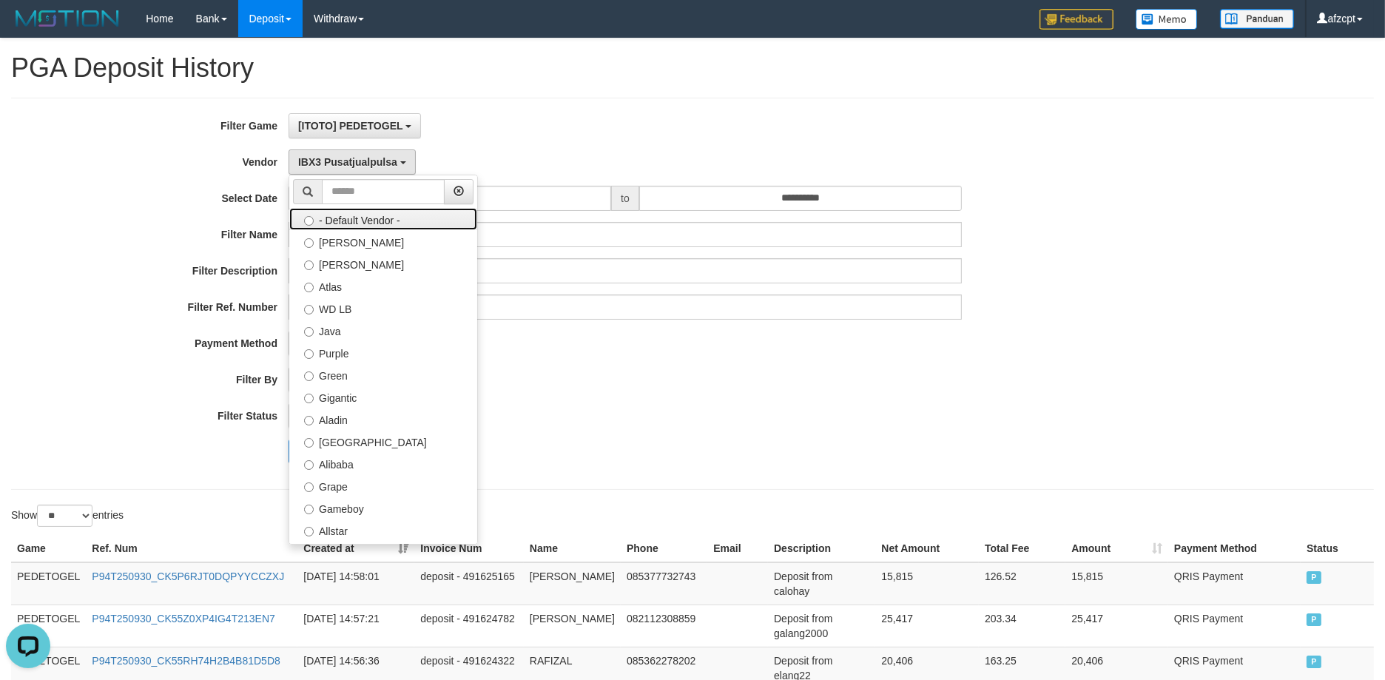
scroll to position [551, 0]
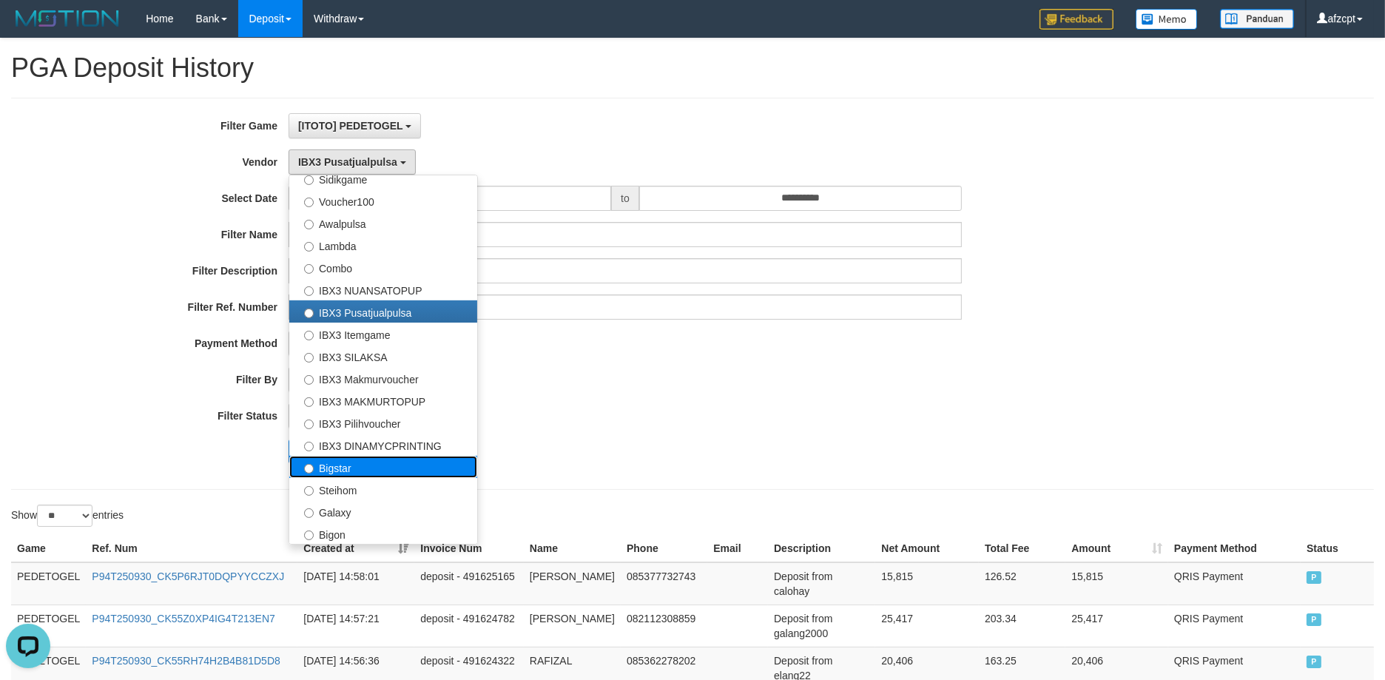
click at [374, 468] on label "Bigstar" at bounding box center [383, 467] width 188 height 22
select select "**********"
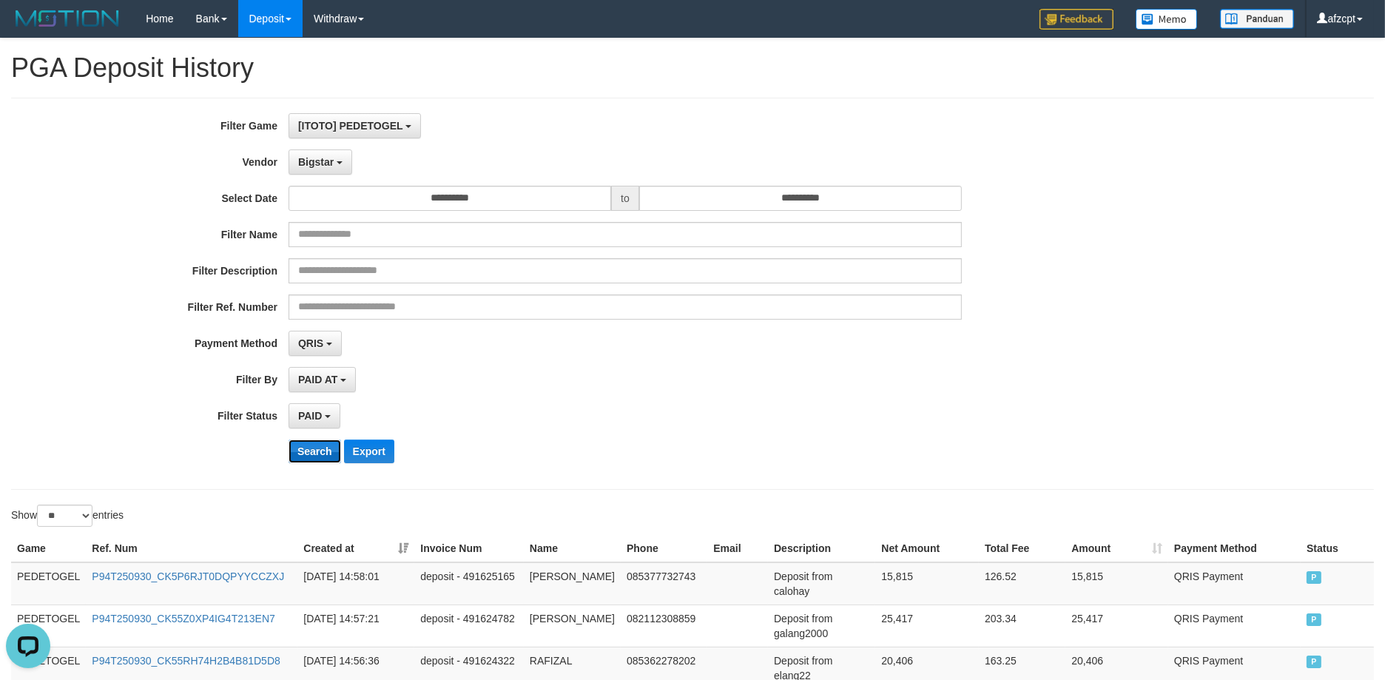
click at [295, 453] on button "Search" at bounding box center [314, 451] width 53 height 24
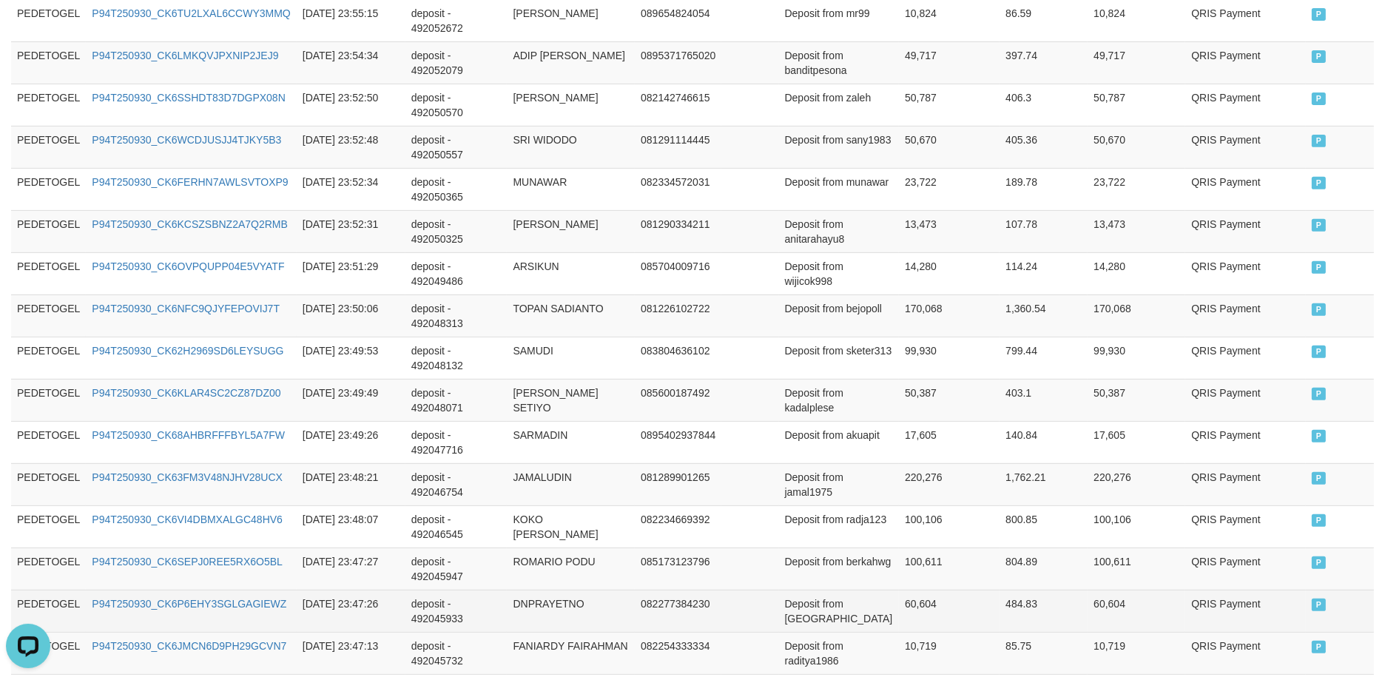
scroll to position [1065, 0]
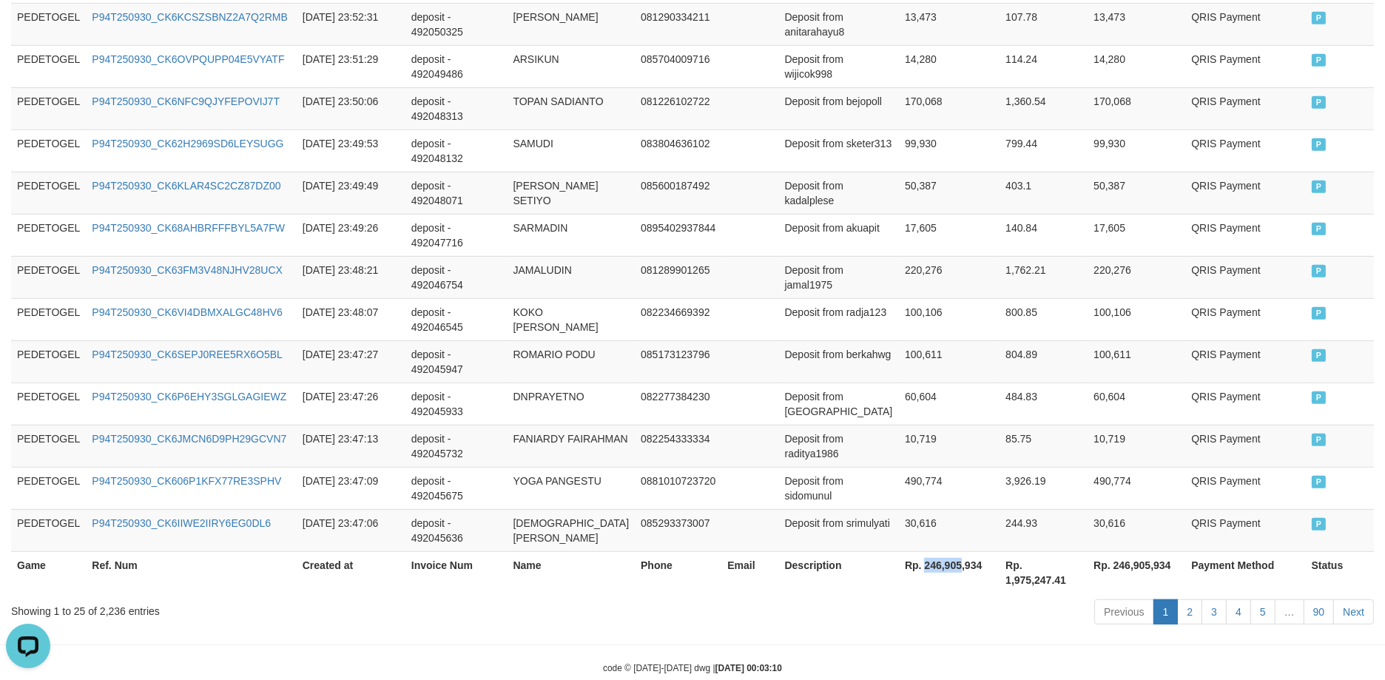
drag, startPoint x: 888, startPoint y: 529, endPoint x: 922, endPoint y: 539, distance: 36.3
click at [922, 551] on th "Rp. 246,905,934" at bounding box center [949, 572] width 101 height 42
click at [899, 189] on td "50,387" at bounding box center [949, 193] width 101 height 42
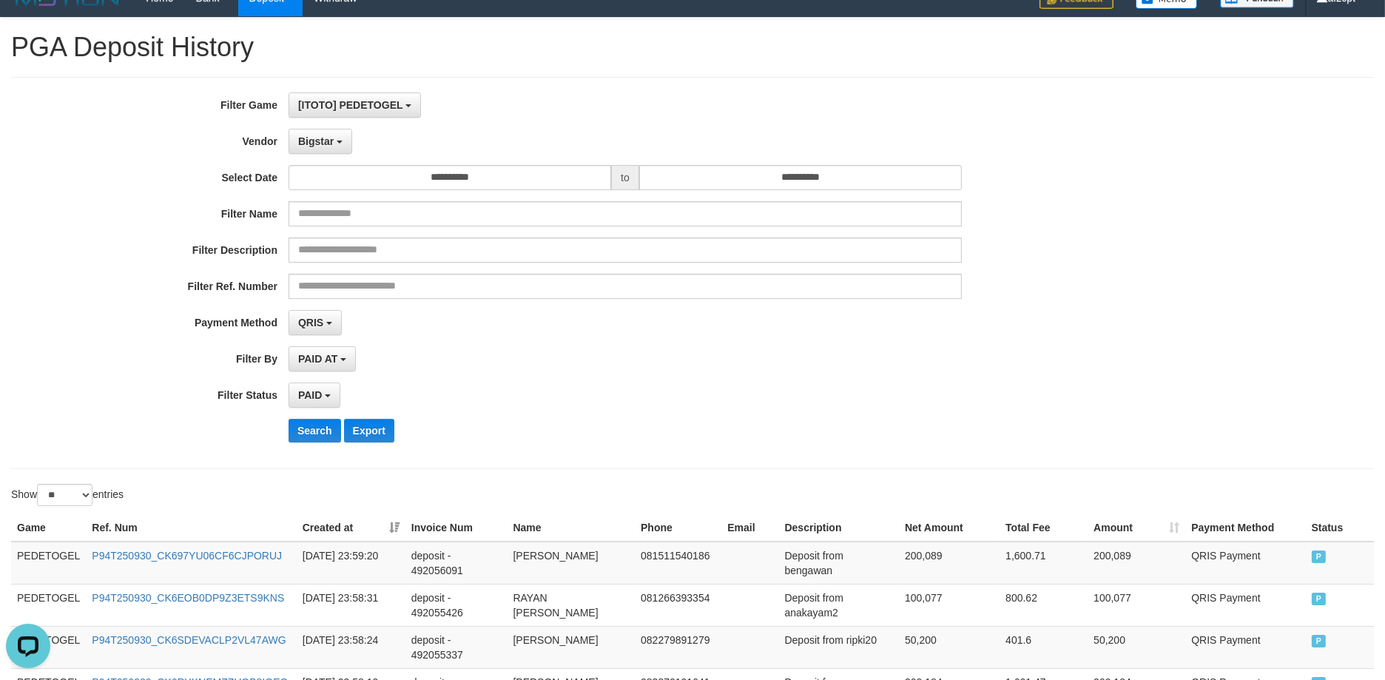
scroll to position [0, 0]
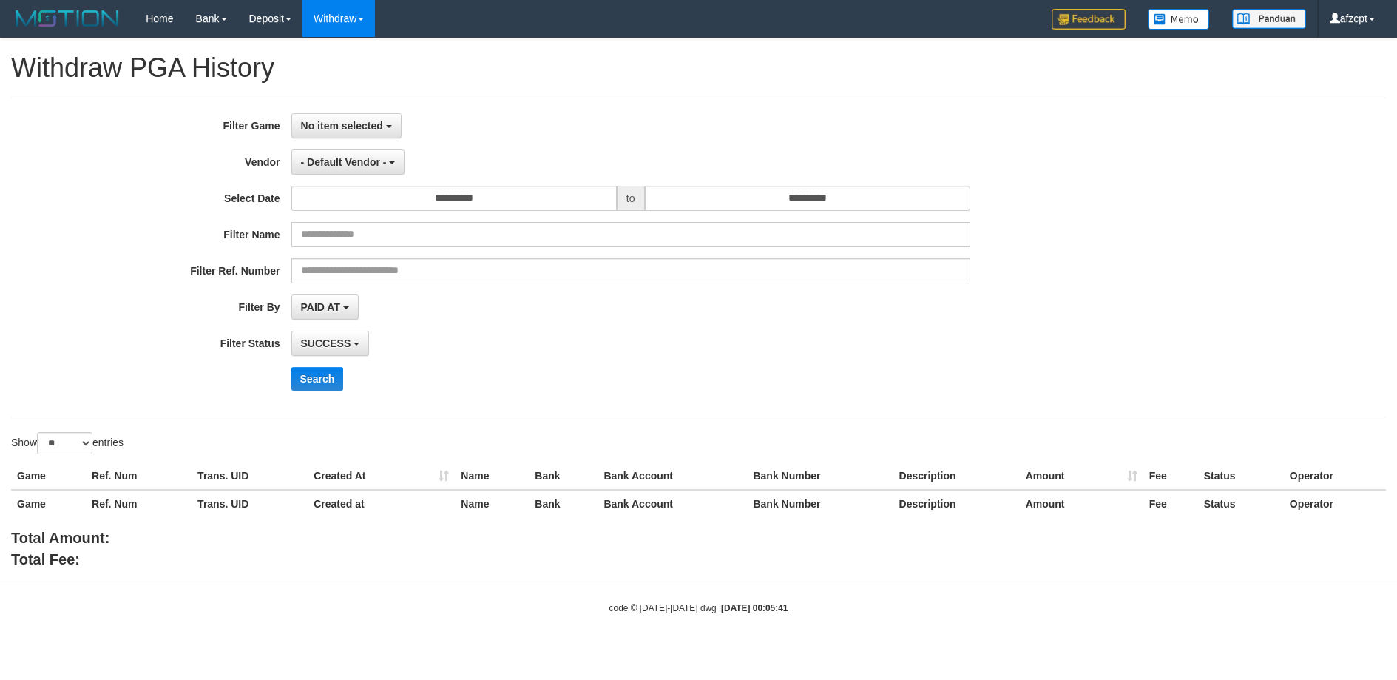
select select
select select "**"
click at [386, 124] on button "No item selected" at bounding box center [346, 125] width 110 height 25
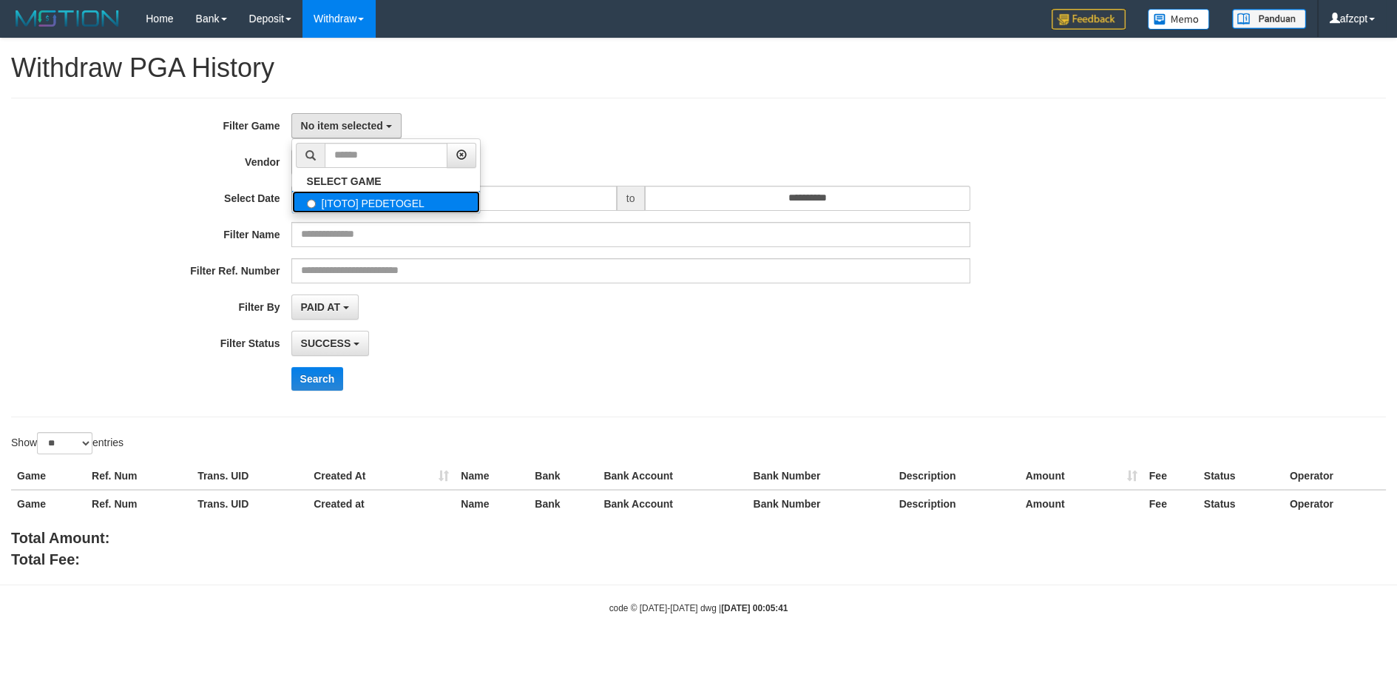
click at [385, 202] on label "[ITOTO] PEDETOGEL" at bounding box center [386, 202] width 188 height 22
select select "***"
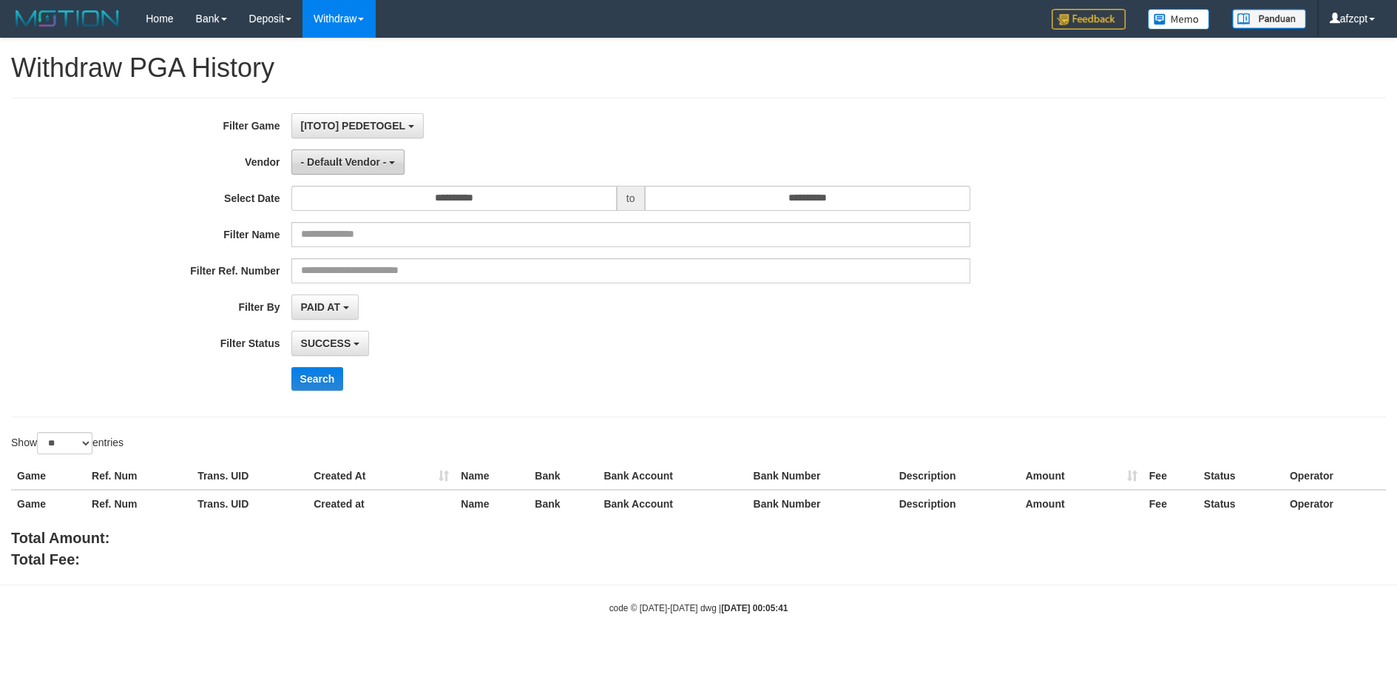
click at [356, 162] on span "- Default Vendor -" at bounding box center [344, 162] width 86 height 12
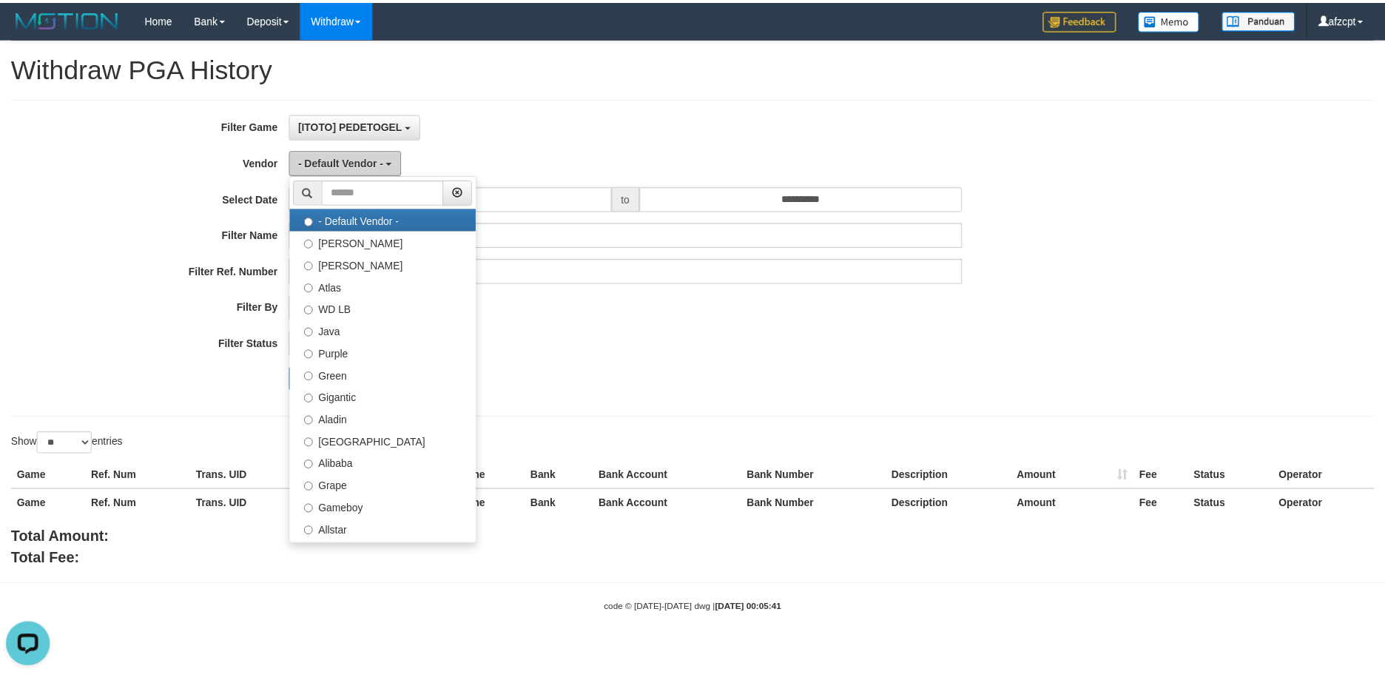
scroll to position [0, 0]
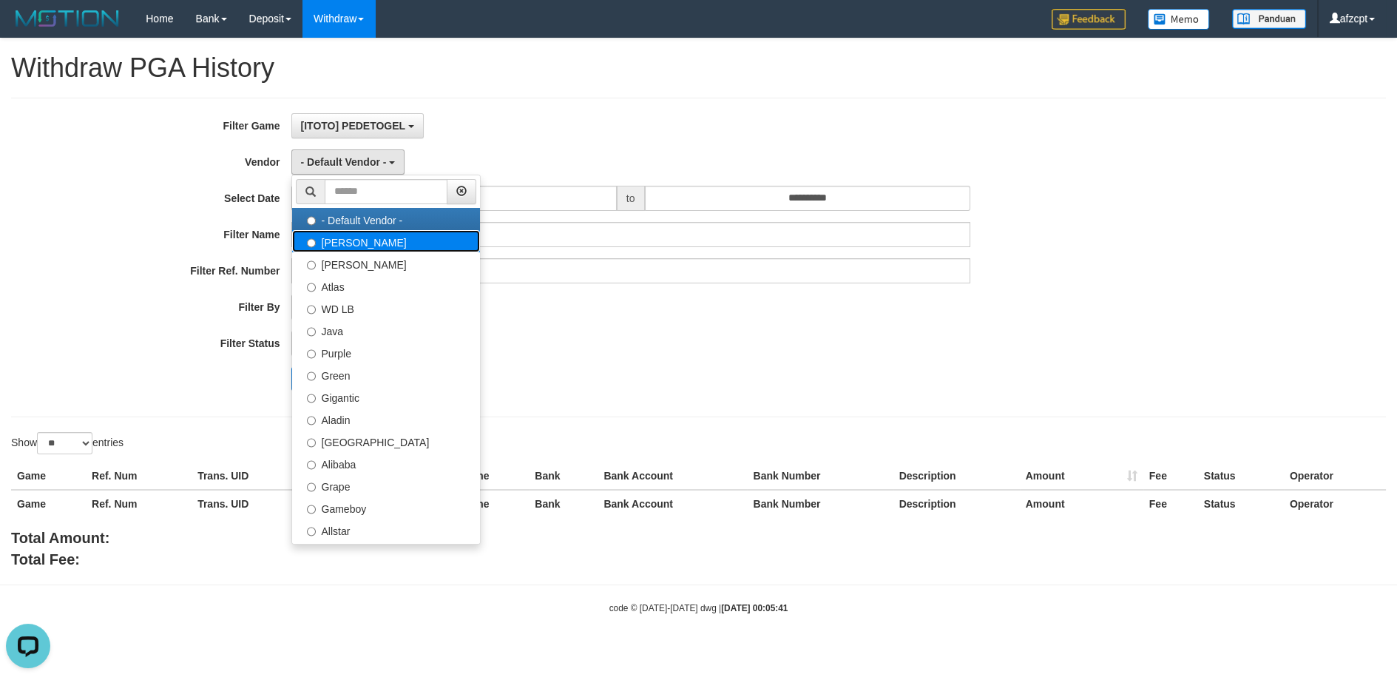
click at [356, 232] on label "[PERSON_NAME]" at bounding box center [386, 241] width 188 height 22
select select "**********"
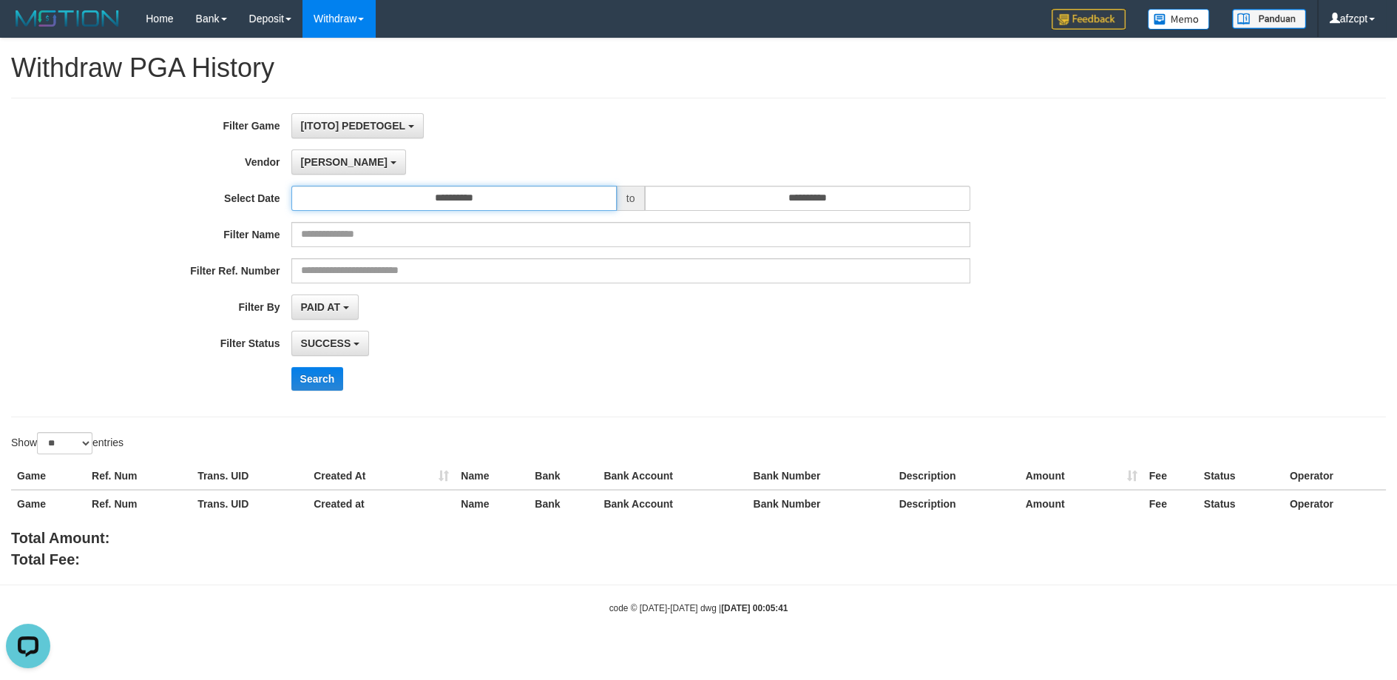
click at [422, 187] on input "**********" at bounding box center [453, 198] width 325 height 25
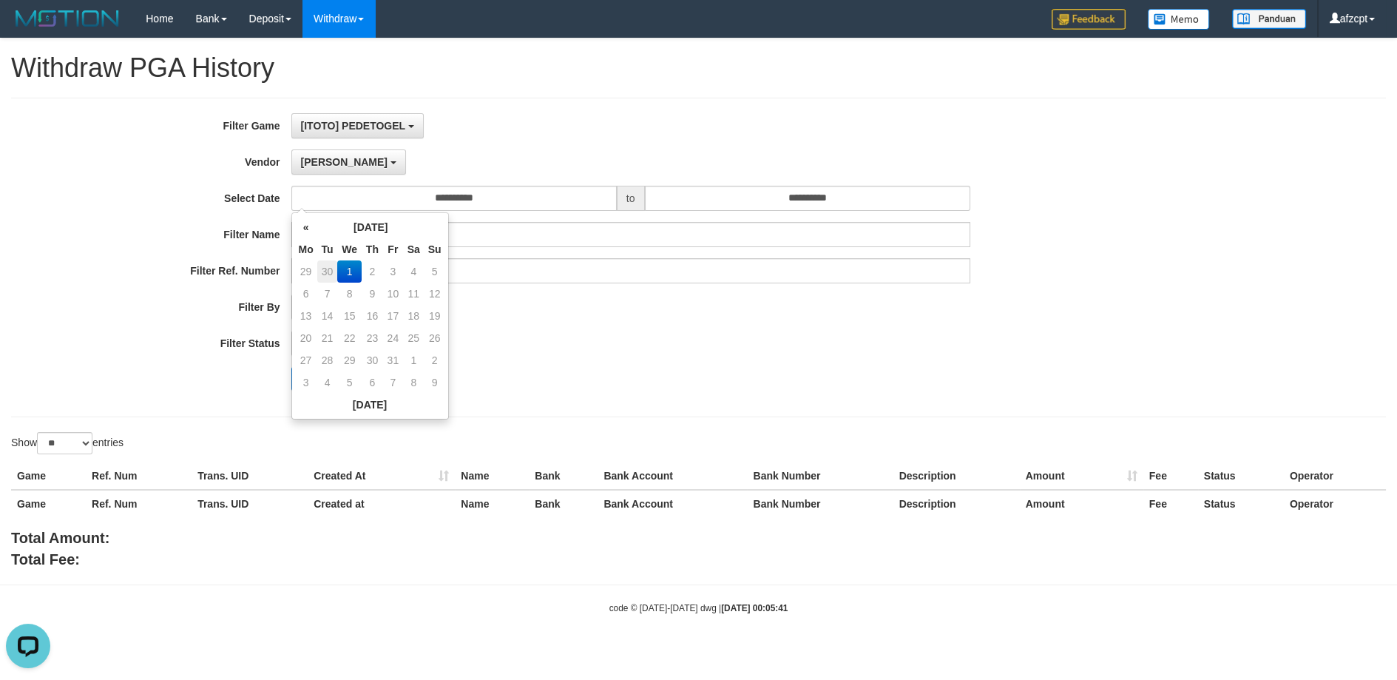
click at [336, 268] on td "30" at bounding box center [327, 271] width 21 height 22
type input "**********"
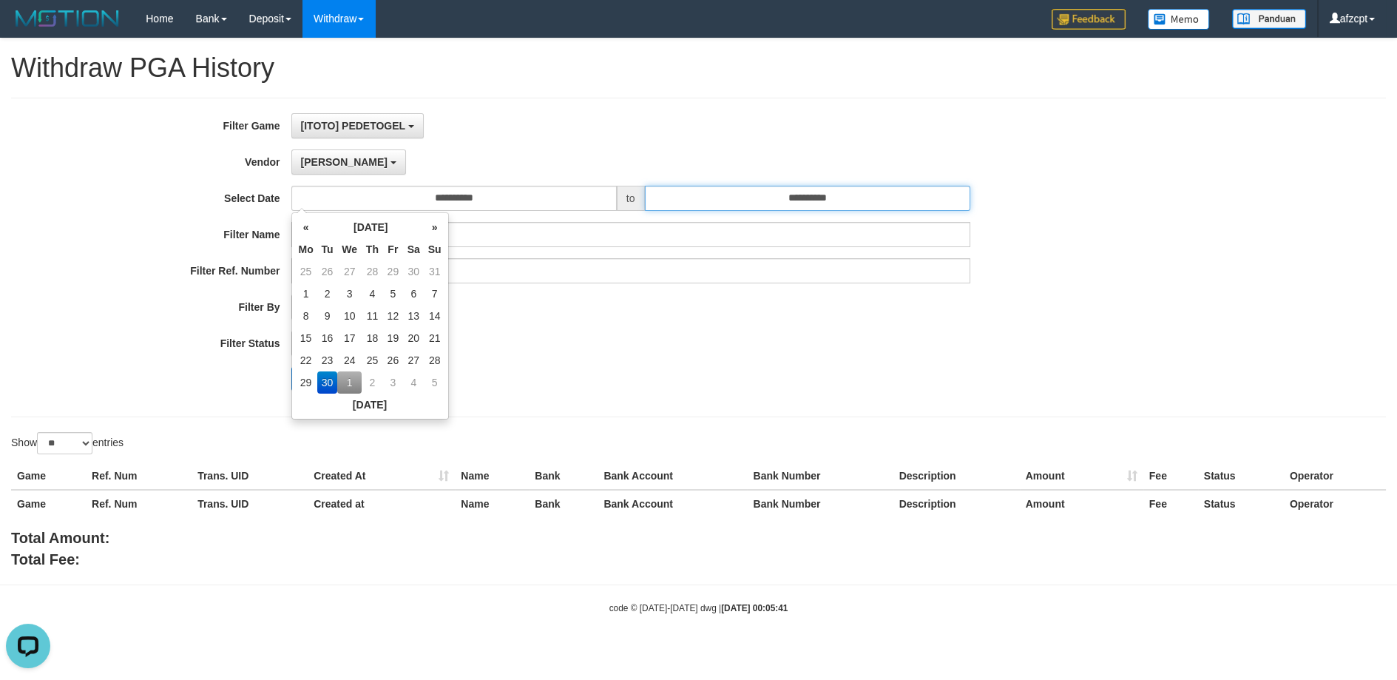
click at [868, 199] on input "**********" at bounding box center [807, 198] width 325 height 25
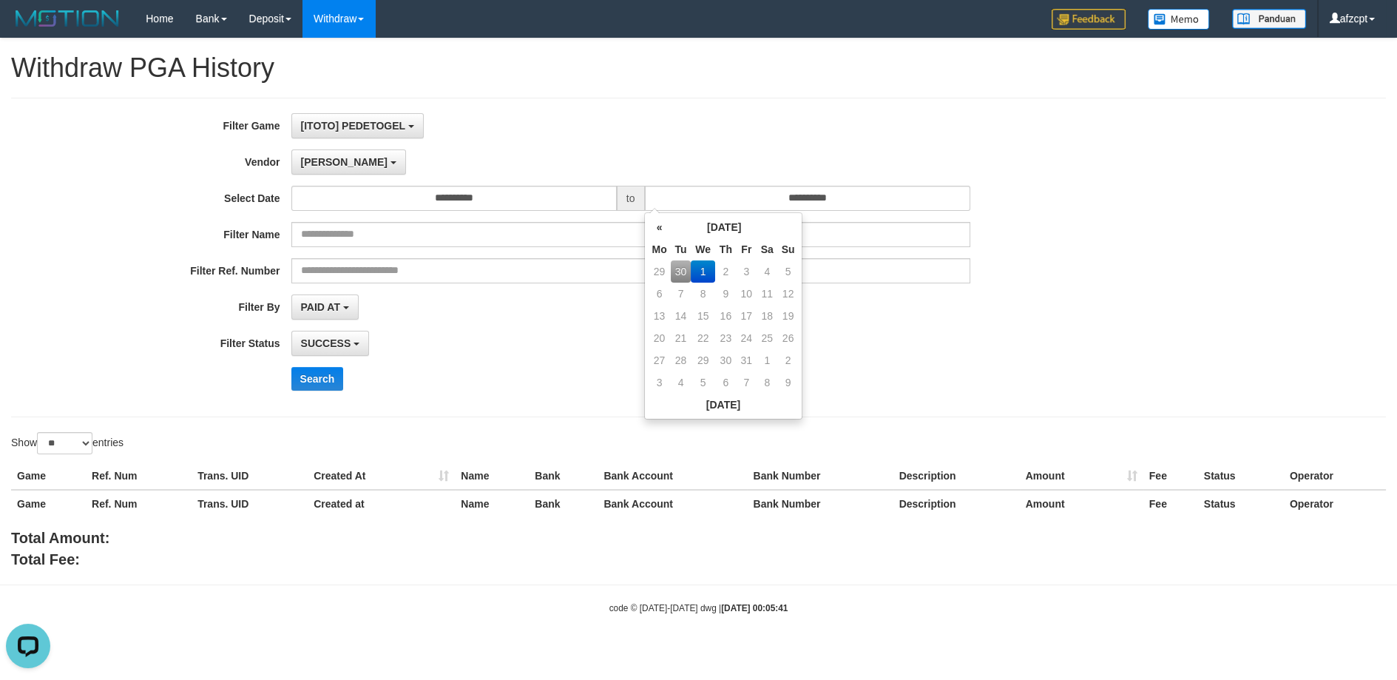
click at [686, 265] on td "30" at bounding box center [681, 271] width 21 height 22
type input "**********"
drag, startPoint x: 592, startPoint y: 368, endPoint x: 581, endPoint y: 374, distance: 11.6
click at [589, 373] on div "Search" at bounding box center [728, 379] width 874 height 24
click at [321, 371] on button "Search" at bounding box center [317, 379] width 53 height 24
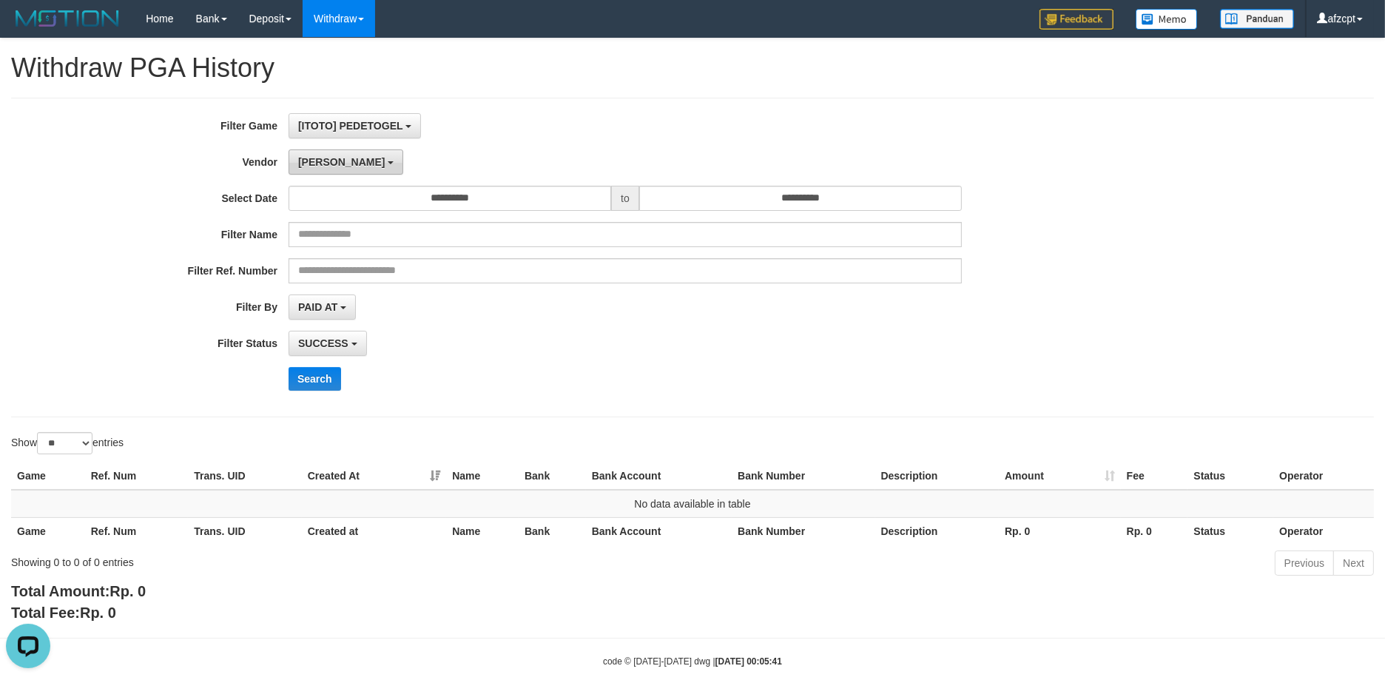
click at [312, 156] on span "[PERSON_NAME]" at bounding box center [341, 162] width 87 height 12
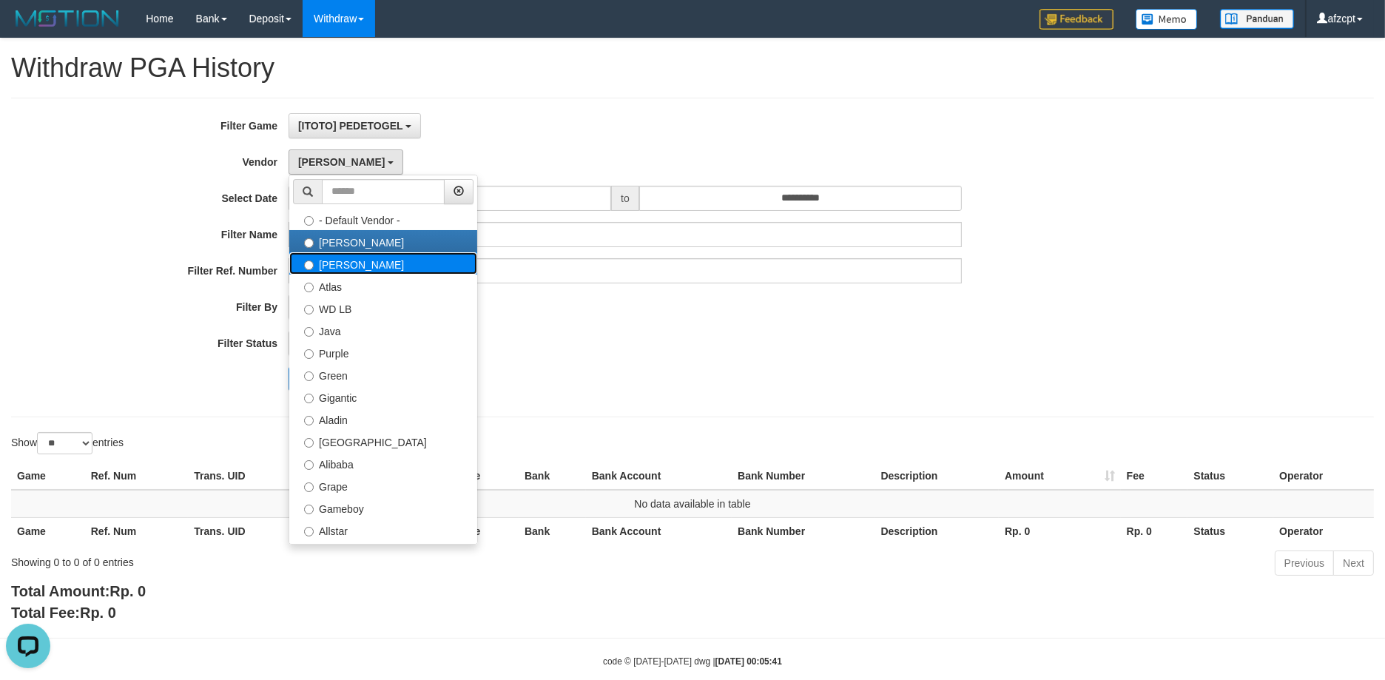
click at [335, 271] on label "[PERSON_NAME]" at bounding box center [383, 263] width 188 height 22
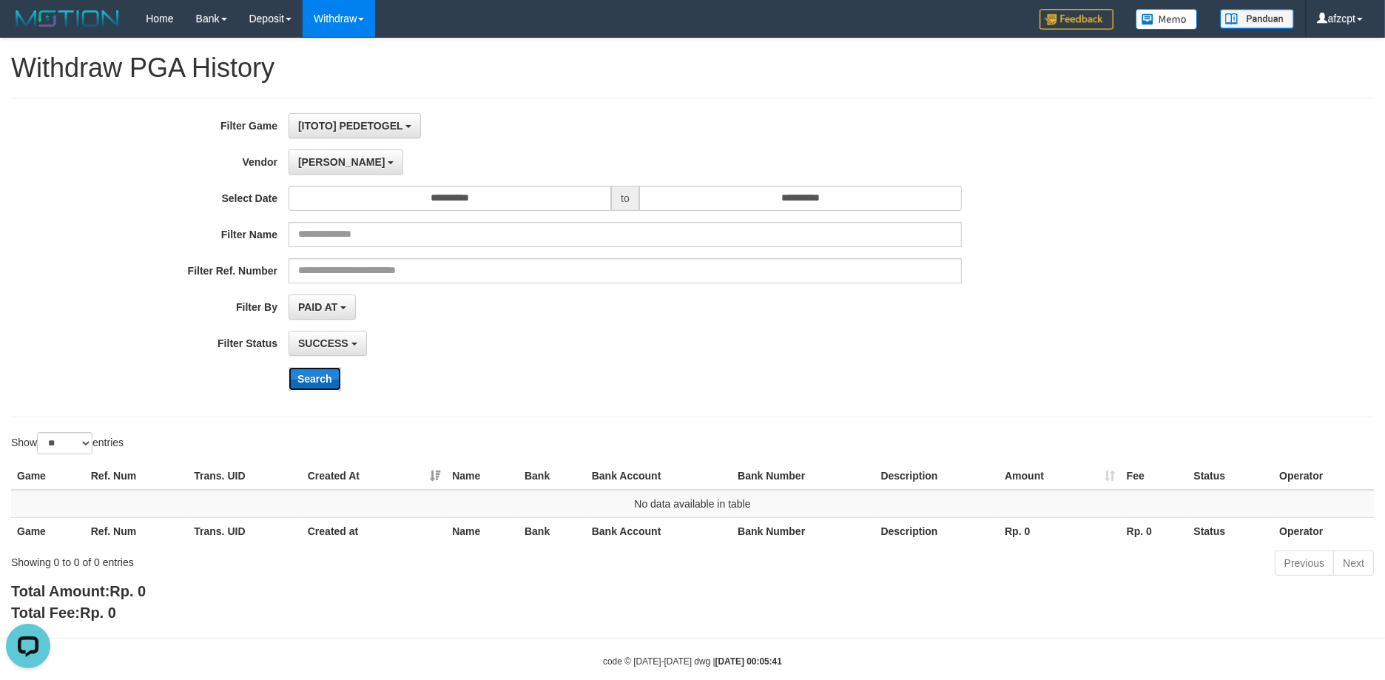
click at [322, 381] on button "Search" at bounding box center [314, 379] width 53 height 24
click at [322, 163] on button "[PERSON_NAME]" at bounding box center [345, 161] width 115 height 25
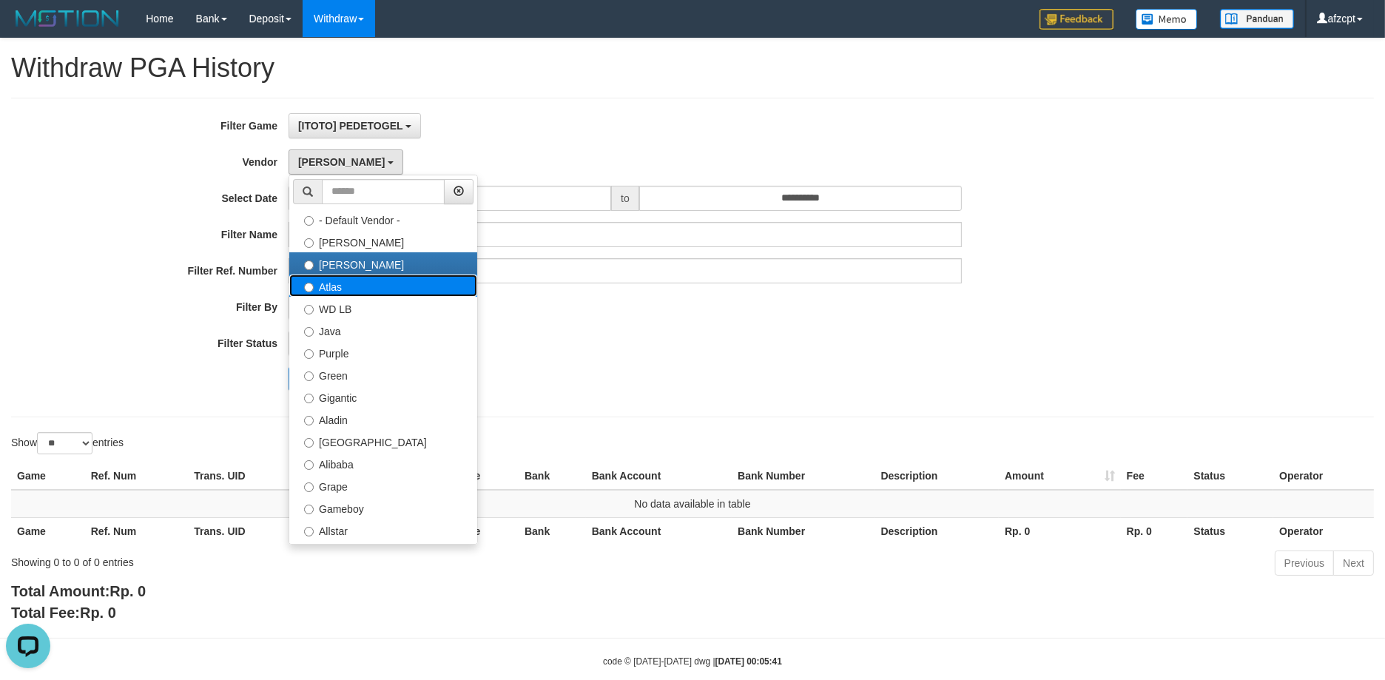
click at [348, 283] on label "Atlas" at bounding box center [383, 285] width 188 height 22
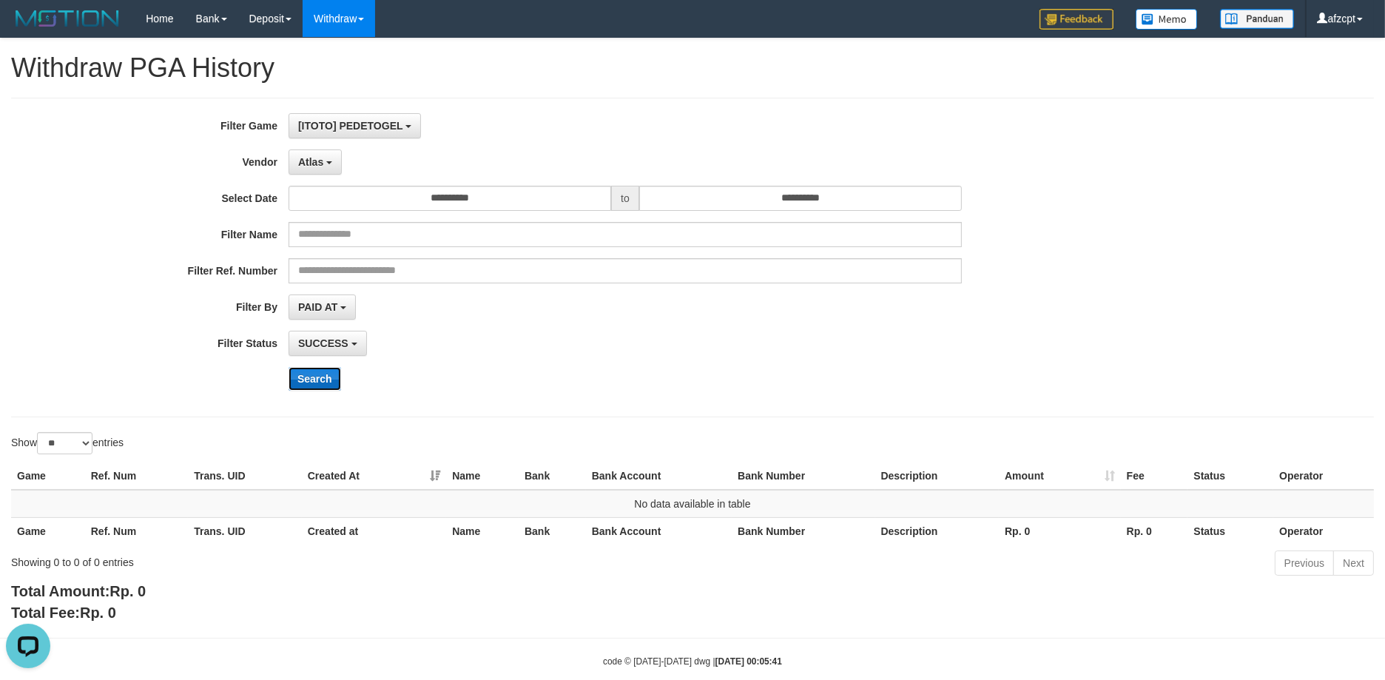
click at [317, 376] on button "Search" at bounding box center [314, 379] width 53 height 24
click at [317, 156] on span "Atlas" at bounding box center [310, 162] width 25 height 12
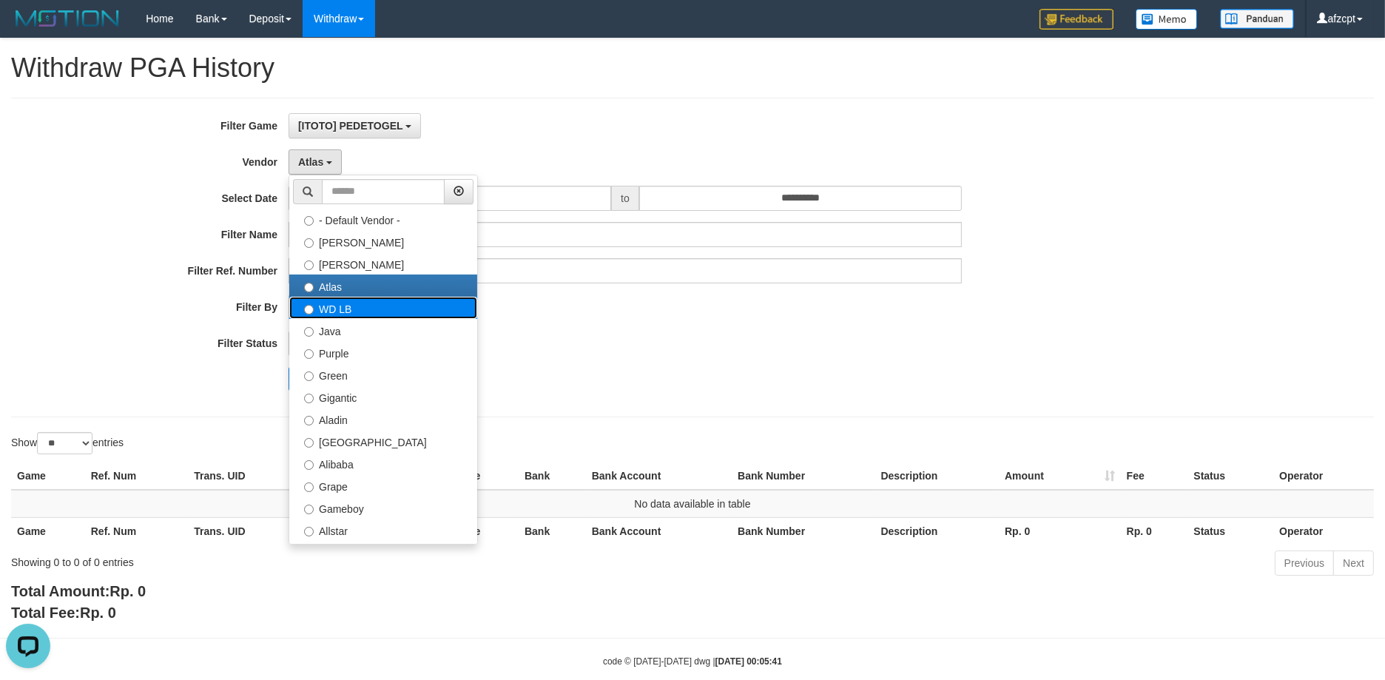
click at [355, 305] on label "WD LB" at bounding box center [383, 308] width 188 height 22
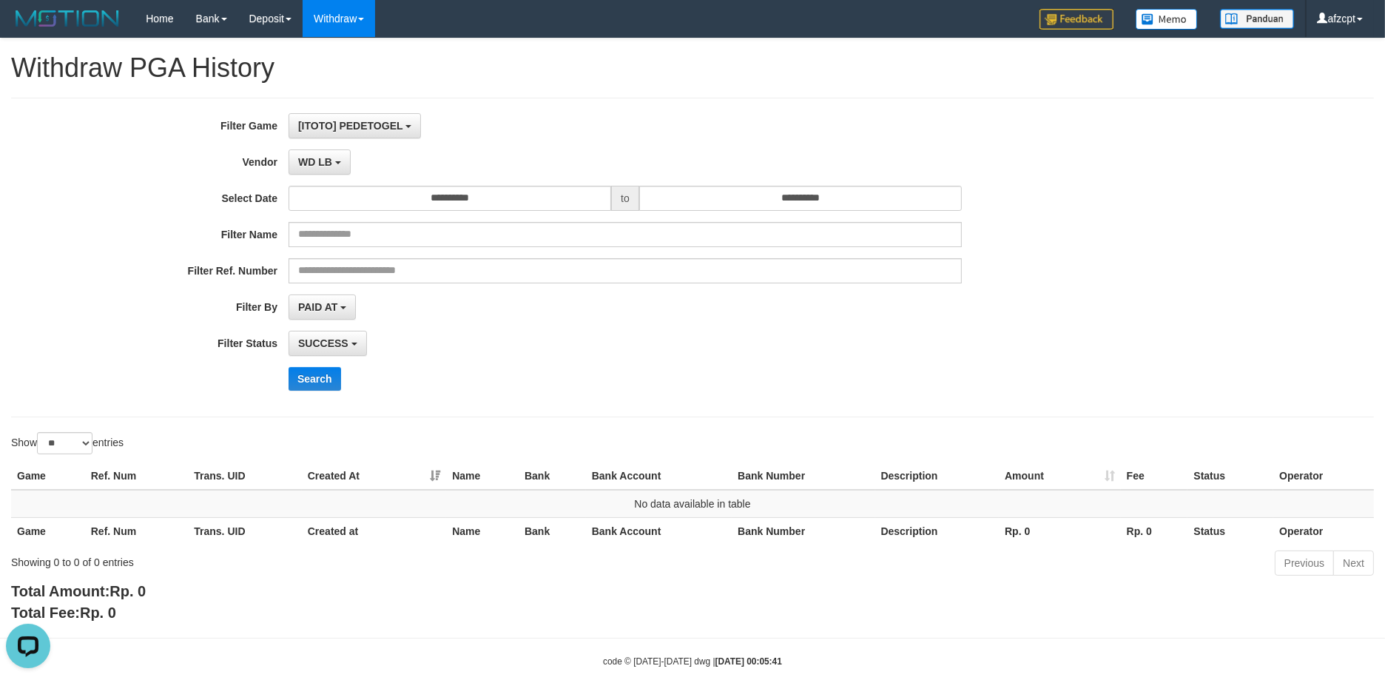
click at [313, 391] on div "**********" at bounding box center [577, 257] width 1154 height 288
click at [315, 385] on button "Search" at bounding box center [314, 379] width 53 height 24
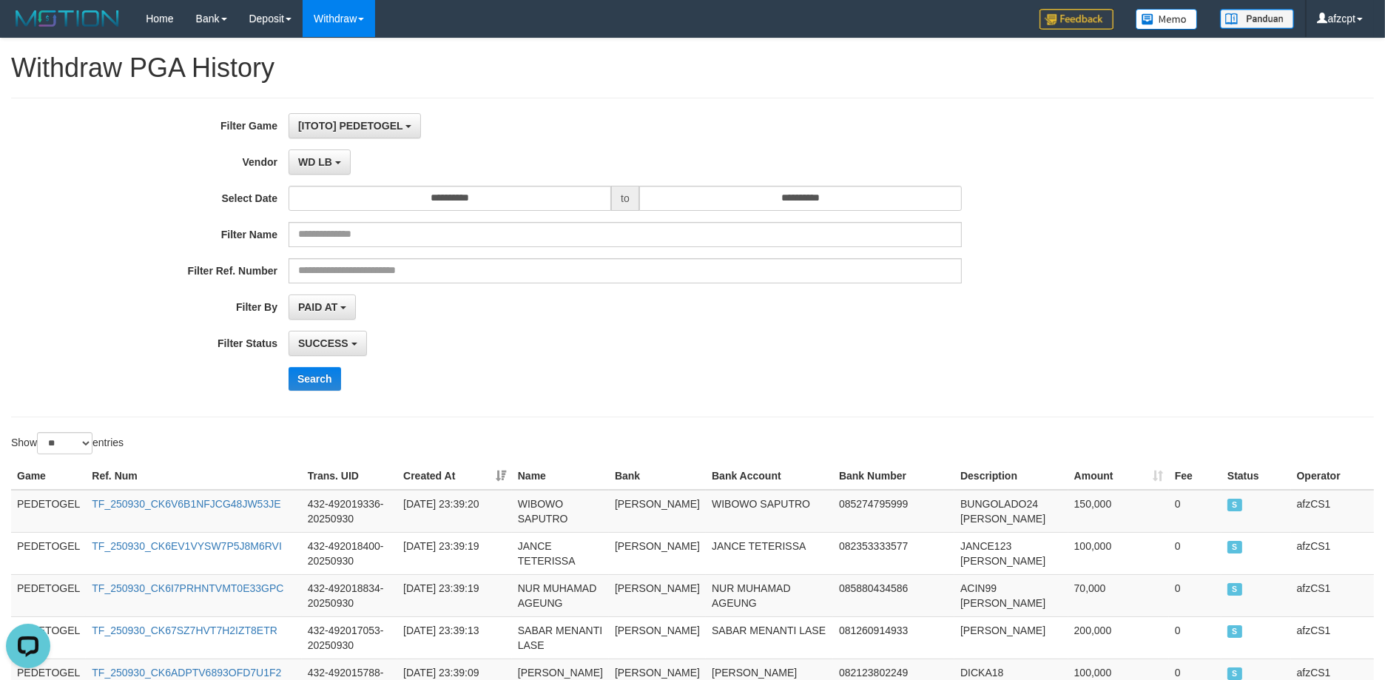
click at [555, 435] on div "Show ** ** ** *** entries" at bounding box center [346, 445] width 670 height 26
click at [303, 146] on div "**********" at bounding box center [577, 257] width 1154 height 288
click at [308, 161] on span "WD LB" at bounding box center [315, 162] width 34 height 12
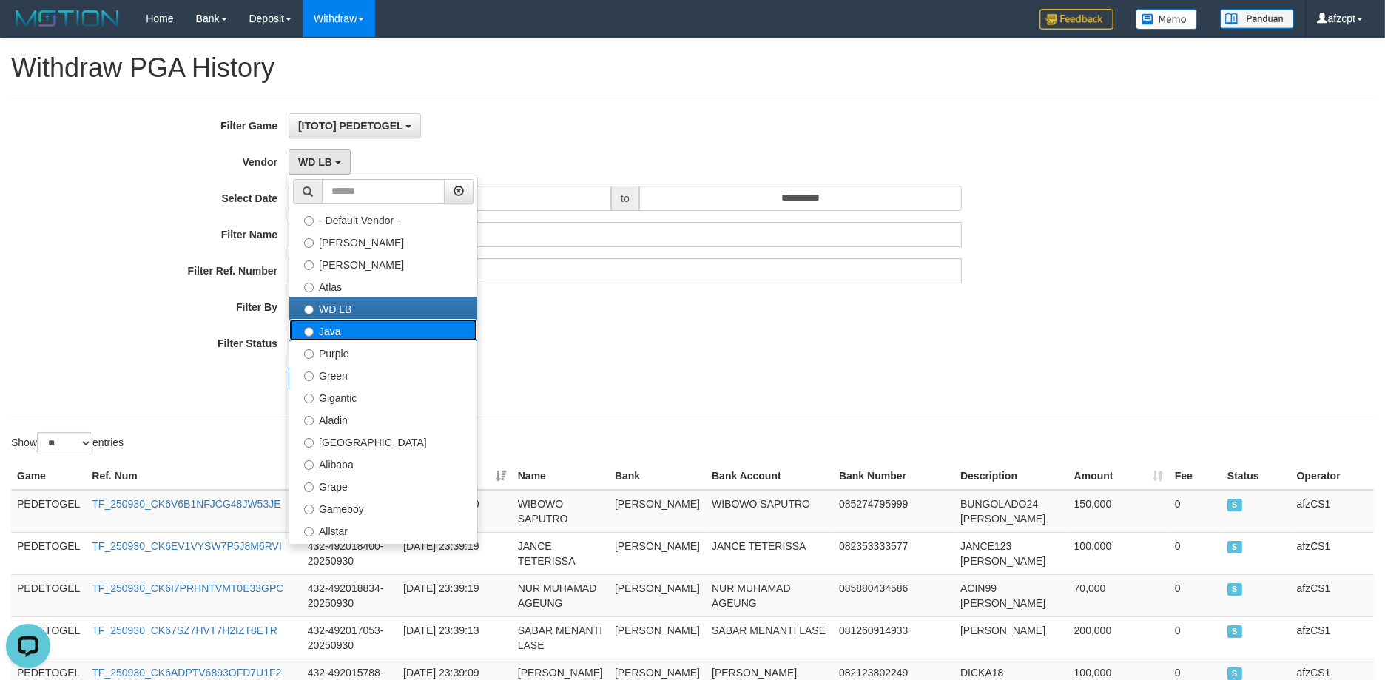
click at [320, 329] on label "Java" at bounding box center [383, 330] width 188 height 22
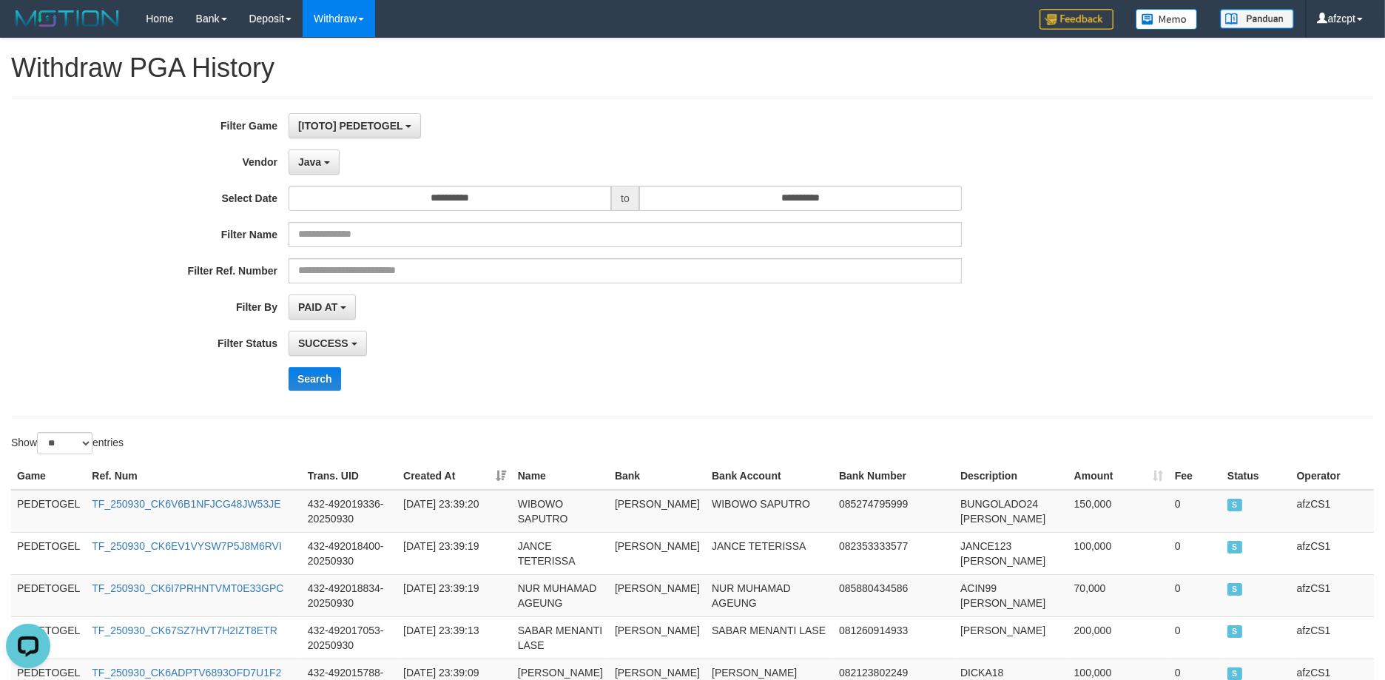
click at [317, 397] on div "**********" at bounding box center [577, 257] width 1154 height 288
click at [320, 383] on button "Search" at bounding box center [314, 379] width 53 height 24
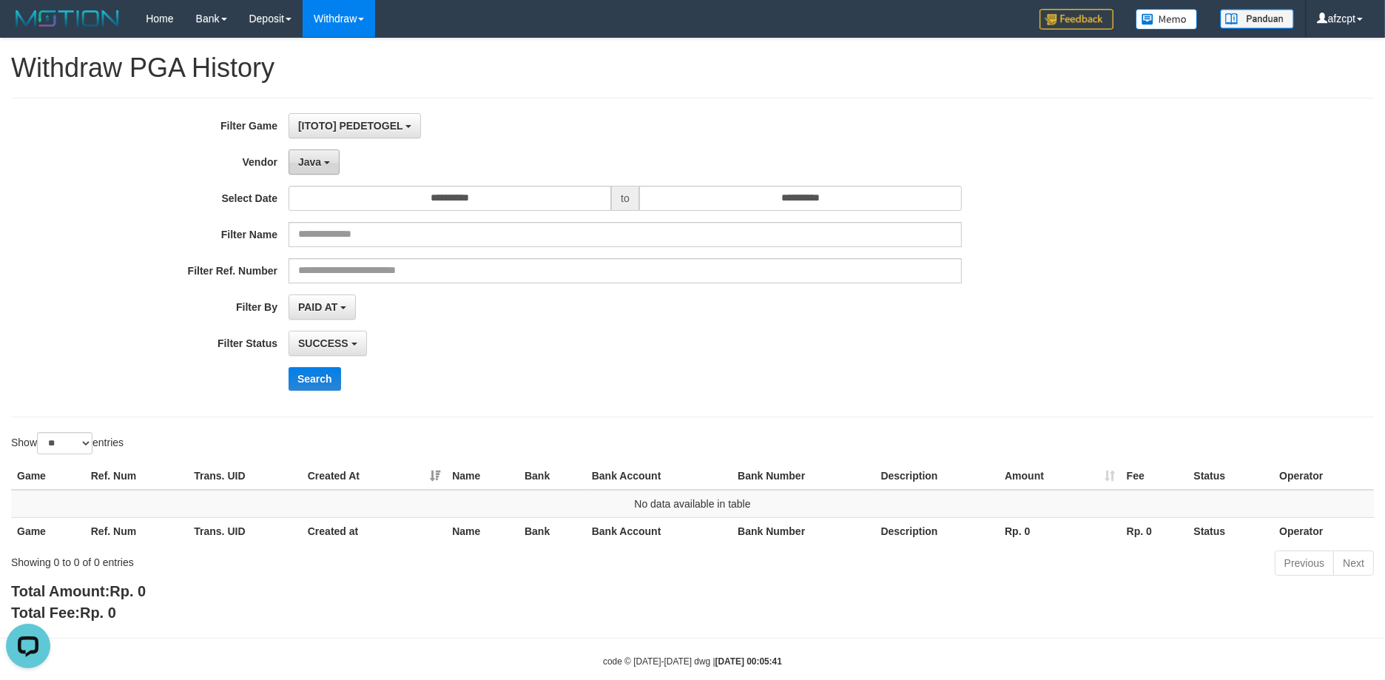
click at [318, 163] on span "Java" at bounding box center [309, 162] width 23 height 12
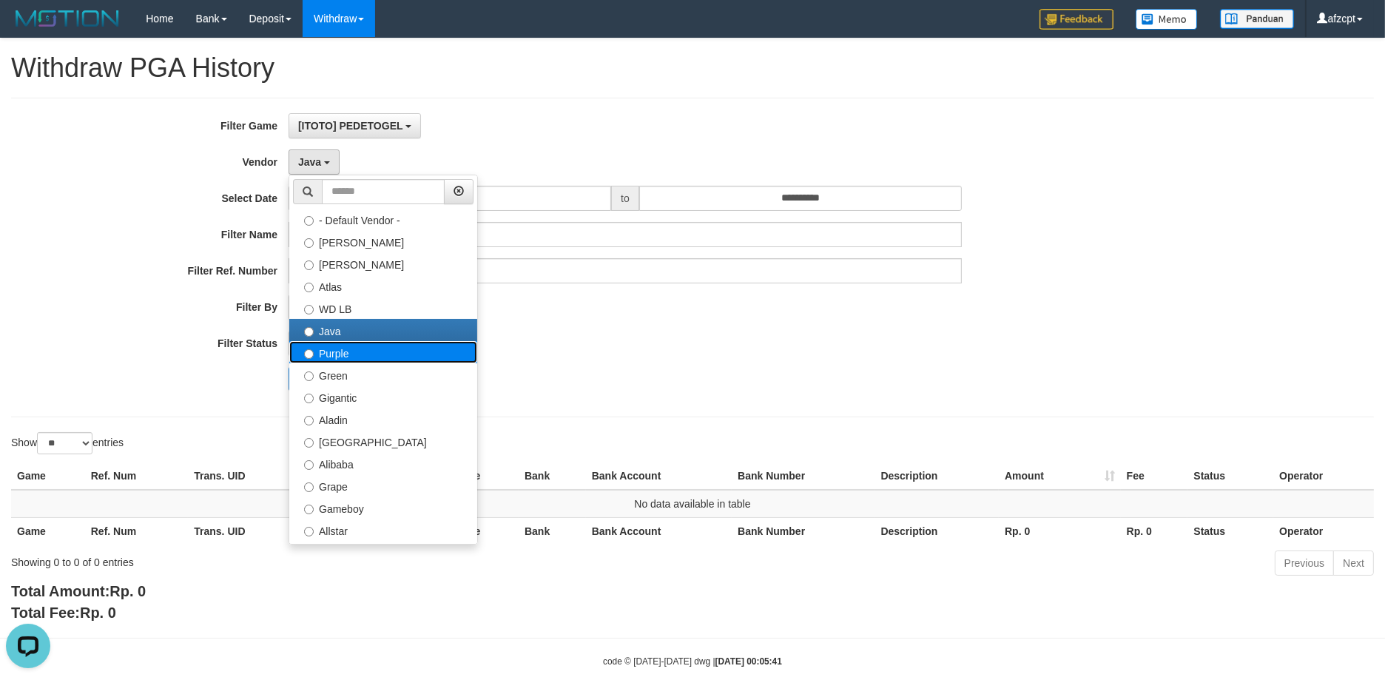
click at [341, 352] on label "Purple" at bounding box center [383, 352] width 188 height 22
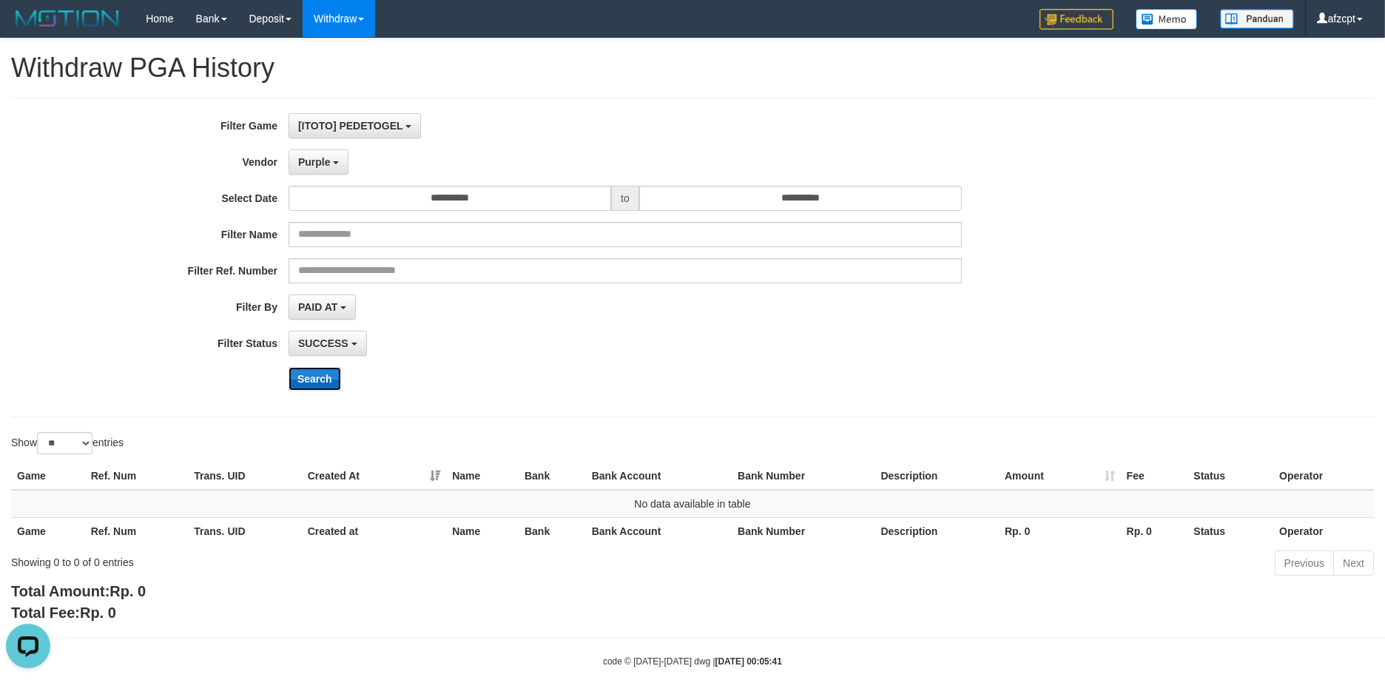
click at [326, 375] on button "Search" at bounding box center [314, 379] width 53 height 24
click at [317, 162] on span "Purple" at bounding box center [314, 162] width 33 height 12
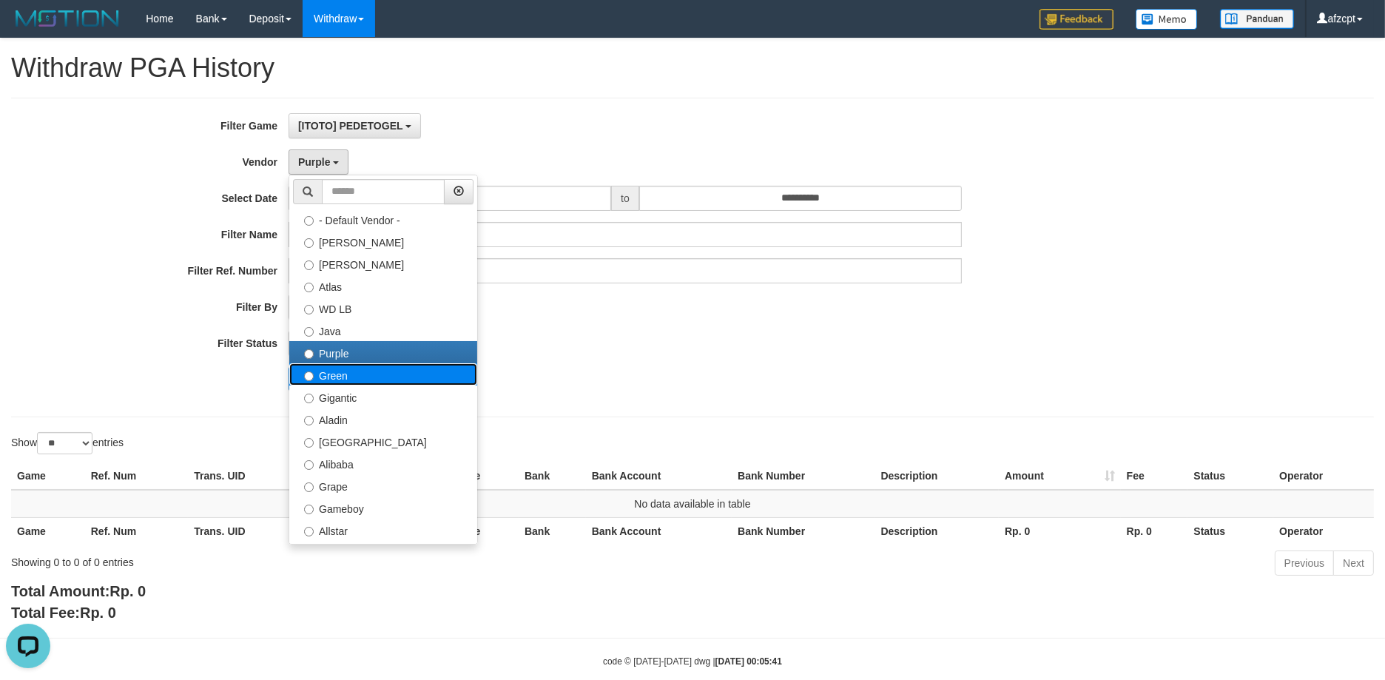
click at [318, 378] on label "Green" at bounding box center [383, 374] width 188 height 22
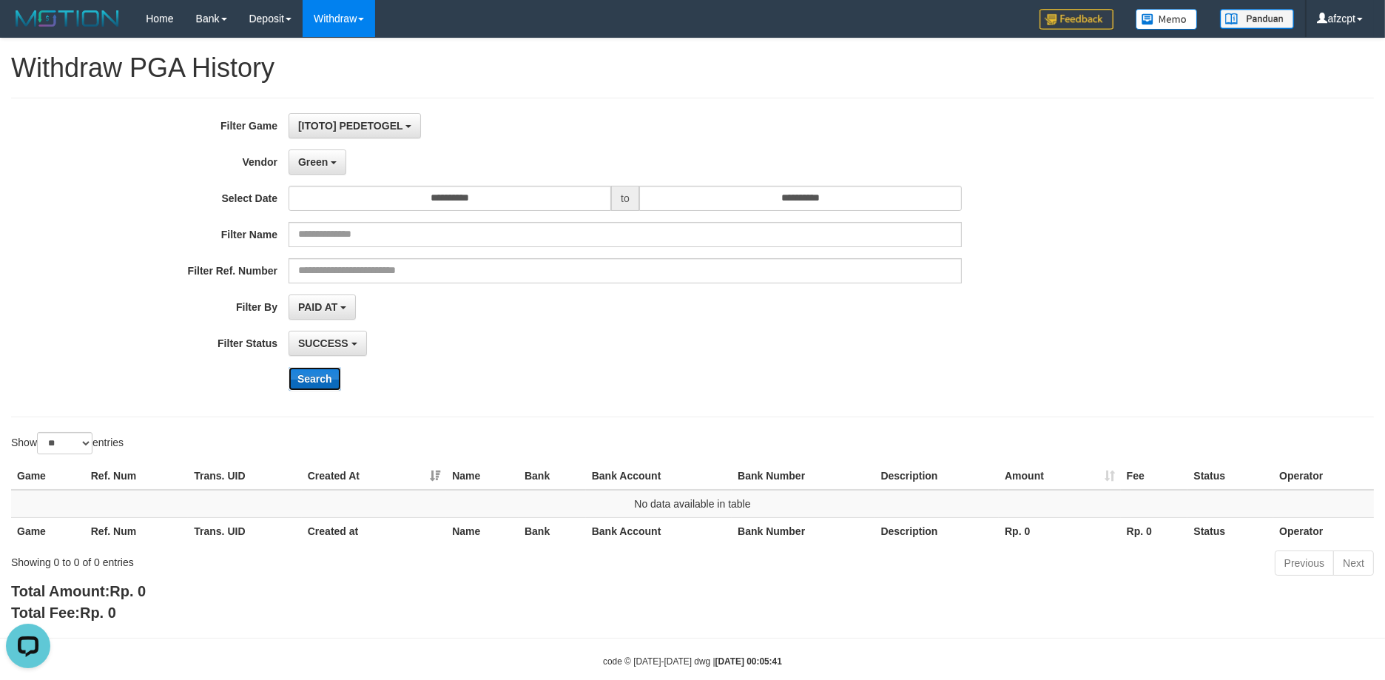
click at [316, 371] on button "Search" at bounding box center [314, 379] width 53 height 24
click at [317, 163] on span "Green" at bounding box center [313, 162] width 30 height 12
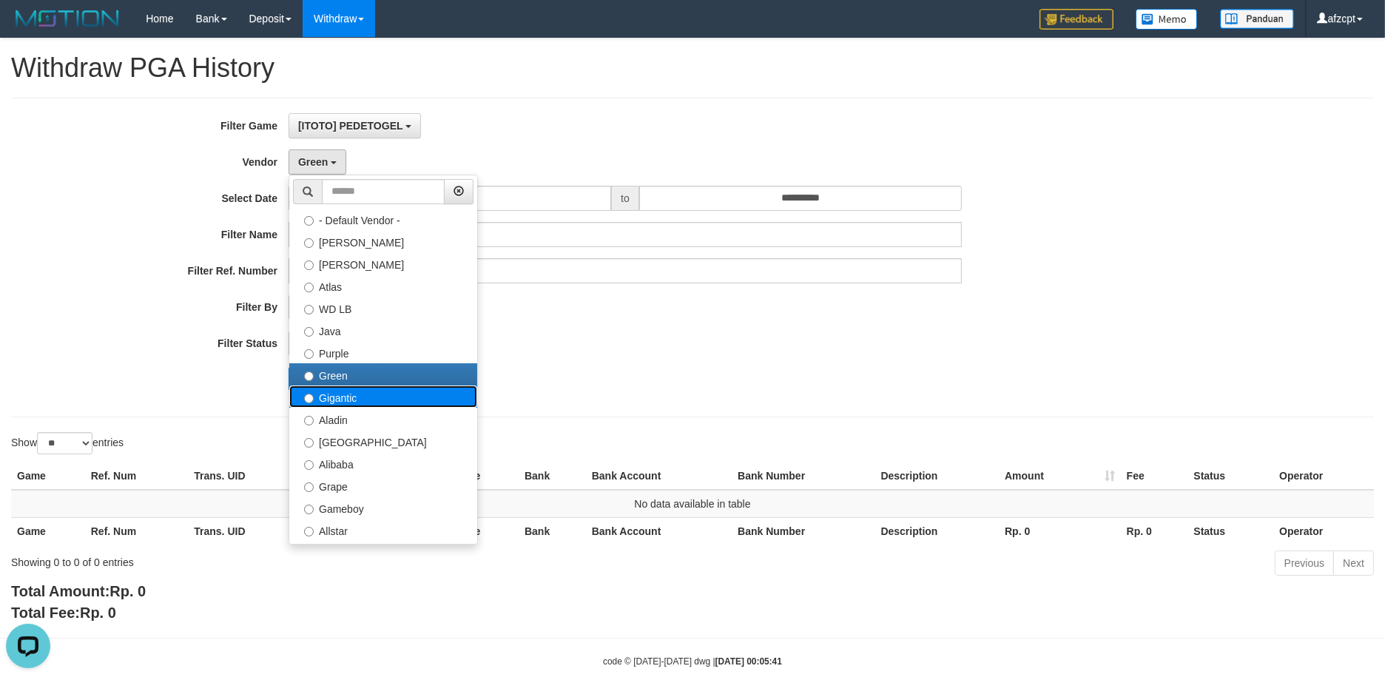
click at [326, 393] on label "Gigantic" at bounding box center [383, 396] width 188 height 22
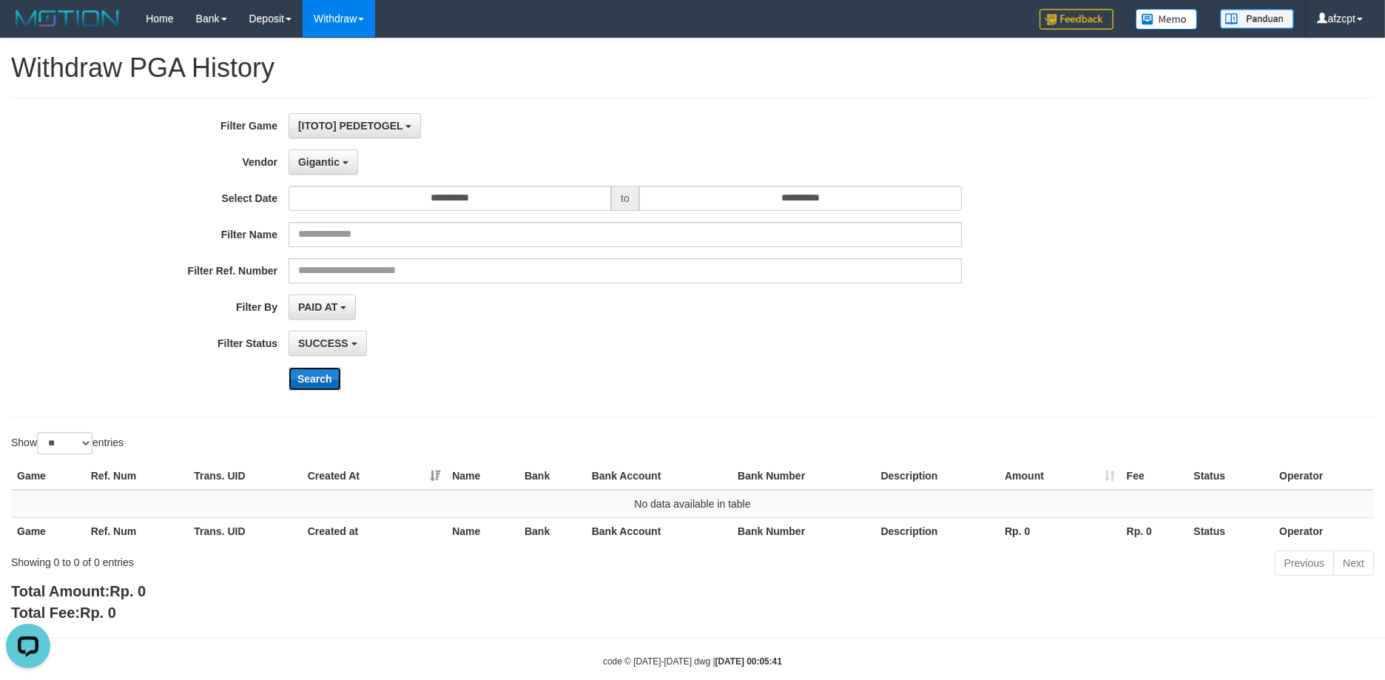
click at [323, 377] on button "Search" at bounding box center [314, 379] width 53 height 24
click at [324, 150] on button "Gigantic" at bounding box center [323, 161] width 70 height 25
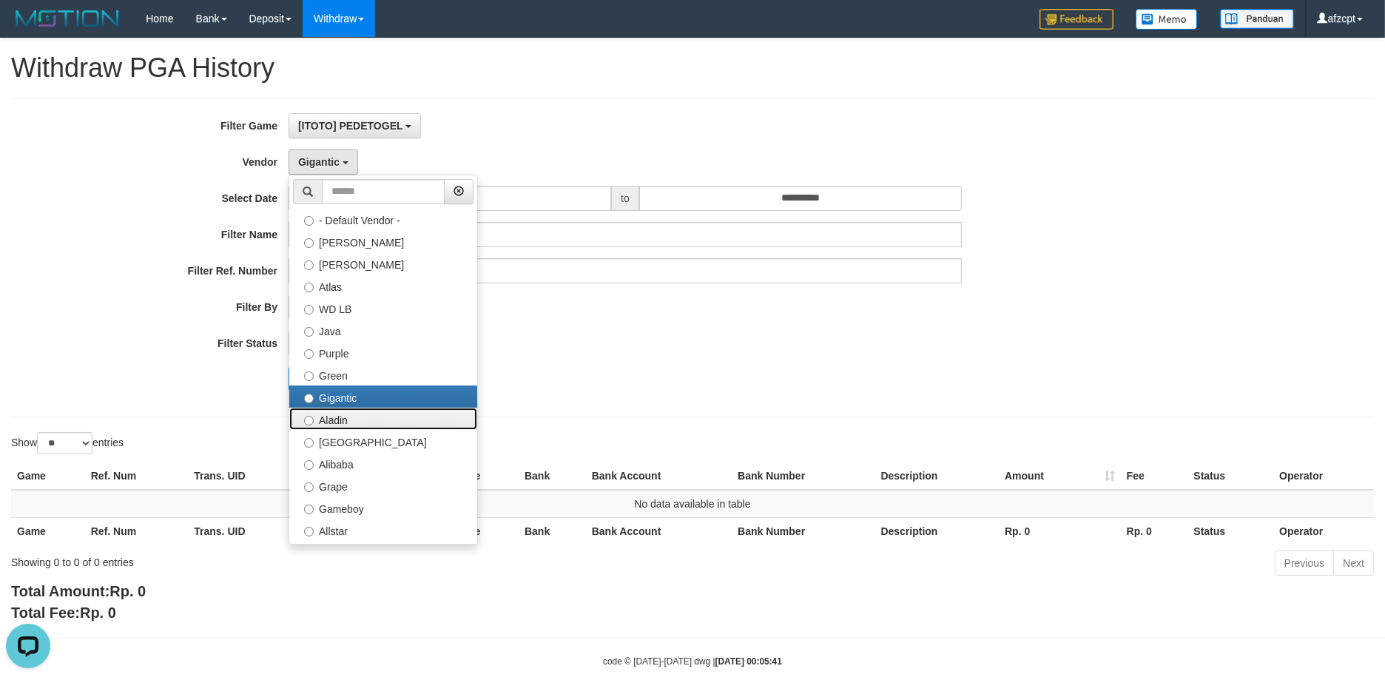
click at [382, 417] on label "Aladin" at bounding box center [383, 419] width 188 height 22
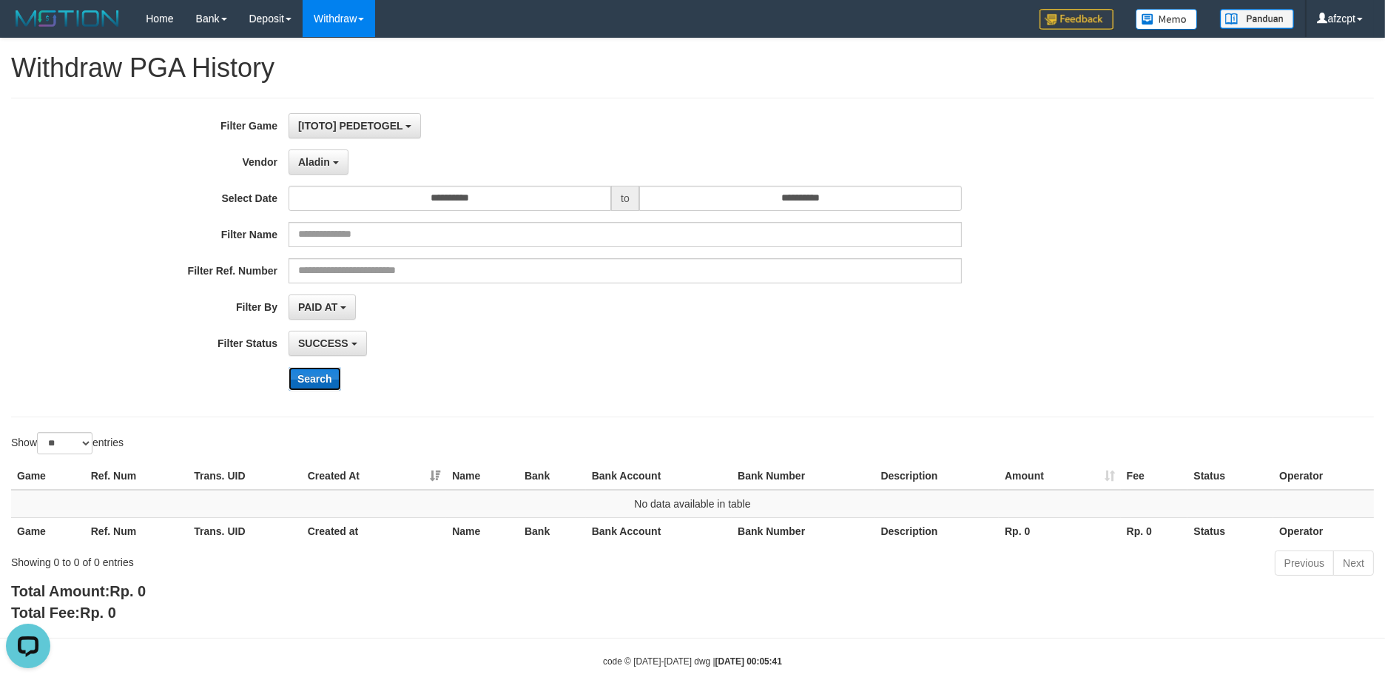
click at [339, 376] on button "Search" at bounding box center [314, 379] width 53 height 24
click at [326, 152] on button "Aladin" at bounding box center [318, 161] width 60 height 25
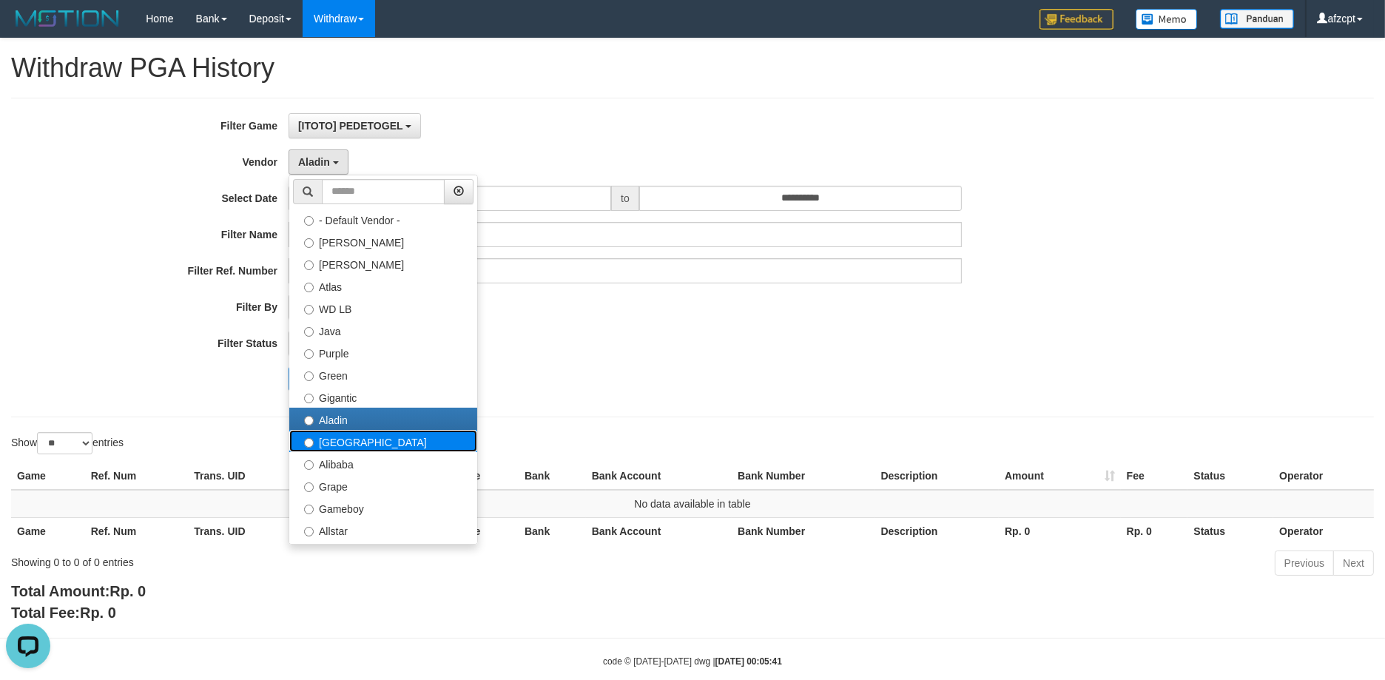
click at [339, 439] on label "[GEOGRAPHIC_DATA]" at bounding box center [383, 441] width 188 height 22
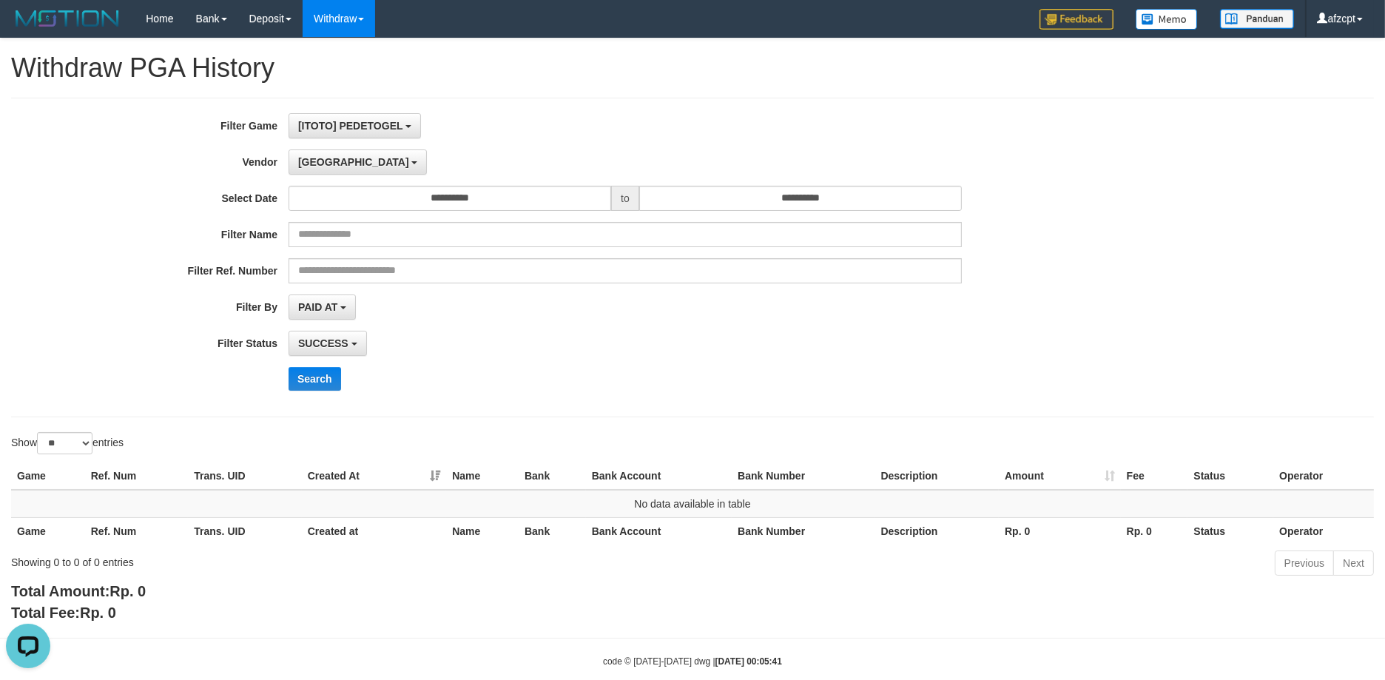
click at [317, 392] on div "**********" at bounding box center [577, 257] width 1154 height 288
click at [321, 379] on button "Search" at bounding box center [314, 379] width 53 height 24
click at [320, 163] on span "[GEOGRAPHIC_DATA]" at bounding box center [353, 162] width 111 height 12
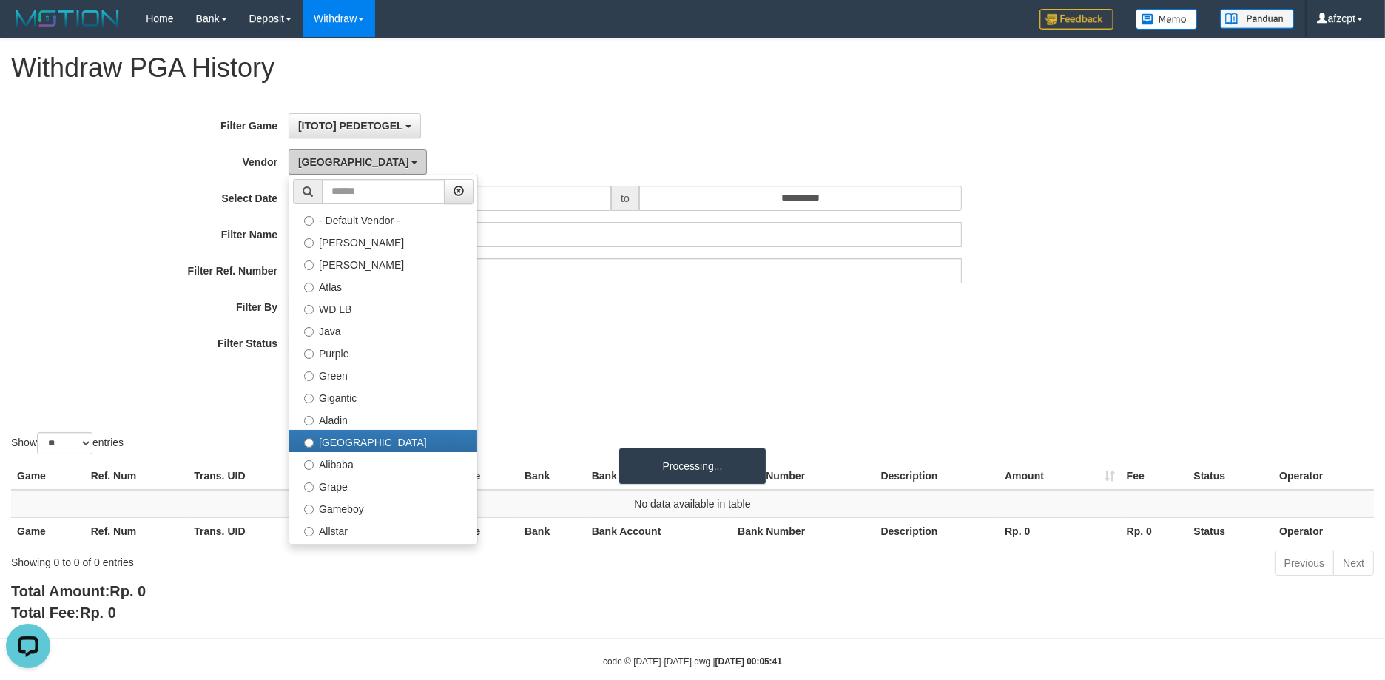
click at [320, 163] on span "[GEOGRAPHIC_DATA]" at bounding box center [353, 162] width 111 height 12
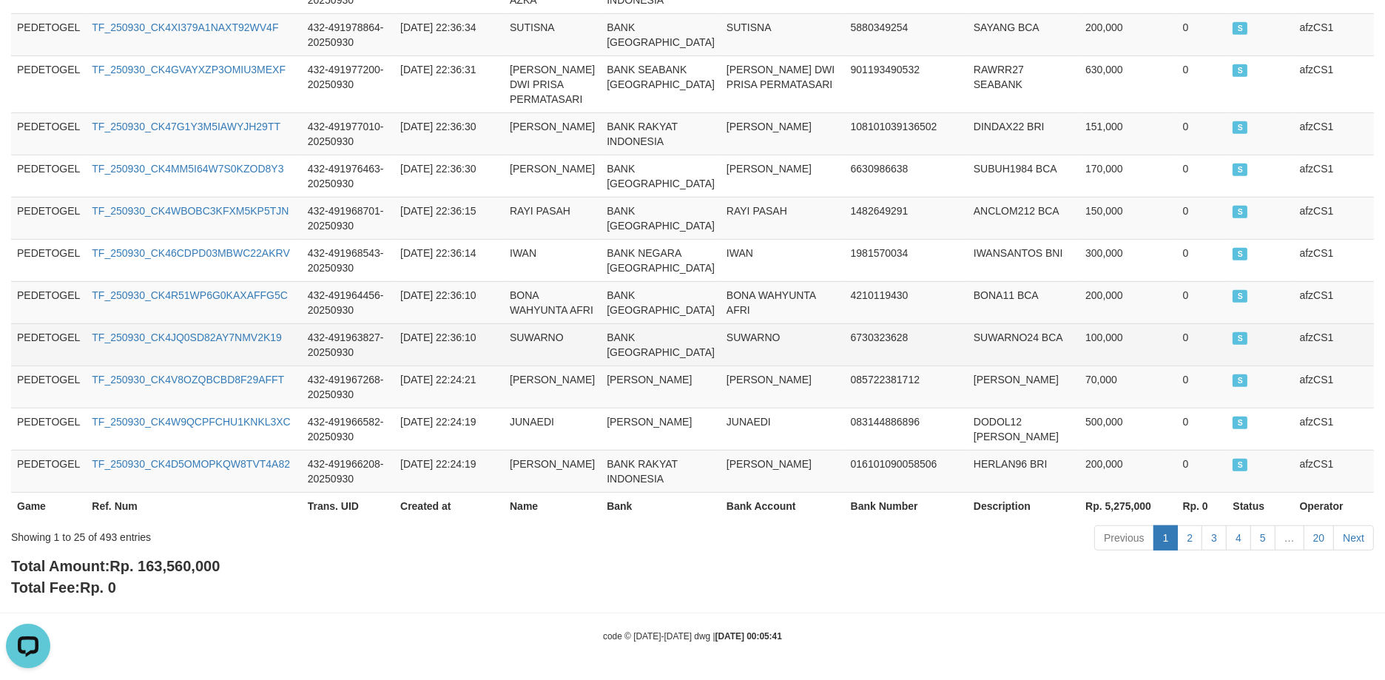
scroll to position [1271, 0]
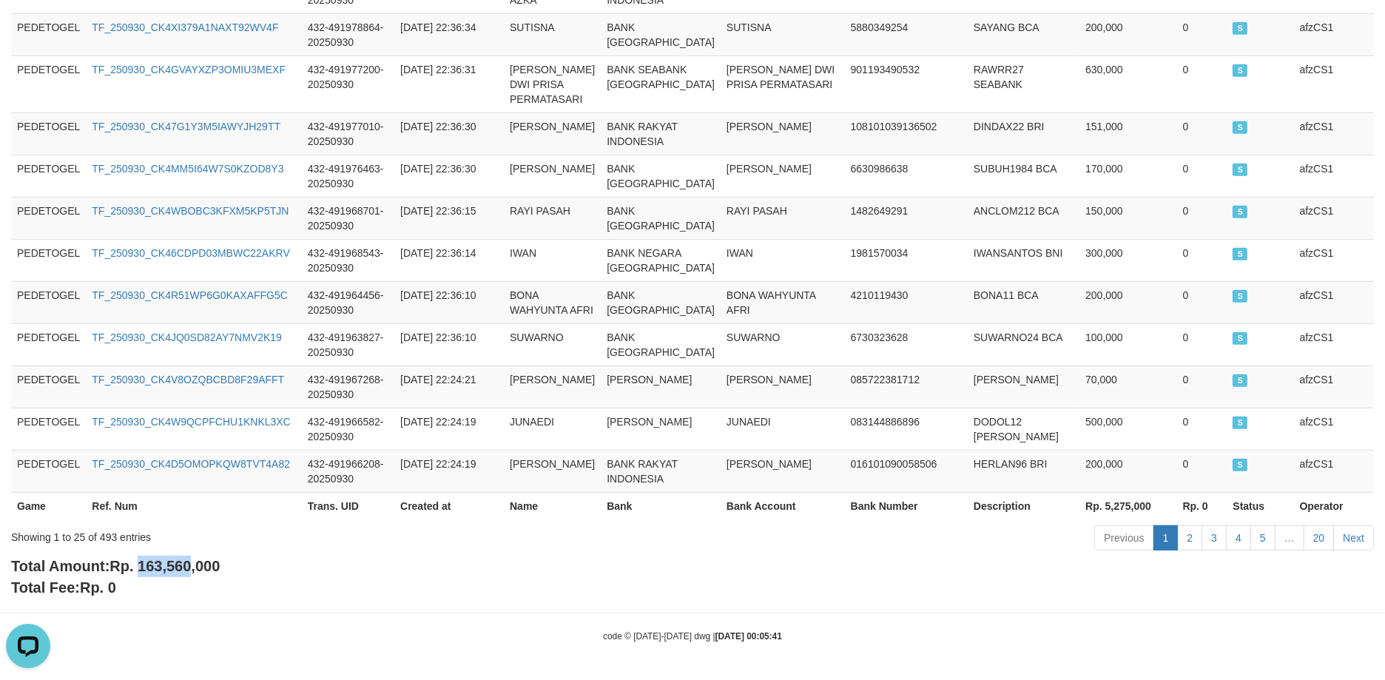
copy span "163,560"
drag, startPoint x: 145, startPoint y: 564, endPoint x: 195, endPoint y: 572, distance: 51.1
click at [195, 572] on span "Rp. 163,560,000" at bounding box center [164, 566] width 110 height 16
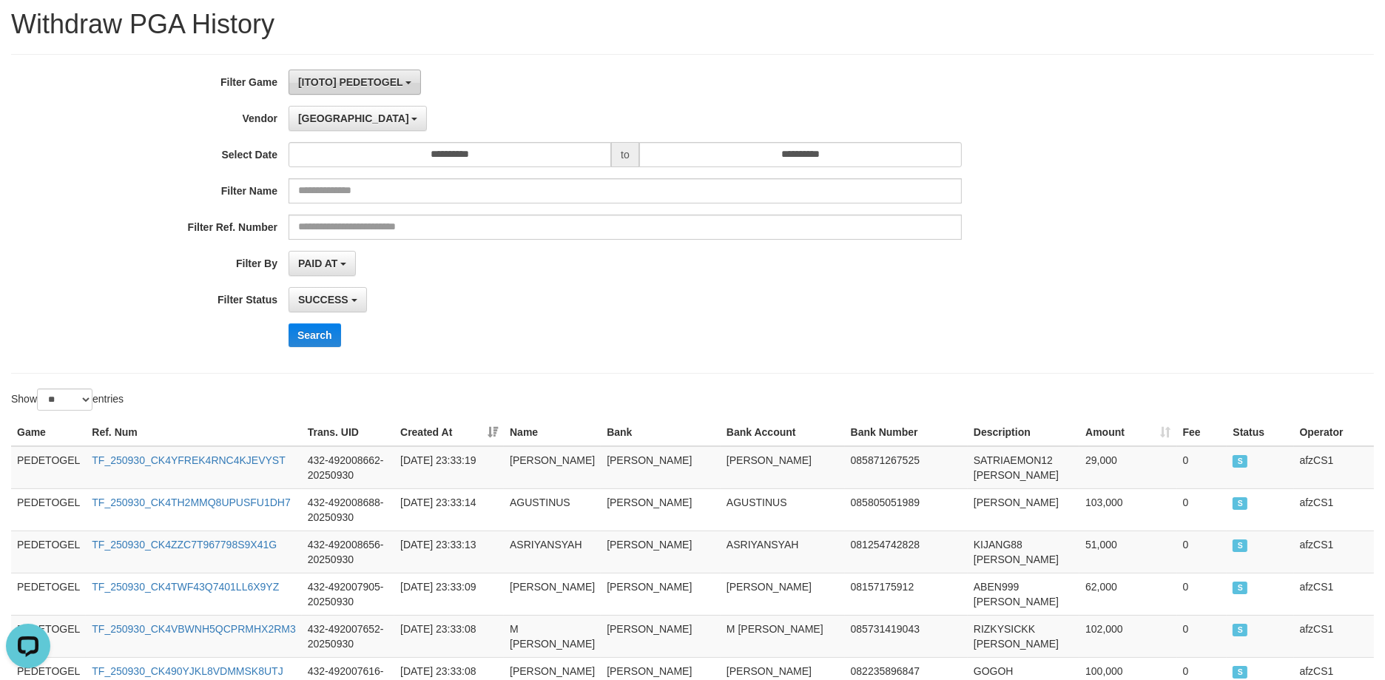
scroll to position [0, 0]
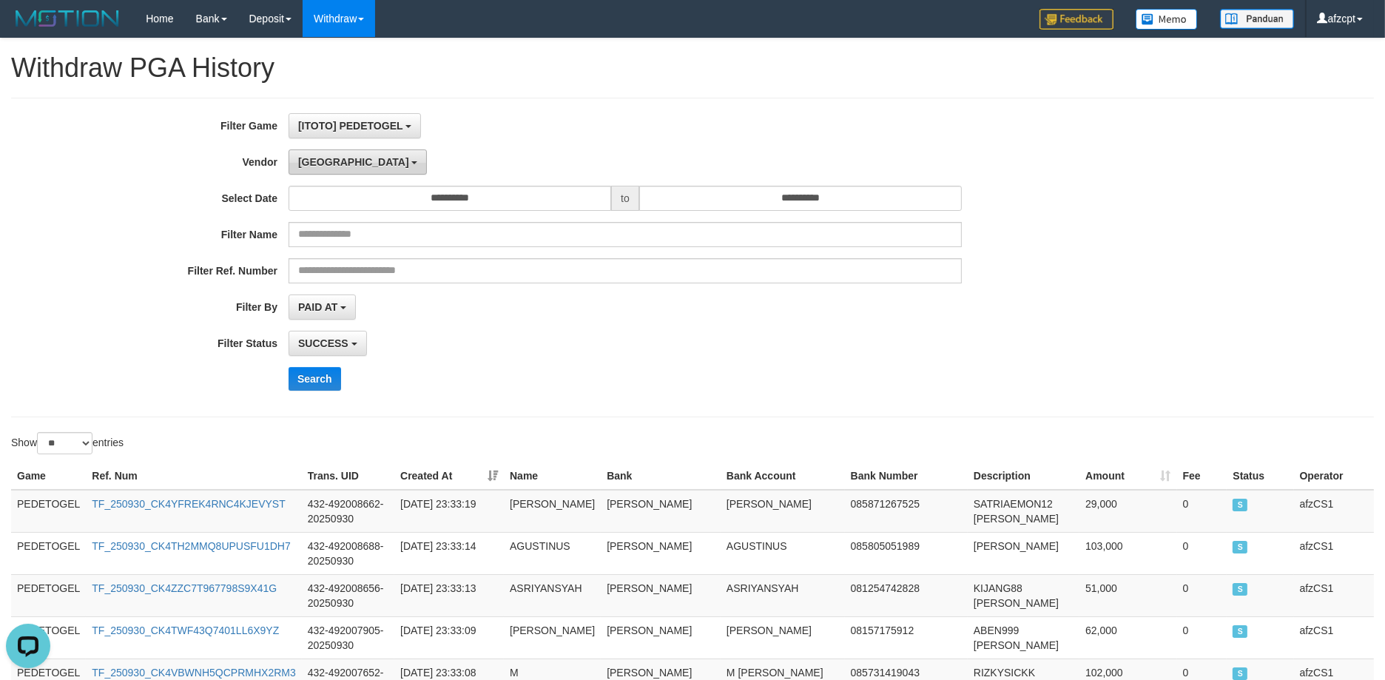
click at [309, 167] on button "[GEOGRAPHIC_DATA]" at bounding box center [357, 161] width 138 height 25
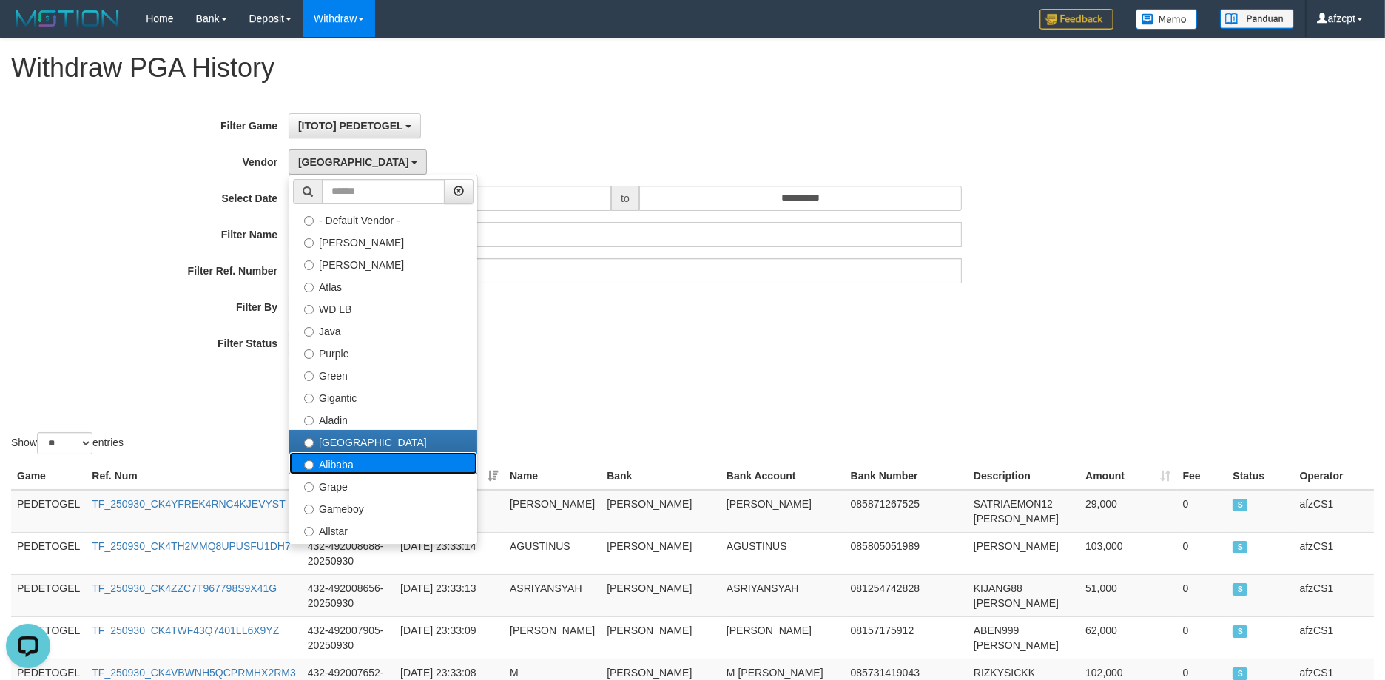
click at [349, 470] on label "Alibaba" at bounding box center [383, 463] width 188 height 22
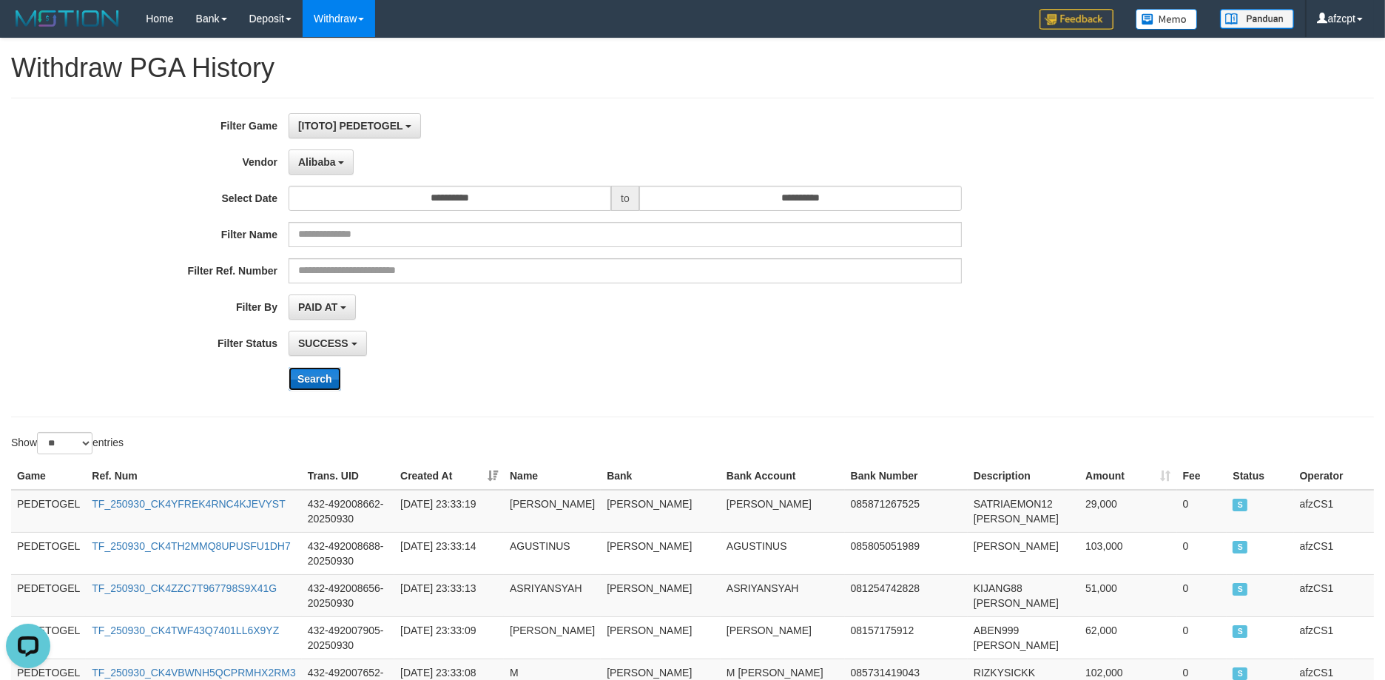
click at [325, 381] on button "Search" at bounding box center [314, 379] width 53 height 24
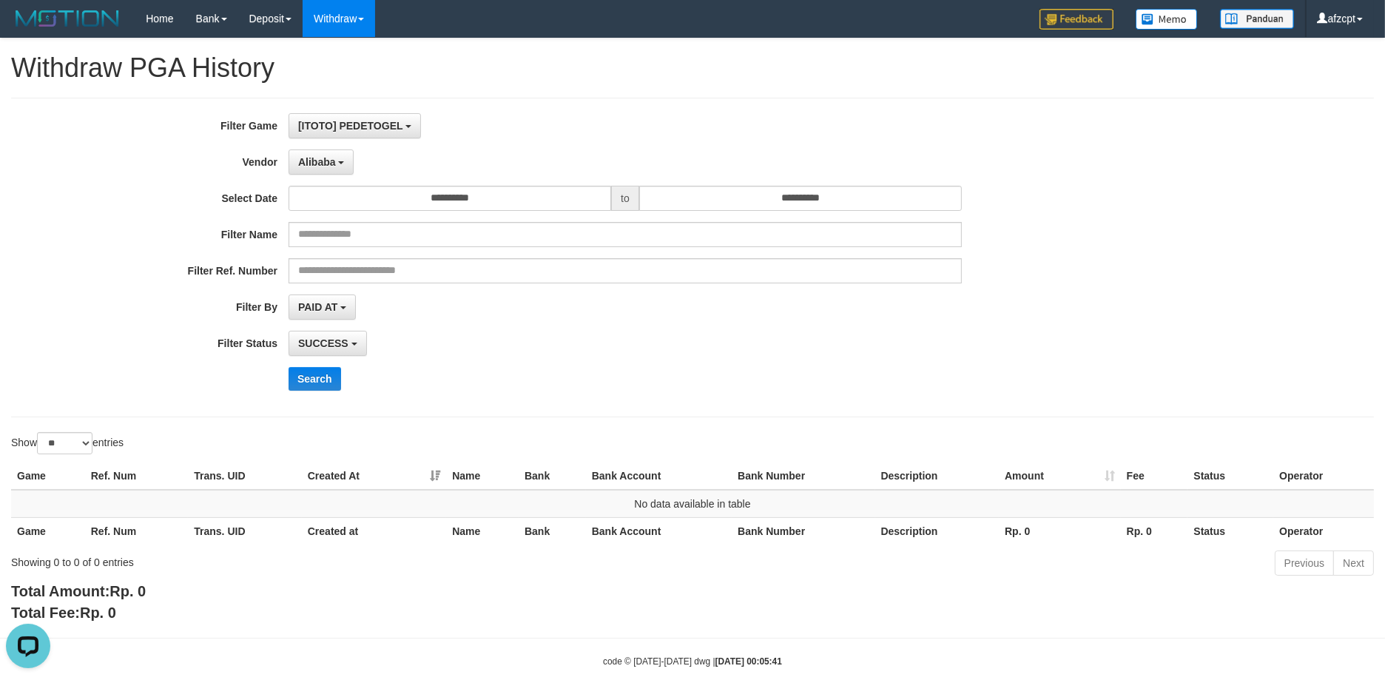
click at [358, 166] on div "Alibaba - Default Vendor - Lucy Luna Atlas WD LB Java Purple Green Gigantic Ala…" at bounding box center [624, 161] width 673 height 25
click at [337, 161] on button "Alibaba" at bounding box center [320, 161] width 65 height 25
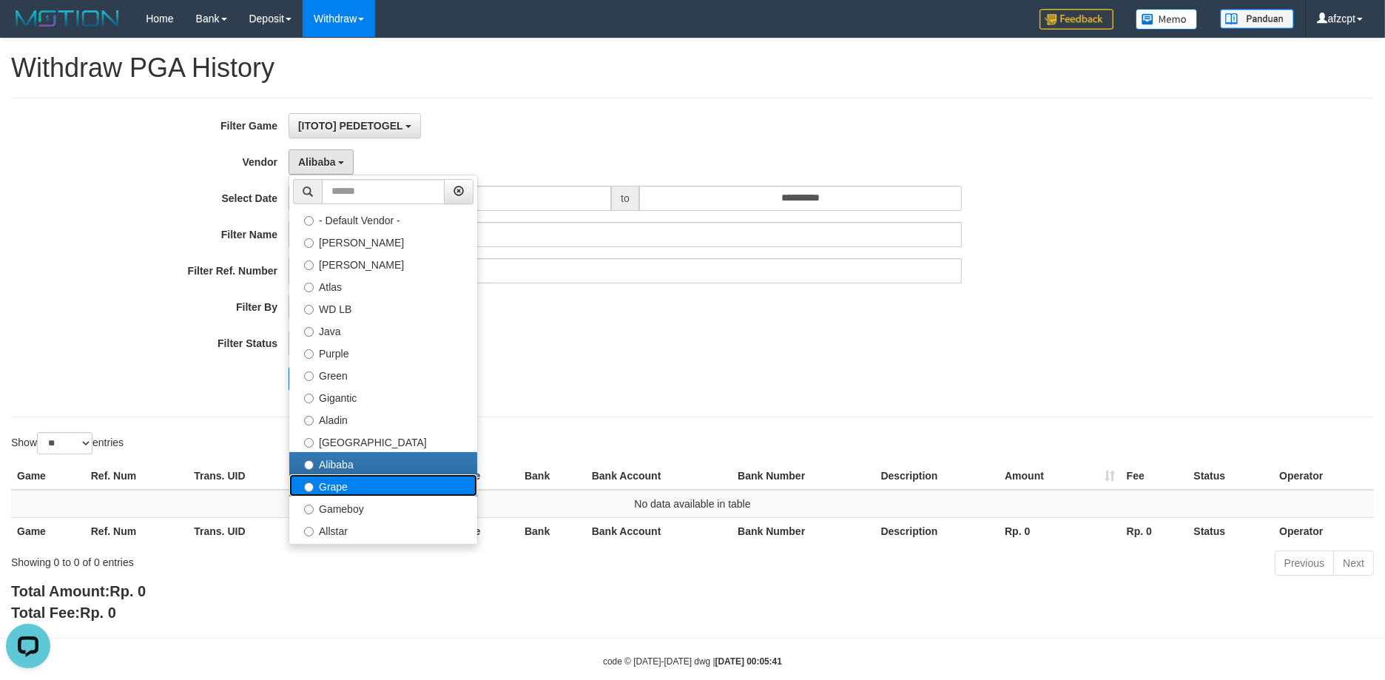
click at [372, 489] on label "Grape" at bounding box center [383, 485] width 188 height 22
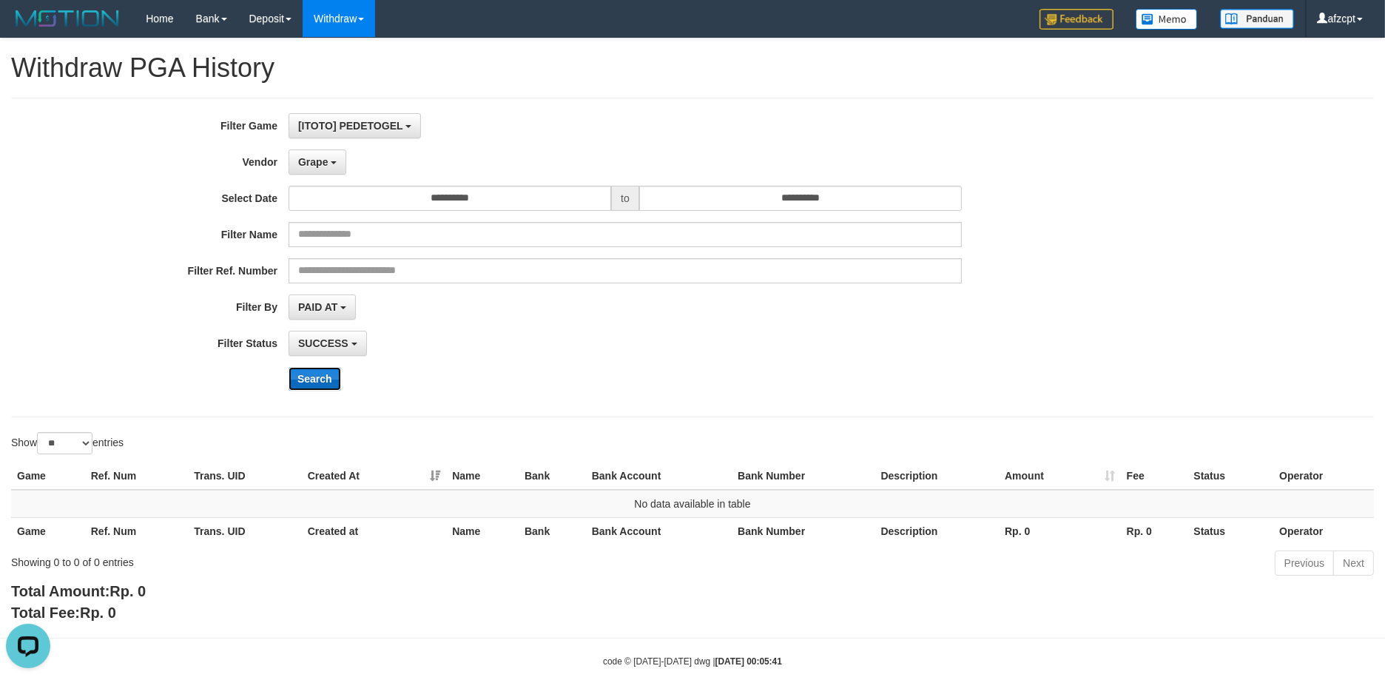
click at [312, 375] on button "Search" at bounding box center [314, 379] width 53 height 24
click at [315, 151] on button "Grape" at bounding box center [317, 161] width 58 height 25
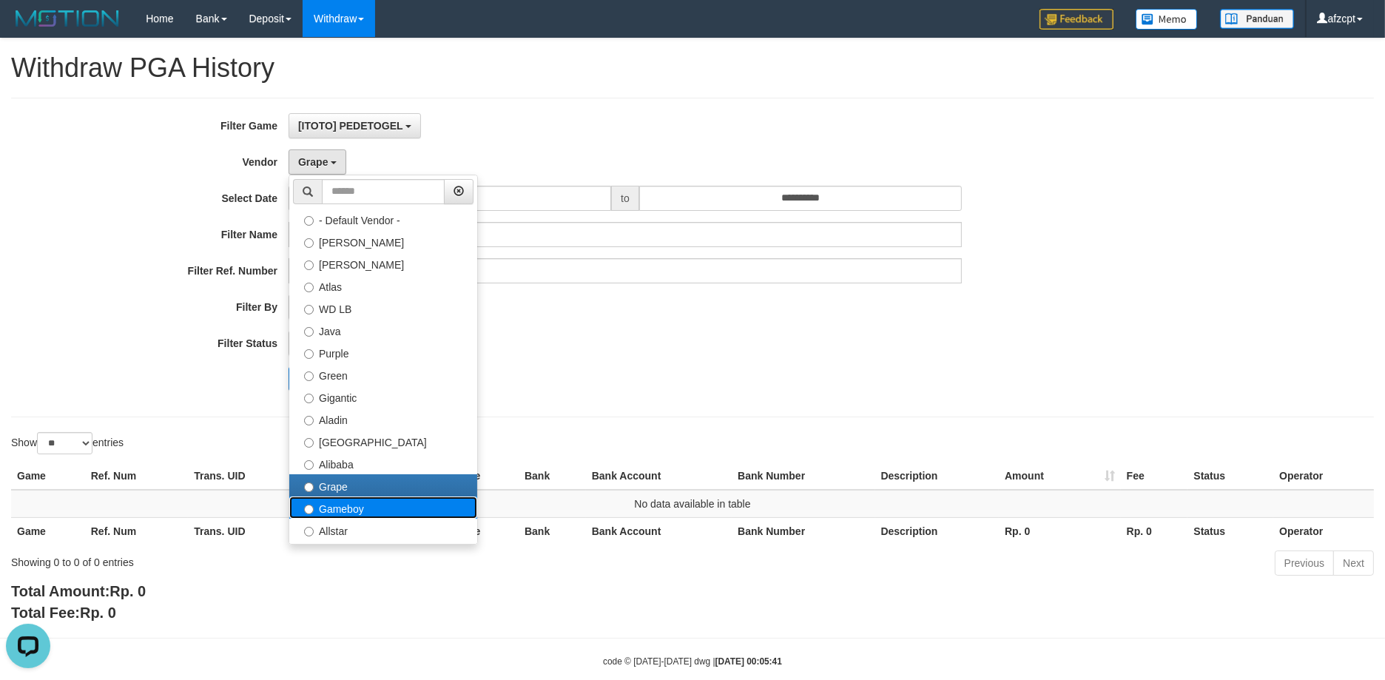
click at [320, 507] on label "Gameboy" at bounding box center [383, 507] width 188 height 22
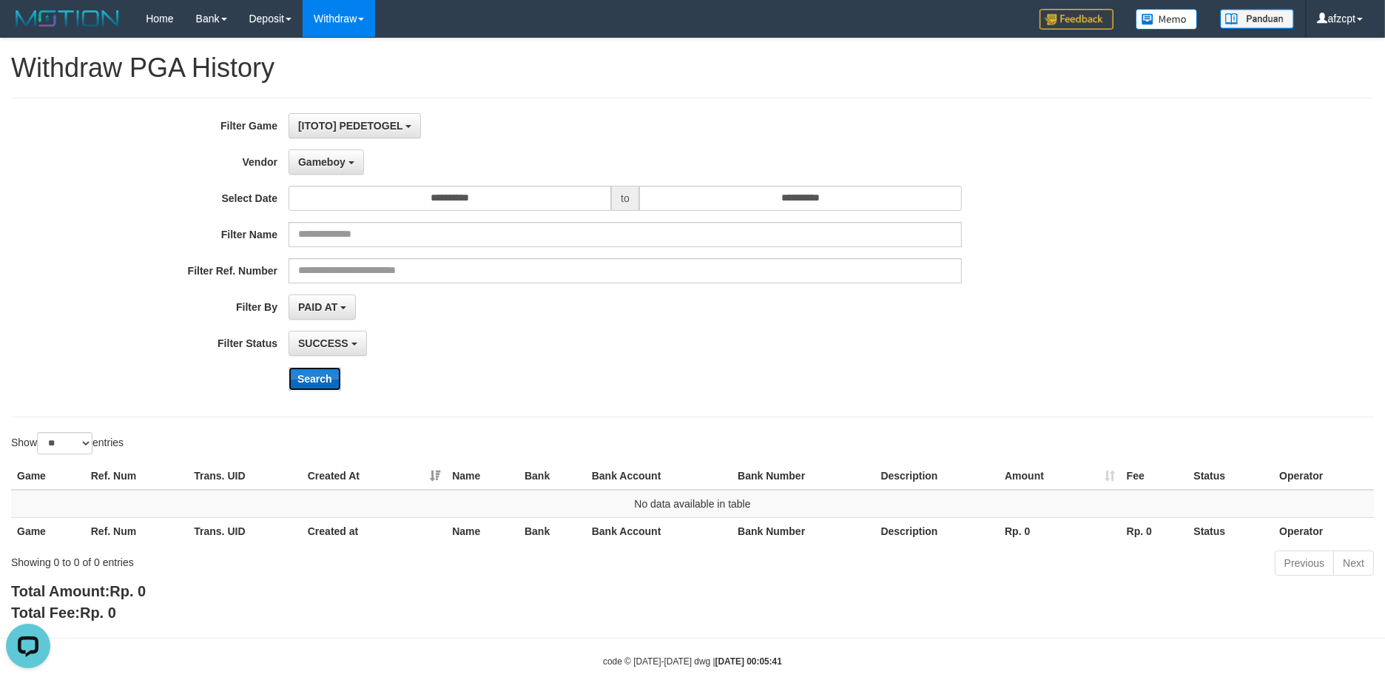
click at [323, 382] on button "Search" at bounding box center [314, 379] width 53 height 24
click at [323, 154] on button "Gameboy" at bounding box center [325, 161] width 75 height 25
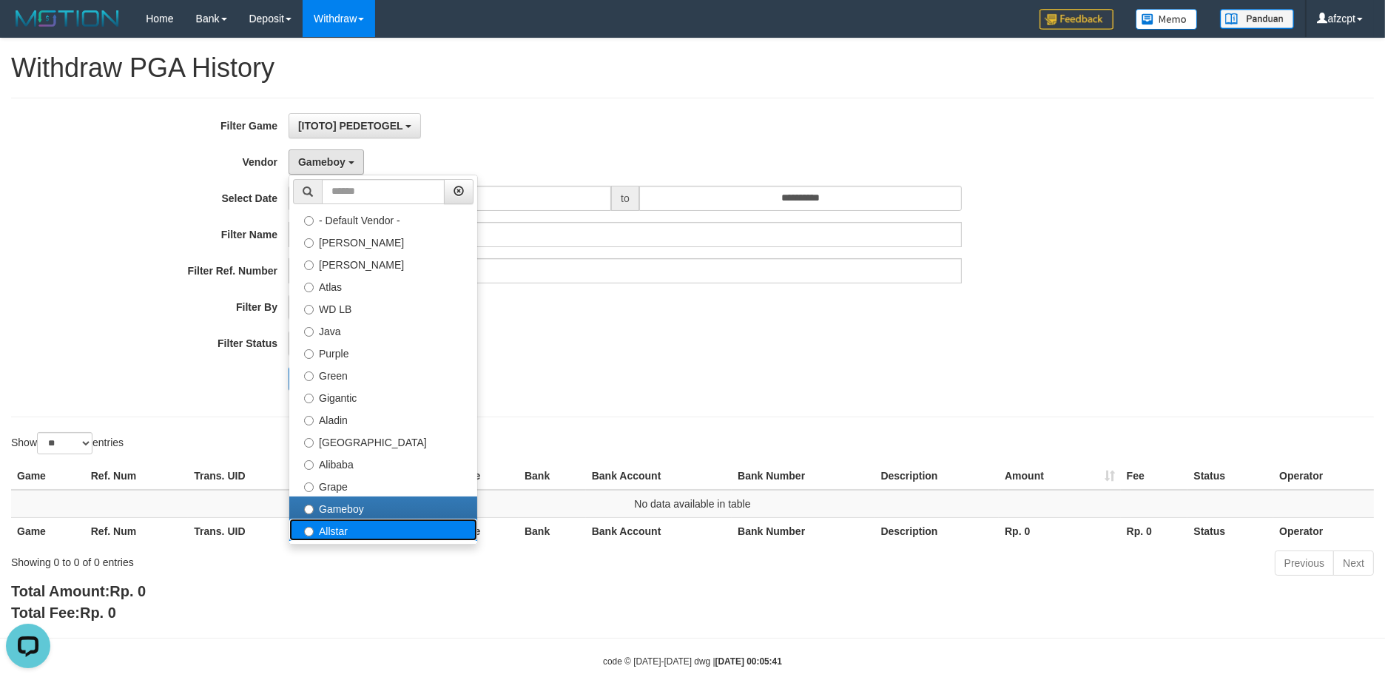
click at [371, 521] on label "Allstar" at bounding box center [383, 529] width 188 height 22
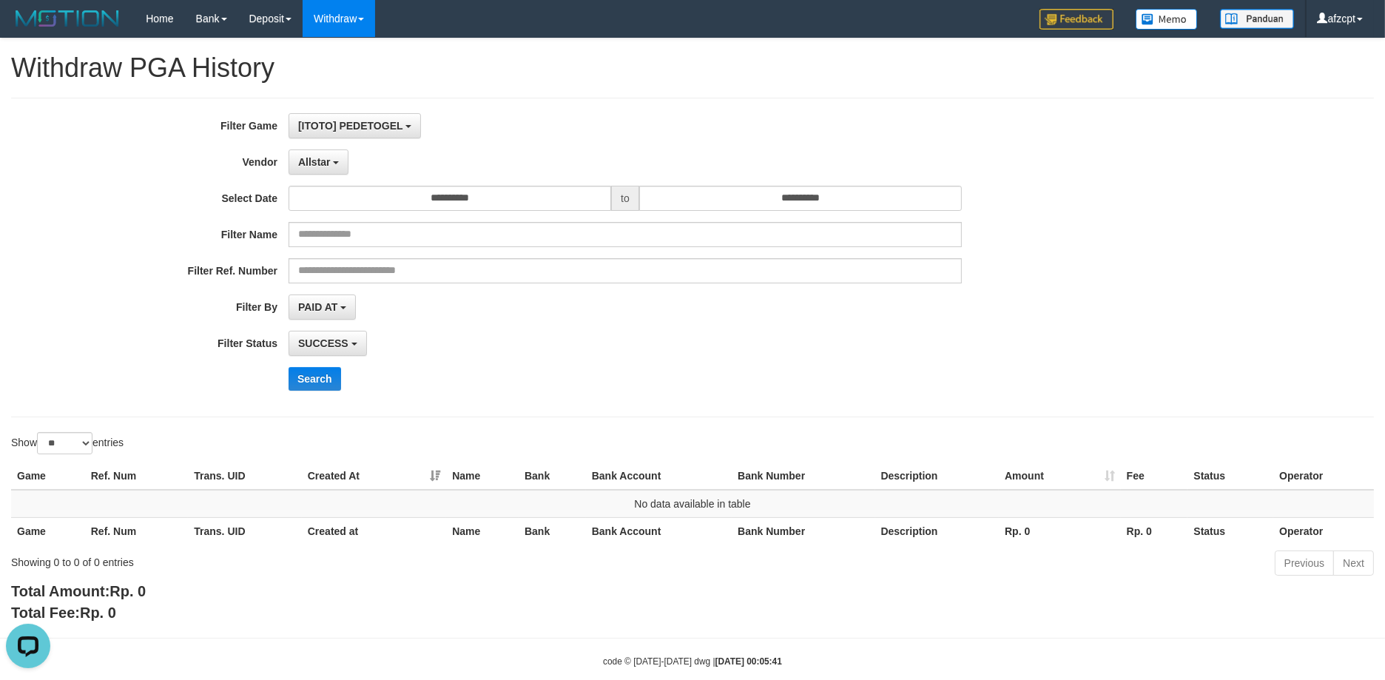
click at [325, 393] on div "**********" at bounding box center [577, 257] width 1154 height 288
click at [328, 382] on button "Search" at bounding box center [314, 379] width 53 height 24
click at [338, 156] on button "Allstar" at bounding box center [318, 161] width 60 height 25
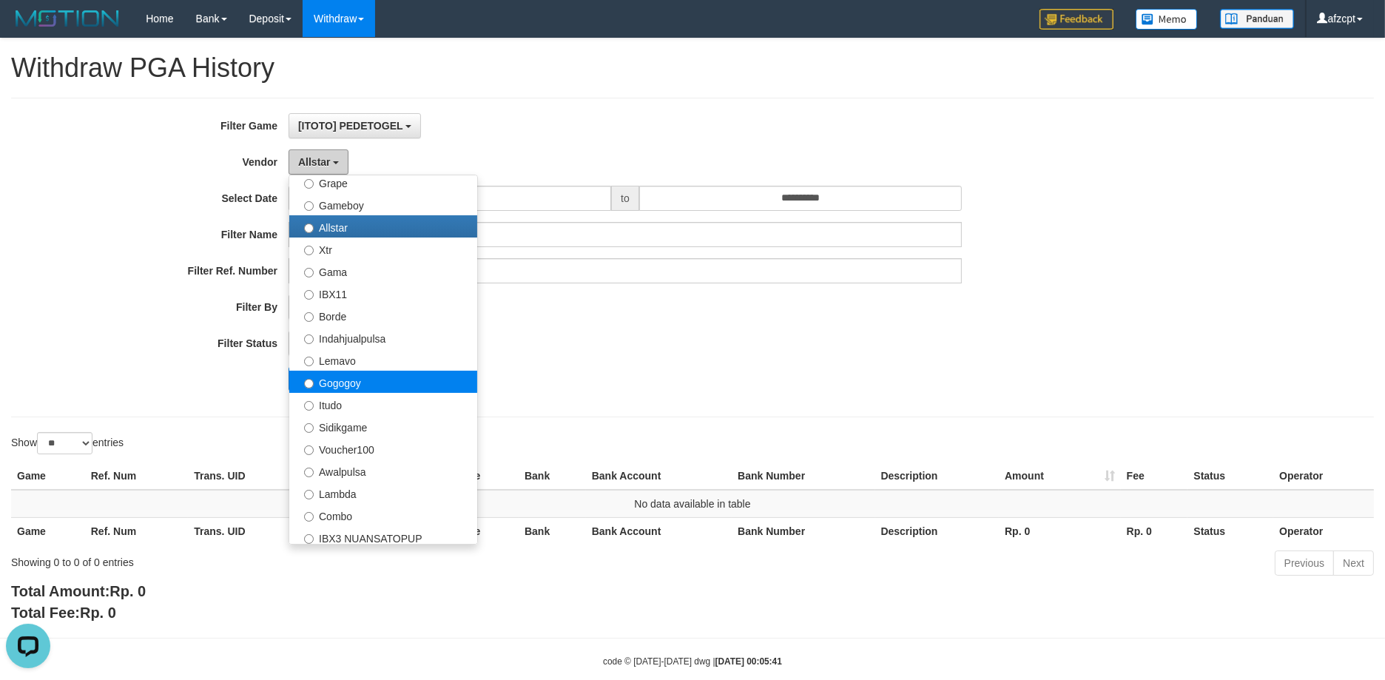
scroll to position [306, 0]
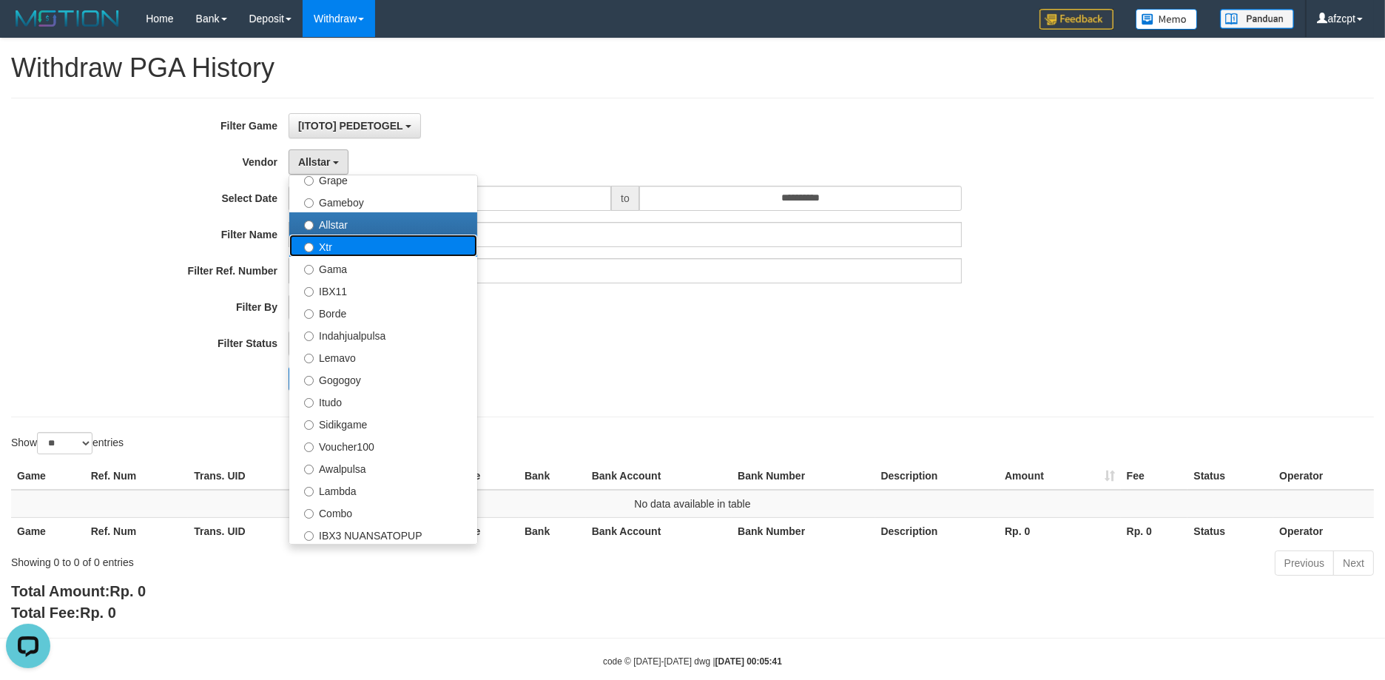
click at [353, 251] on label "Xtr" at bounding box center [383, 245] width 188 height 22
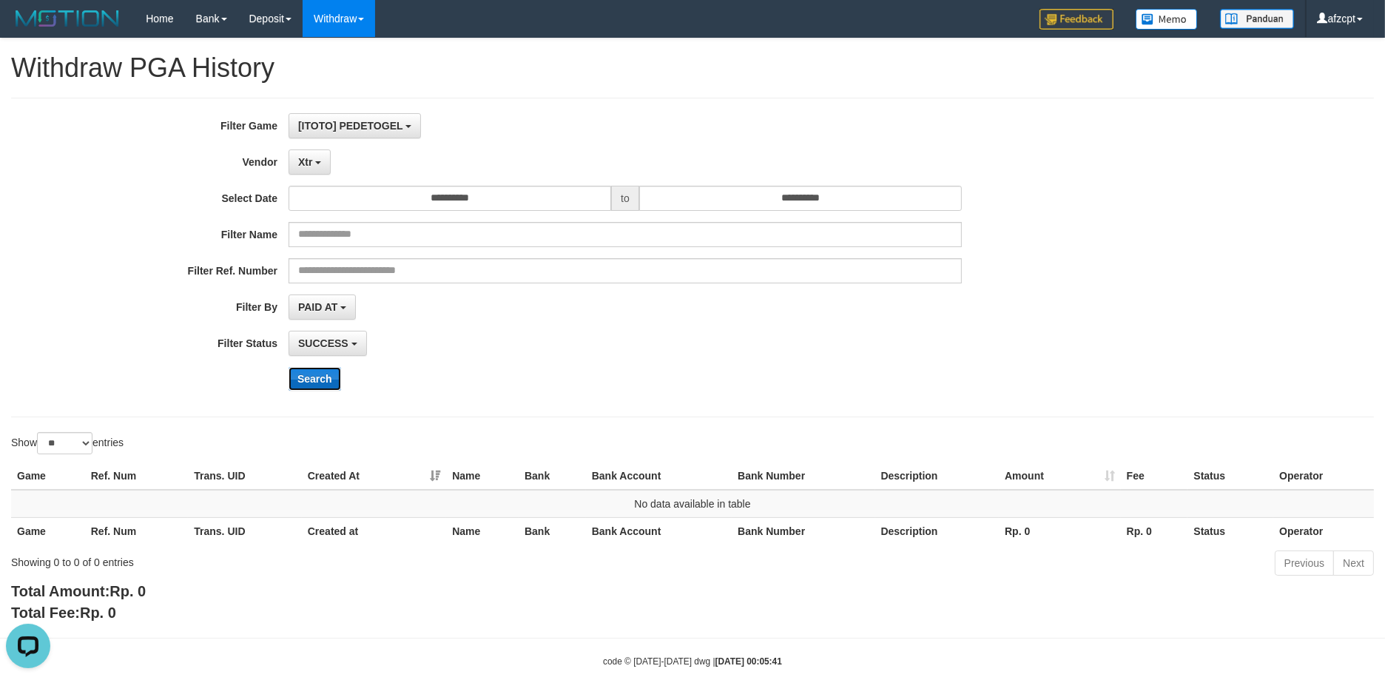
click at [321, 384] on button "Search" at bounding box center [314, 379] width 53 height 24
click at [312, 169] on button "Xtr" at bounding box center [309, 161] width 42 height 25
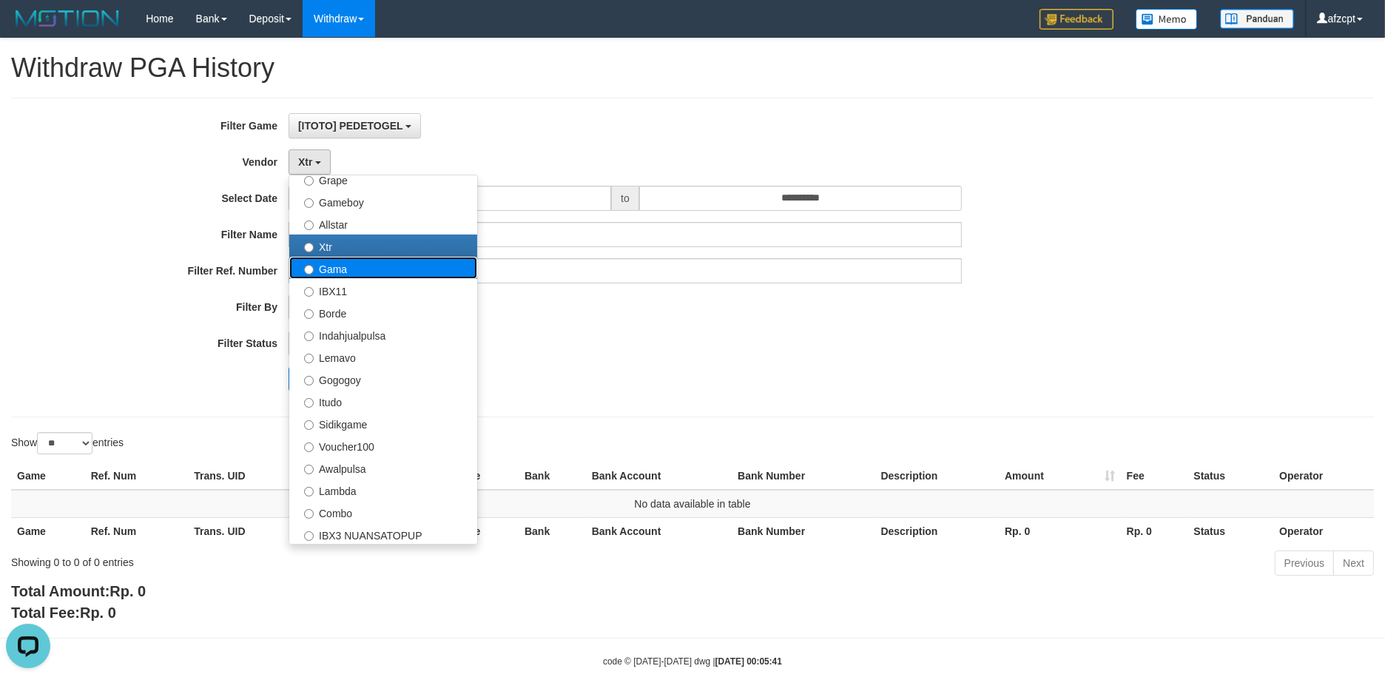
click at [342, 268] on label "Gama" at bounding box center [383, 268] width 188 height 22
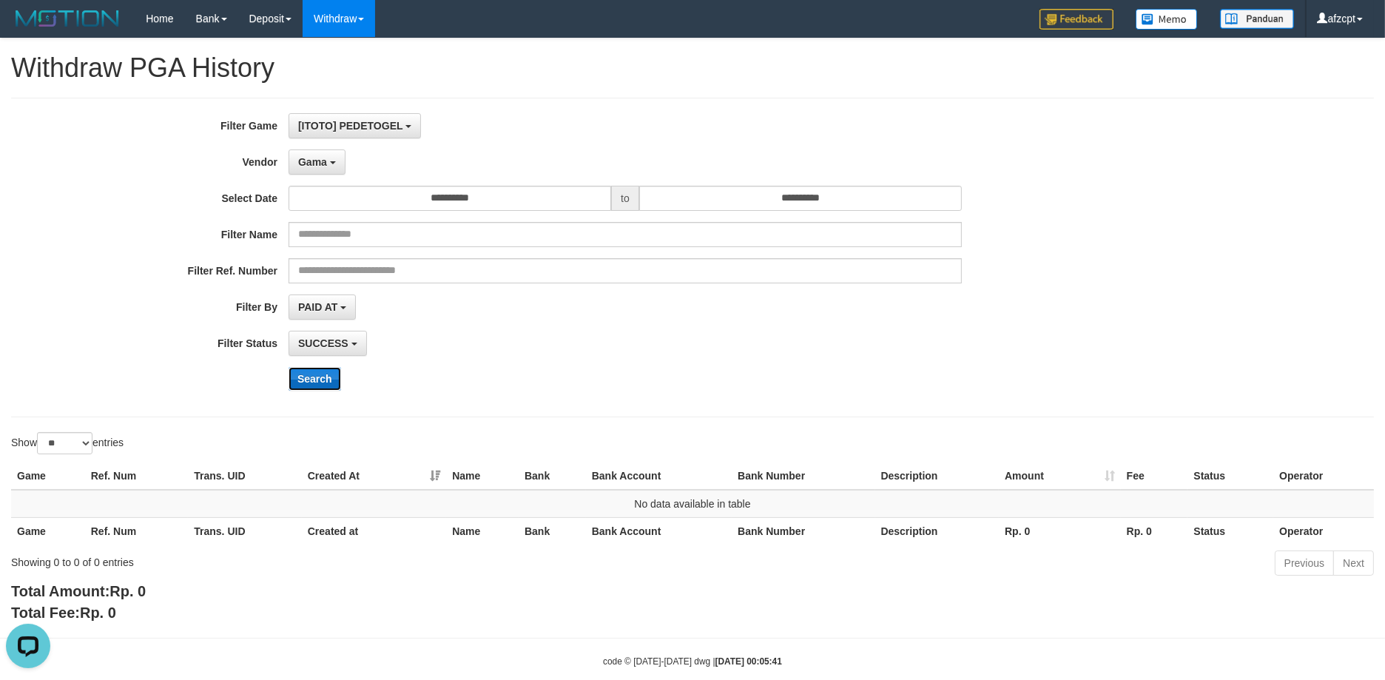
click at [315, 387] on button "Search" at bounding box center [314, 379] width 53 height 24
click at [316, 153] on button "Gama" at bounding box center [316, 161] width 57 height 25
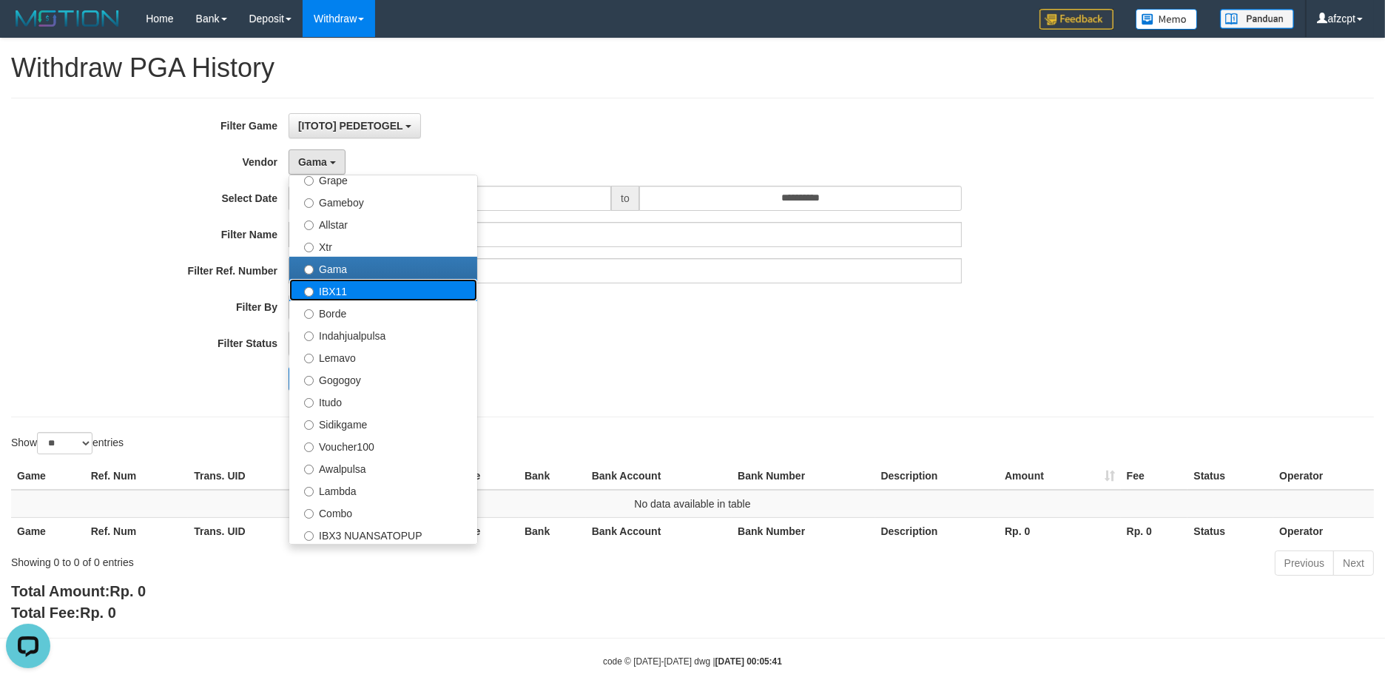
click at [326, 291] on label "IBX11" at bounding box center [383, 290] width 188 height 22
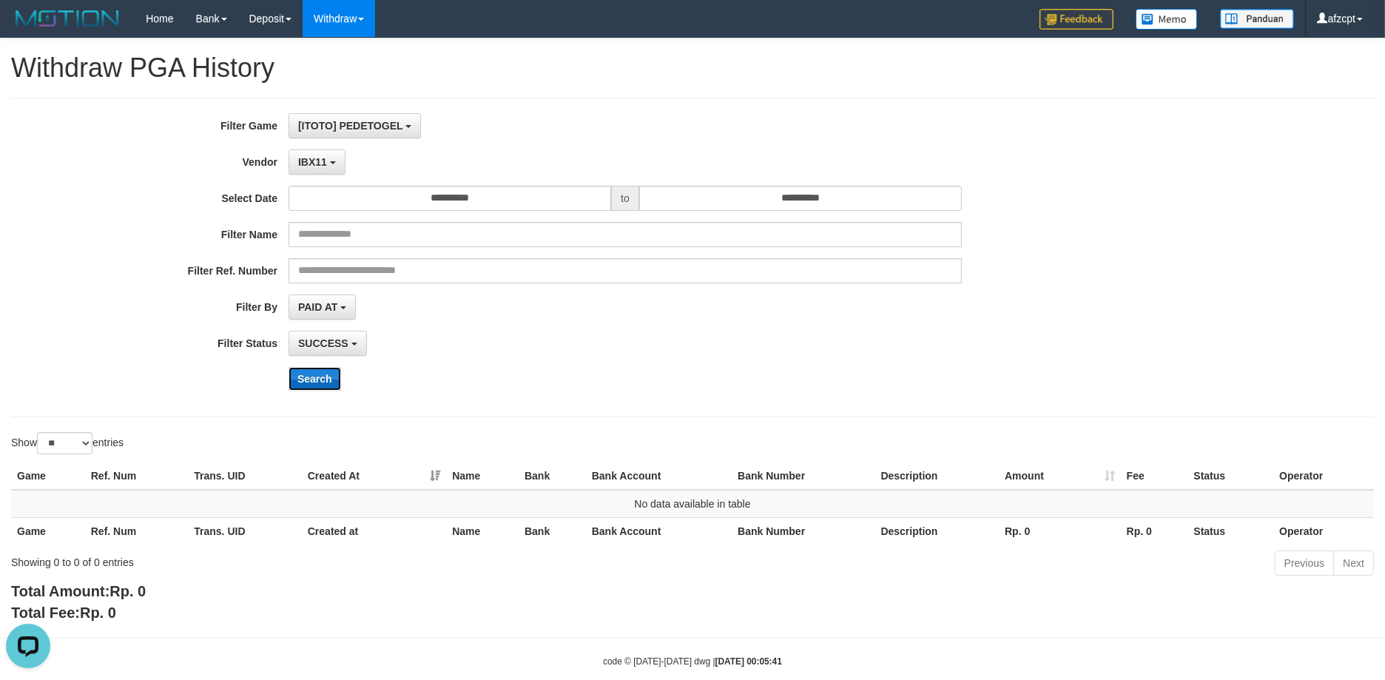
click at [316, 377] on button "Search" at bounding box center [314, 379] width 53 height 24
click at [317, 168] on button "IBX11" at bounding box center [316, 161] width 57 height 25
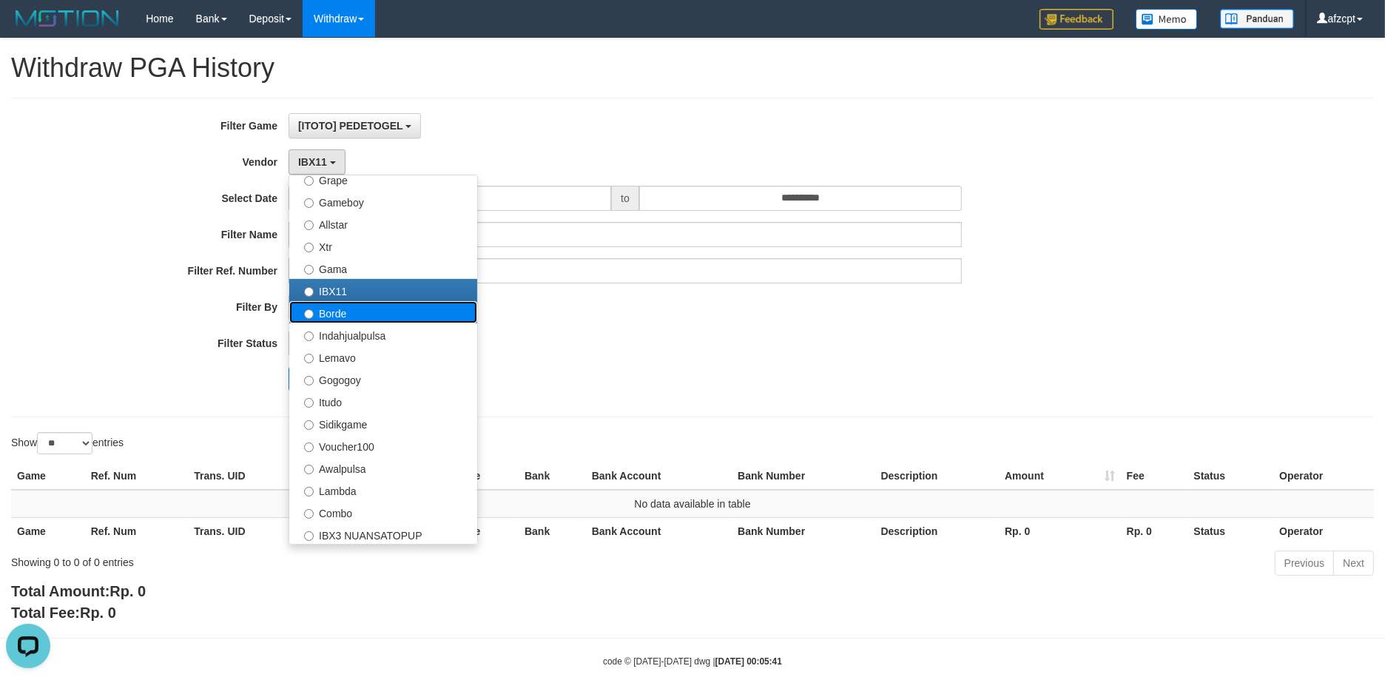
click at [348, 305] on label "Borde" at bounding box center [383, 312] width 188 height 22
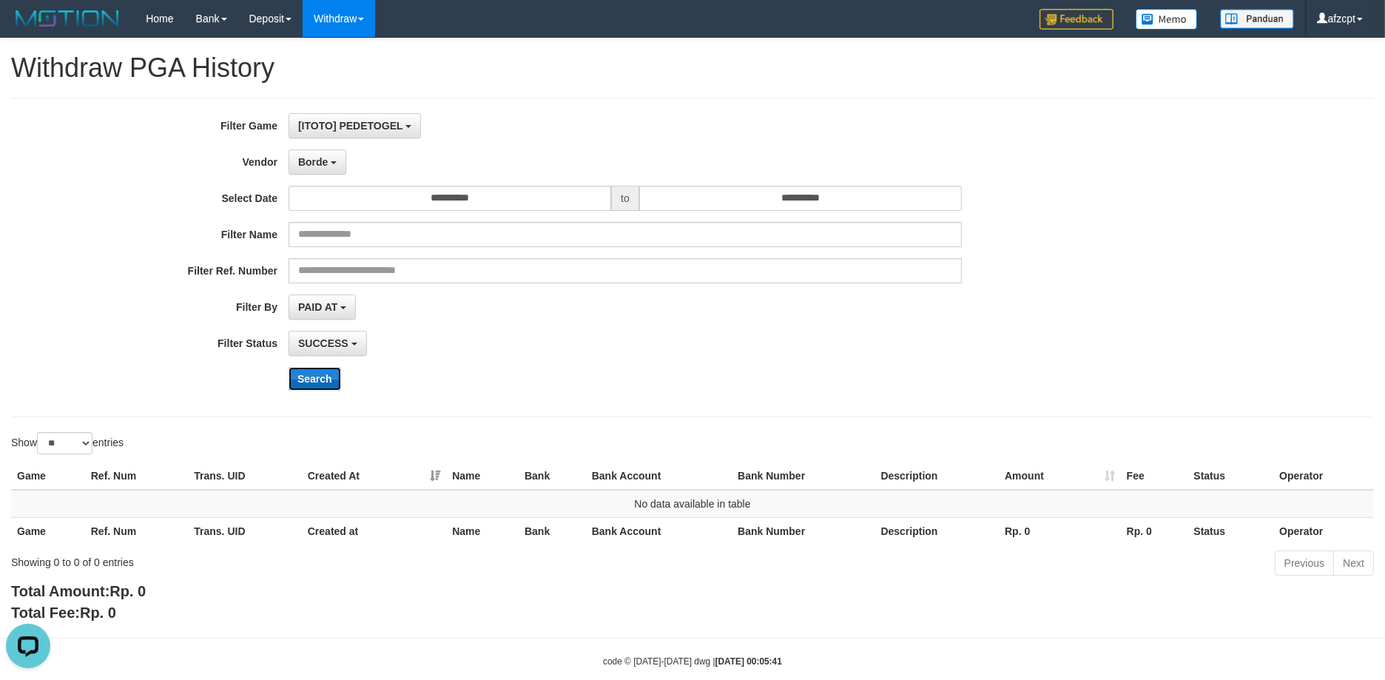
click at [339, 373] on button "Search" at bounding box center [314, 379] width 53 height 24
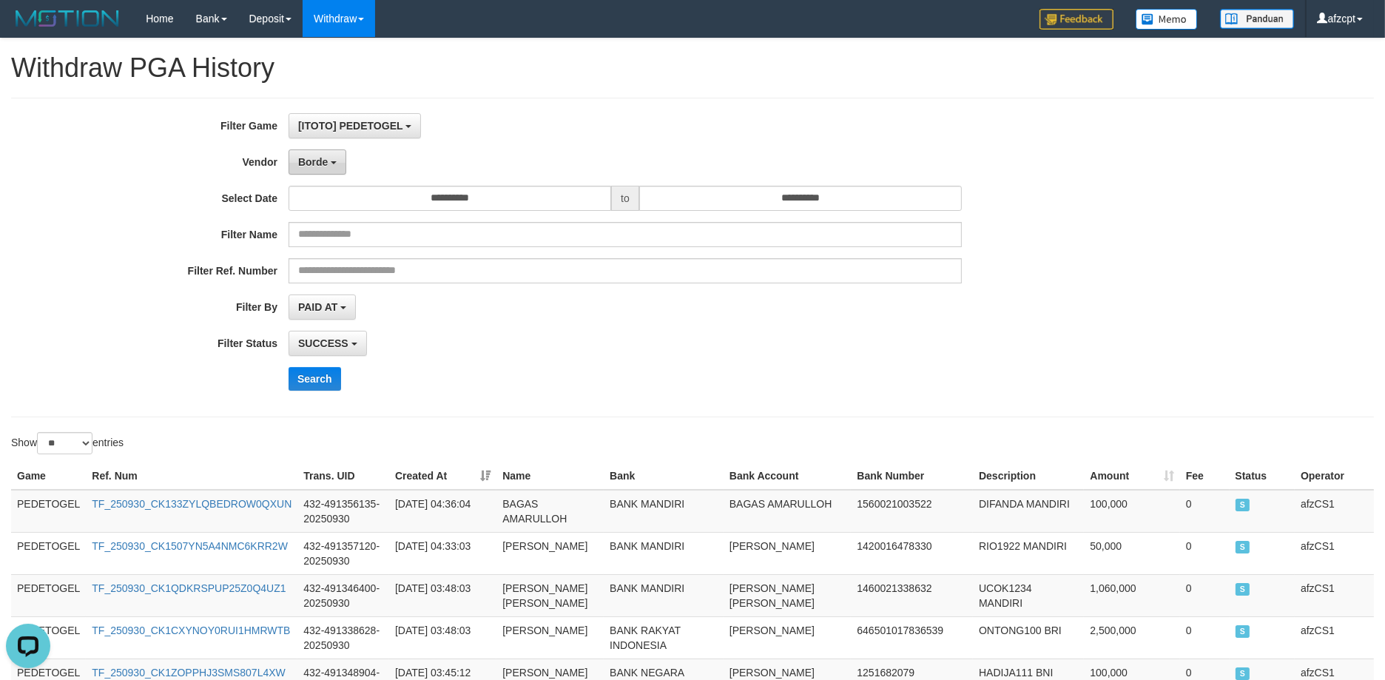
click at [319, 166] on span "Borde" at bounding box center [313, 162] width 30 height 12
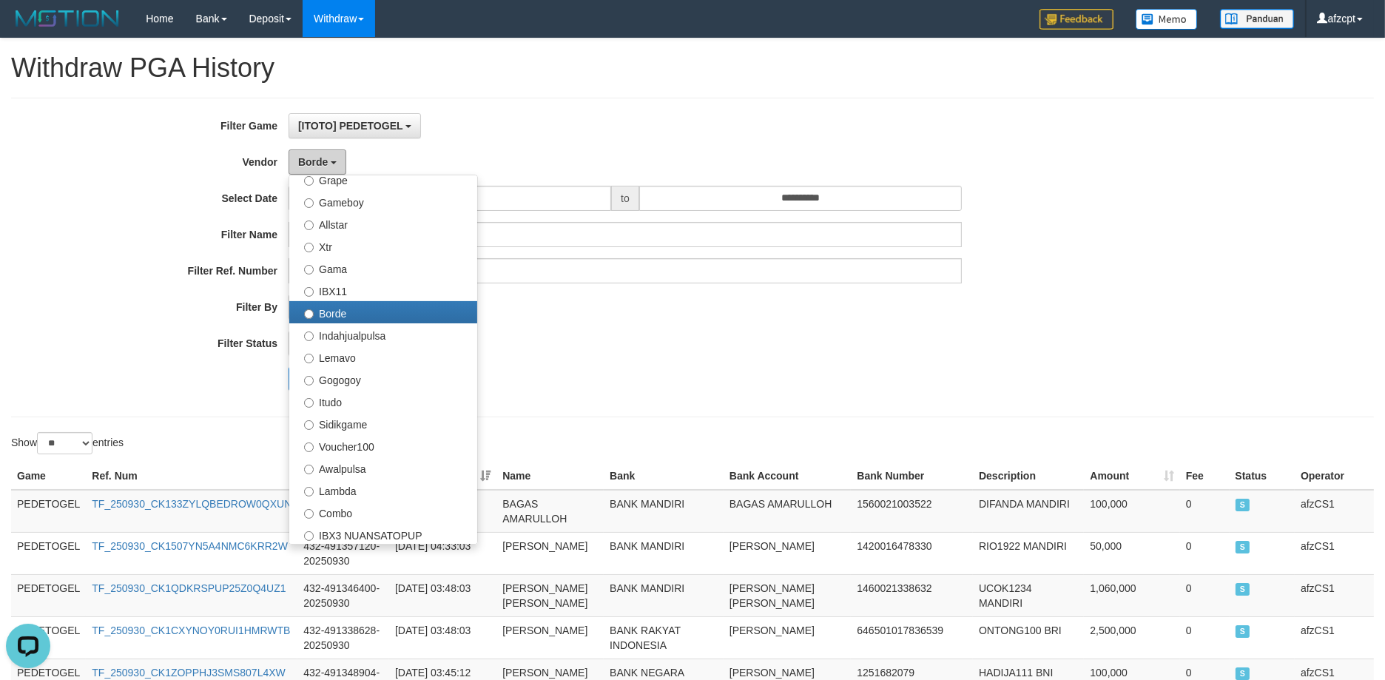
click at [319, 166] on span "Borde" at bounding box center [313, 162] width 30 height 12
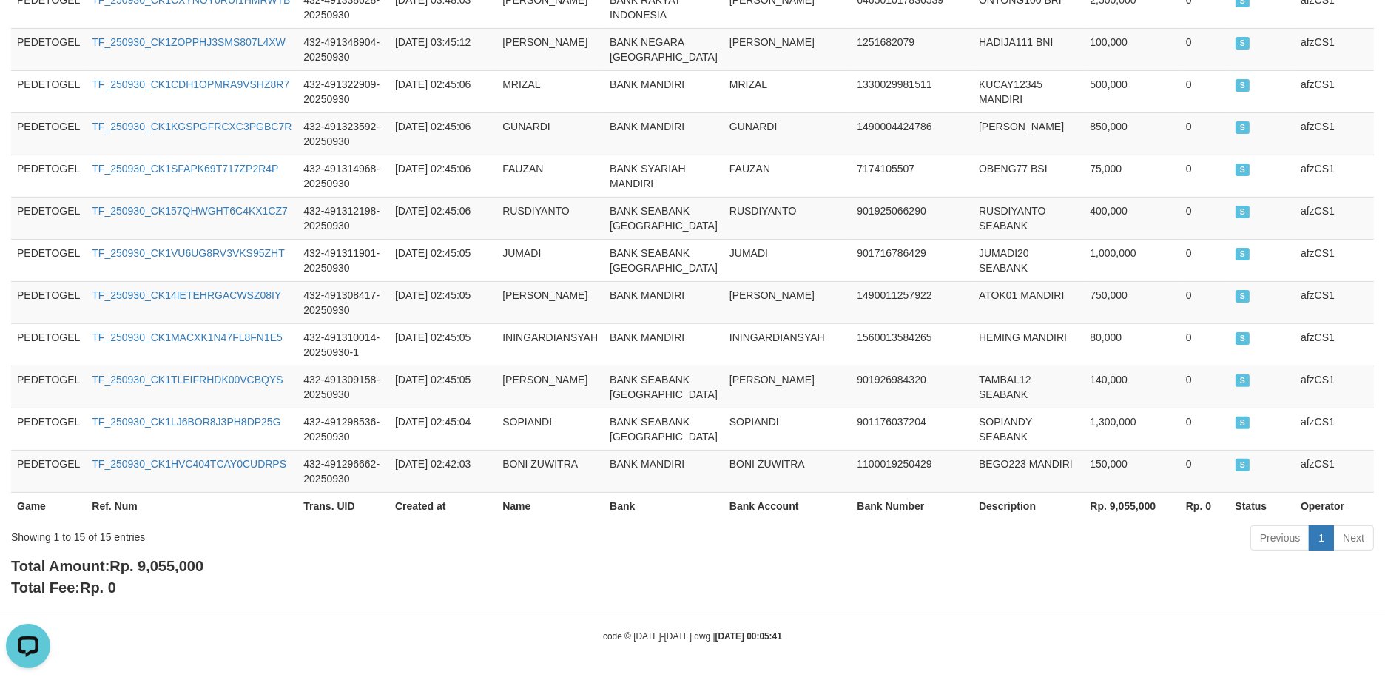
scroll to position [732, 0]
copy span "9,055"
copy span "9,055,"
copy span "9,055"
drag, startPoint x: 146, startPoint y: 566, endPoint x: 175, endPoint y: 566, distance: 28.8
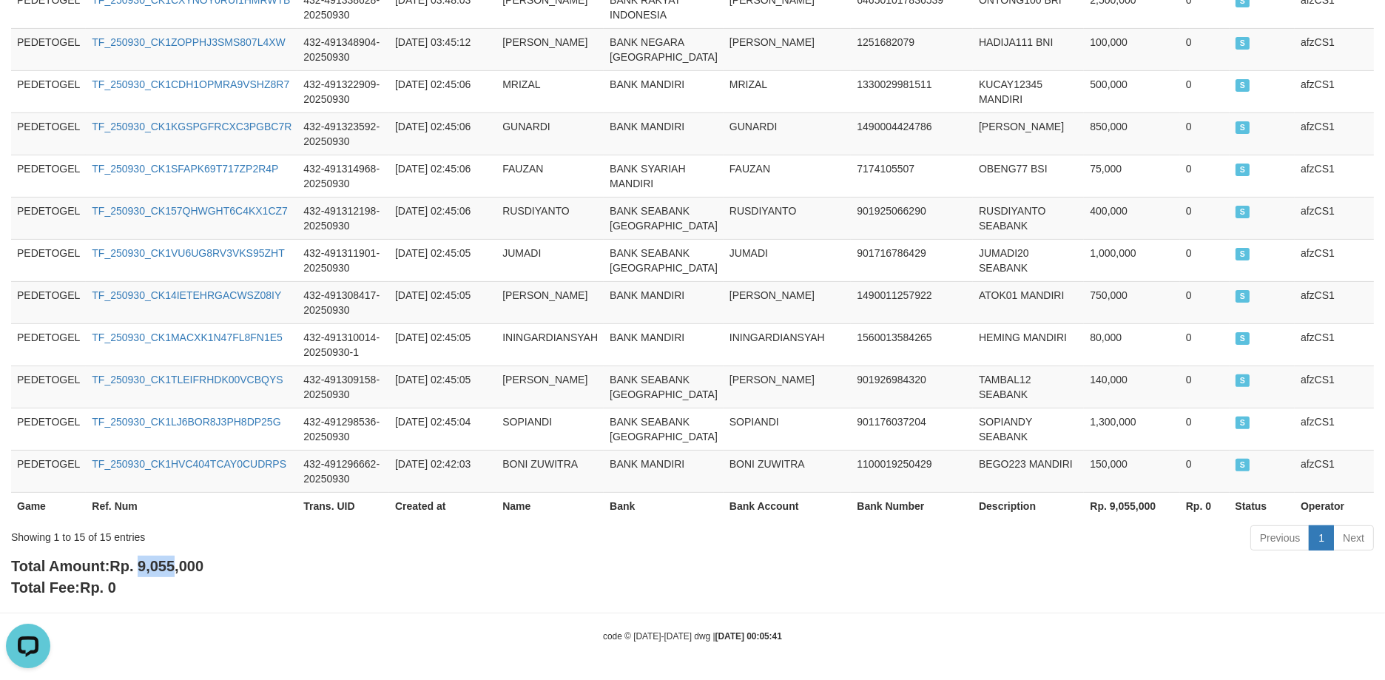
click at [175, 566] on span "Rp. 9,055,000" at bounding box center [156, 566] width 94 height 16
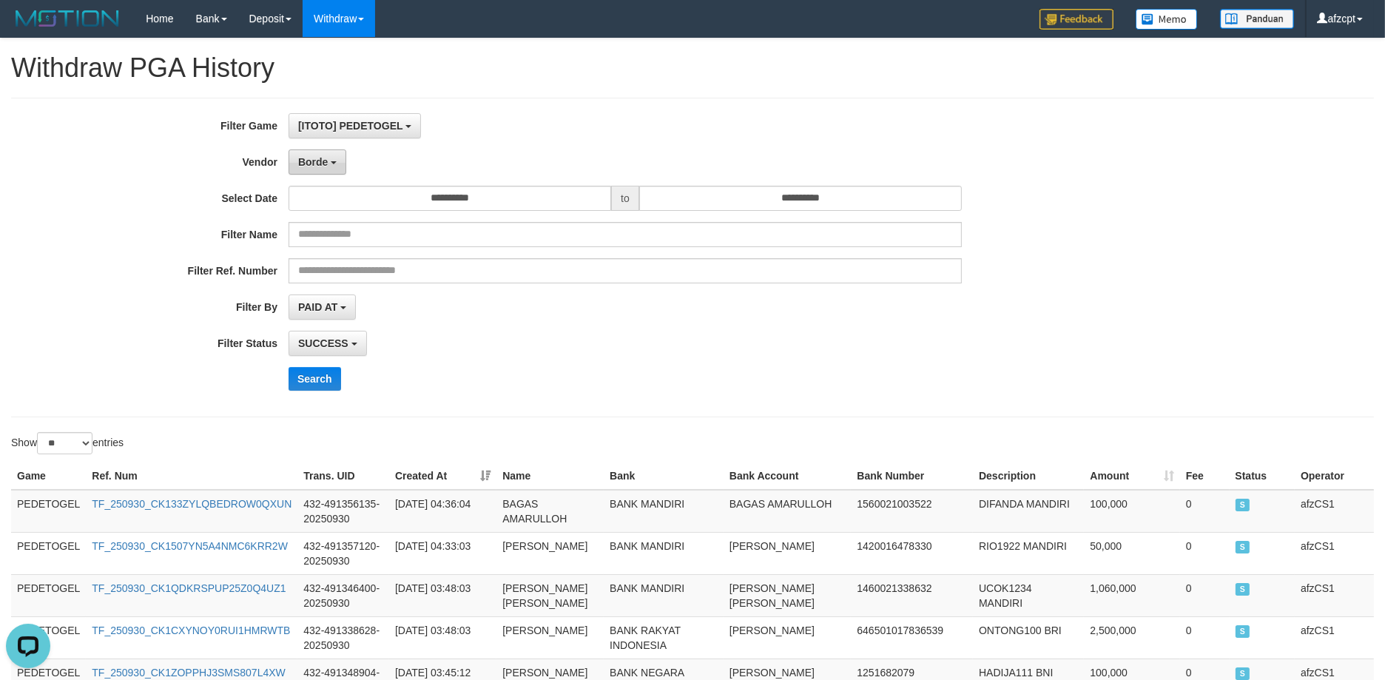
click at [304, 173] on button "Borde" at bounding box center [317, 161] width 58 height 25
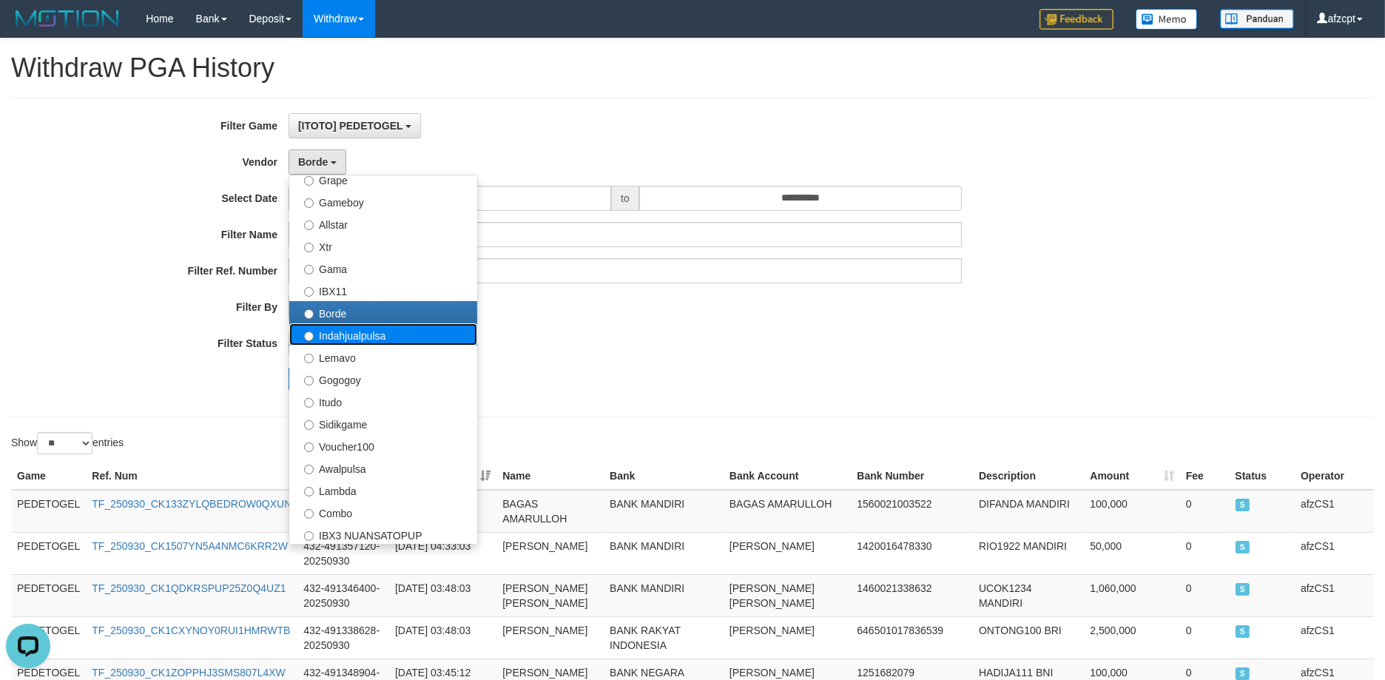
click at [352, 333] on label "Indahjualpulsa" at bounding box center [383, 334] width 188 height 22
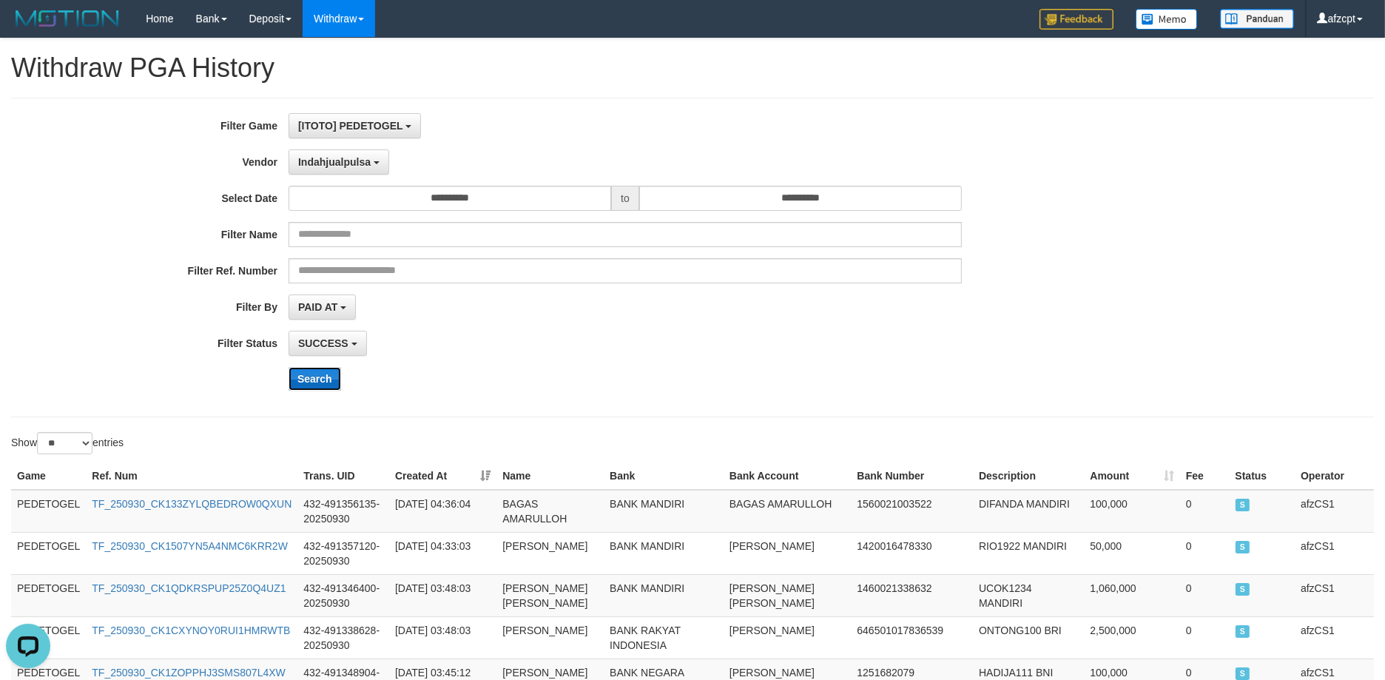
click at [331, 383] on button "Search" at bounding box center [314, 379] width 53 height 24
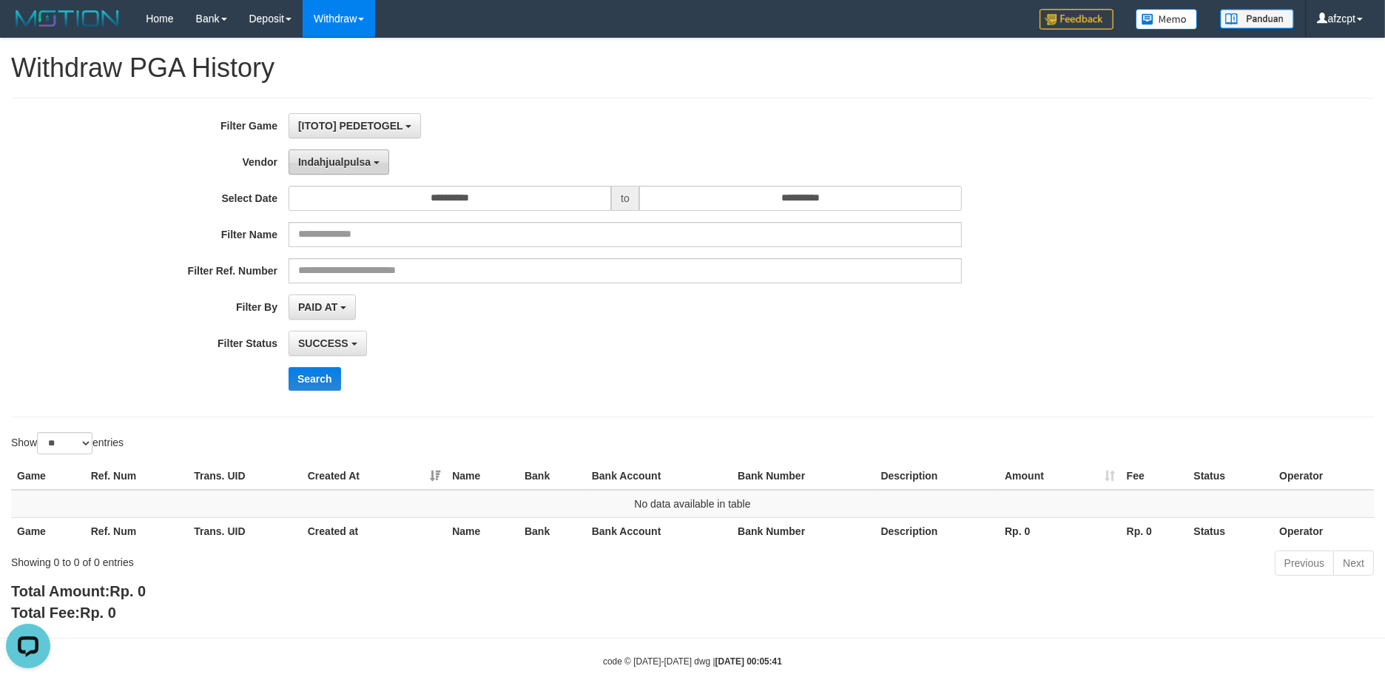
click at [323, 154] on button "Indahjualpulsa" at bounding box center [338, 161] width 101 height 25
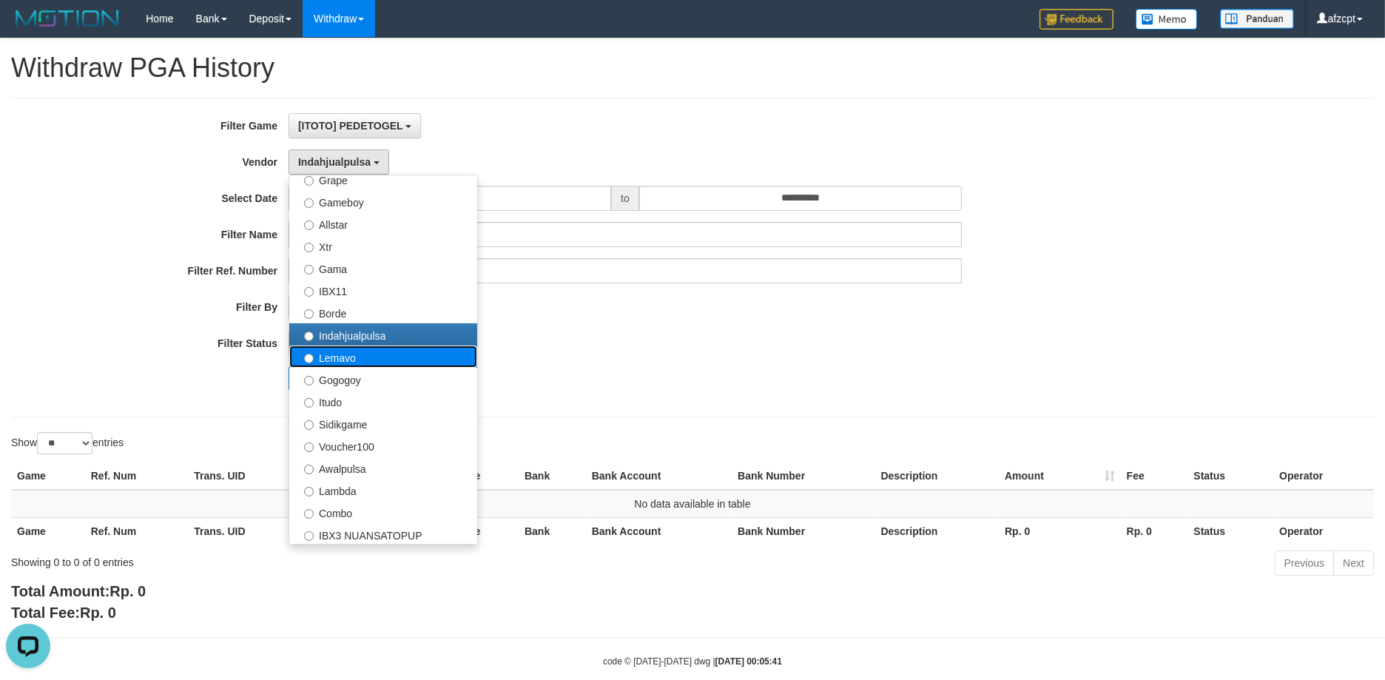
click at [335, 357] on label "Lemavo" at bounding box center [383, 356] width 188 height 22
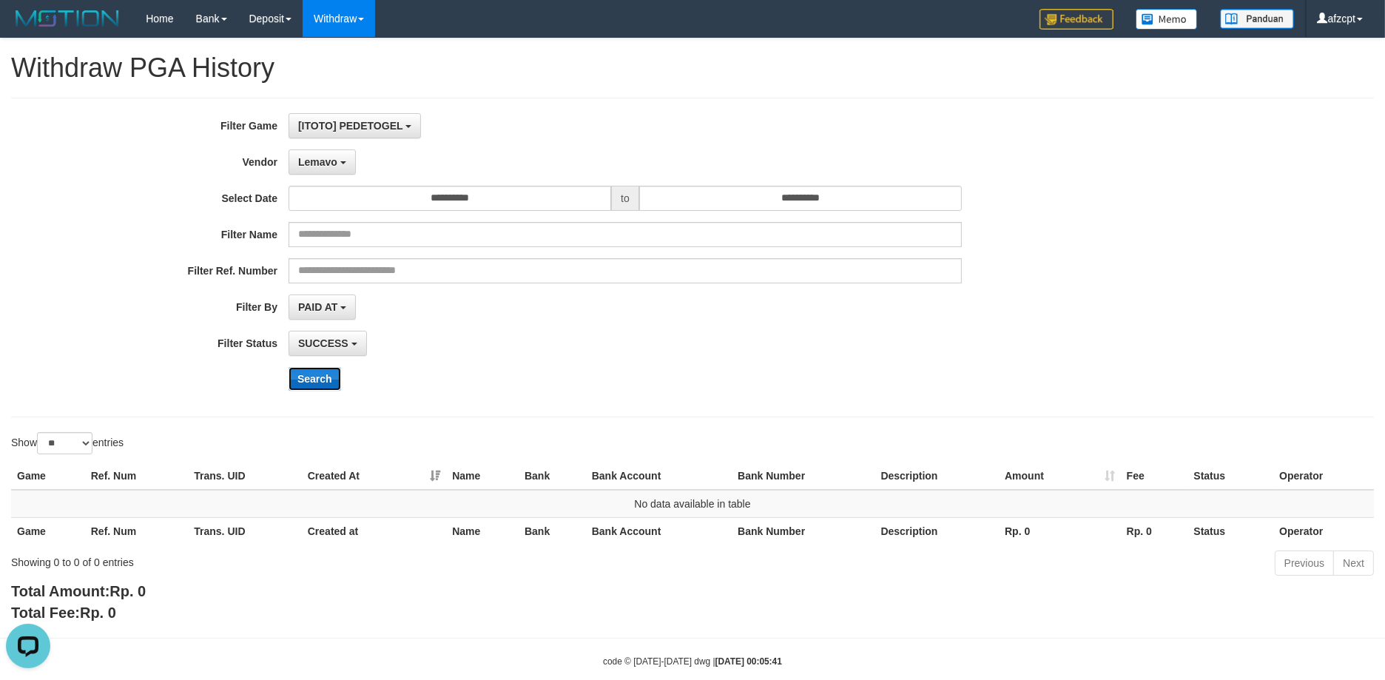
click at [308, 378] on button "Search" at bounding box center [314, 379] width 53 height 24
click at [322, 163] on span "Lemavo" at bounding box center [317, 162] width 39 height 12
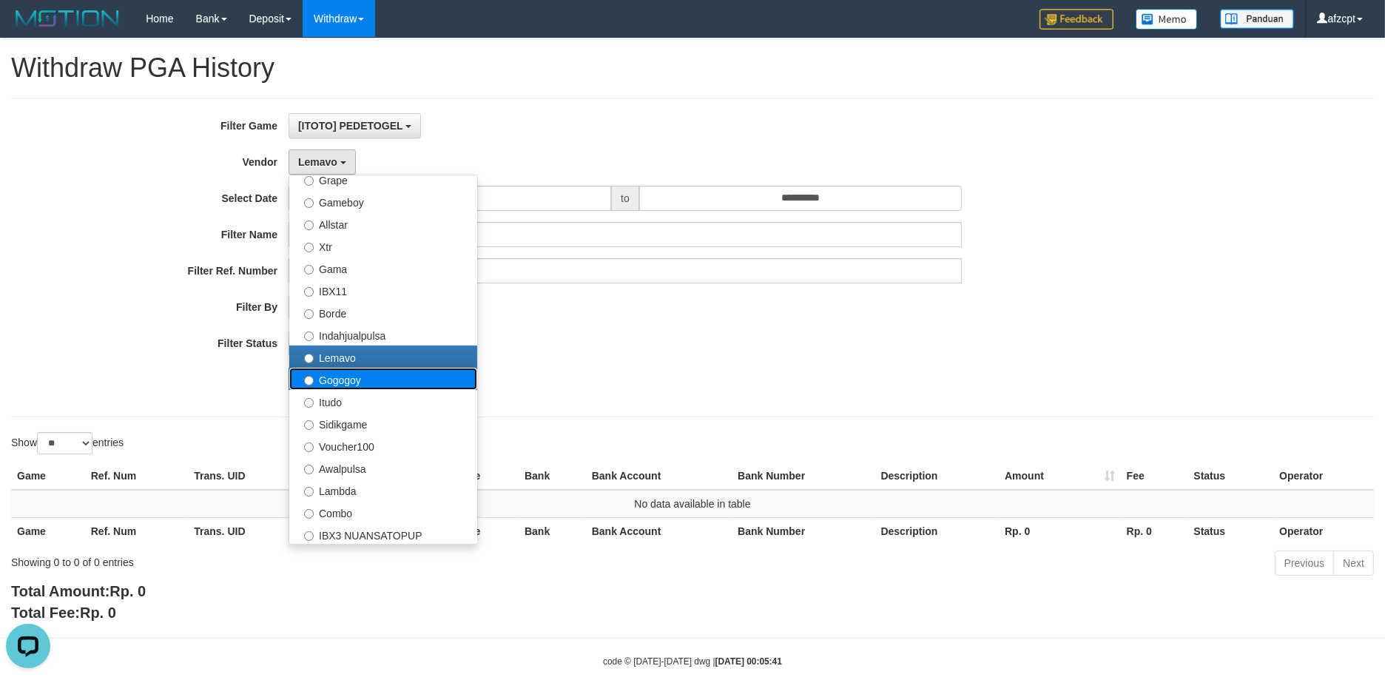
click at [342, 379] on label "Gogogoy" at bounding box center [383, 379] width 188 height 22
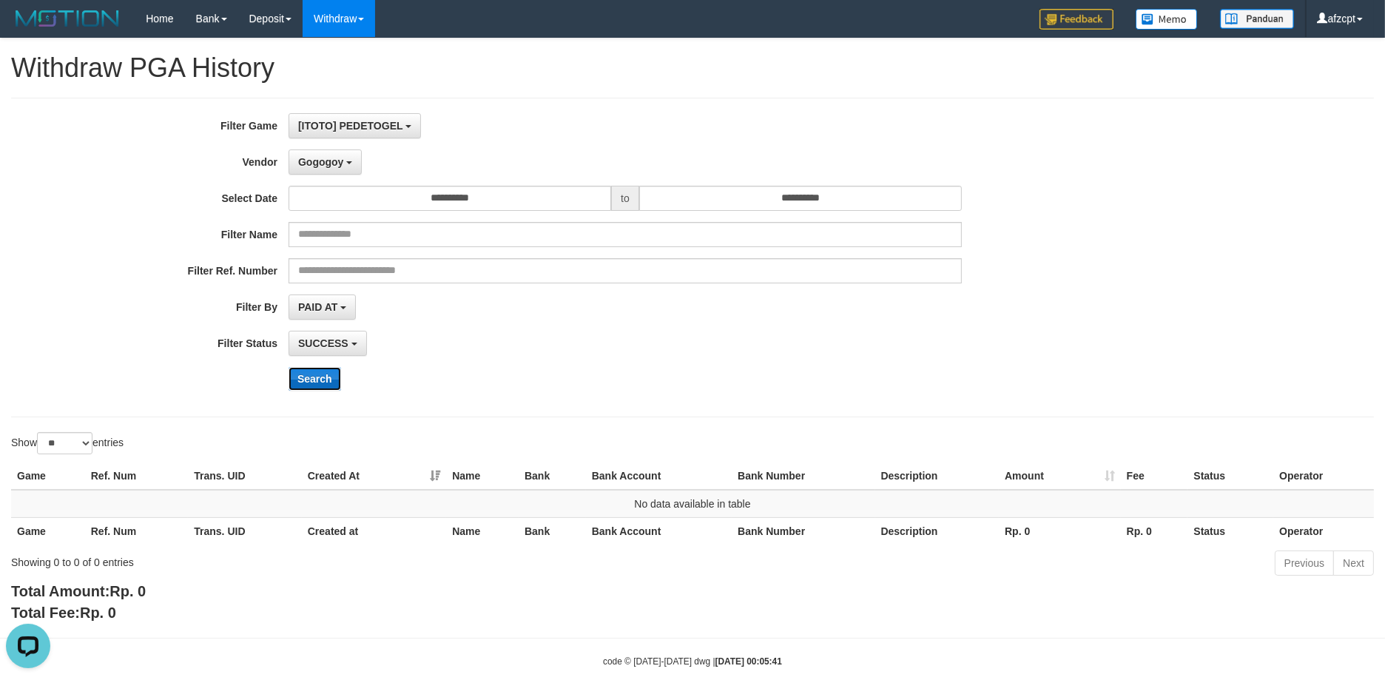
click at [311, 379] on button "Search" at bounding box center [314, 379] width 53 height 24
click at [300, 157] on span "Gogogoy" at bounding box center [320, 162] width 45 height 12
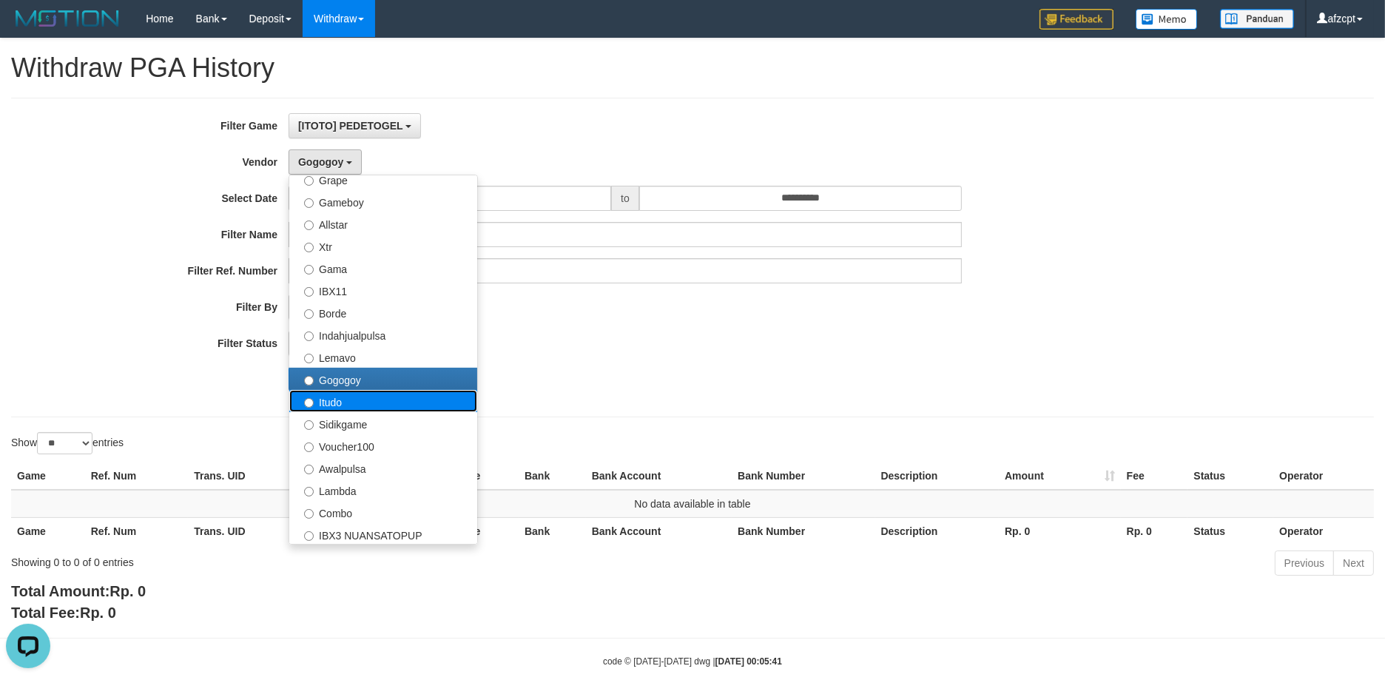
click at [327, 399] on label "Itudo" at bounding box center [383, 401] width 188 height 22
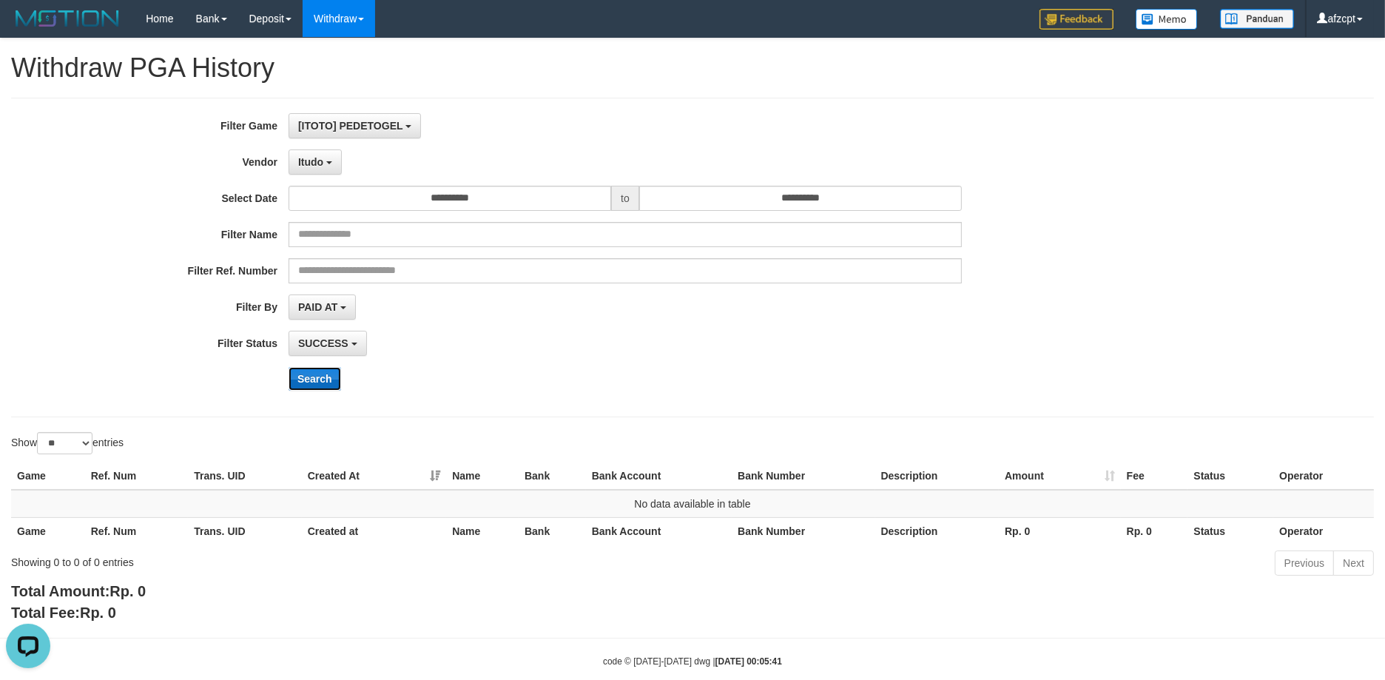
click at [319, 388] on button "Search" at bounding box center [314, 379] width 53 height 24
click at [320, 163] on span "Itudo" at bounding box center [310, 162] width 25 height 12
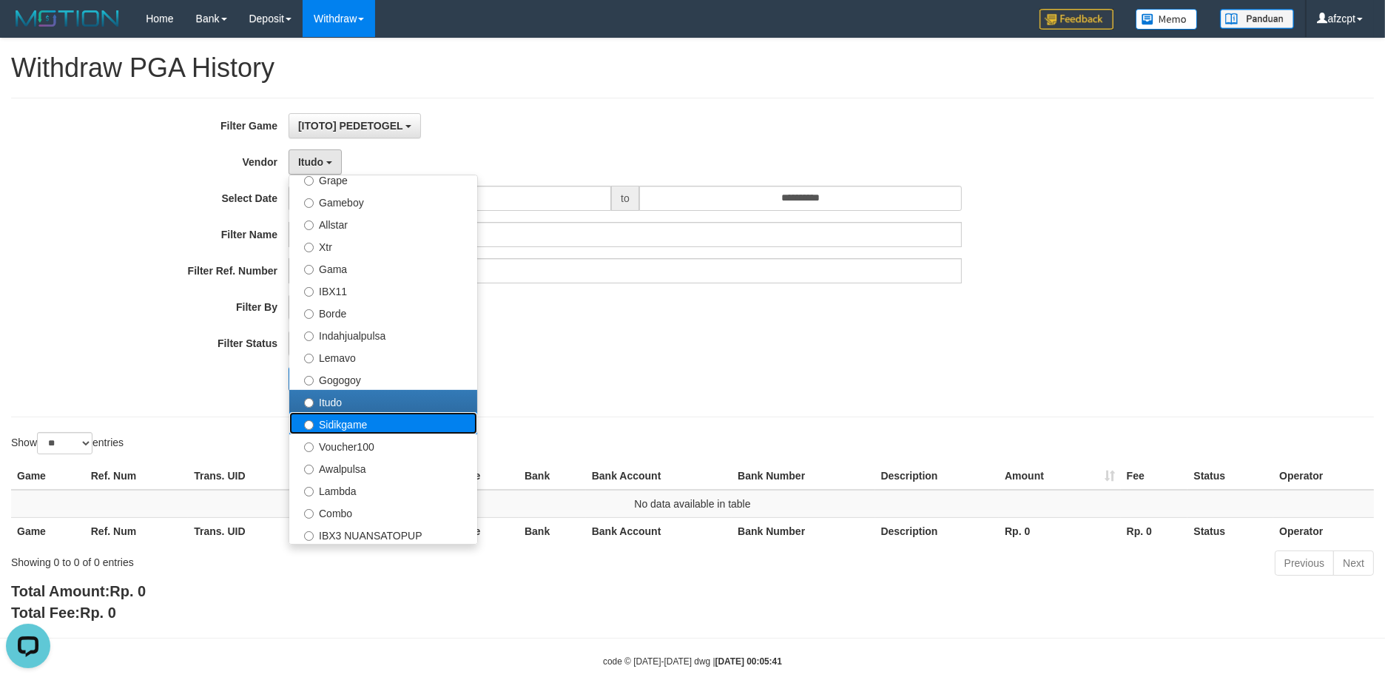
click at [337, 430] on label "Sidikgame" at bounding box center [383, 423] width 188 height 22
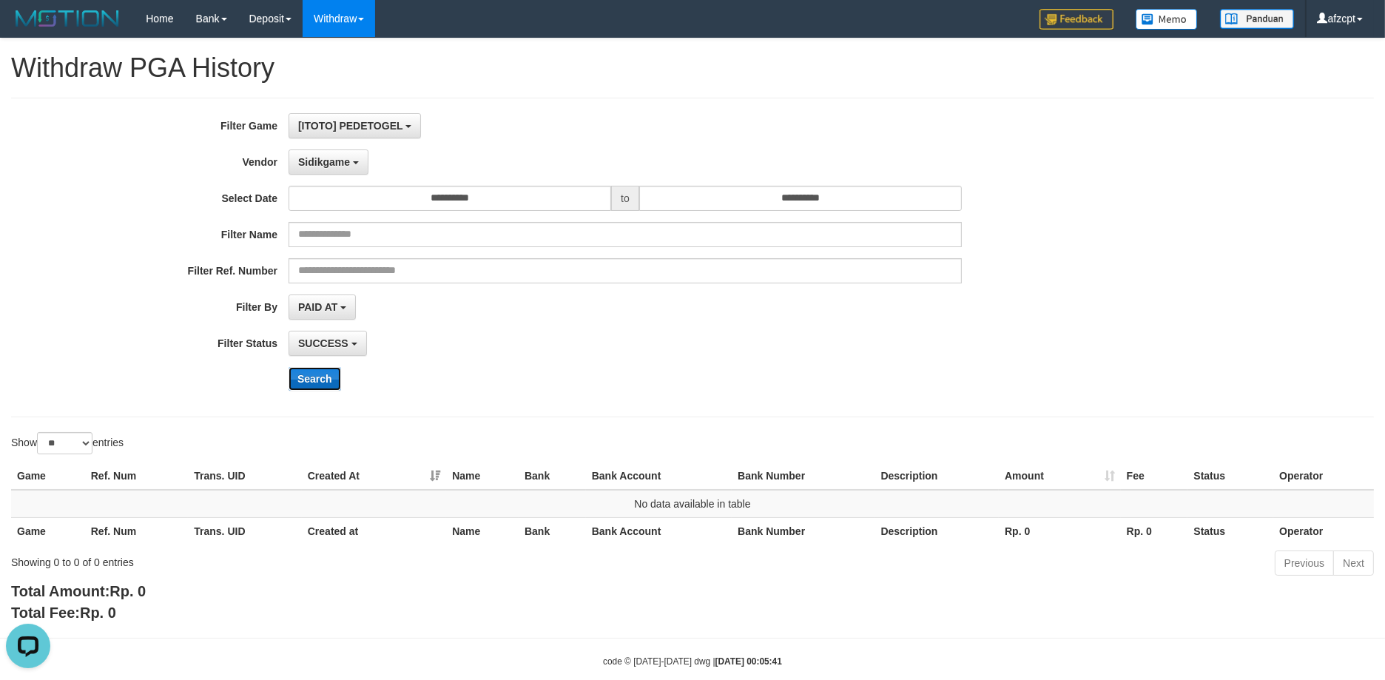
click at [322, 371] on button "Search" at bounding box center [314, 379] width 53 height 24
click at [334, 164] on span "Sidikgame" at bounding box center [324, 162] width 52 height 12
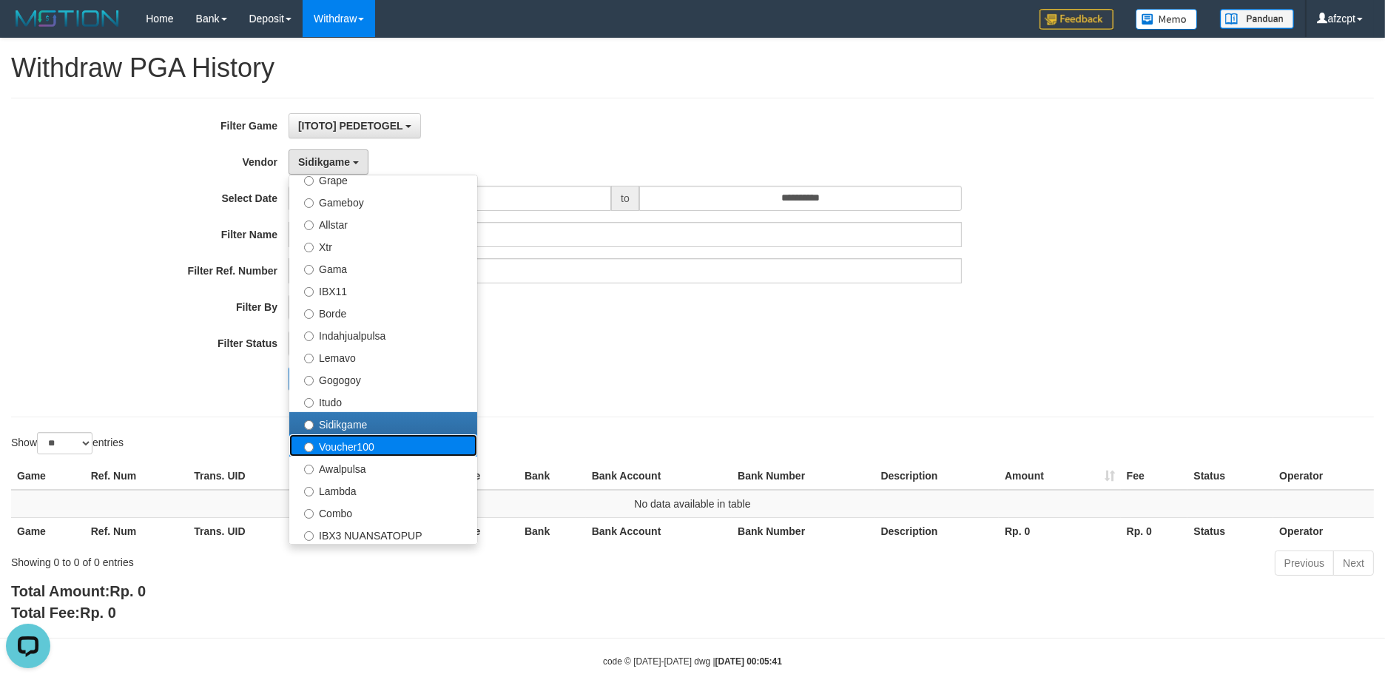
click at [362, 437] on label "Voucher100" at bounding box center [383, 445] width 188 height 22
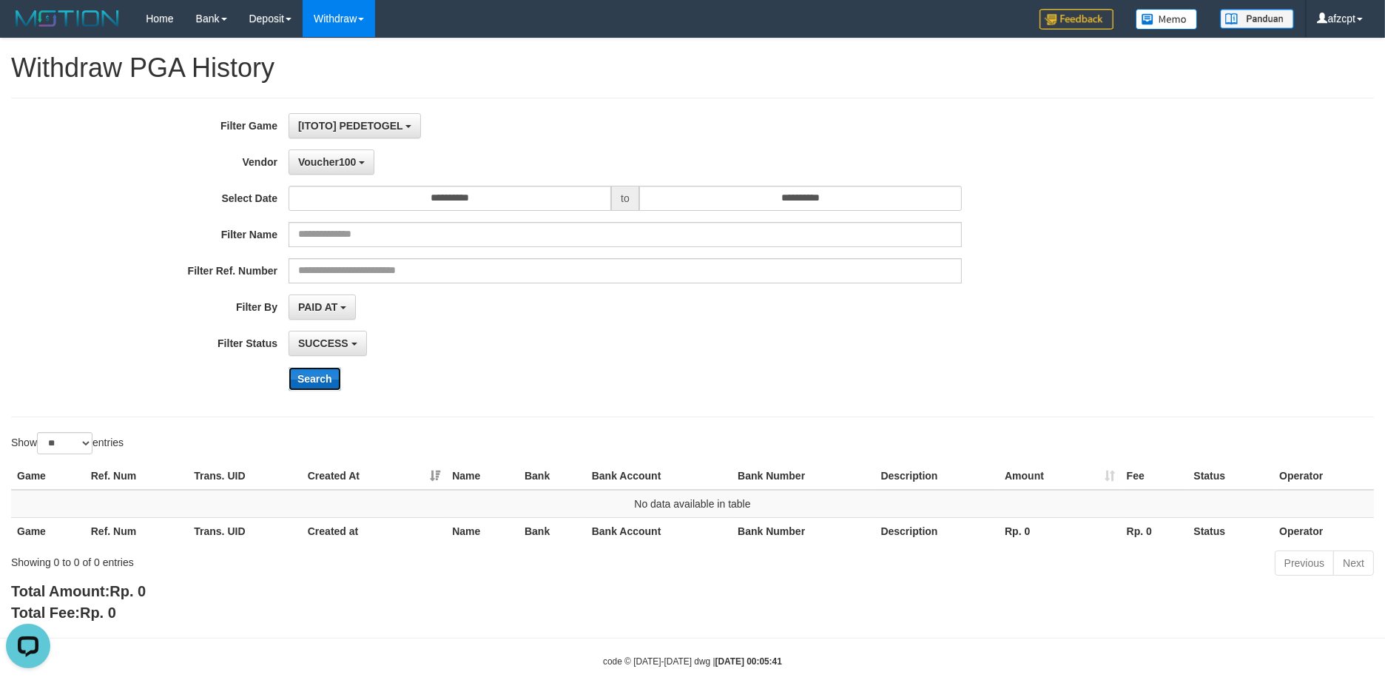
click at [304, 386] on button "Search" at bounding box center [314, 379] width 53 height 24
click at [335, 161] on span "Voucher100" at bounding box center [327, 162] width 58 height 12
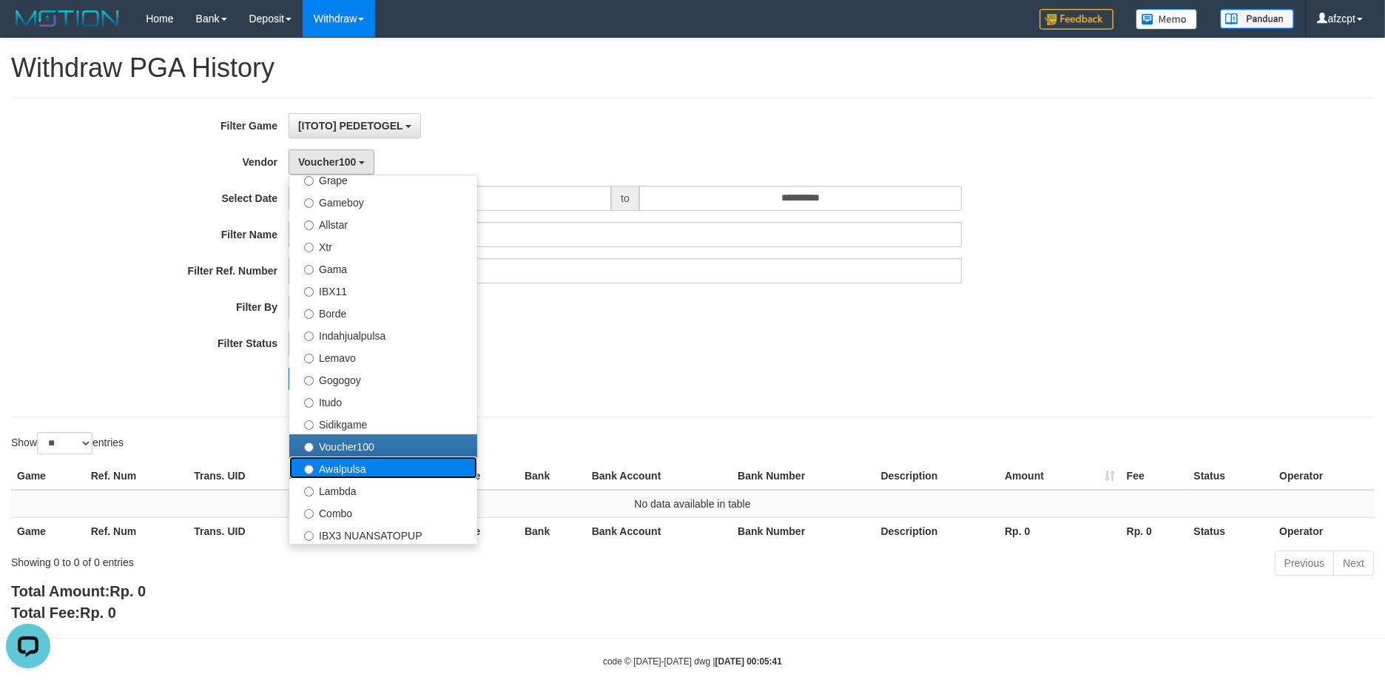
click at [363, 465] on label "Awalpulsa" at bounding box center [383, 467] width 188 height 22
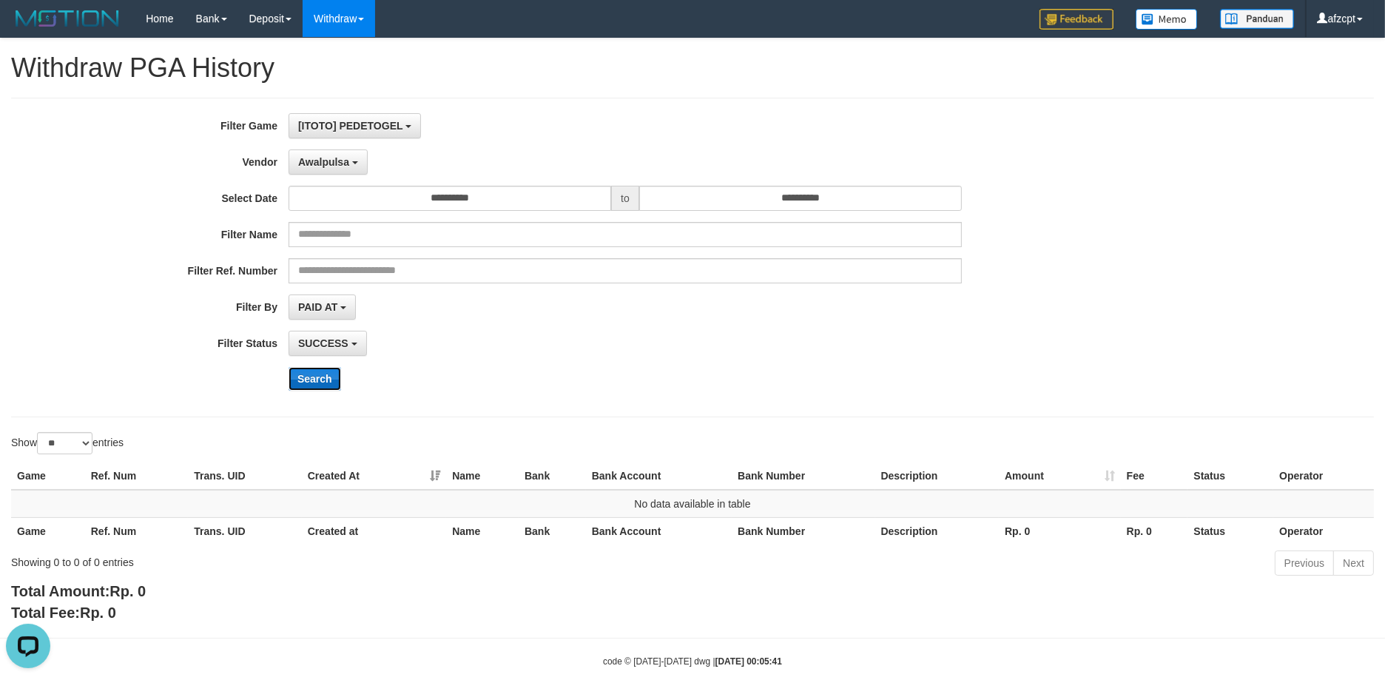
click at [321, 383] on button "Search" at bounding box center [314, 379] width 53 height 24
click at [334, 163] on span "Awalpulsa" at bounding box center [323, 162] width 51 height 12
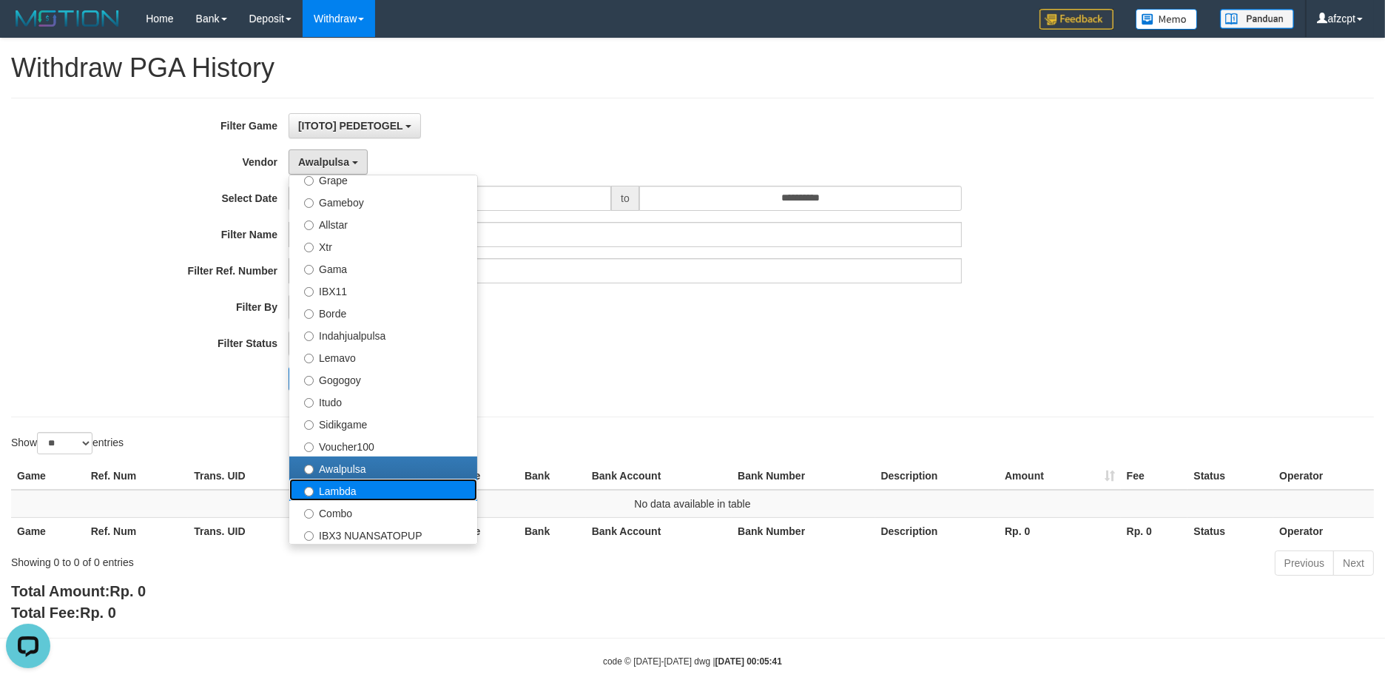
click at [352, 487] on label "Lambda" at bounding box center [383, 490] width 188 height 22
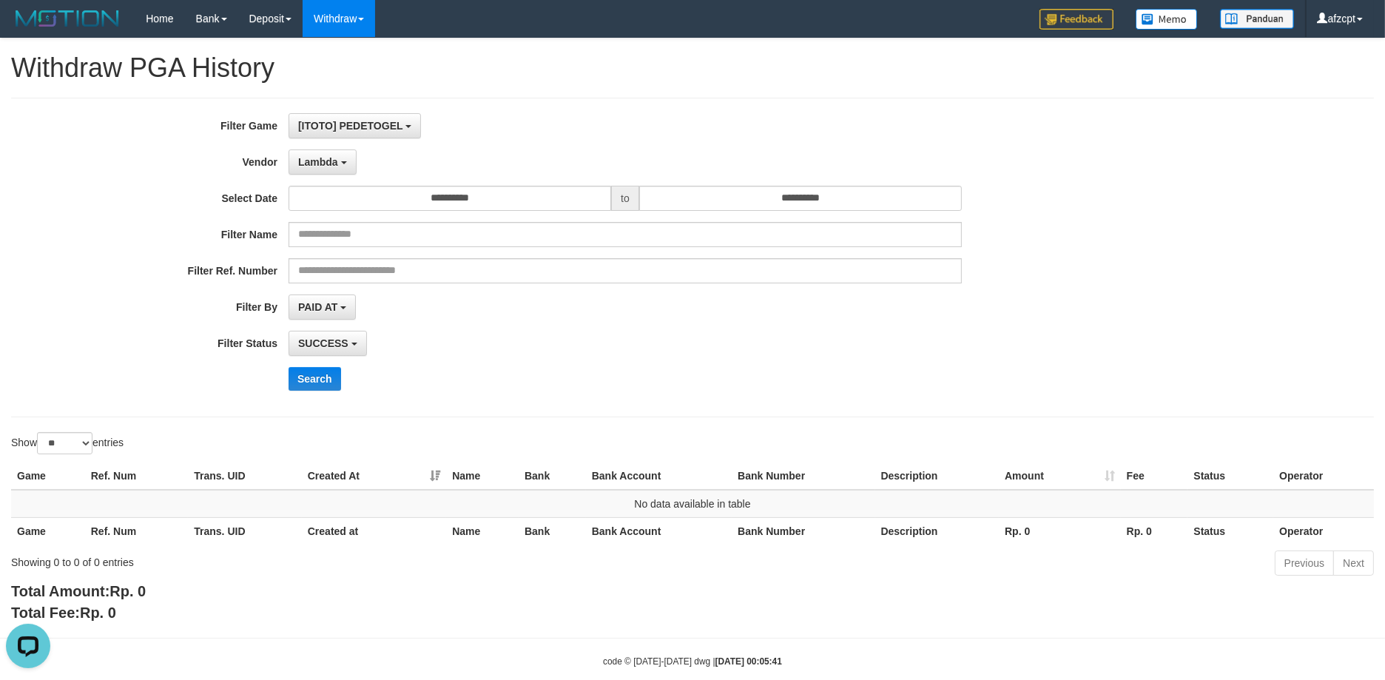
click at [306, 365] on div "**********" at bounding box center [577, 257] width 1154 height 288
click at [308, 370] on button "Search" at bounding box center [314, 379] width 53 height 24
click at [315, 378] on button "Search" at bounding box center [314, 379] width 53 height 24
click at [328, 166] on span "Lambda" at bounding box center [318, 162] width 40 height 12
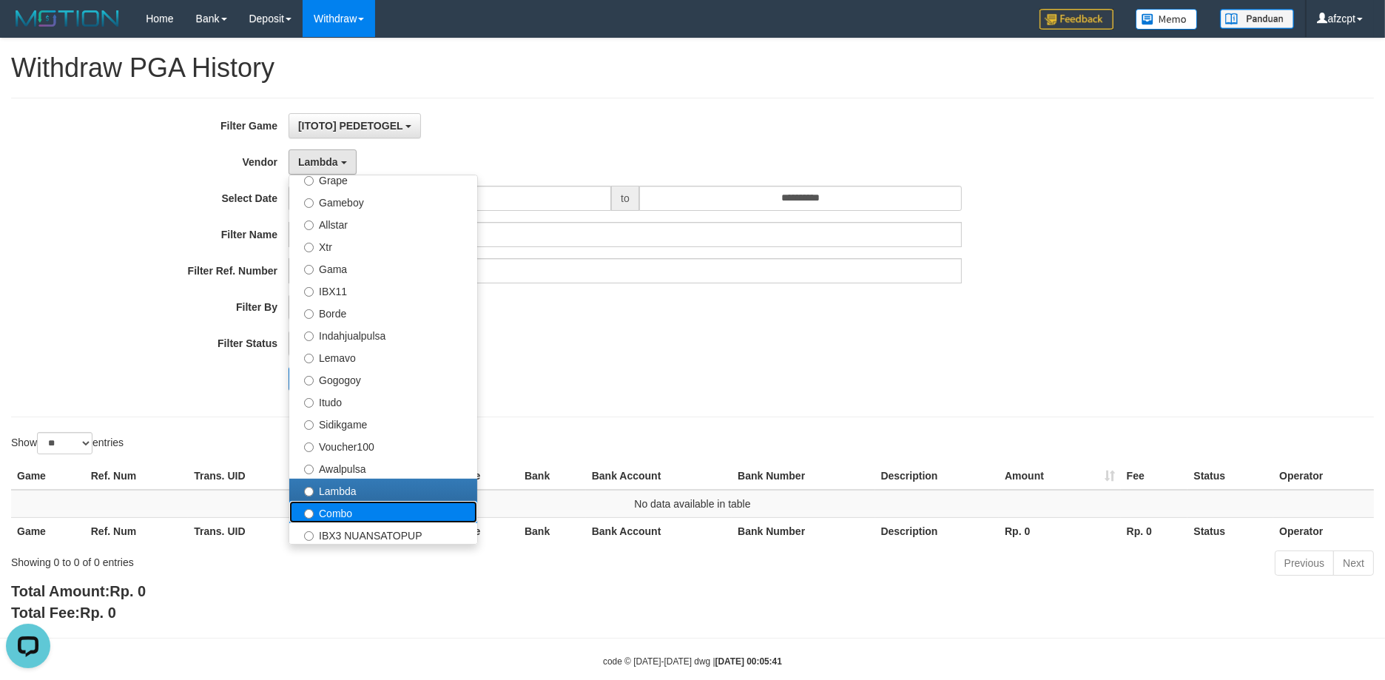
click at [353, 505] on label "Combo" at bounding box center [383, 512] width 188 height 22
select select "**********"
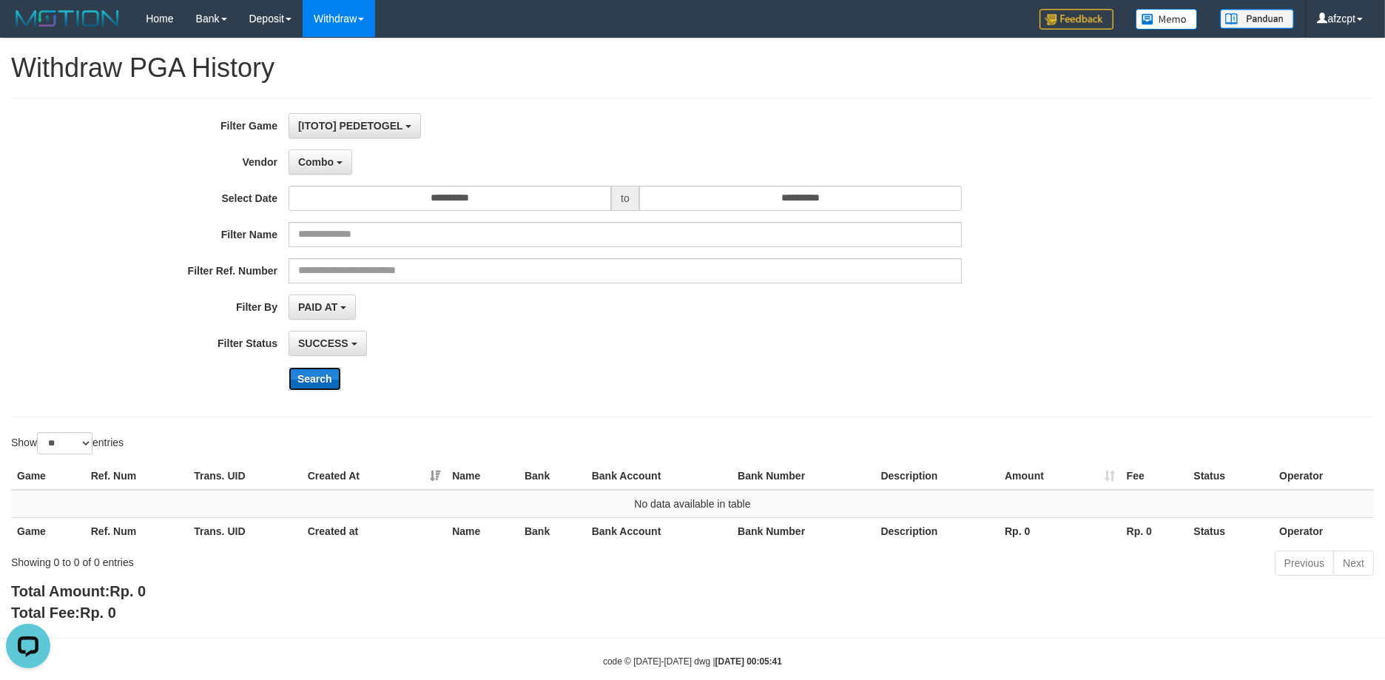
click at [319, 381] on button "Search" at bounding box center [314, 379] width 53 height 24
click at [326, 161] on span "Combo" at bounding box center [316, 162] width 36 height 12
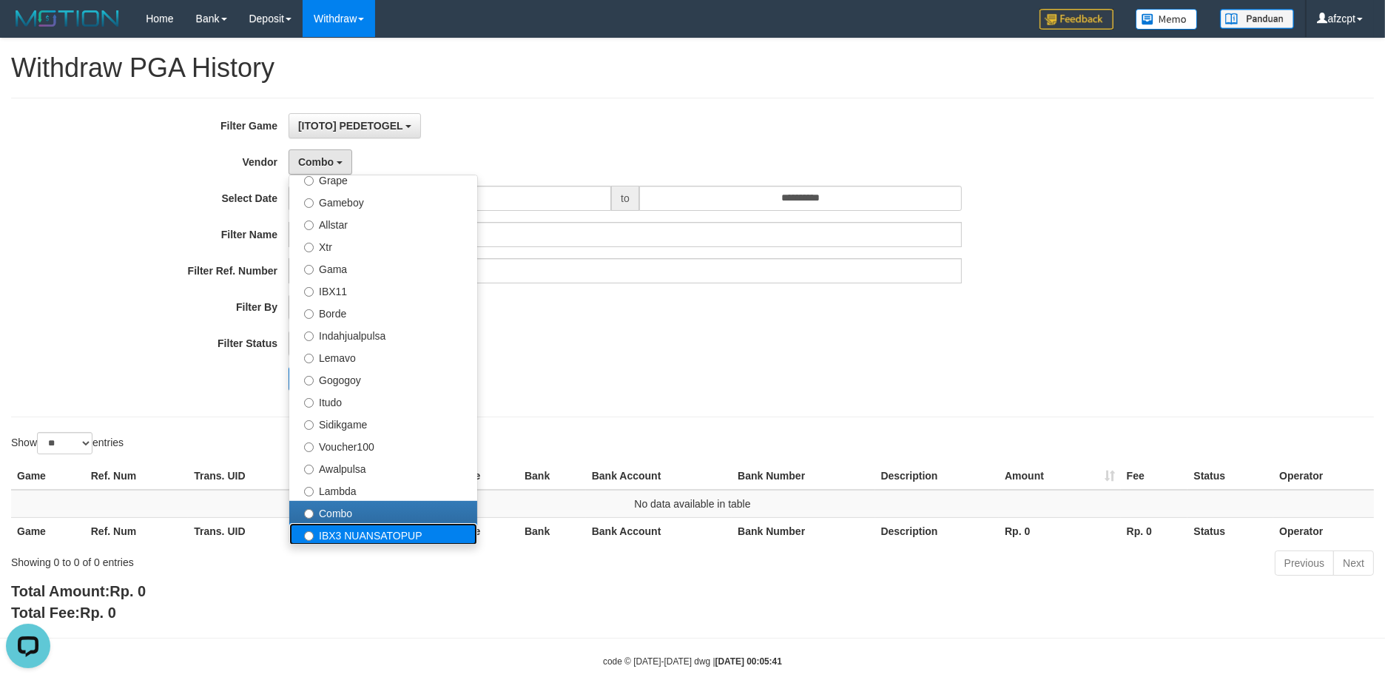
click at [326, 538] on label "IBX3 NUANSATOPUP" at bounding box center [383, 534] width 188 height 22
select select "**********"
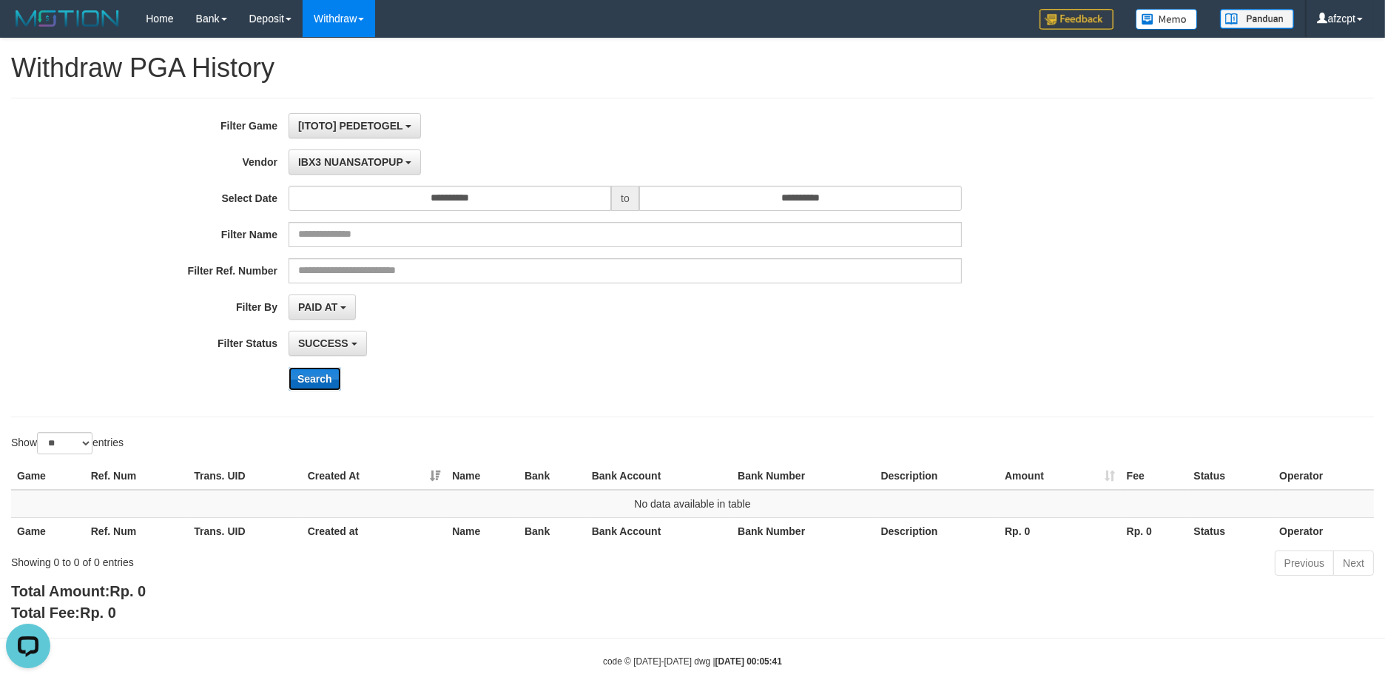
click at [319, 382] on button "Search" at bounding box center [314, 379] width 53 height 24
click at [359, 161] on span "IBX3 NUANSATOPUP" at bounding box center [350, 162] width 105 height 12
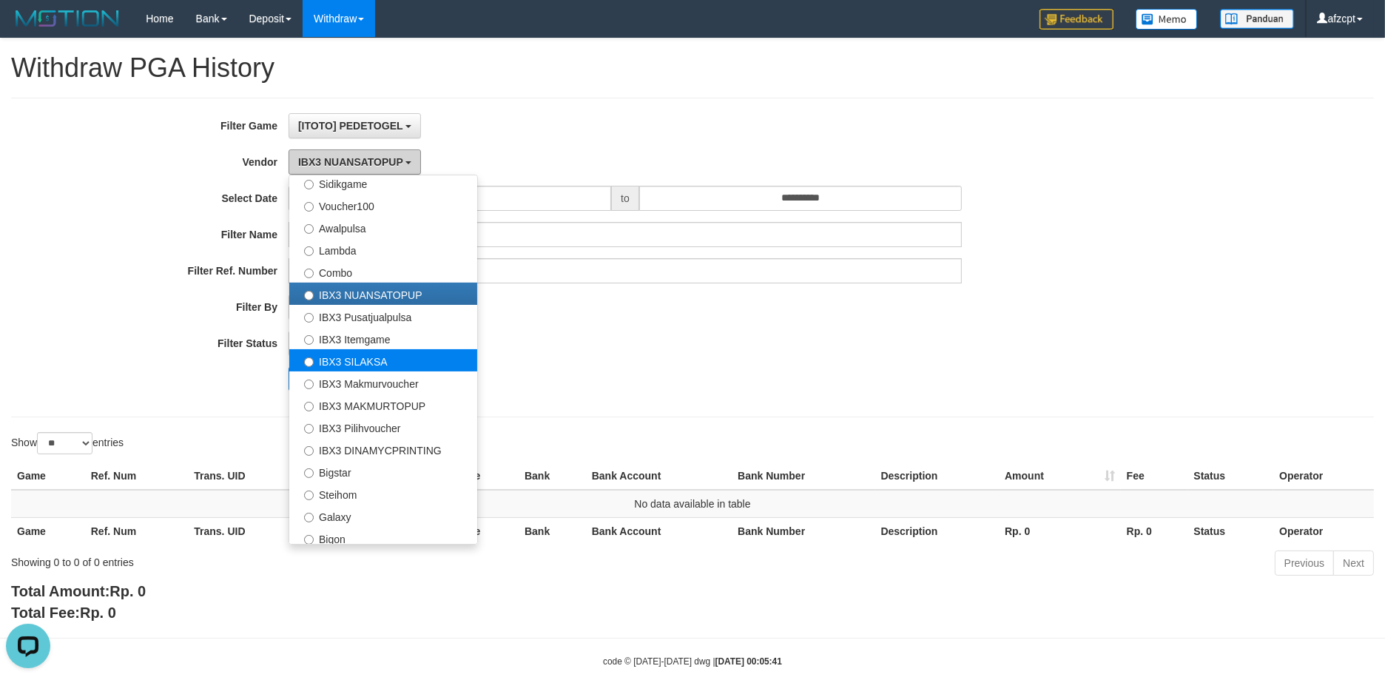
scroll to position [547, 0]
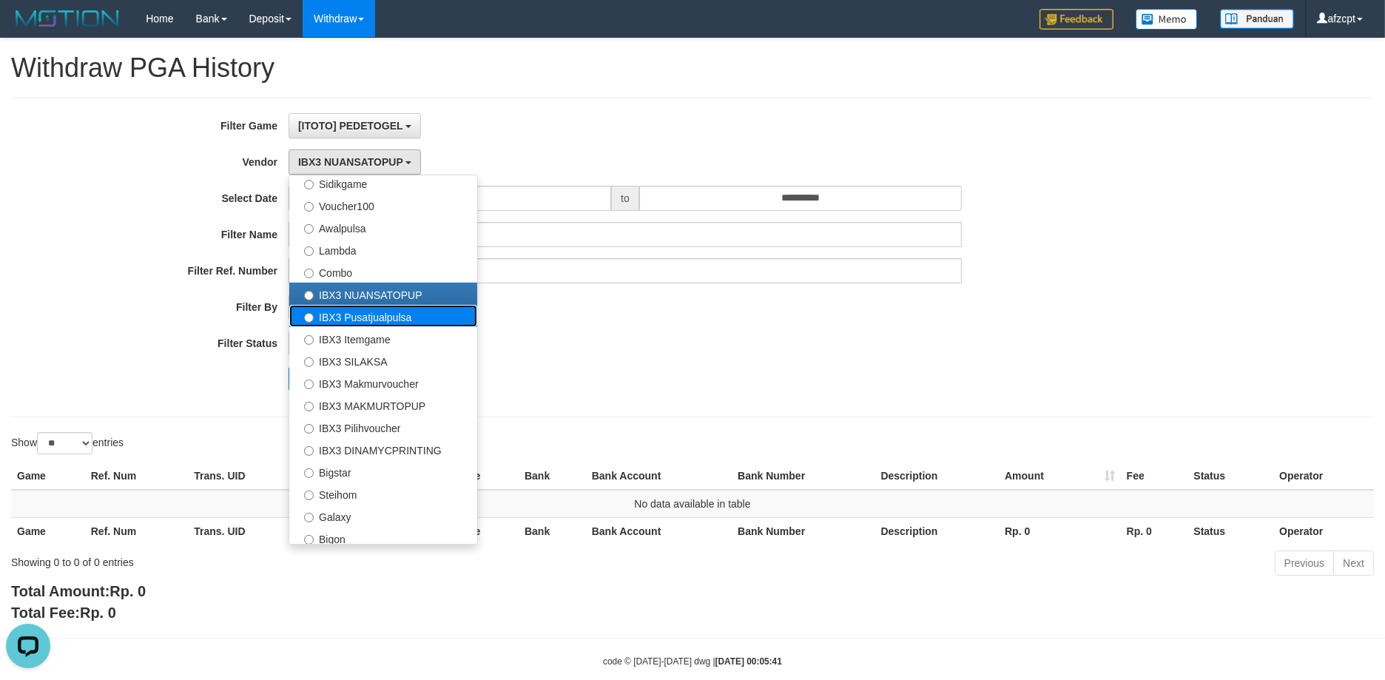
click at [448, 318] on label "IBX3 Pusatjualpulsa" at bounding box center [383, 316] width 188 height 22
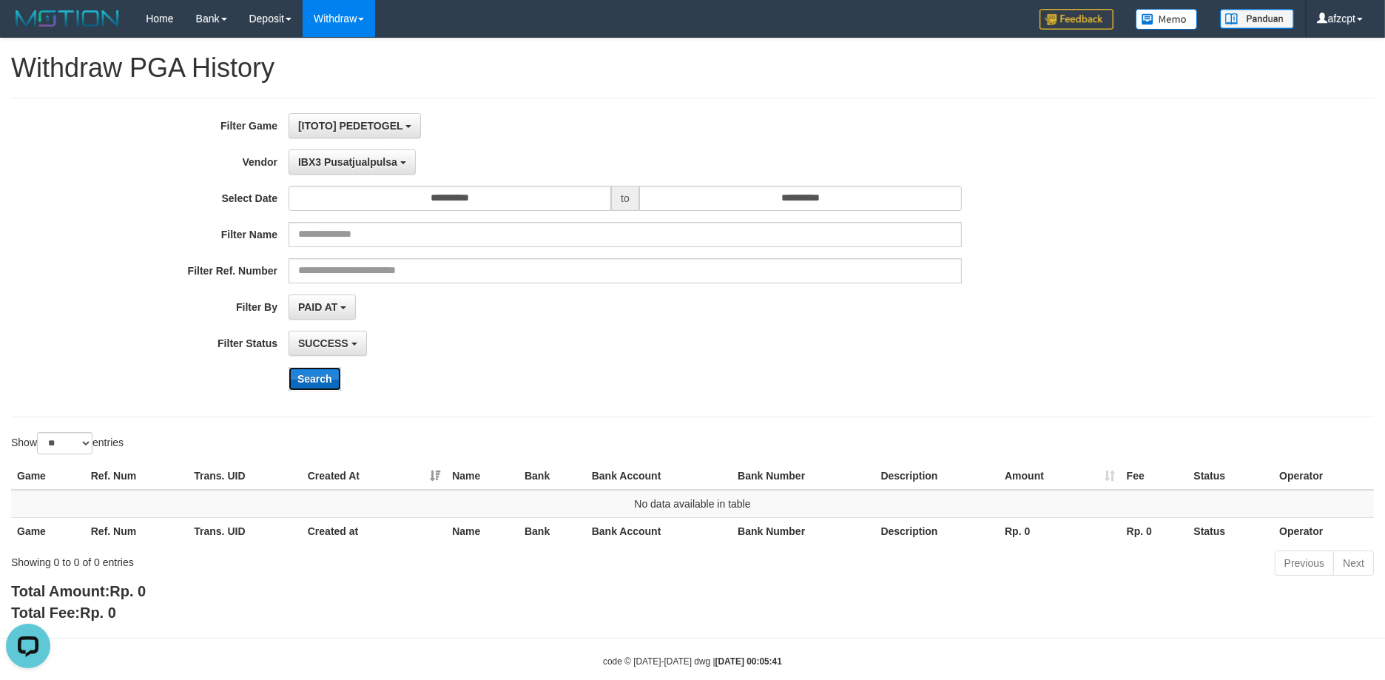
click at [328, 372] on button "Search" at bounding box center [314, 379] width 53 height 24
click at [364, 157] on span "IBX3 Pusatjualpulsa" at bounding box center [347, 162] width 99 height 12
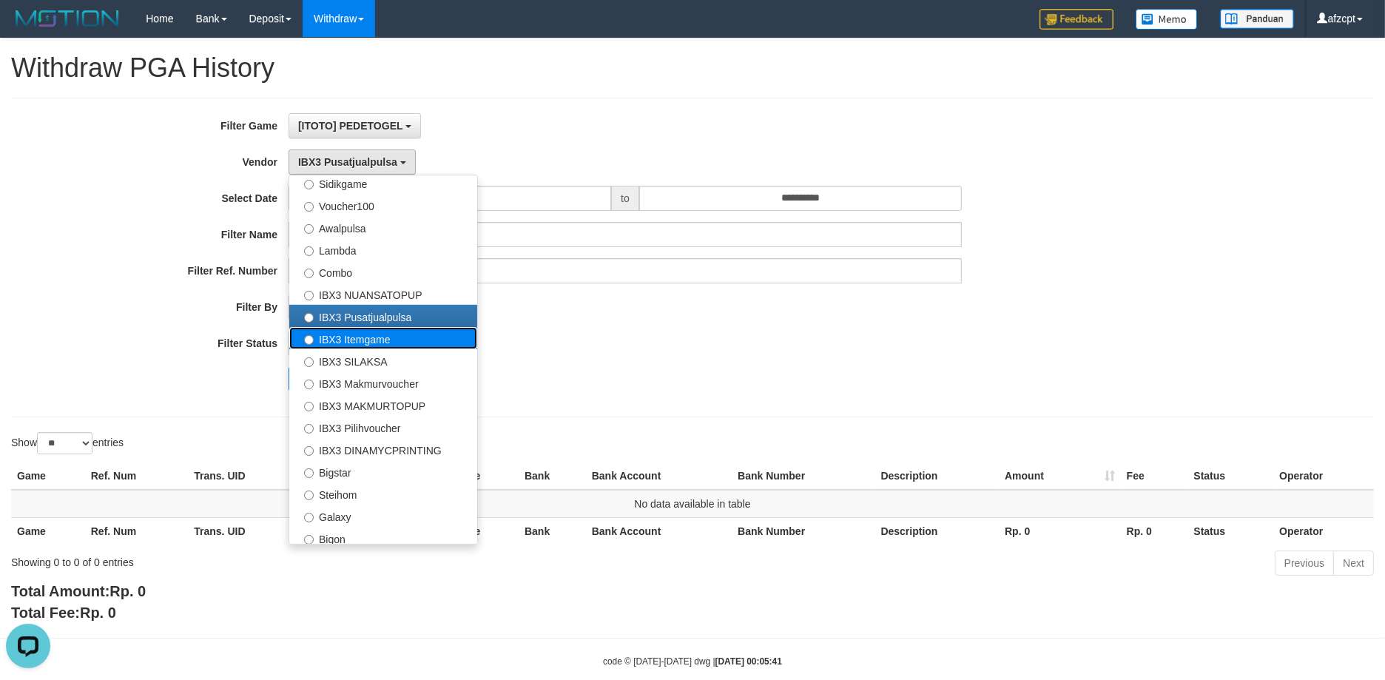
click at [383, 345] on label "IBX3 Itemgame" at bounding box center [383, 338] width 188 height 22
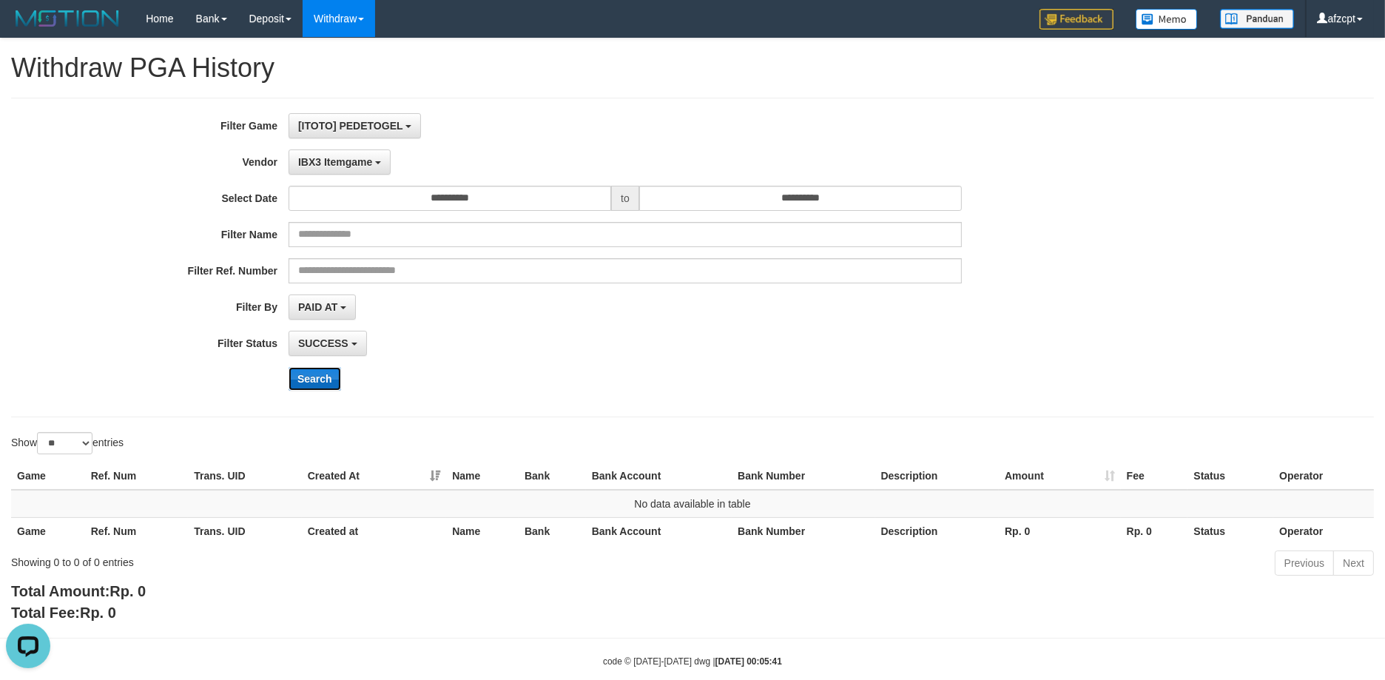
drag, startPoint x: 310, startPoint y: 377, endPoint x: 310, endPoint y: 368, distance: 8.9
click at [310, 376] on button "Search" at bounding box center [314, 379] width 53 height 24
click at [333, 168] on button "IBX3 Itemgame" at bounding box center [339, 161] width 102 height 25
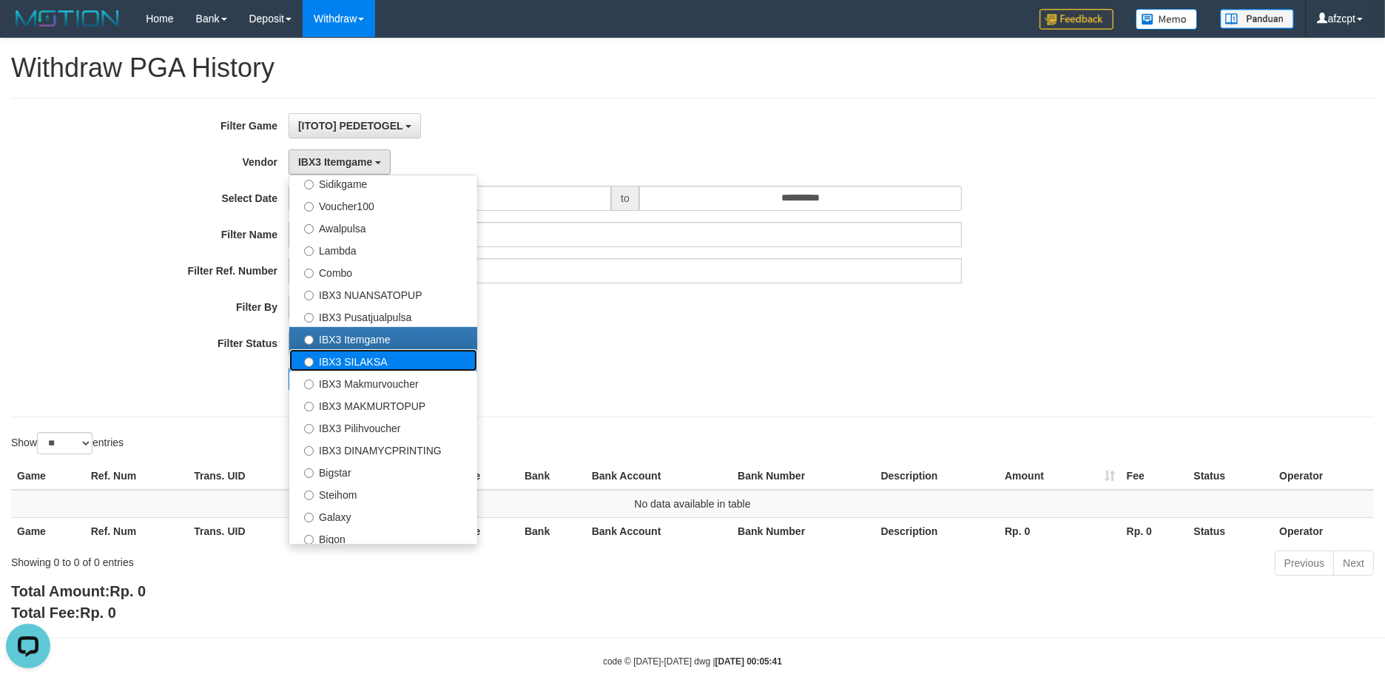
click at [368, 351] on label "IBX3 SILAKSA" at bounding box center [383, 360] width 188 height 22
select select "**********"
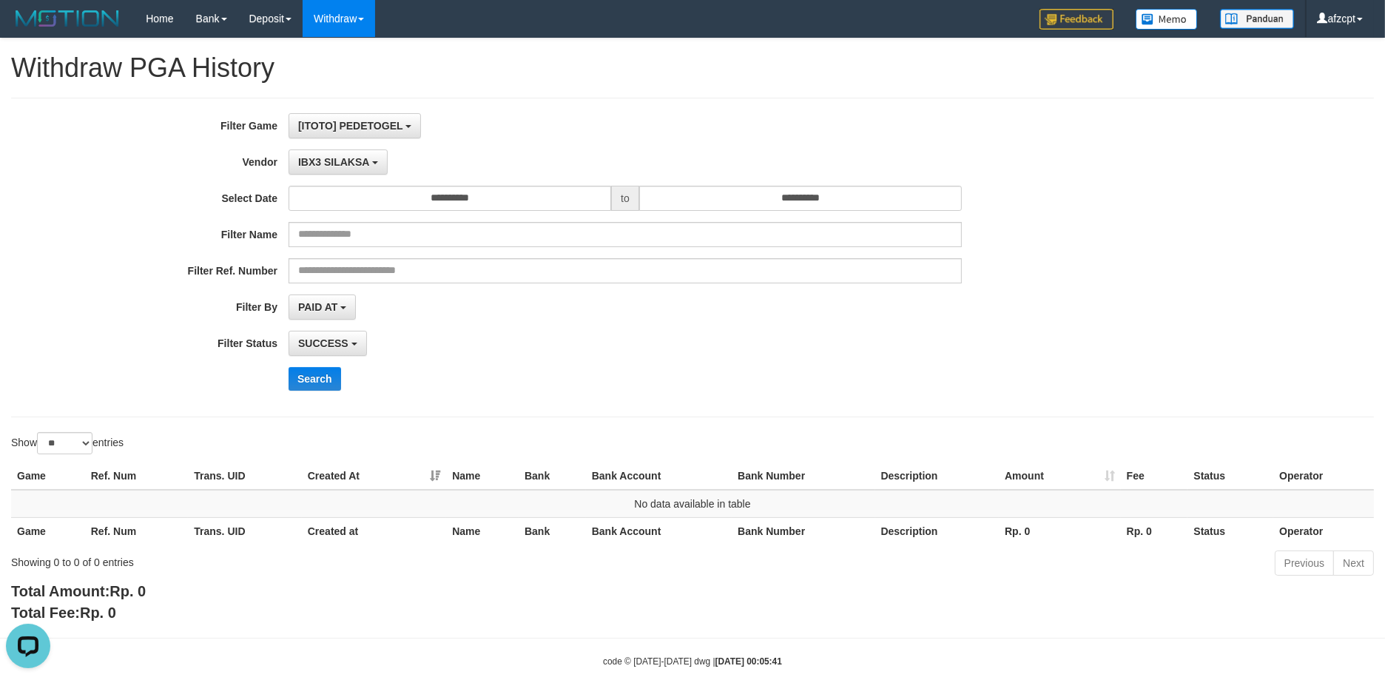
click at [320, 395] on div "**********" at bounding box center [577, 257] width 1154 height 288
click at [320, 382] on button "Search" at bounding box center [314, 379] width 53 height 24
click at [328, 169] on button "IBX3 SILAKSA" at bounding box center [337, 161] width 99 height 25
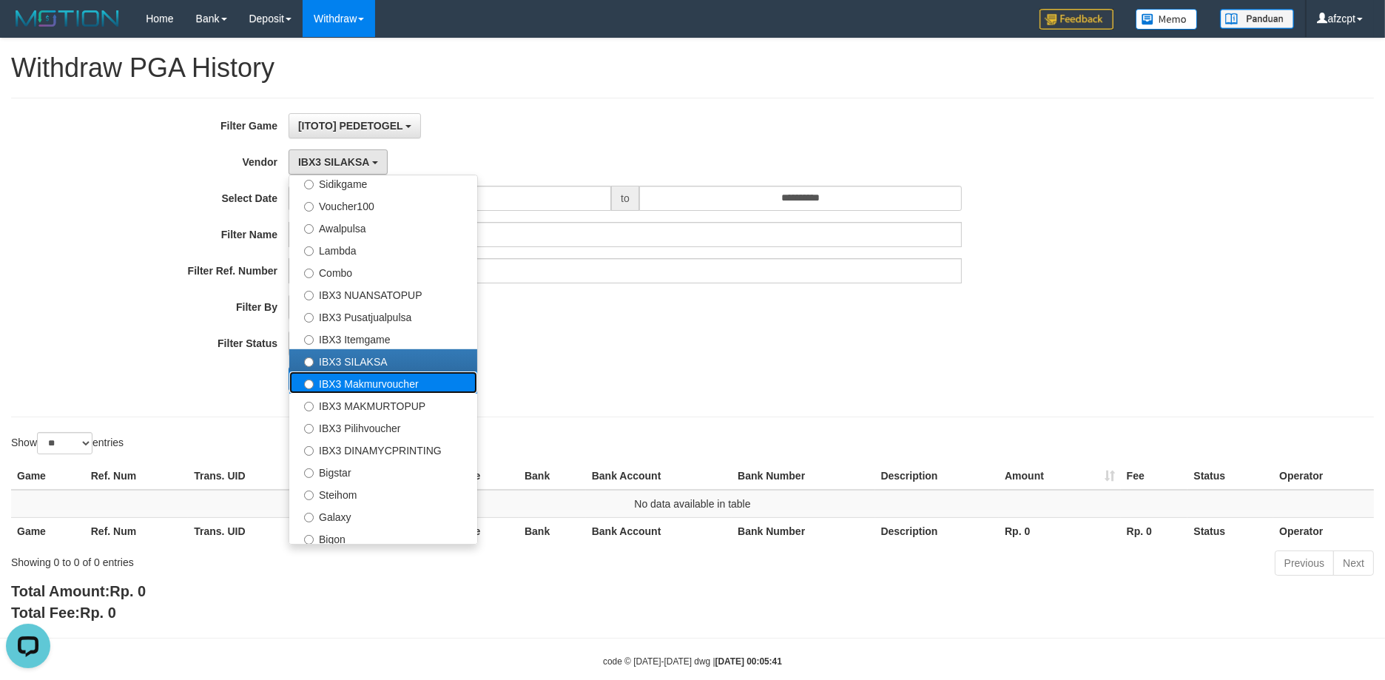
click at [333, 379] on label "IBX3 Makmurvoucher" at bounding box center [383, 382] width 188 height 22
click at [328, 378] on label "IBX3 Makmurvoucher" at bounding box center [383, 382] width 188 height 22
select select "**********"
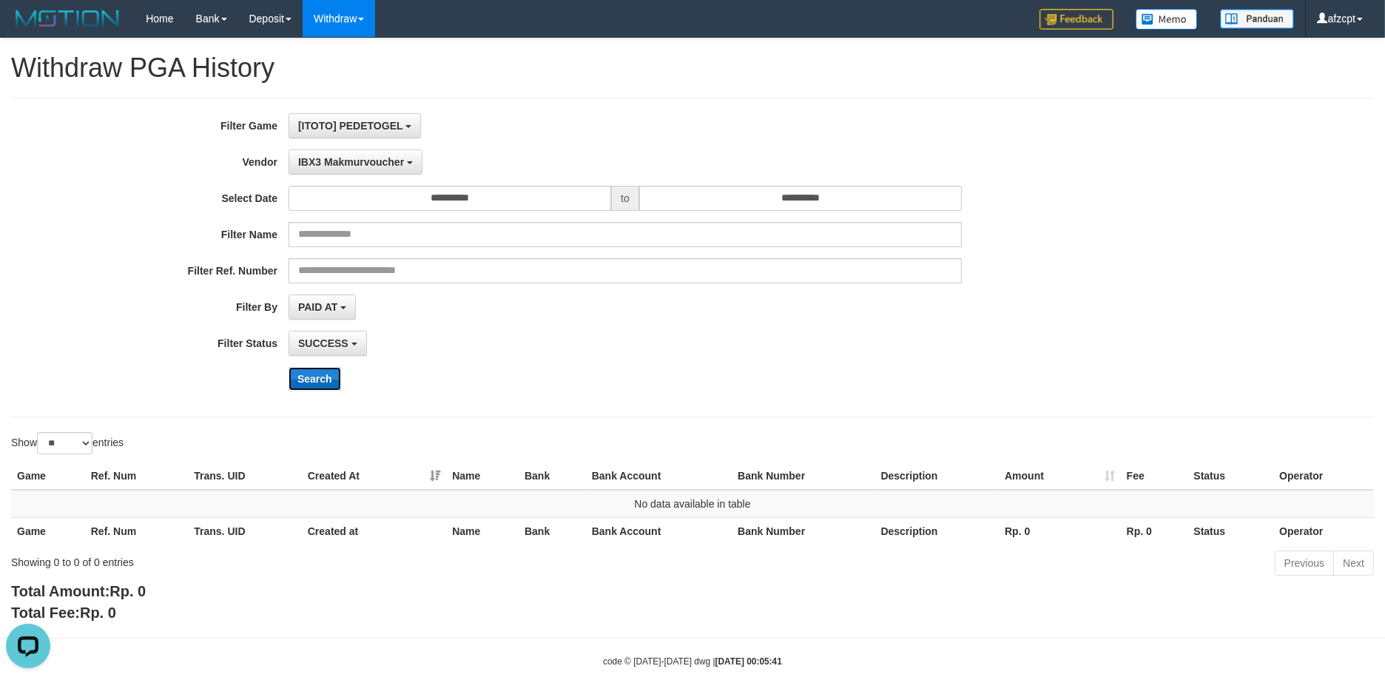
click at [319, 377] on button "Search" at bounding box center [314, 379] width 53 height 24
click at [354, 153] on button "IBX3 Makmurvoucher" at bounding box center [355, 161] width 134 height 25
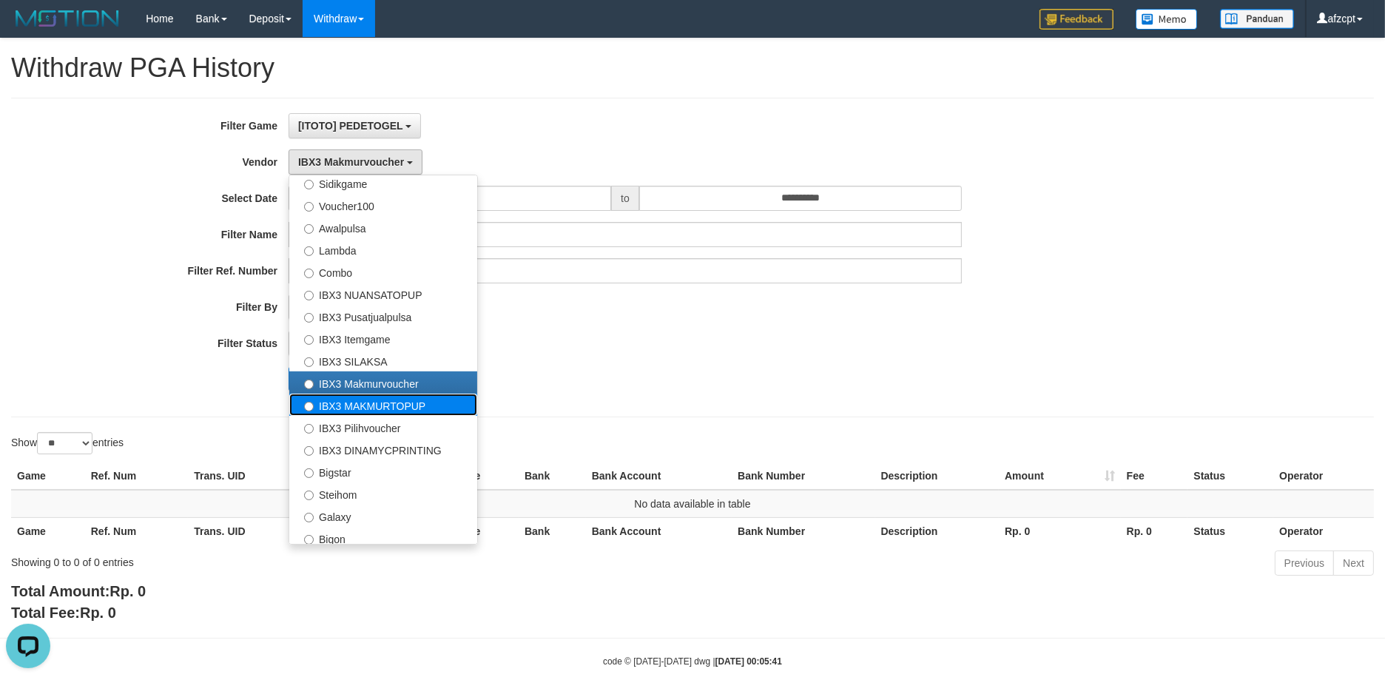
click at [366, 408] on label "IBX3 MAKMURTOPUP" at bounding box center [383, 404] width 188 height 22
select select "**********"
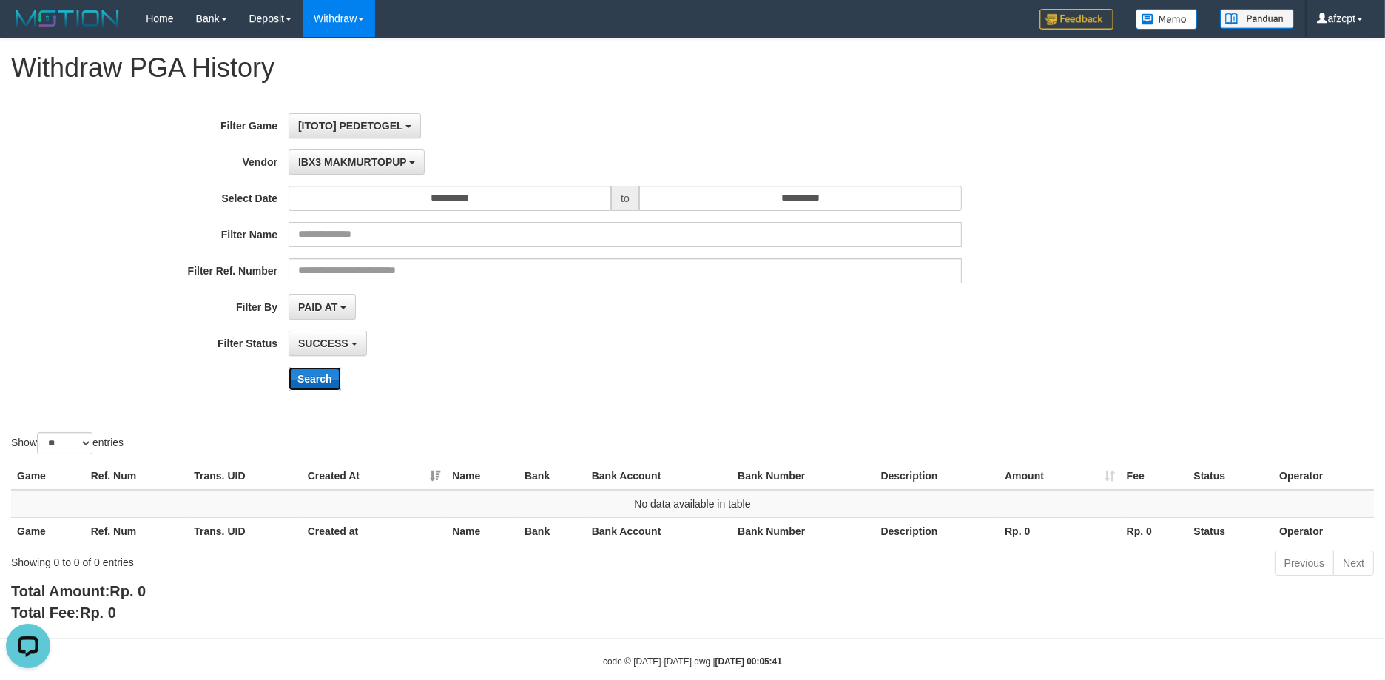
click at [288, 382] on button "Search" at bounding box center [314, 379] width 53 height 24
click at [369, 161] on span "IBX3 MAKMURTOPUP" at bounding box center [352, 162] width 109 height 12
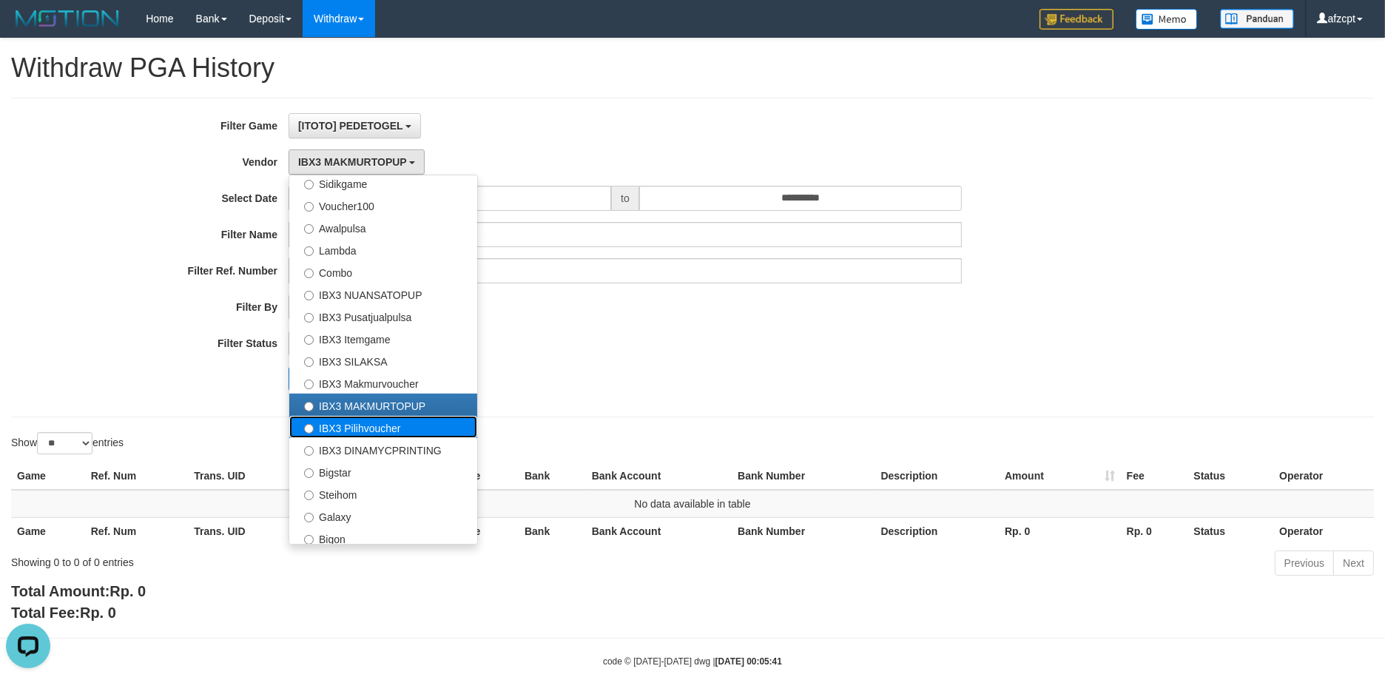
click at [381, 423] on label "IBX3 Pilihvoucher" at bounding box center [383, 427] width 188 height 22
select select "**********"
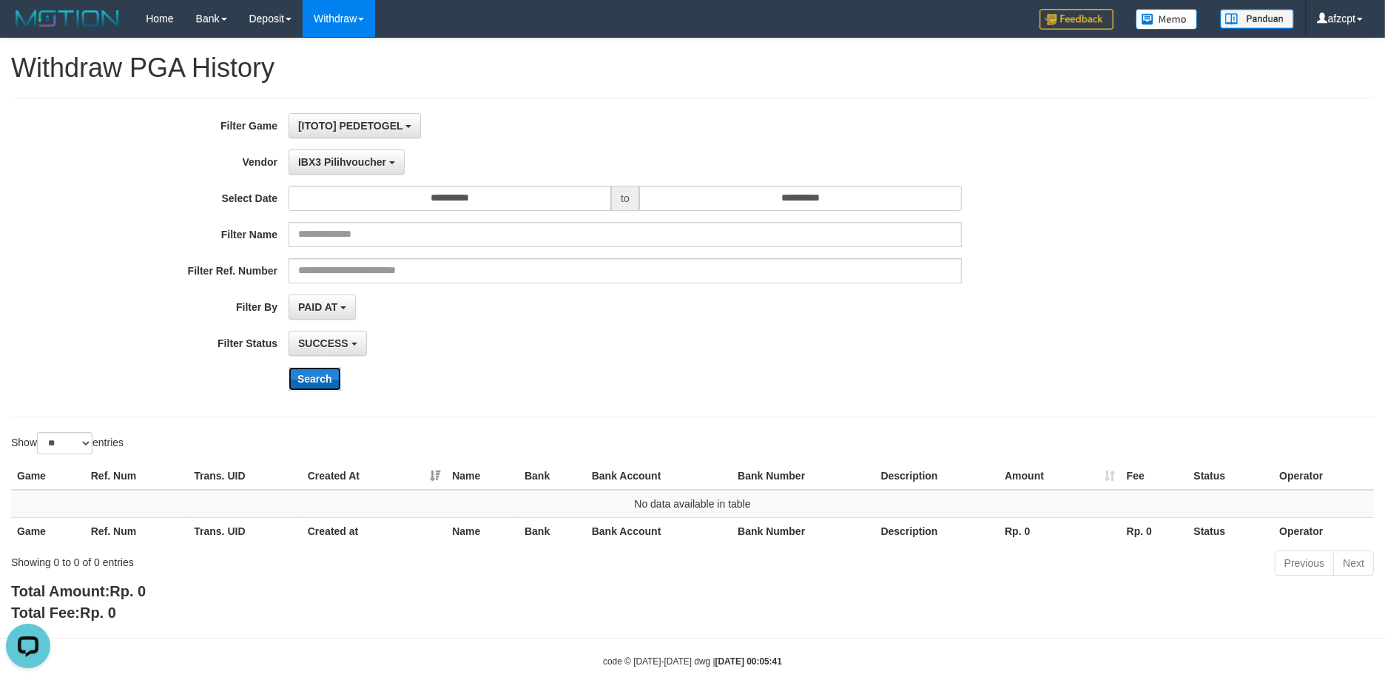
click at [307, 385] on button "Search" at bounding box center [314, 379] width 53 height 24
click at [357, 156] on span "IBX3 Pilihvoucher" at bounding box center [342, 162] width 88 height 12
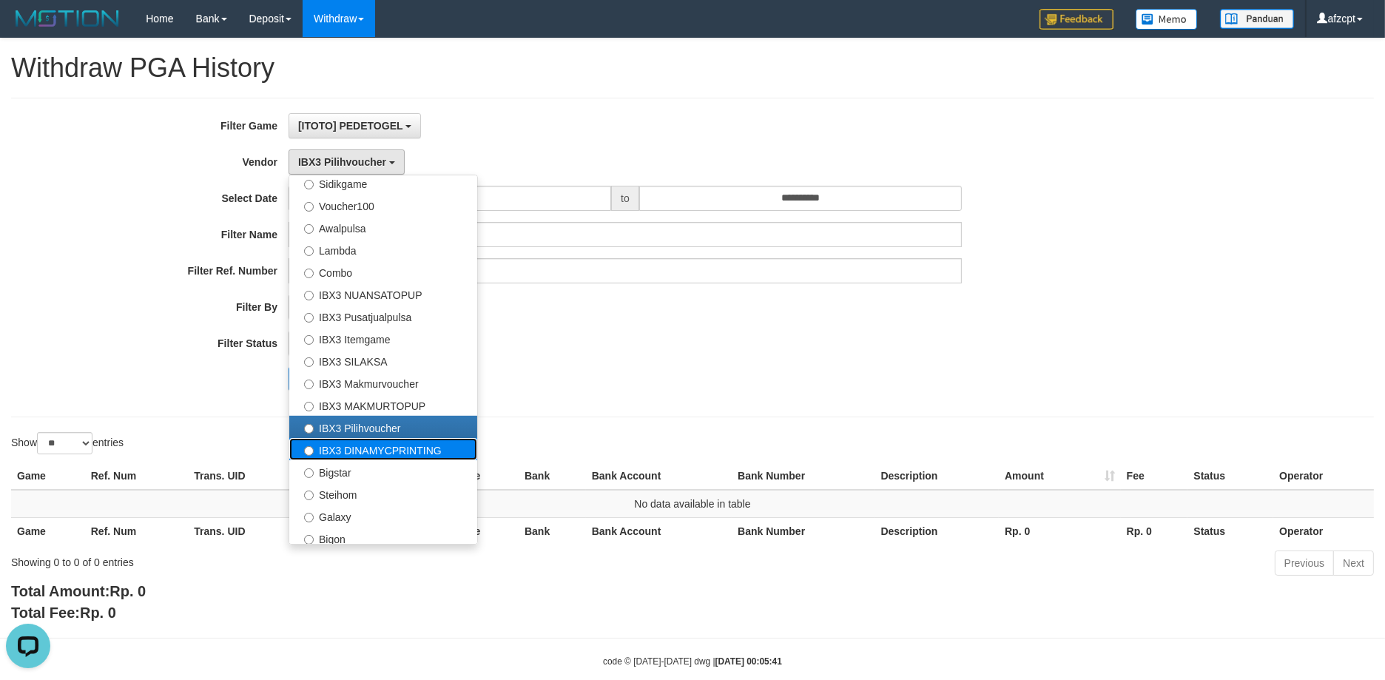
click at [381, 448] on label "IBX3 DINAMYCPRINTING" at bounding box center [383, 449] width 188 height 22
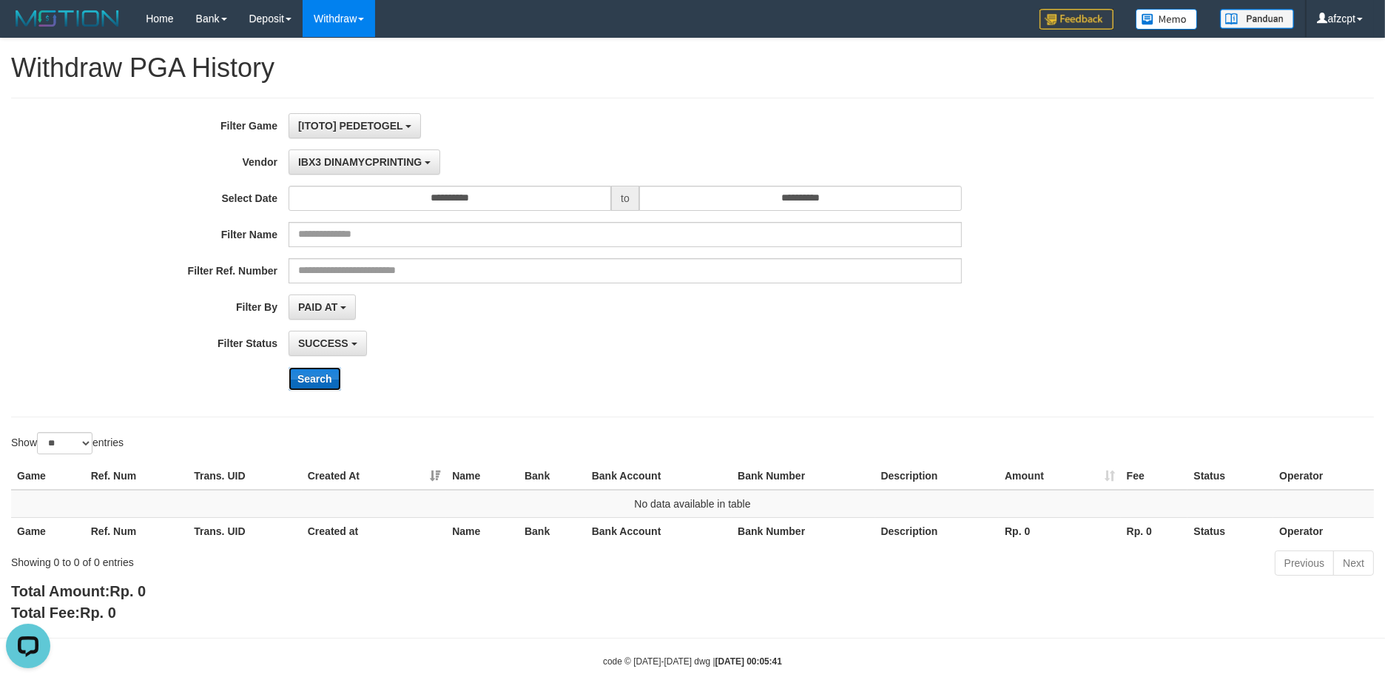
click at [320, 373] on button "Search" at bounding box center [314, 379] width 53 height 24
click at [391, 166] on span "IBX3 DINAMYCPRINTING" at bounding box center [360, 162] width 124 height 12
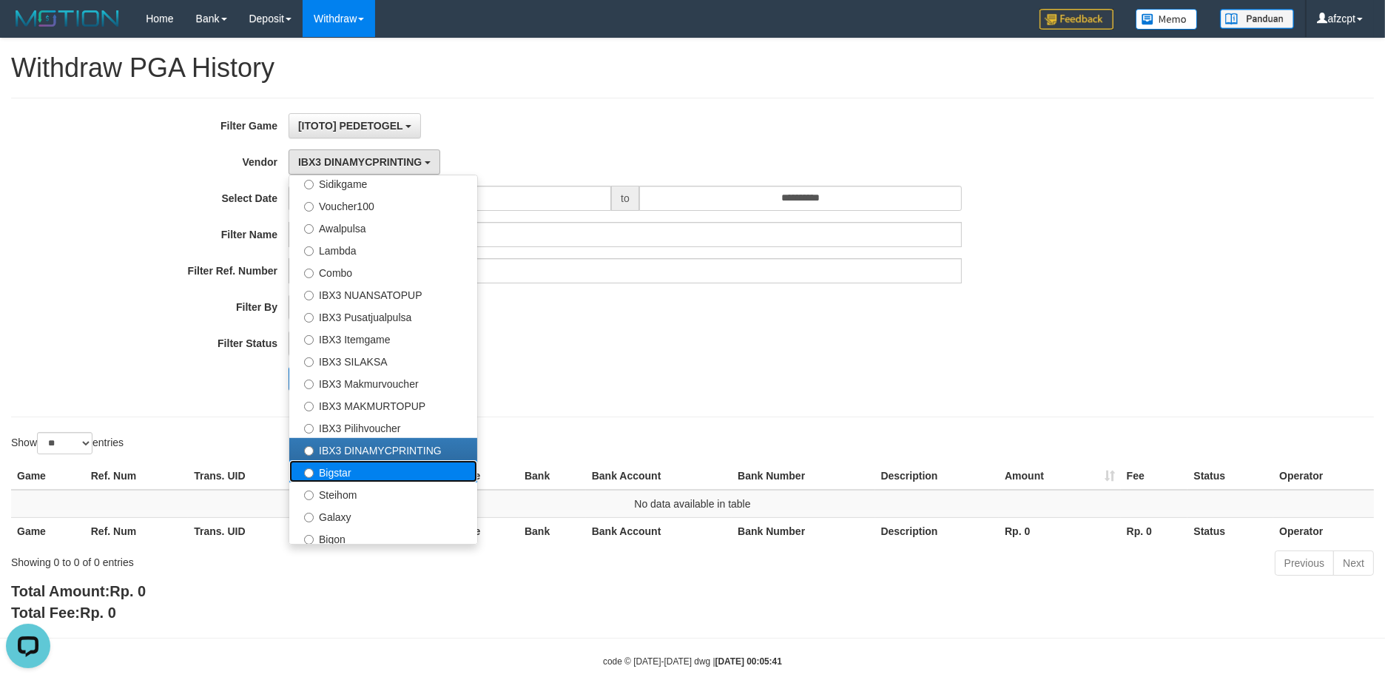
click at [374, 473] on label "Bigstar" at bounding box center [383, 471] width 188 height 22
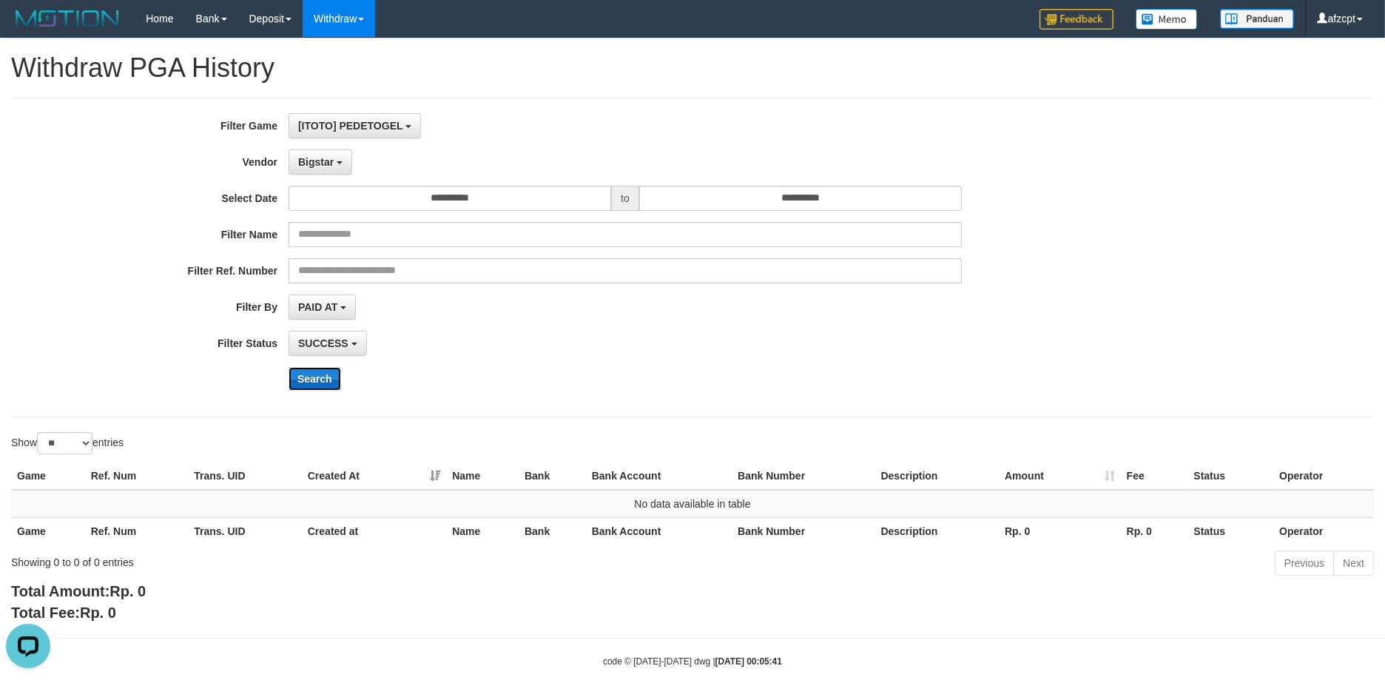
click at [308, 367] on button "Search" at bounding box center [314, 379] width 53 height 24
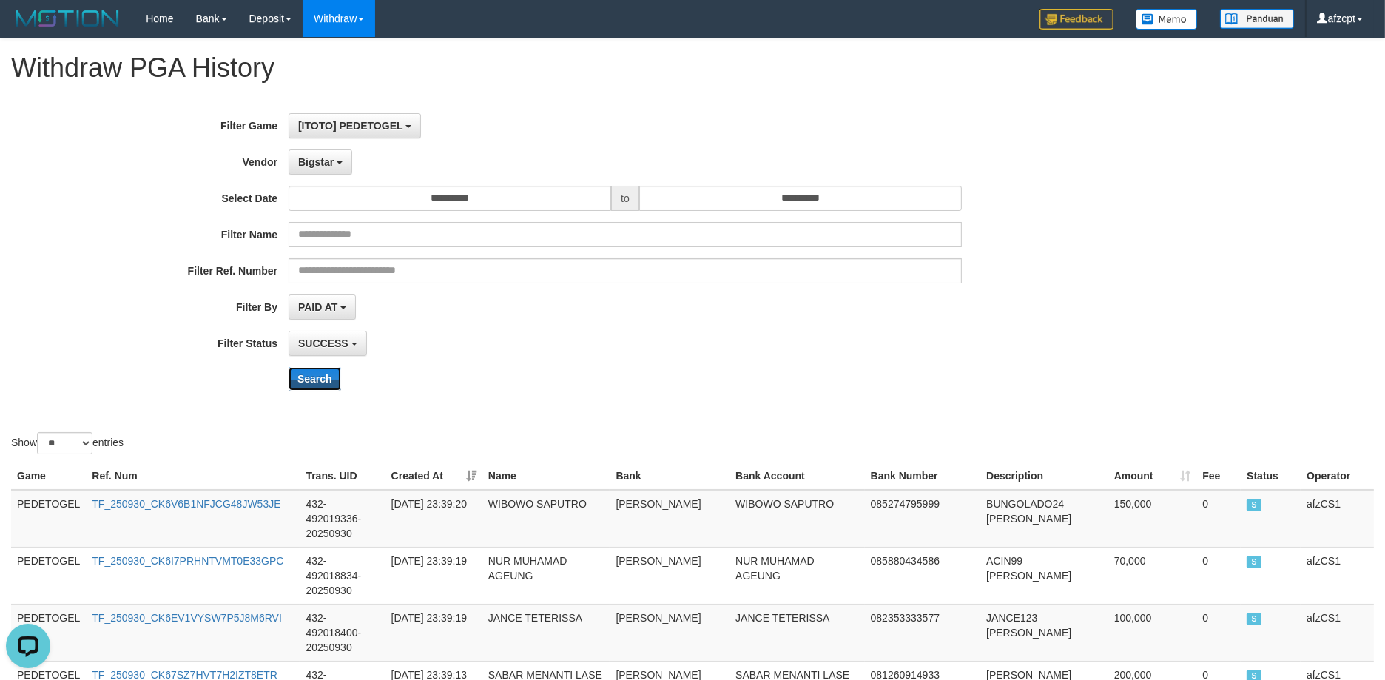
scroll to position [1124, 0]
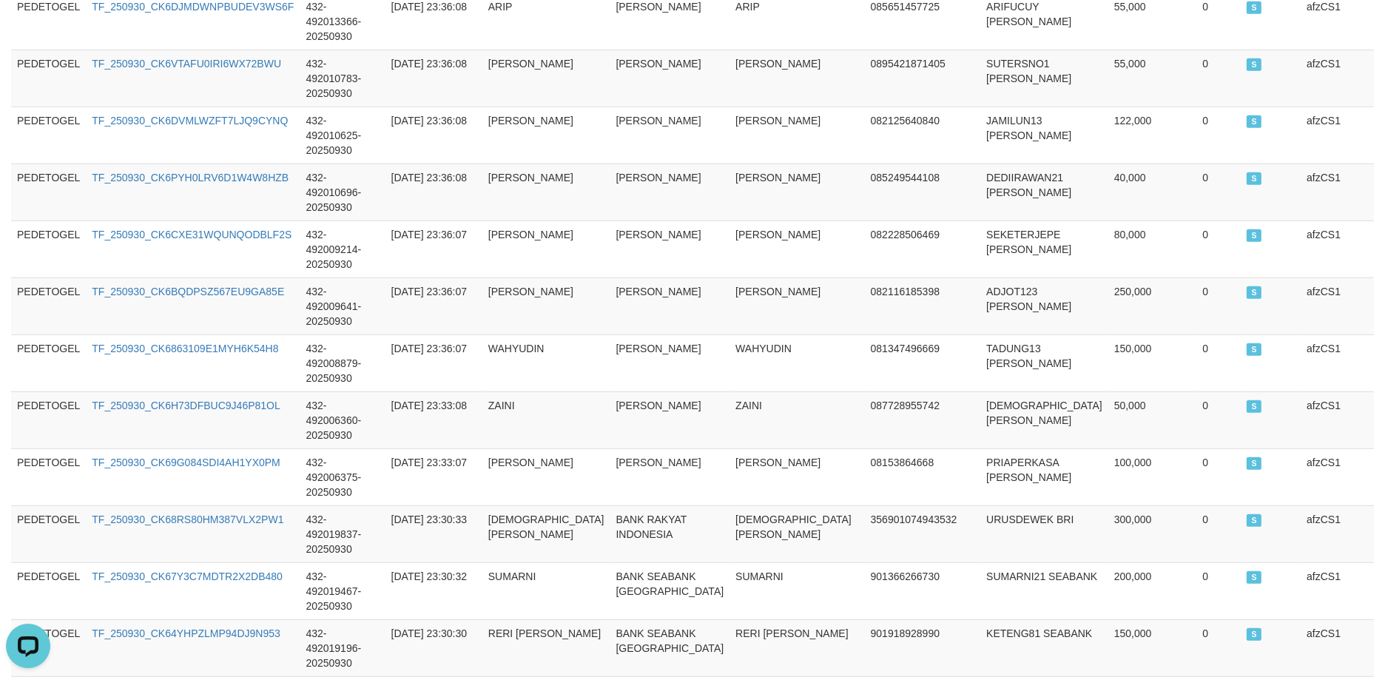
copy span "150,67"
copy span "150,674"
drag, startPoint x: 143, startPoint y: 564, endPoint x: 192, endPoint y: 567, distance: 48.9
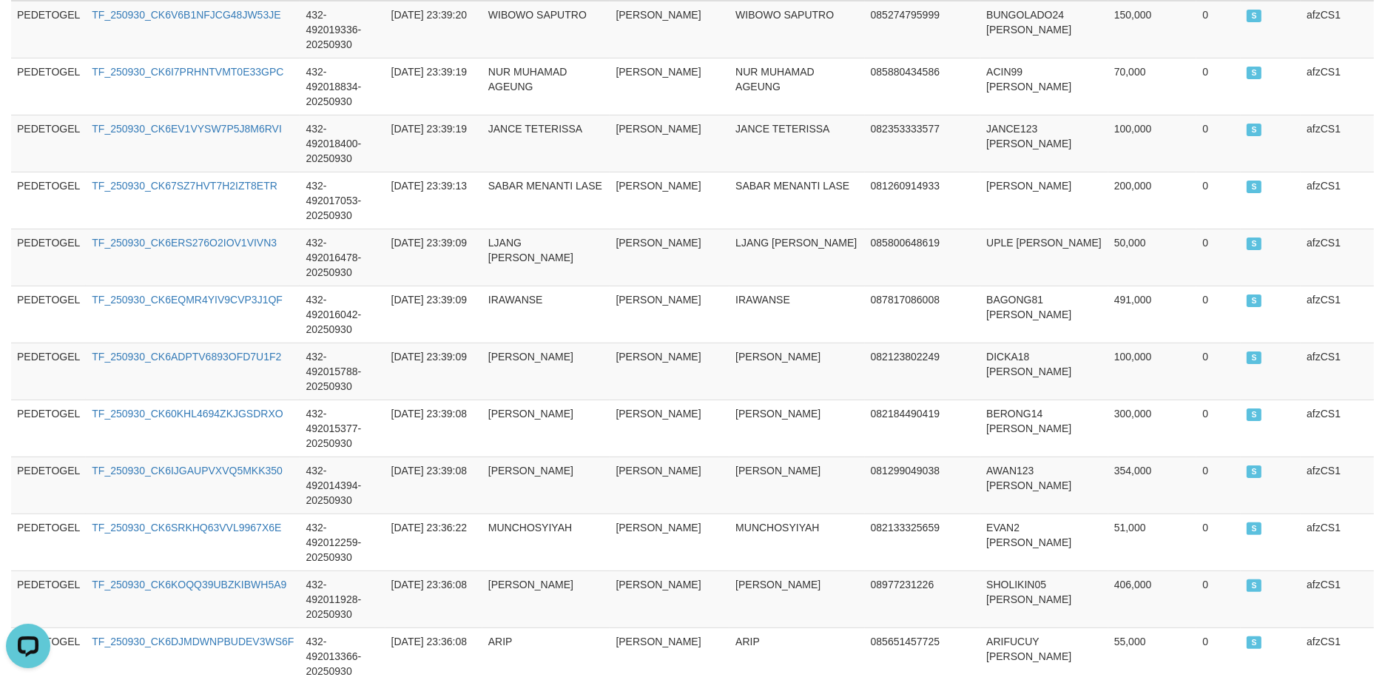
scroll to position [0, 0]
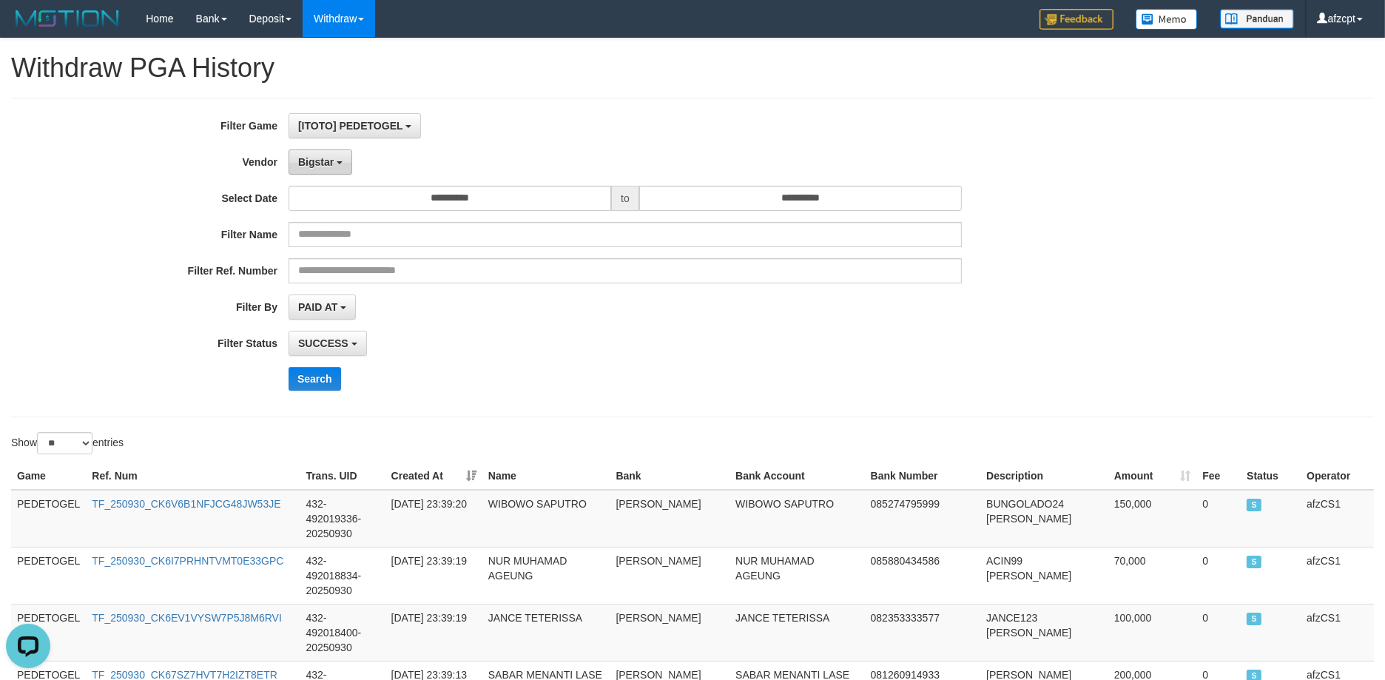
click at [291, 174] on button "Bigstar" at bounding box center [320, 161] width 64 height 25
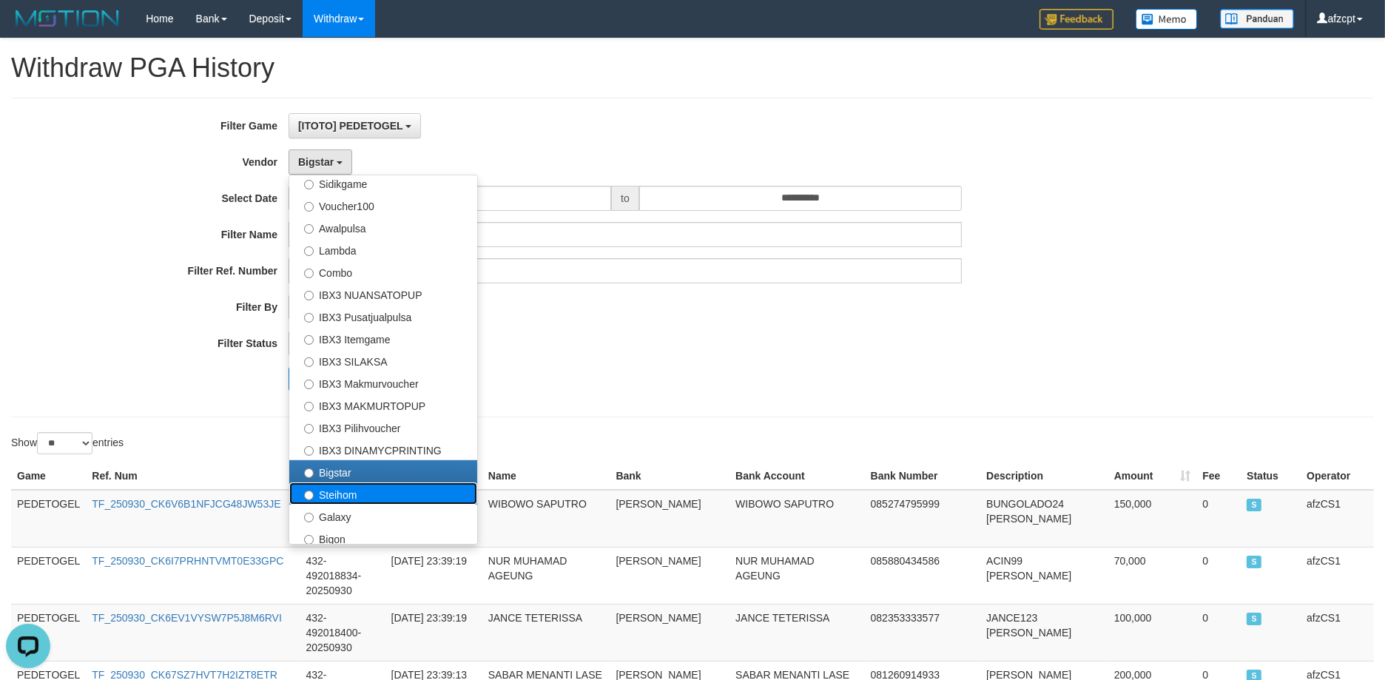
click at [339, 488] on label "Steihom" at bounding box center [383, 493] width 188 height 22
select select "**********"
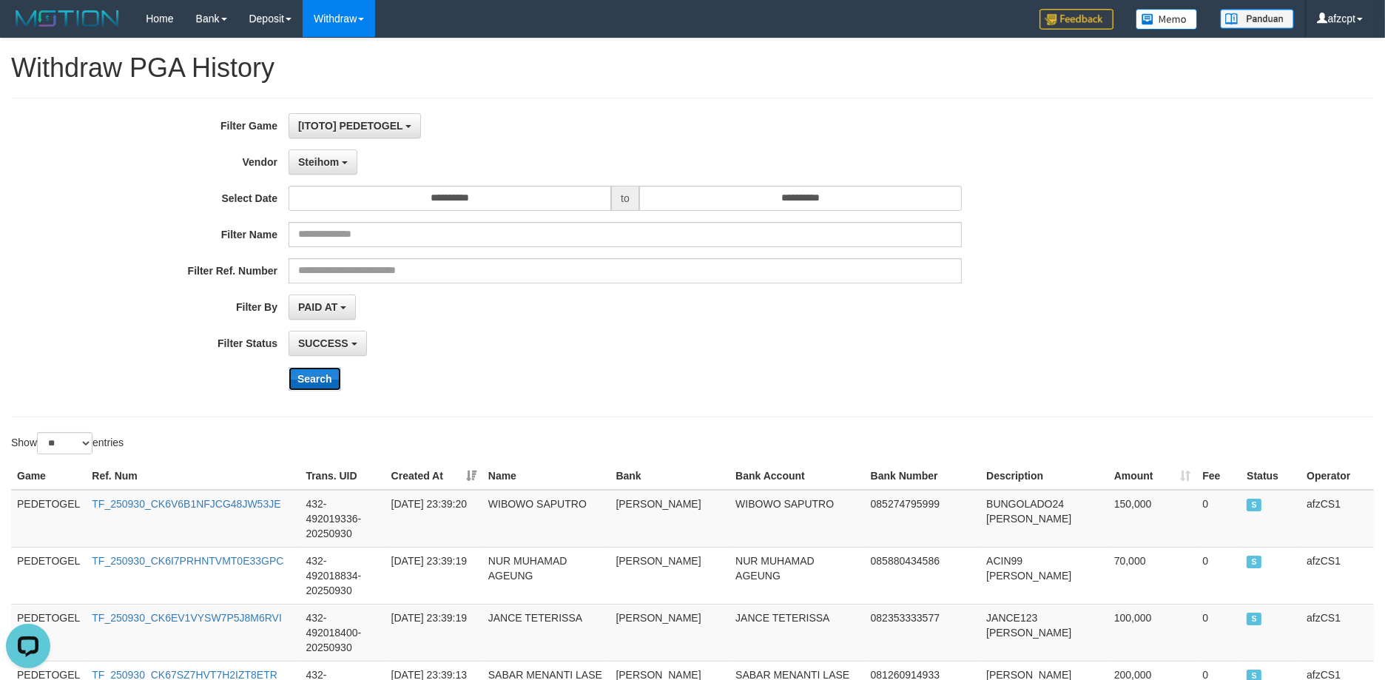
click at [316, 370] on button "Search" at bounding box center [314, 379] width 53 height 24
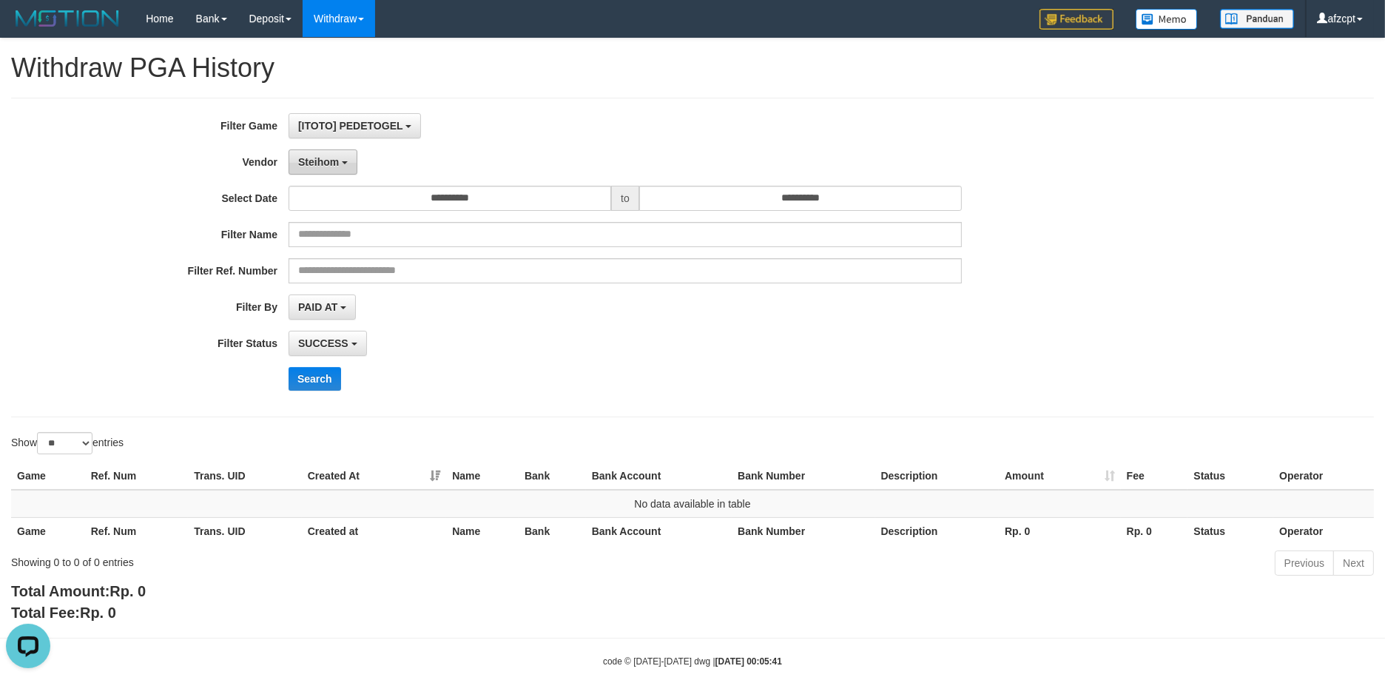
click at [341, 166] on button "Steihom" at bounding box center [322, 161] width 69 height 25
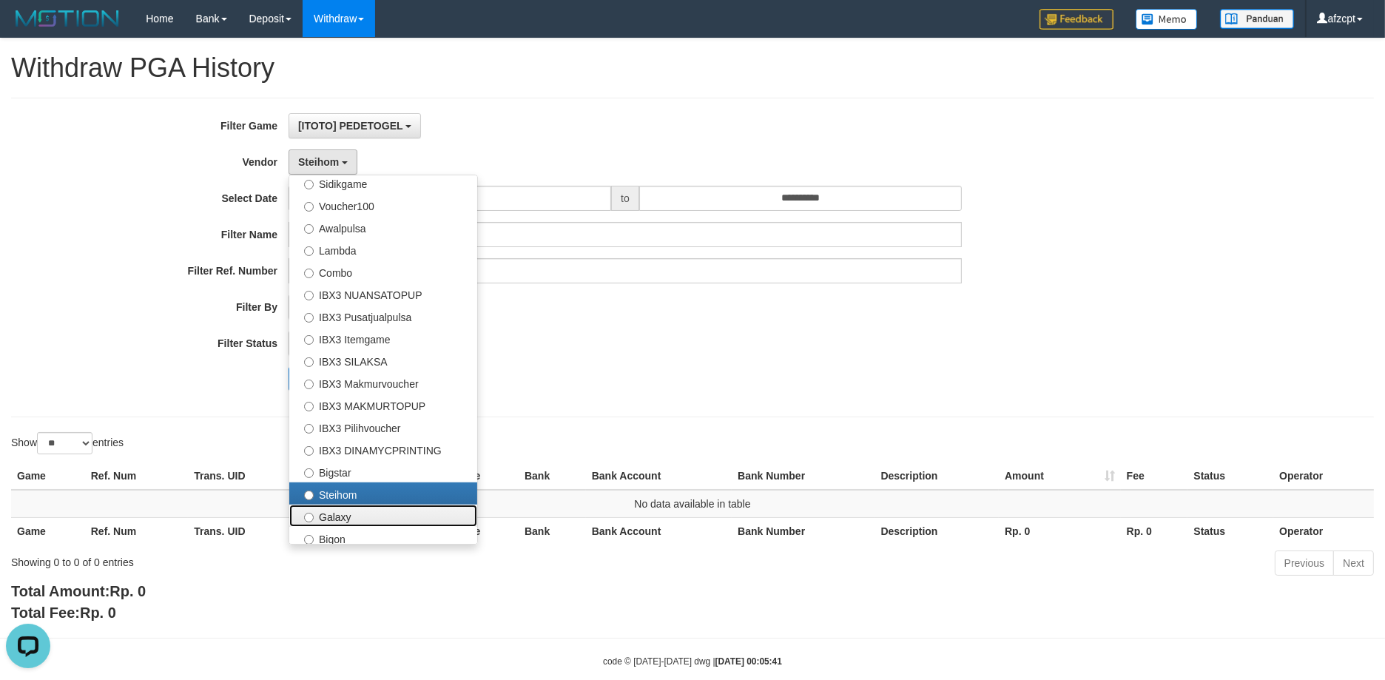
drag, startPoint x: 351, startPoint y: 511, endPoint x: 334, endPoint y: 486, distance: 30.4
click at [352, 511] on label "Galaxy" at bounding box center [383, 515] width 188 height 22
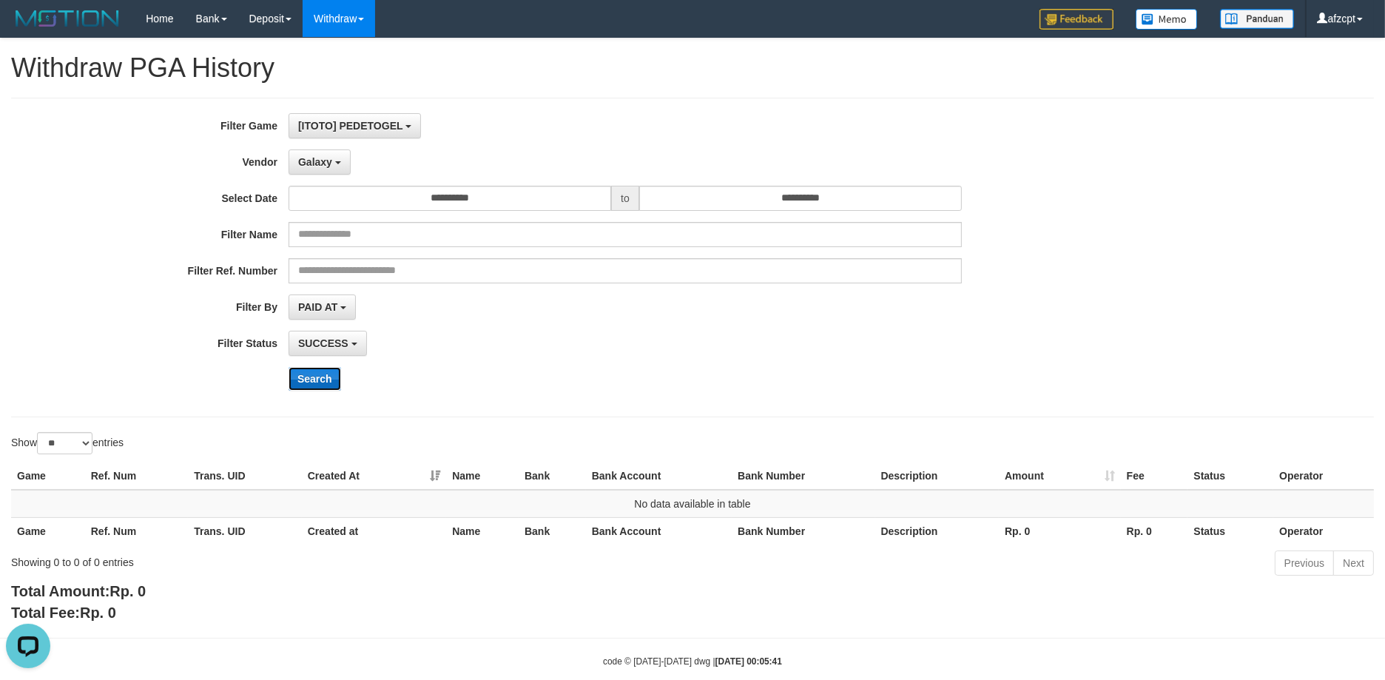
click at [320, 385] on button "Search" at bounding box center [314, 379] width 53 height 24
click at [319, 156] on span "Galaxy" at bounding box center [315, 162] width 34 height 12
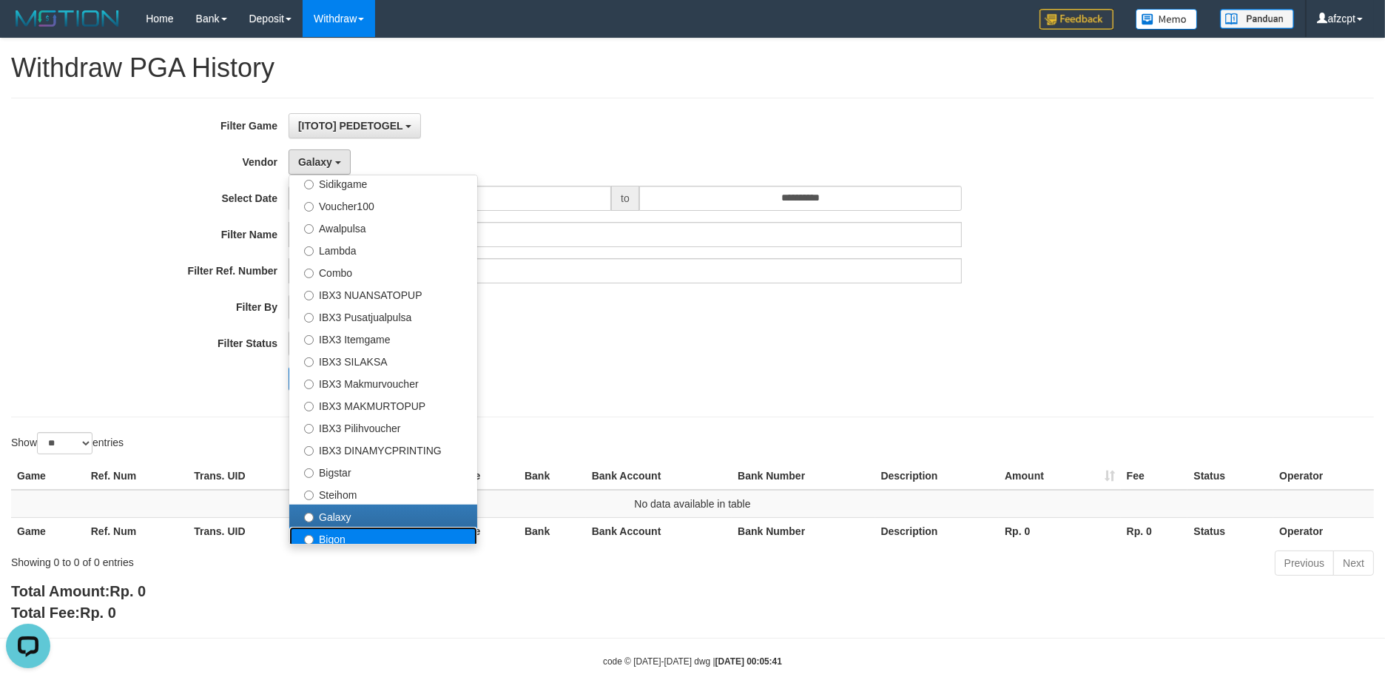
click at [373, 536] on label "Bigon" at bounding box center [383, 538] width 188 height 22
select select "**********"
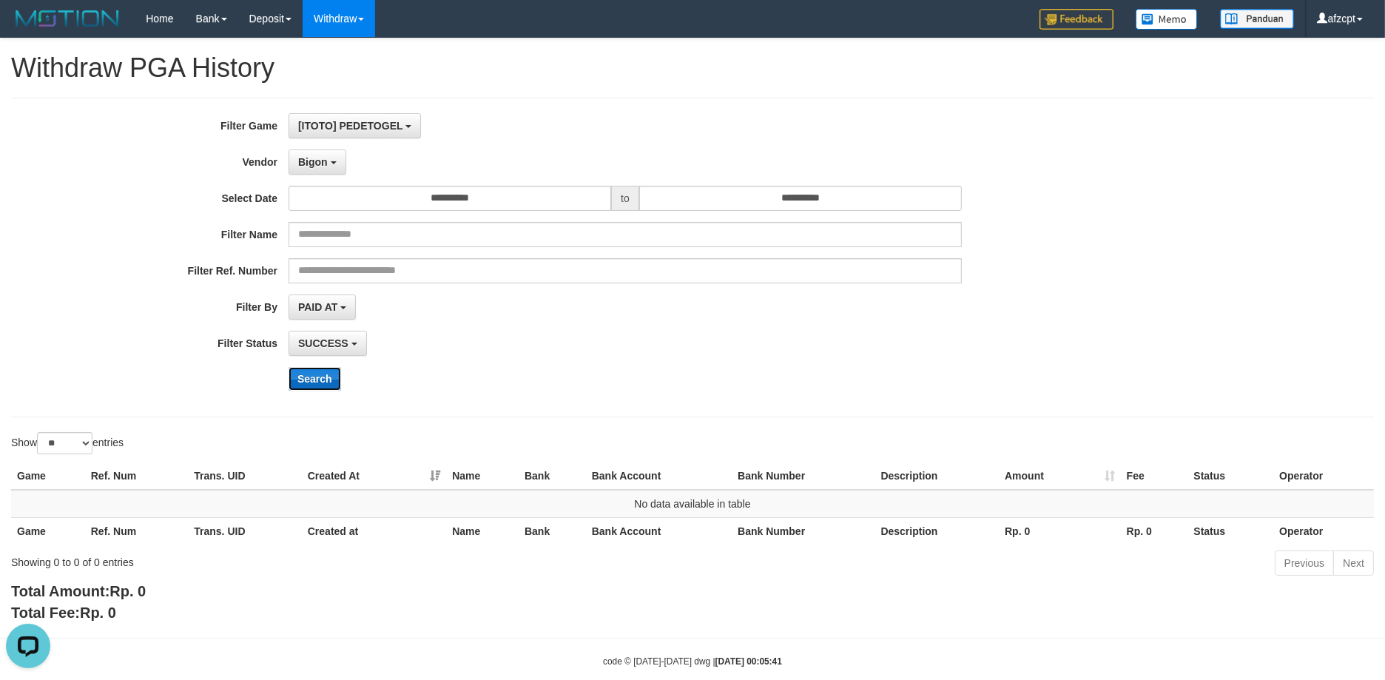
click at [305, 376] on button "Search" at bounding box center [314, 379] width 53 height 24
